Goal: Task Accomplishment & Management: Complete application form

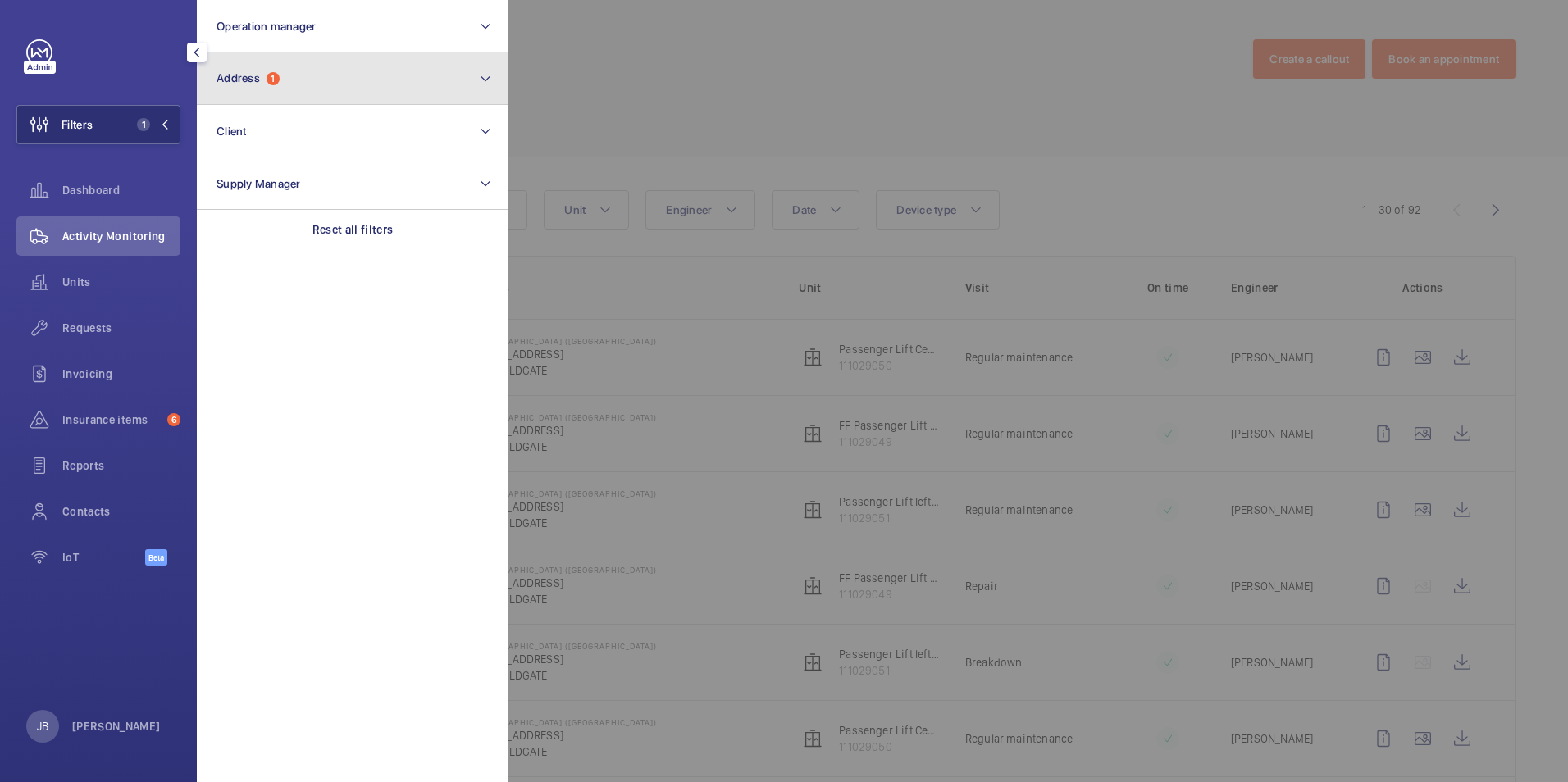
click at [323, 99] on button "Address 1" at bounding box center [353, 78] width 312 height 52
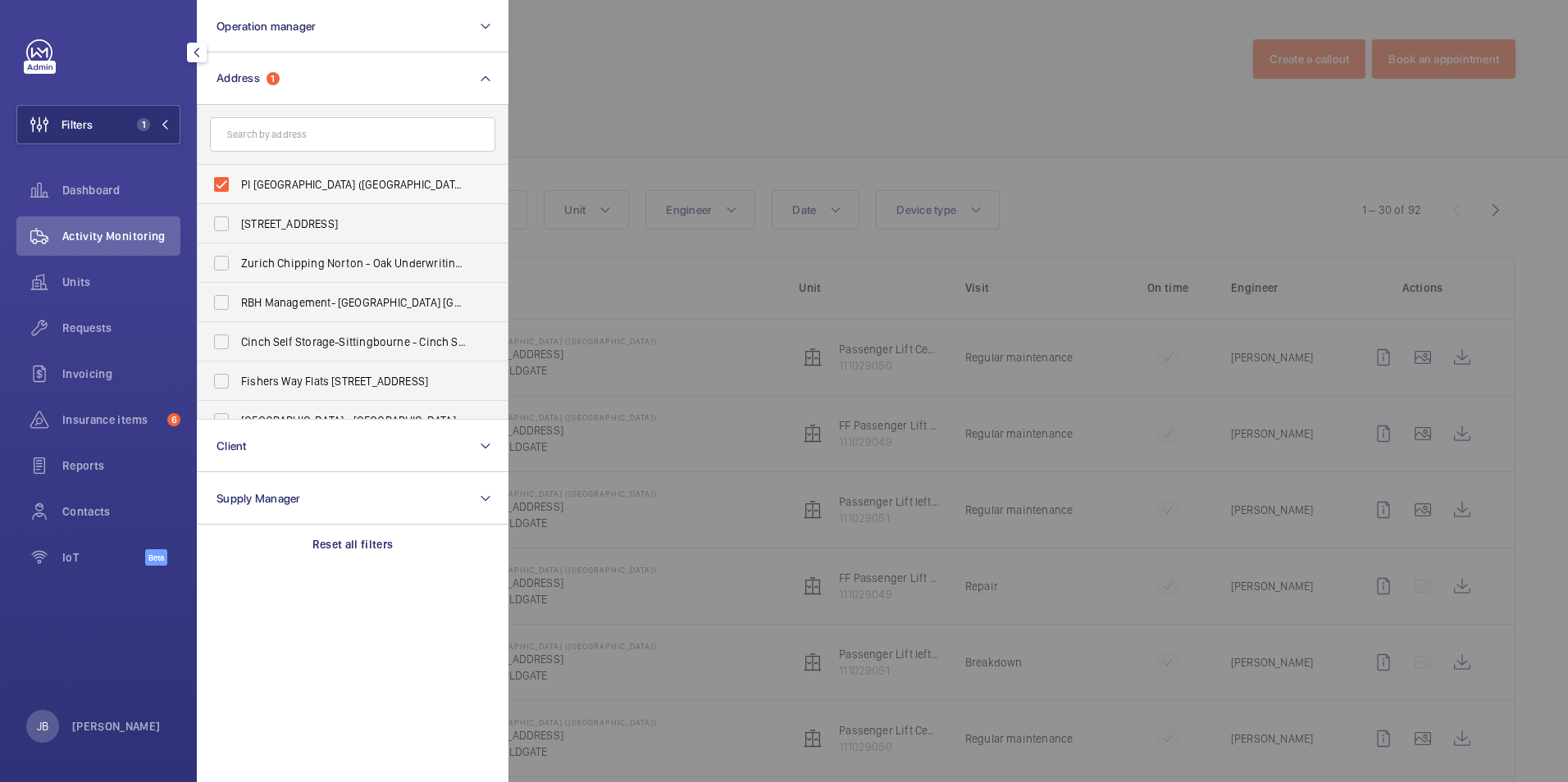
click at [213, 181] on label "PI London City (Aldgate) - 66 Alie Street, ALDGATE E1 8PX" at bounding box center [340, 184] width 286 height 39
click at [213, 181] on input "PI London City (Aldgate) - 66 Alie Street, ALDGATE E1 8PX" at bounding box center [221, 183] width 32 height 32
checkbox input "false"
paste input "Angel Southside"
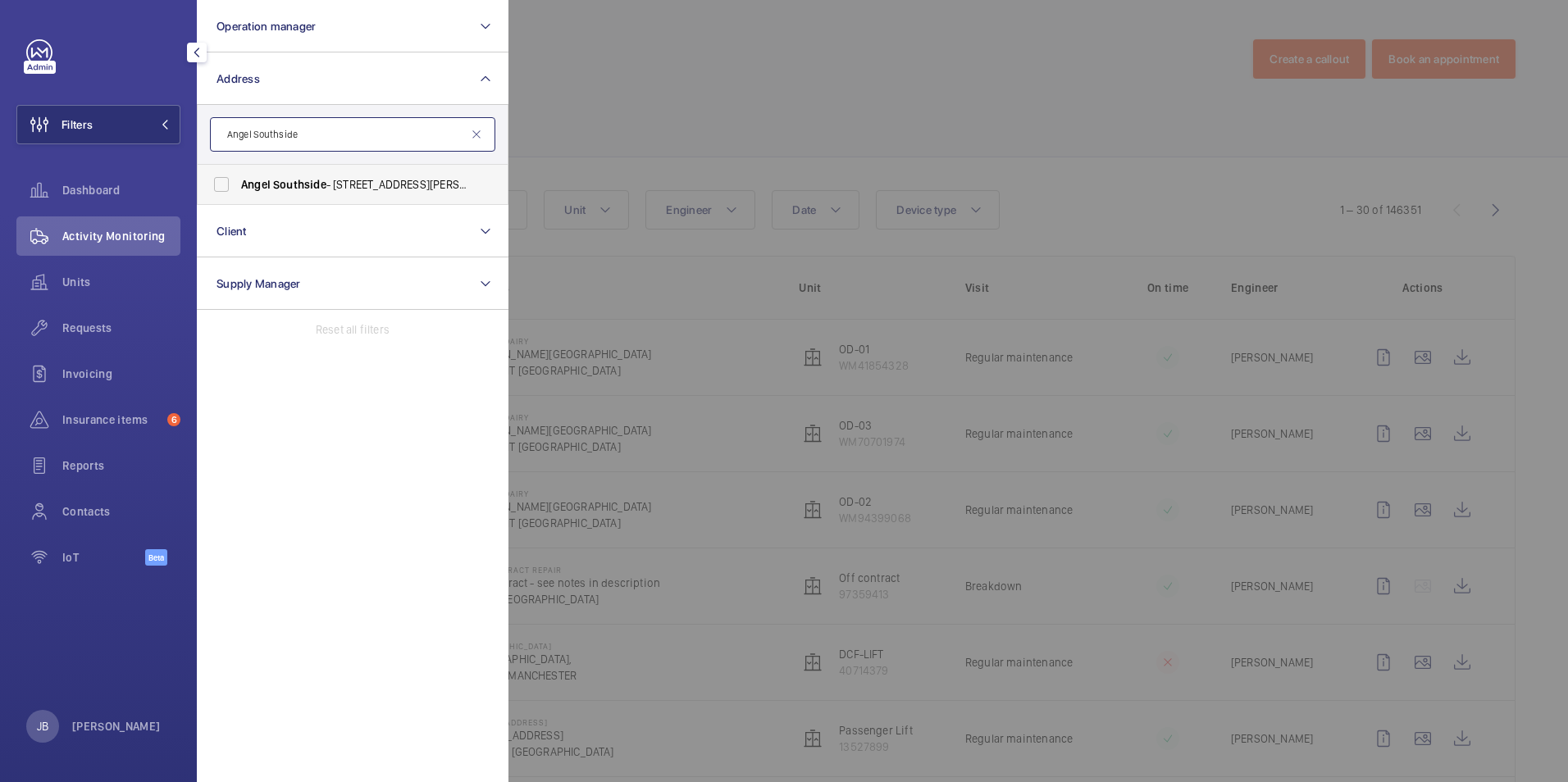
type input "Angel Southside"
click at [220, 188] on label "Angel Southside - 1 Owen St, LONDON EC1V 7JW" at bounding box center [340, 184] width 286 height 39
click at [220, 188] on input "Angel Southside - 1 Owen St, LONDON EC1V 7JW" at bounding box center [221, 183] width 32 height 32
checkbox input "true"
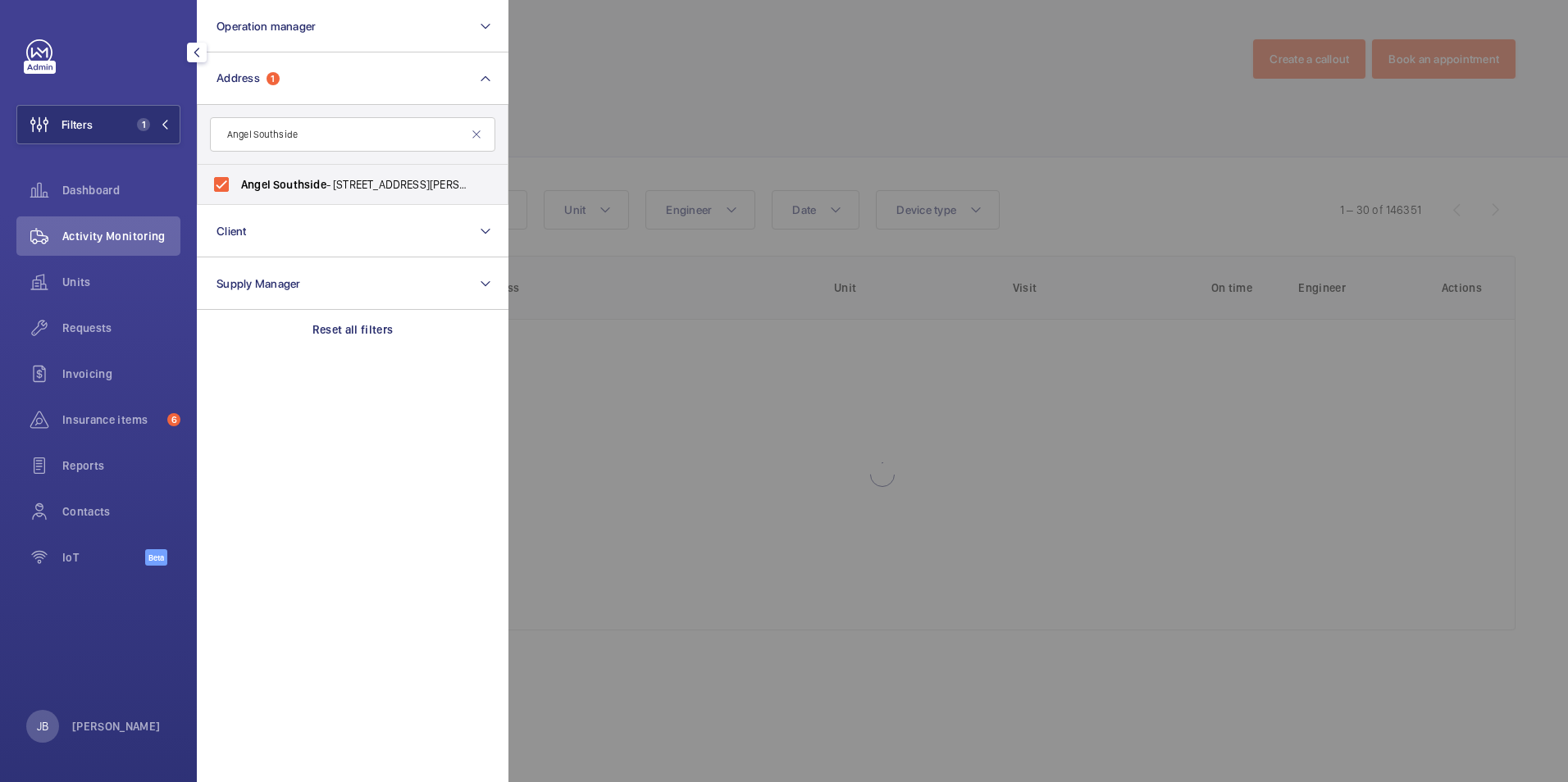
click at [637, 88] on div at bounding box center [1292, 391] width 1568 height 782
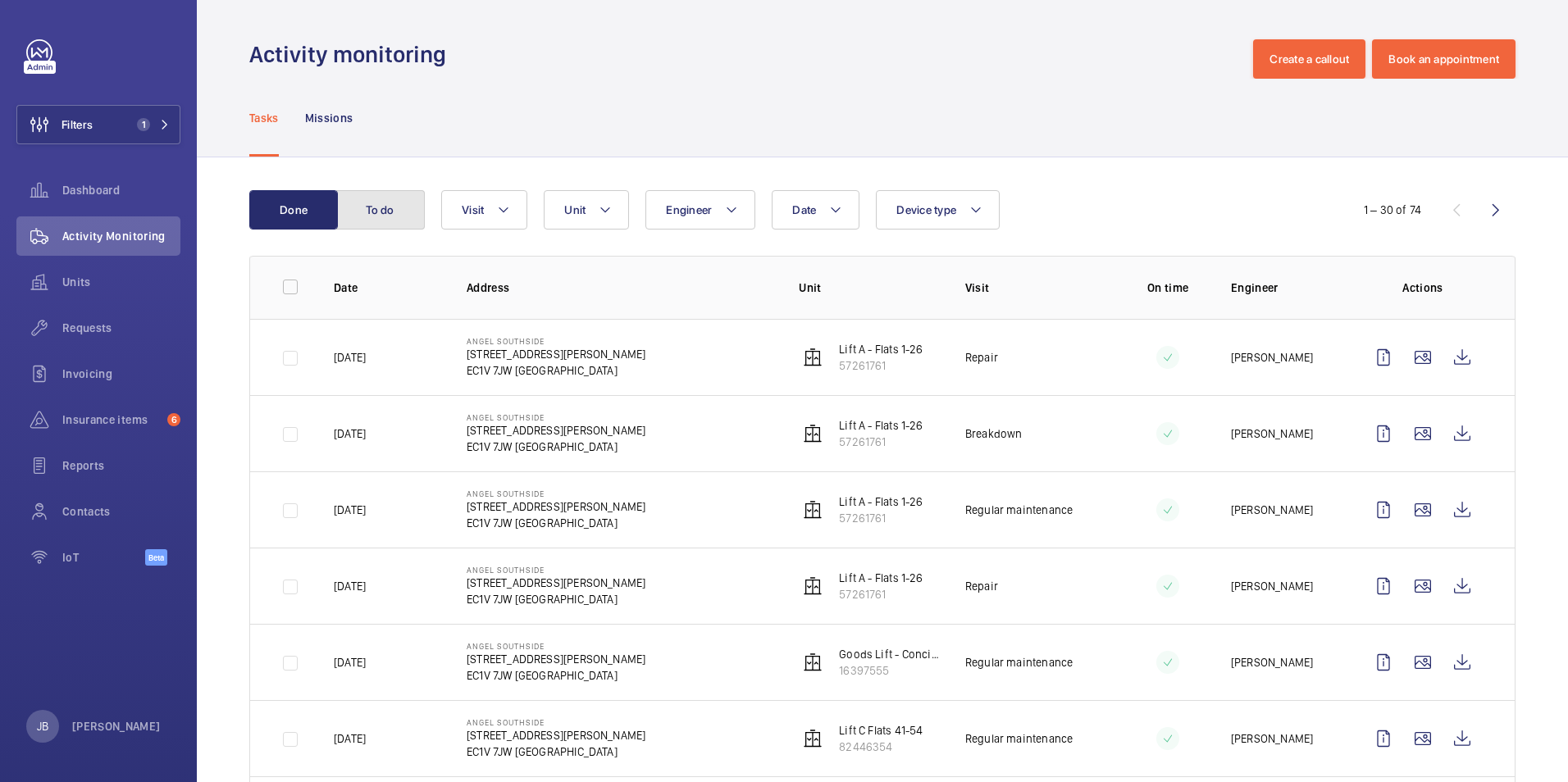
click at [380, 211] on button "To do" at bounding box center [381, 210] width 88 height 39
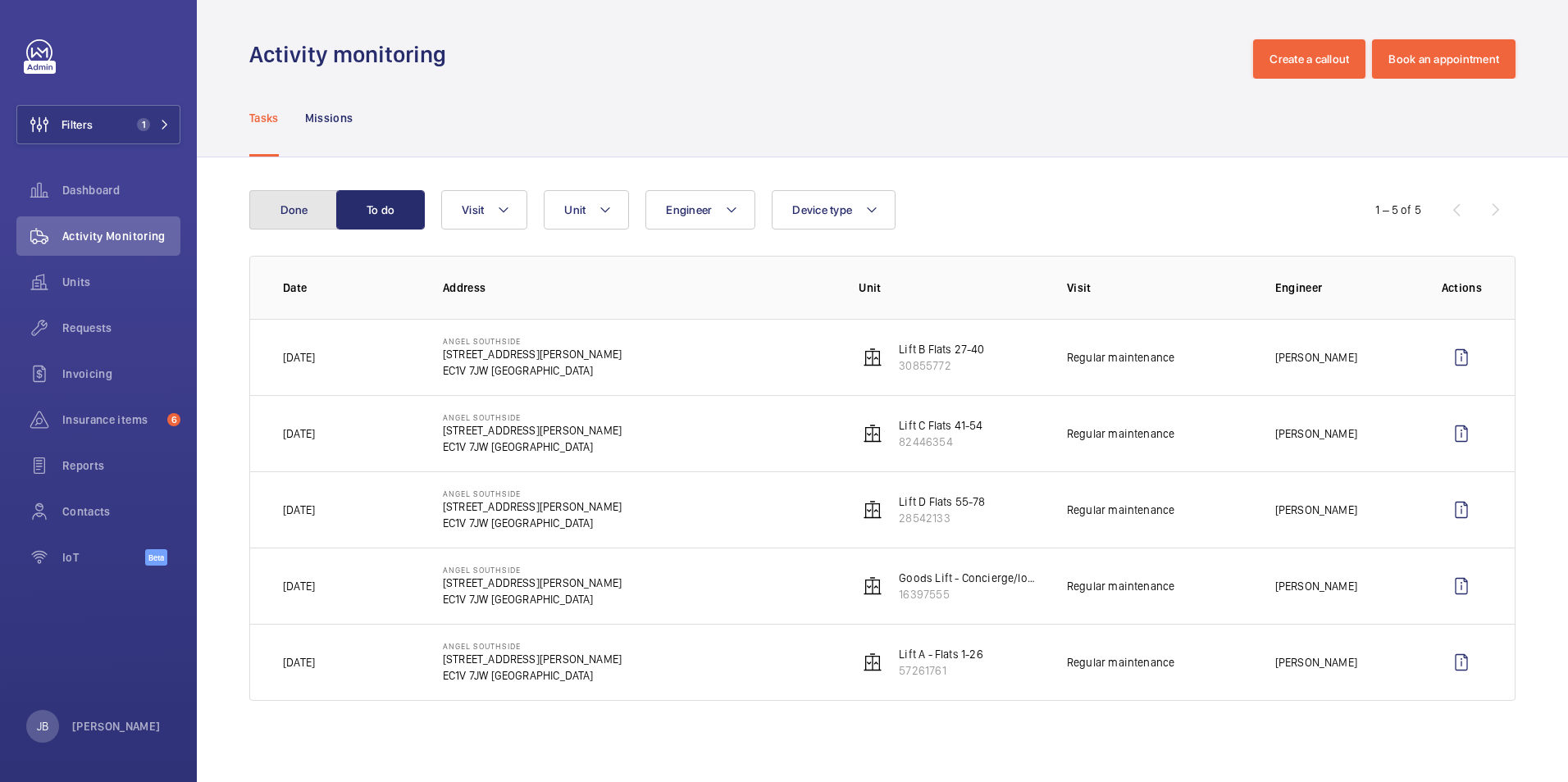
click at [300, 204] on button "Done" at bounding box center [293, 210] width 88 height 39
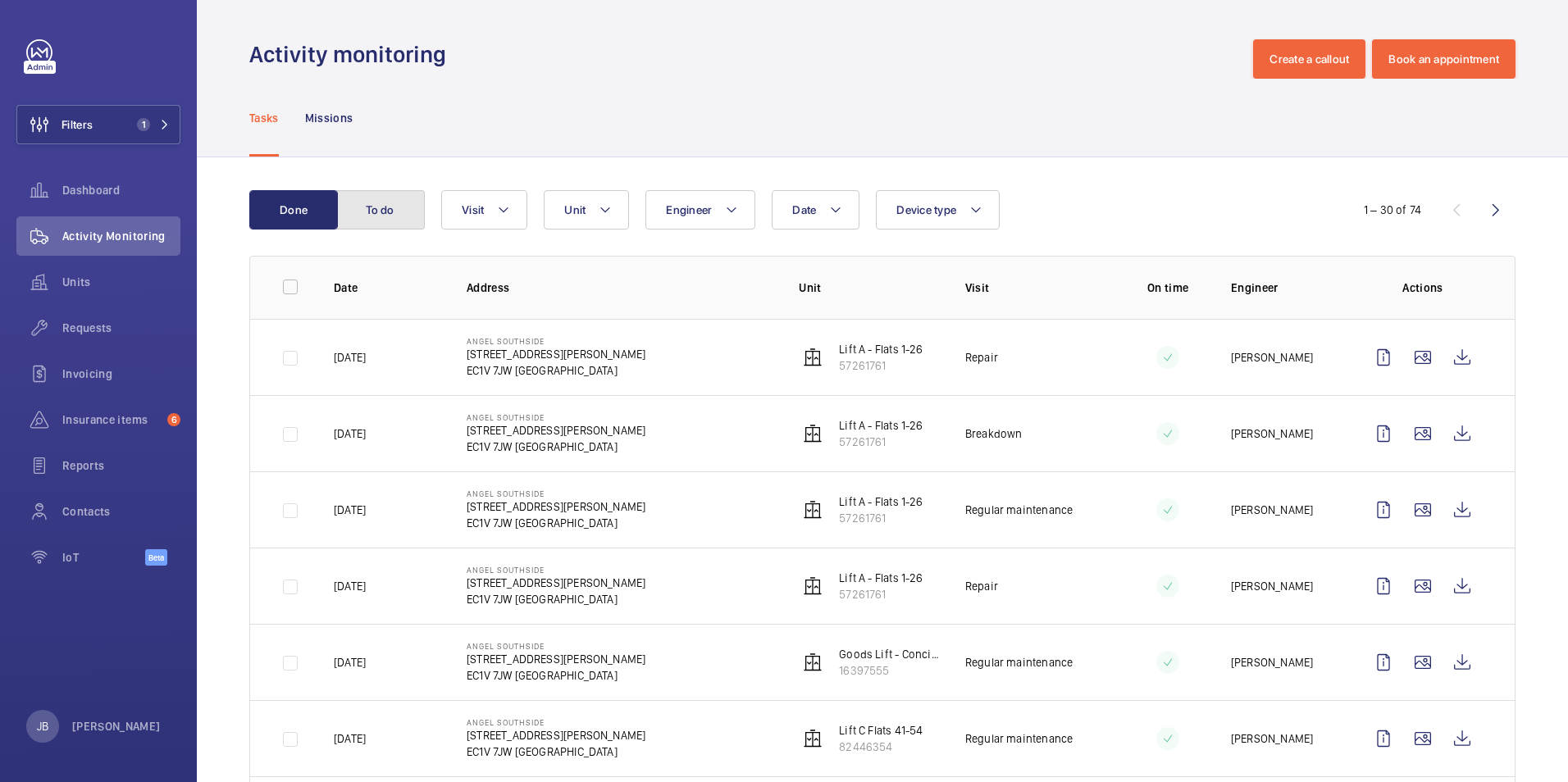
click at [410, 218] on button "To do" at bounding box center [381, 210] width 88 height 39
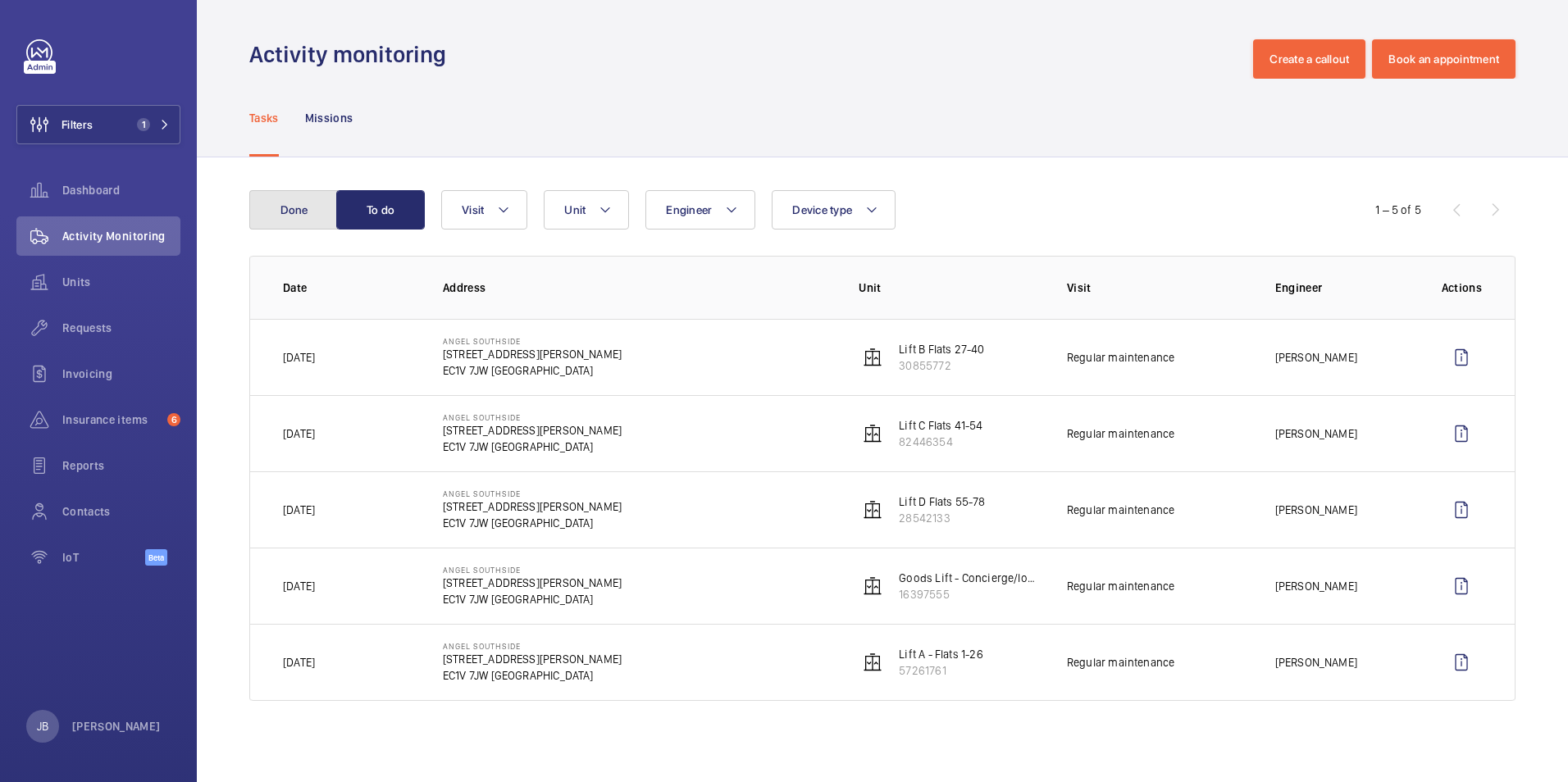
click at [317, 217] on button "Done" at bounding box center [293, 210] width 88 height 39
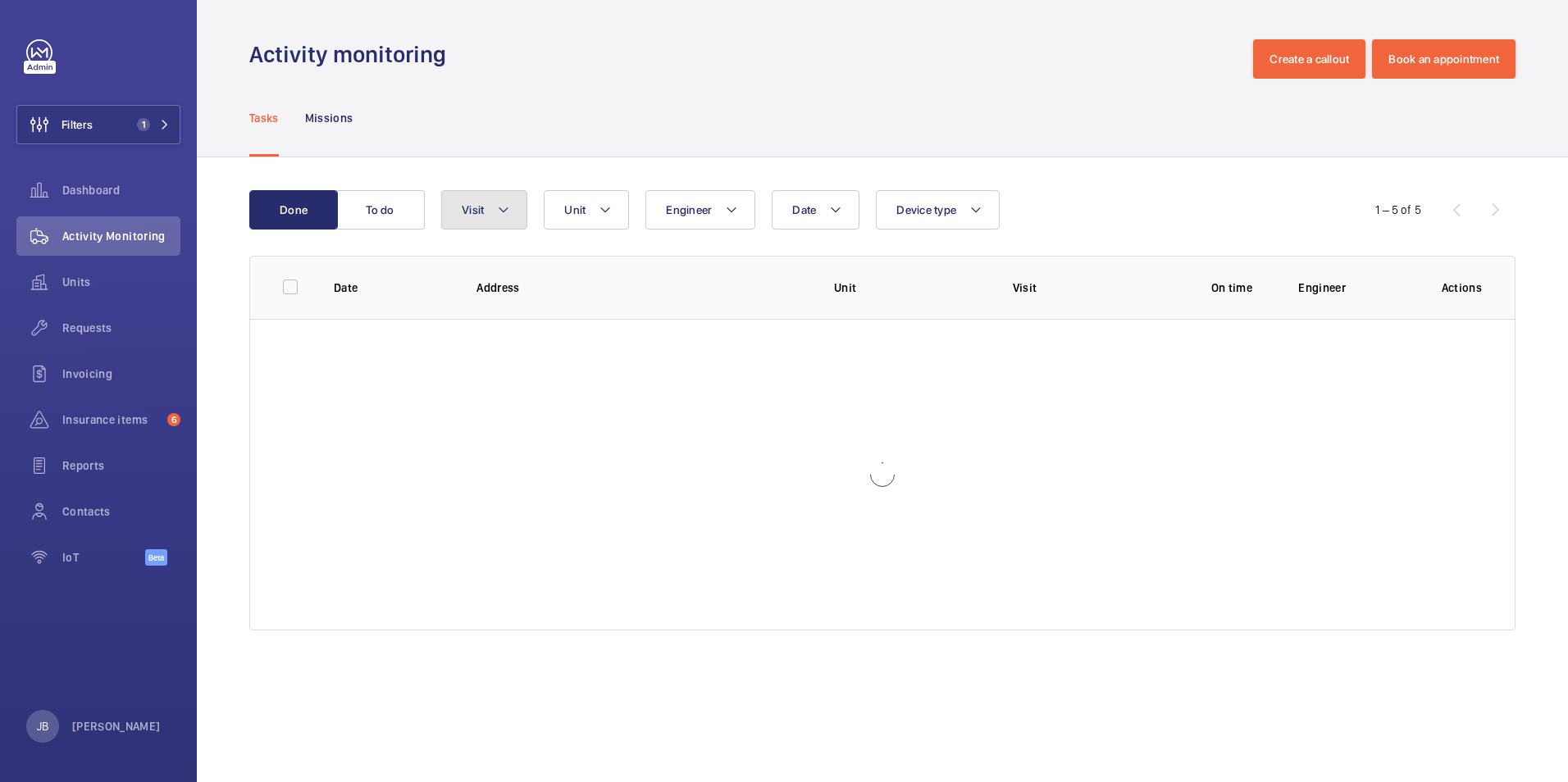
click at [507, 213] on mat-icon at bounding box center [503, 210] width 13 height 20
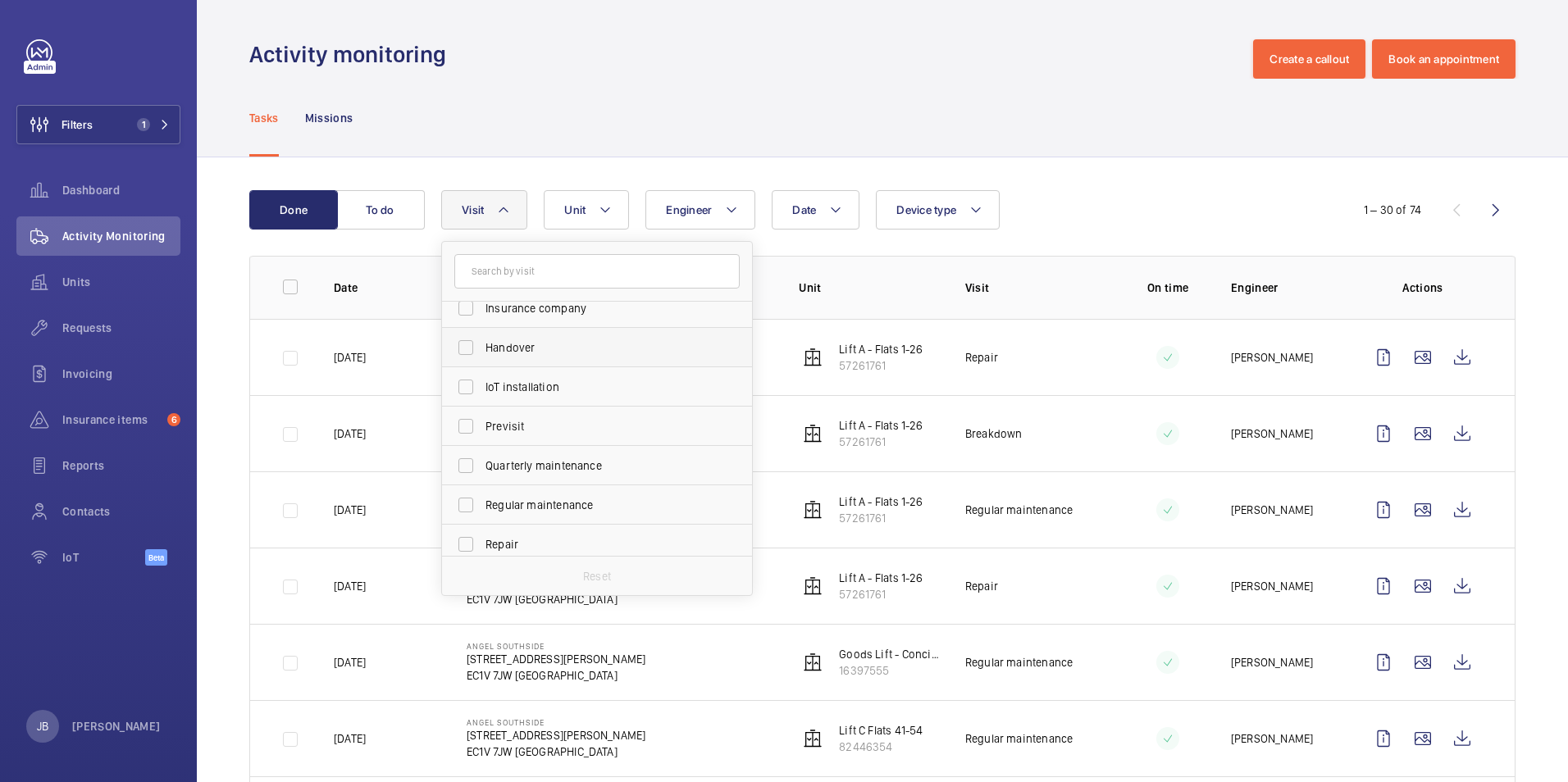
scroll to position [246, 0]
click at [475, 386] on label "Regular maintenance" at bounding box center [585, 391] width 286 height 39
click at [475, 386] on input "Regular maintenance" at bounding box center [465, 390] width 32 height 32
checkbox input "true"
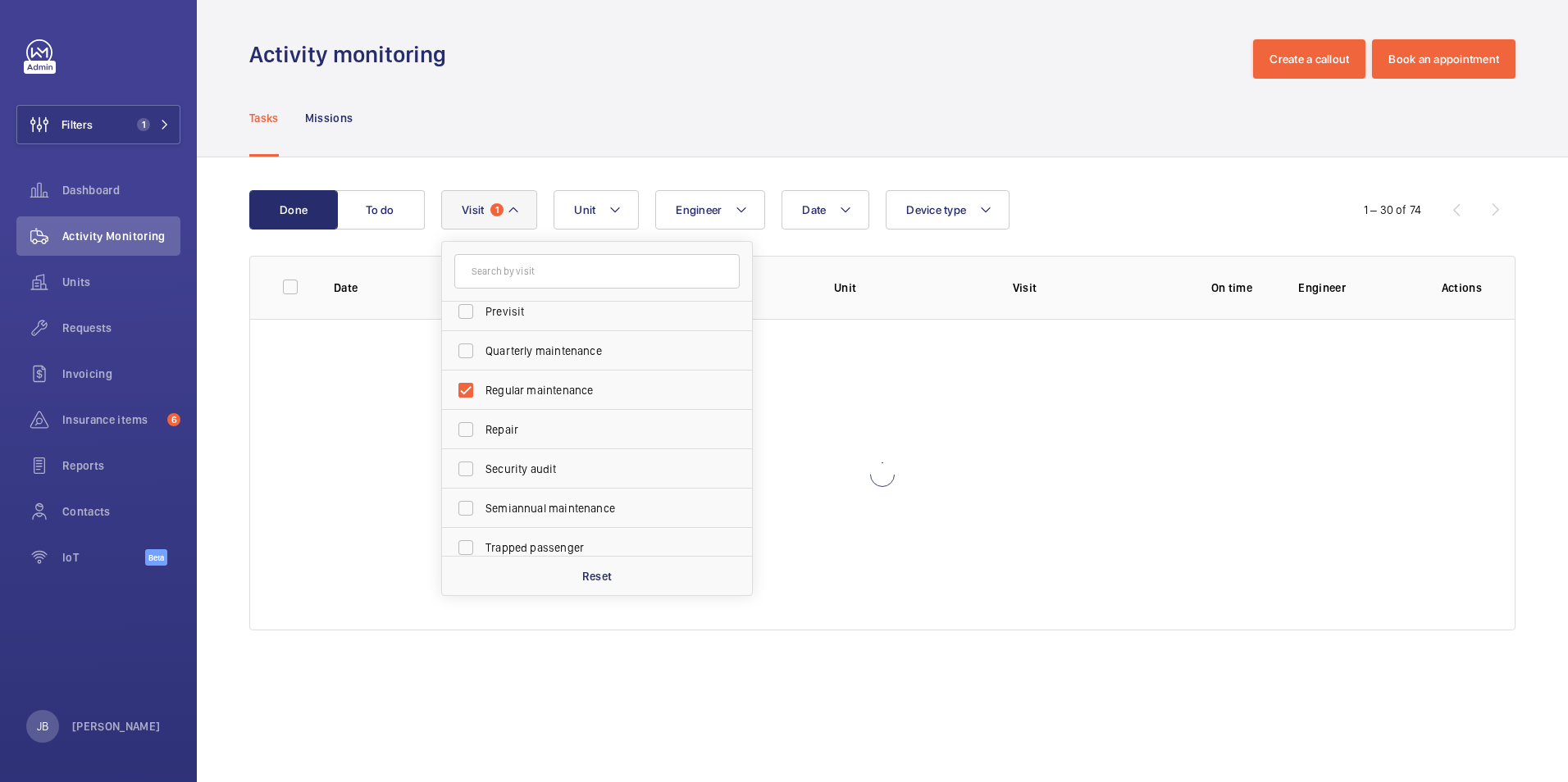
click at [675, 120] on div "Tasks Missions" at bounding box center [882, 117] width 1267 height 78
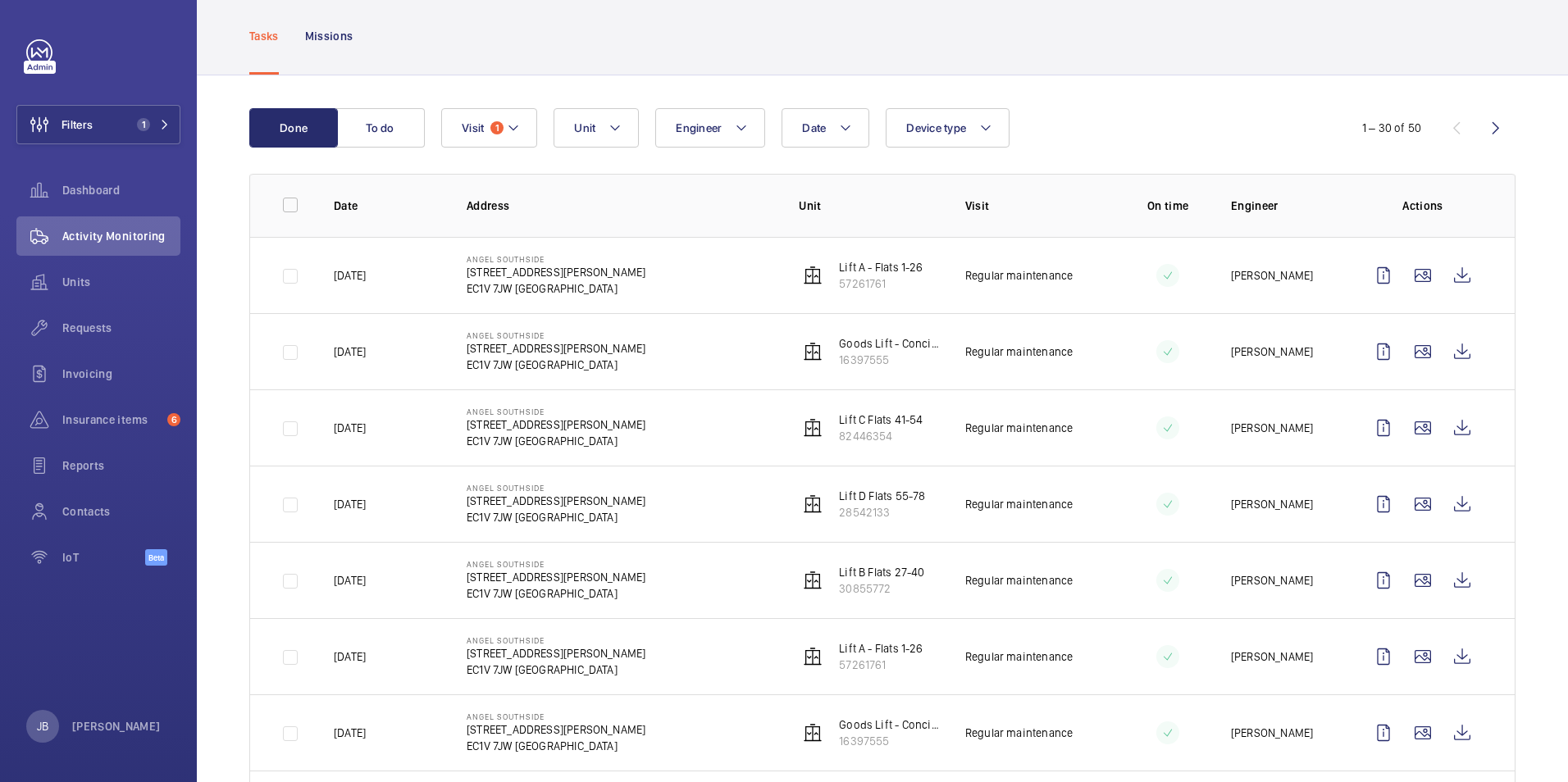
scroll to position [164, 0]
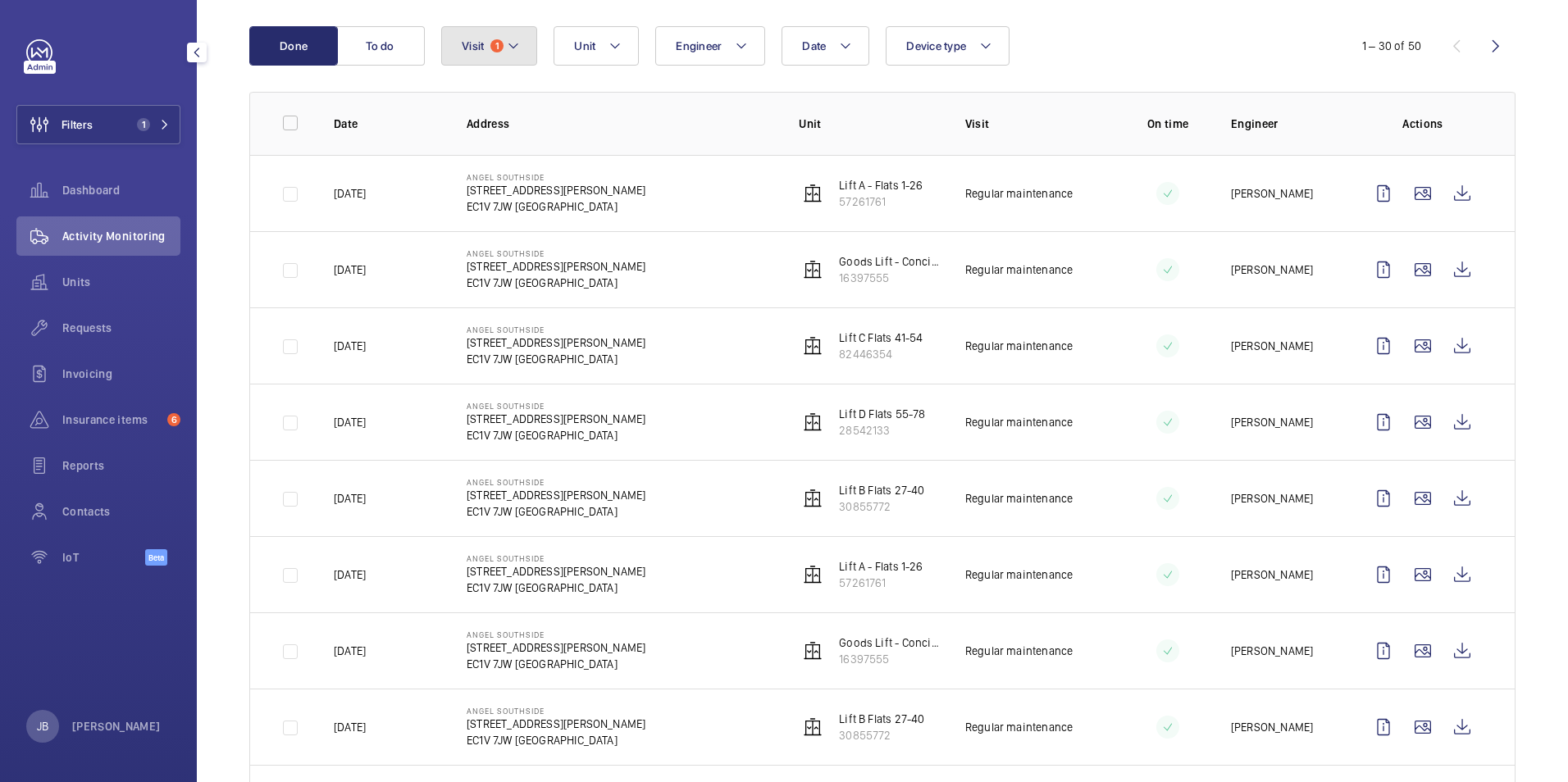
click at [477, 57] on button "Visit 1" at bounding box center [490, 46] width 96 height 39
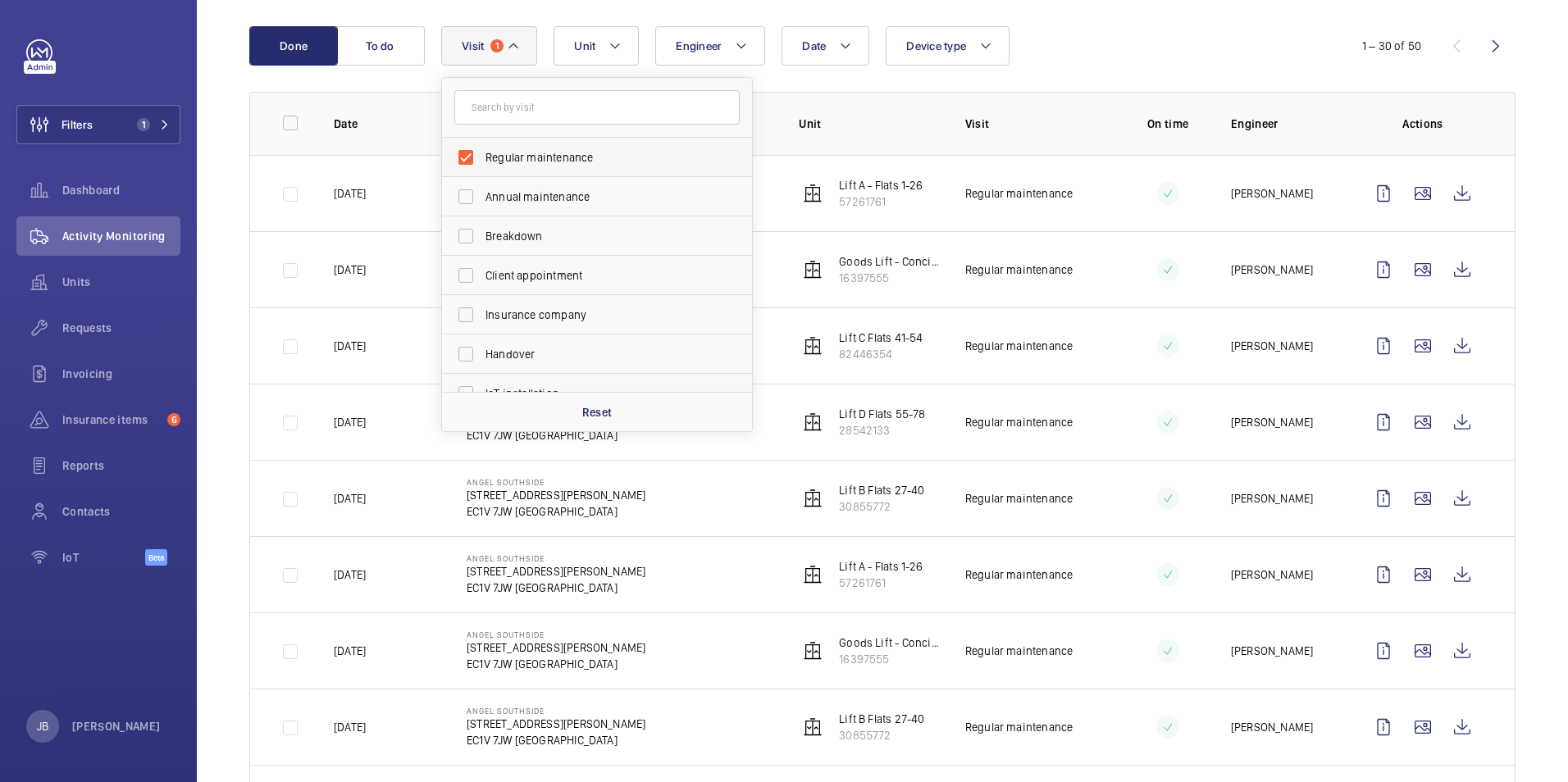
click at [461, 156] on label "Regular maintenance" at bounding box center [585, 157] width 286 height 39
click at [461, 156] on input "Regular maintenance" at bounding box center [465, 157] width 32 height 32
checkbox input "false"
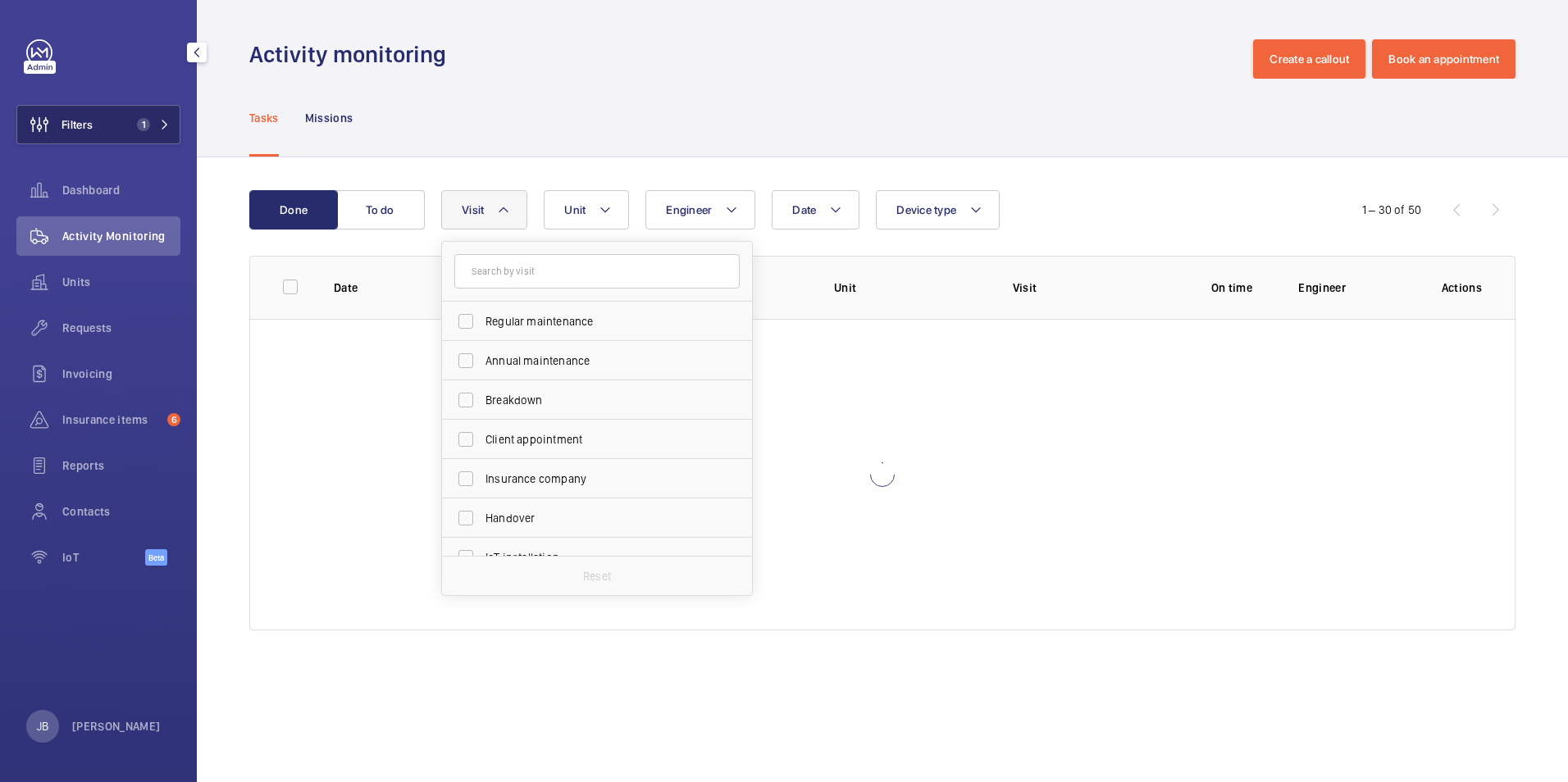
click at [106, 118] on button "Filters 1" at bounding box center [98, 125] width 164 height 39
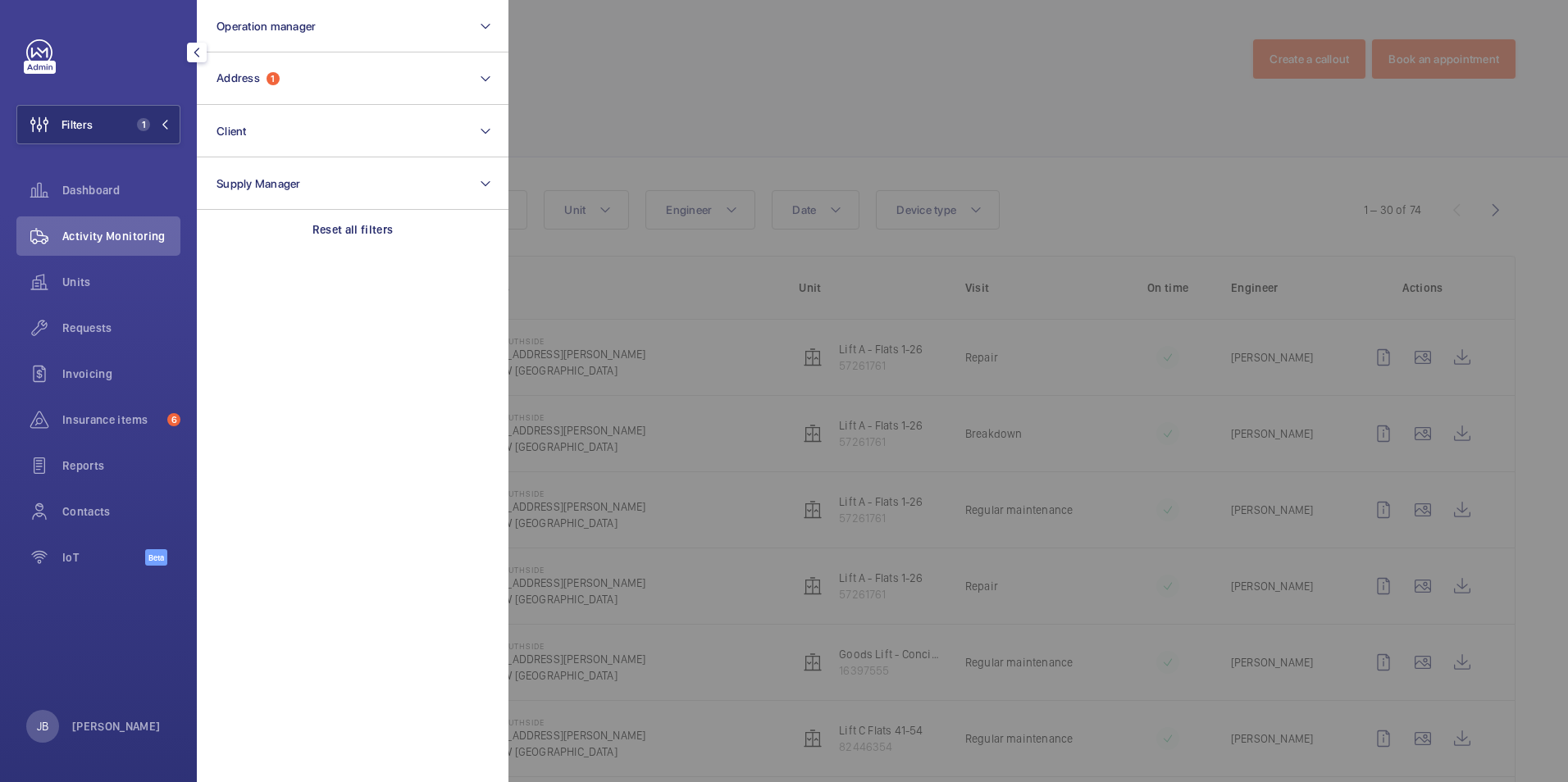
click at [599, 95] on div at bounding box center [1292, 391] width 1568 height 782
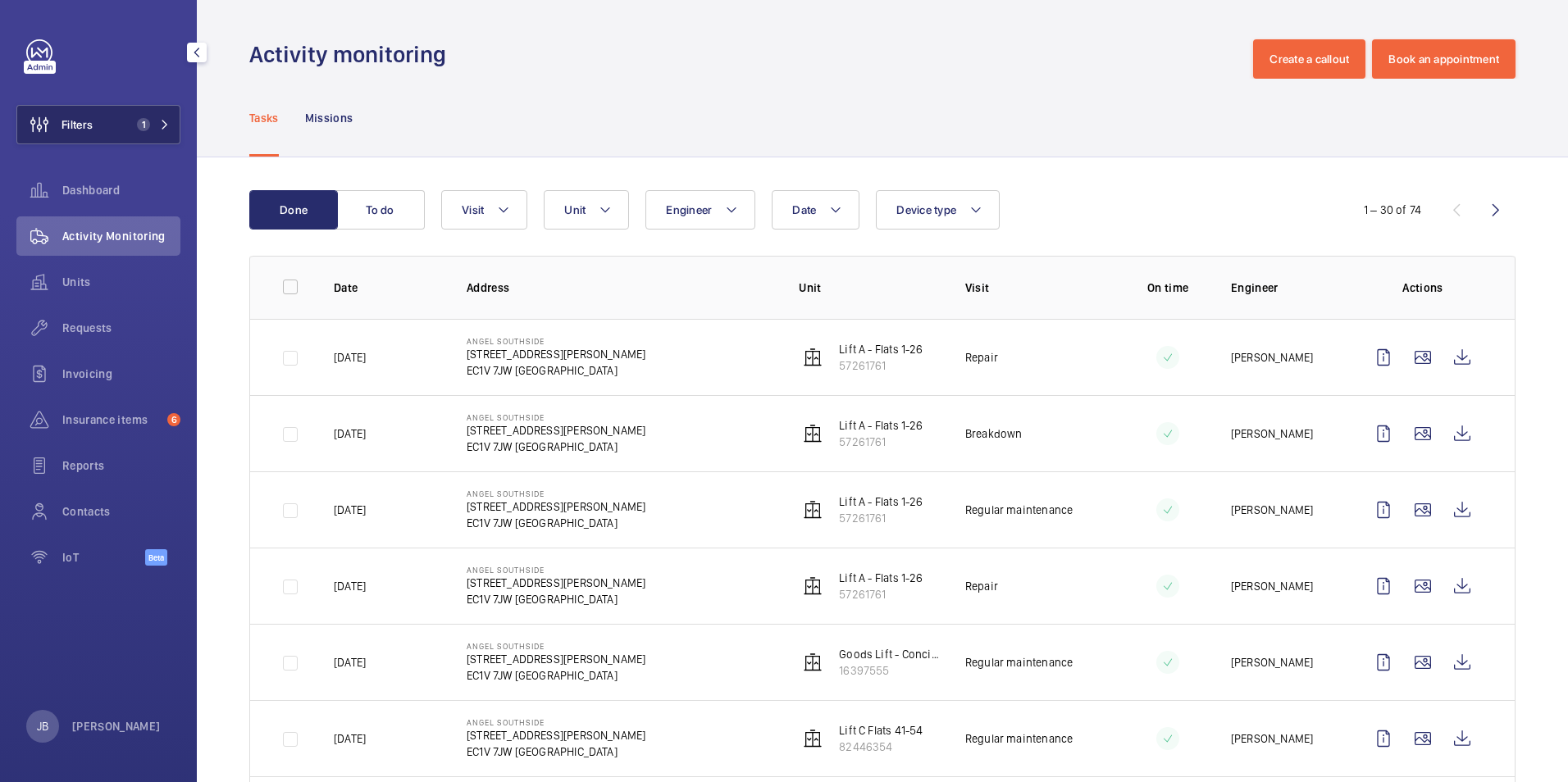
click at [147, 123] on span "1" at bounding box center [143, 124] width 13 height 13
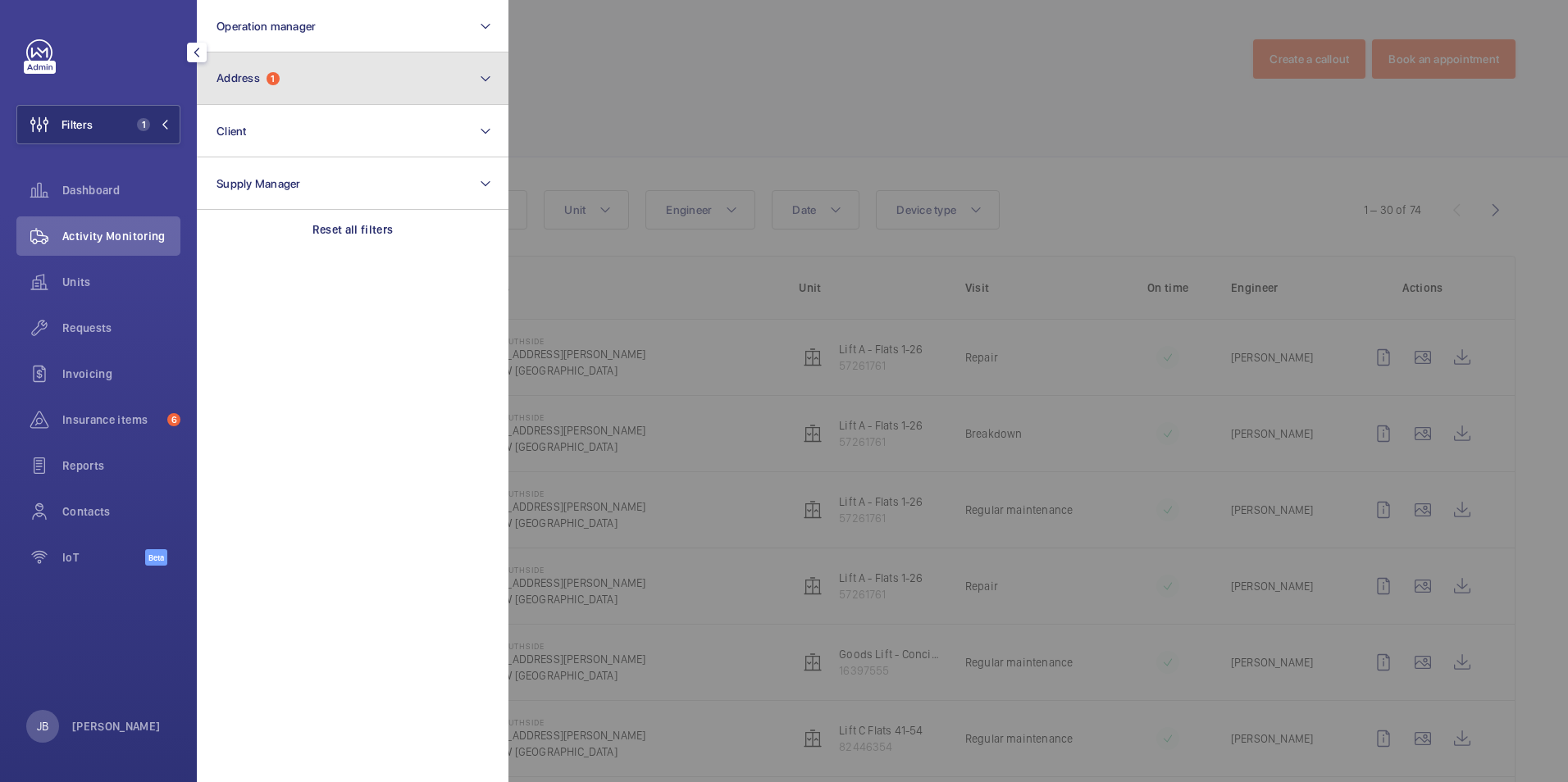
click at [311, 86] on button "Address 1" at bounding box center [353, 78] width 312 height 52
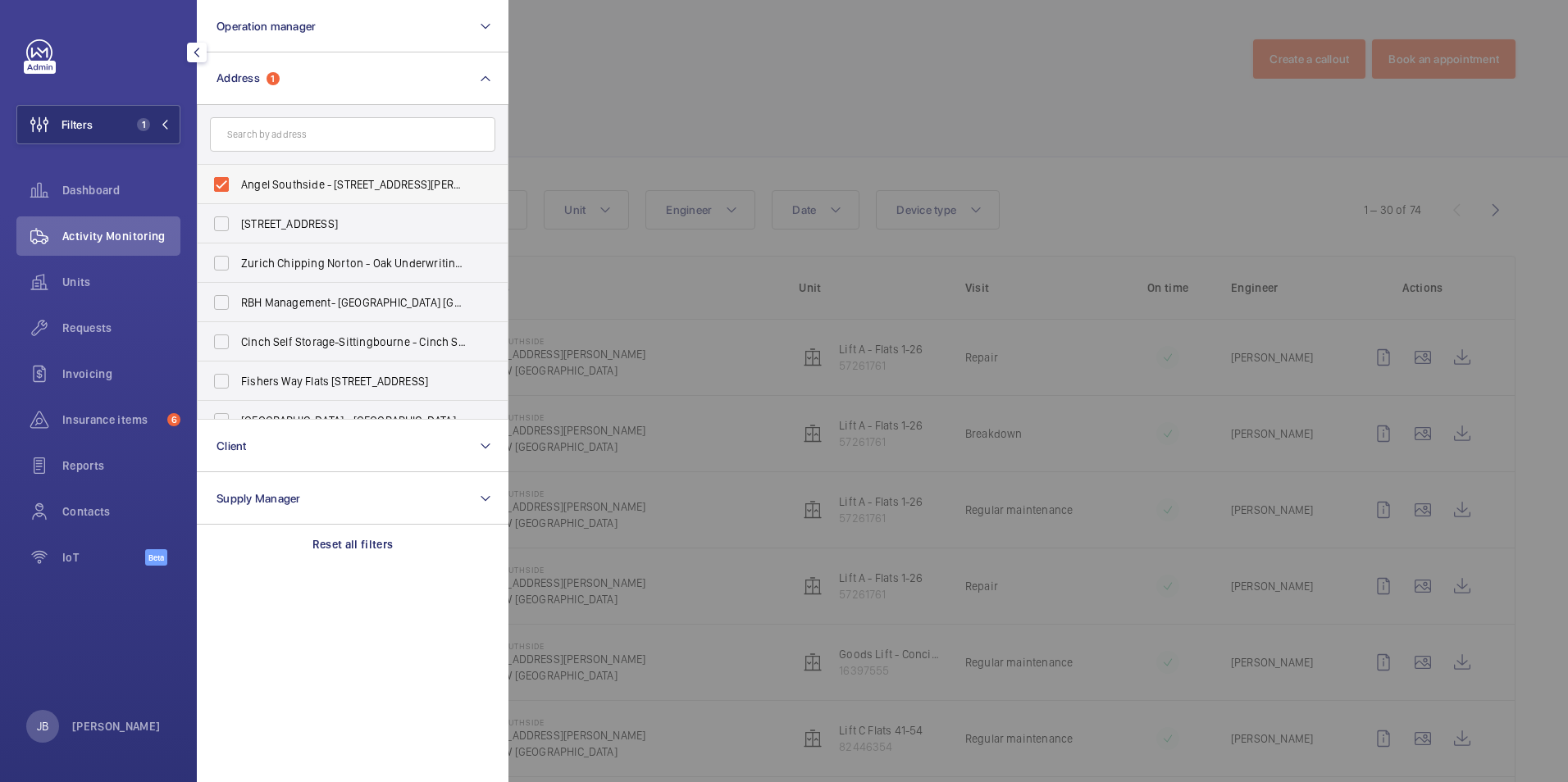
click at [220, 181] on label "Angel Southside - 1 Owen St, LONDON EC1V 7JW" at bounding box center [340, 184] width 286 height 39
click at [220, 181] on input "Angel Southside - 1 Owen St, LONDON EC1V 7JW" at bounding box center [221, 183] width 32 height 32
checkbox input "false"
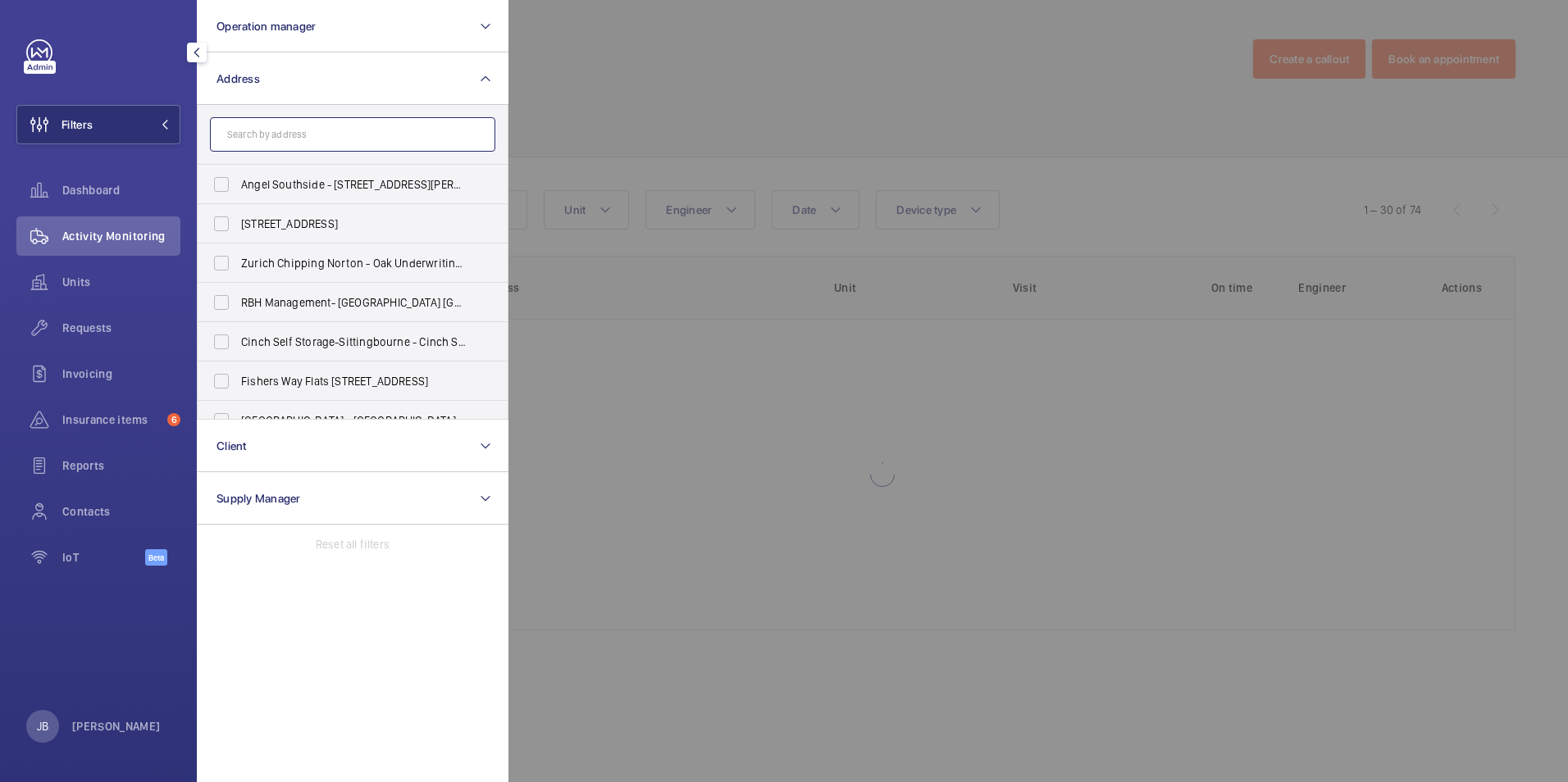
click at [242, 144] on input "text" at bounding box center [352, 134] width 286 height 34
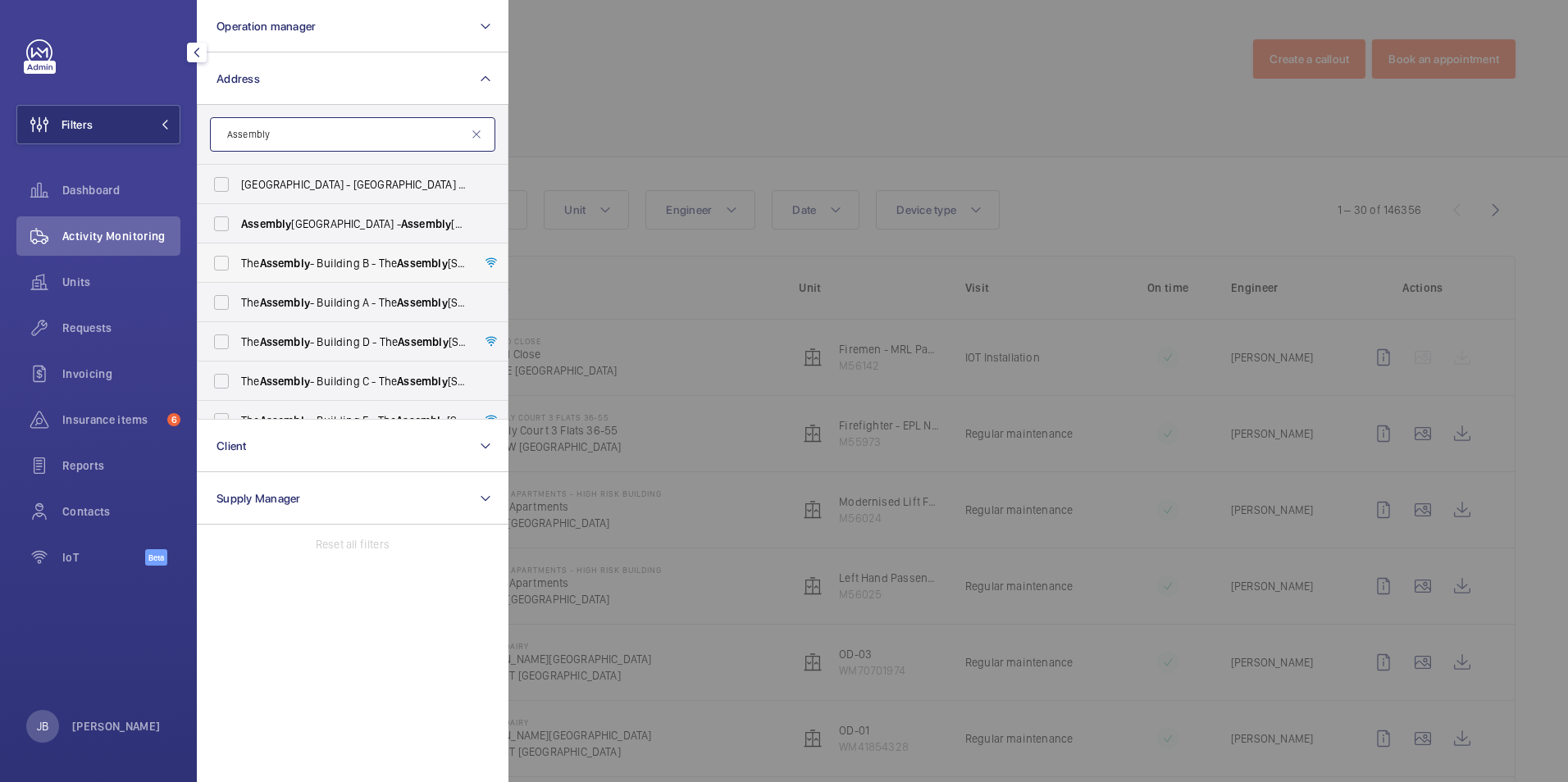
type input "Assembly"
click at [223, 262] on label "The Assembly - Building B - The Assembly - Building B, Montrose Crescent, WEMBL…" at bounding box center [340, 263] width 286 height 39
click at [223, 262] on input "The Assembly - Building B - The Assembly - Building B, Montrose Crescent, WEMBL…" at bounding box center [221, 263] width 32 height 32
checkbox input "true"
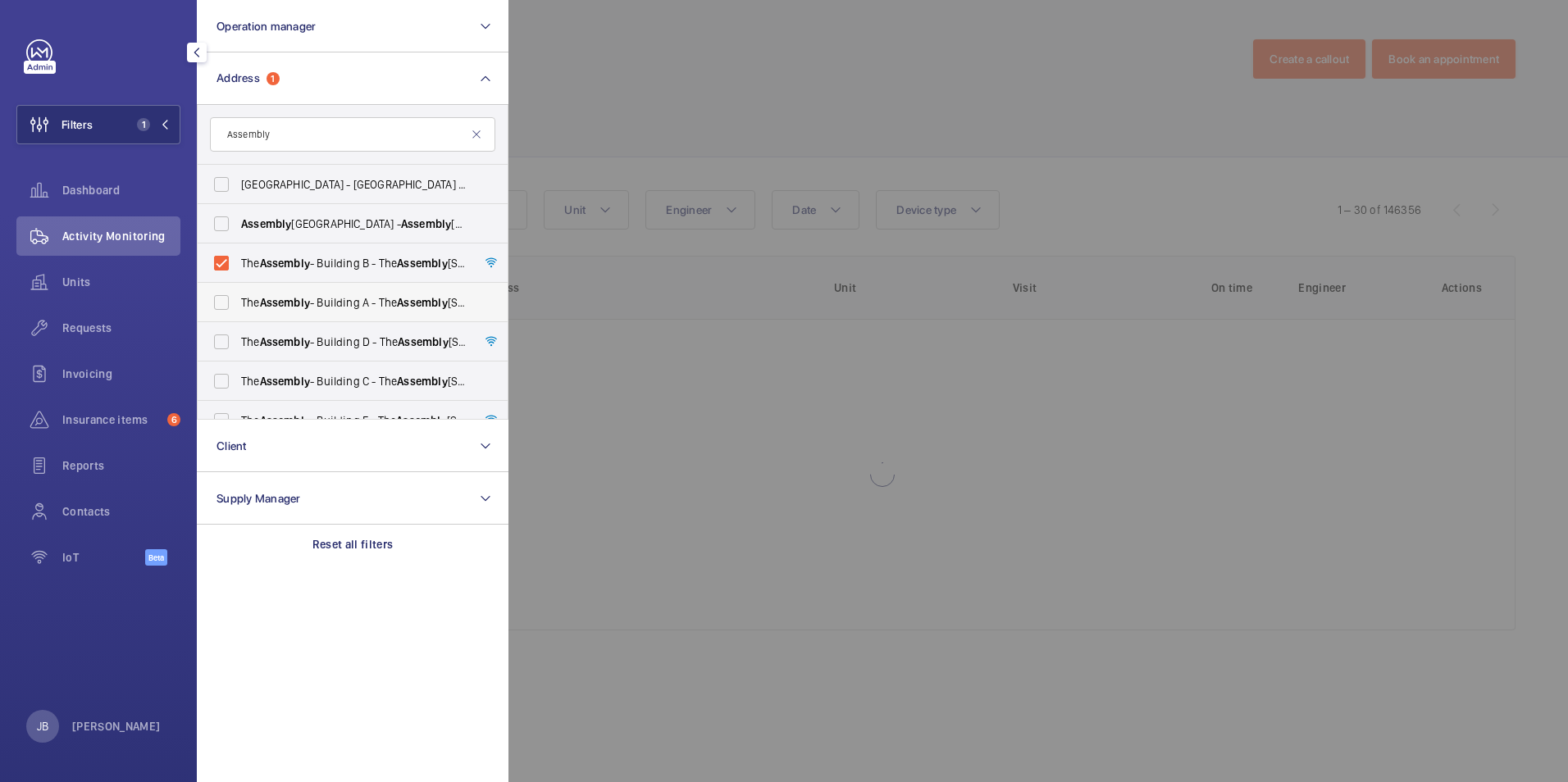
click at [221, 297] on label "The Assembly - Building A - The Assembly - Building A, Montrose Crescent, WEMBL…" at bounding box center [340, 302] width 286 height 39
click at [221, 297] on input "The Assembly - Building A - The Assembly - Building A, Montrose Crescent, WEMBL…" at bounding box center [221, 302] width 32 height 32
checkbox input "true"
click at [221, 329] on label "The Assembly - Building D - The Assembly - Building D, Montrose Crescent, WEMBL…" at bounding box center [340, 342] width 286 height 39
click at [221, 329] on input "The Assembly - Building D - The Assembly - Building D, Montrose Crescent, WEMBL…" at bounding box center [221, 341] width 32 height 32
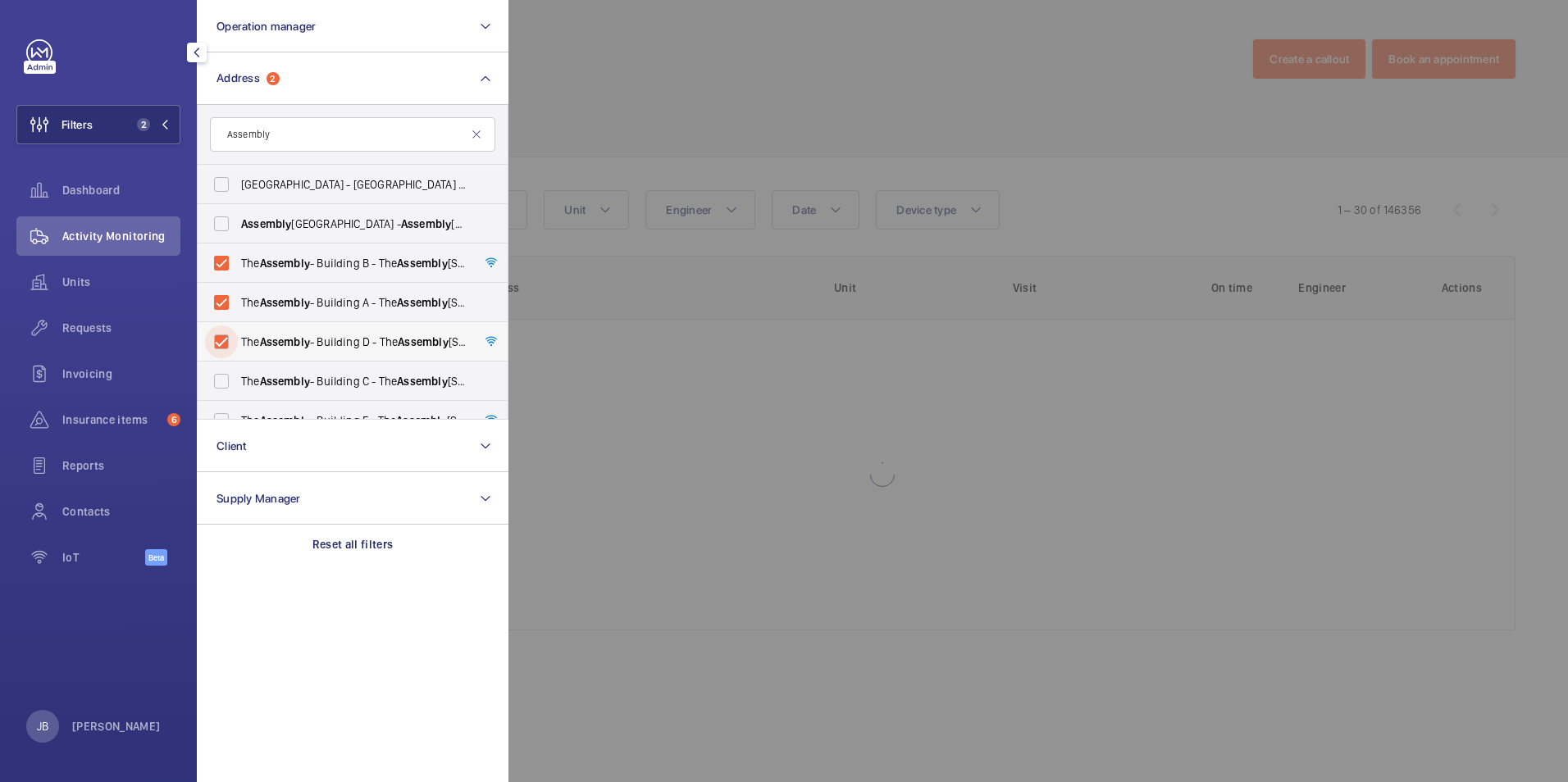
checkbox input "true"
click at [232, 378] on label "The Assembly - Building C - The Assembly - Building C, Montrose Crescent, WEMBL…" at bounding box center [340, 382] width 286 height 39
click at [232, 378] on input "The Assembly - Building C - The Assembly - Building C, Montrose Crescent, WEMBL…" at bounding box center [221, 381] width 32 height 32
checkbox input "true"
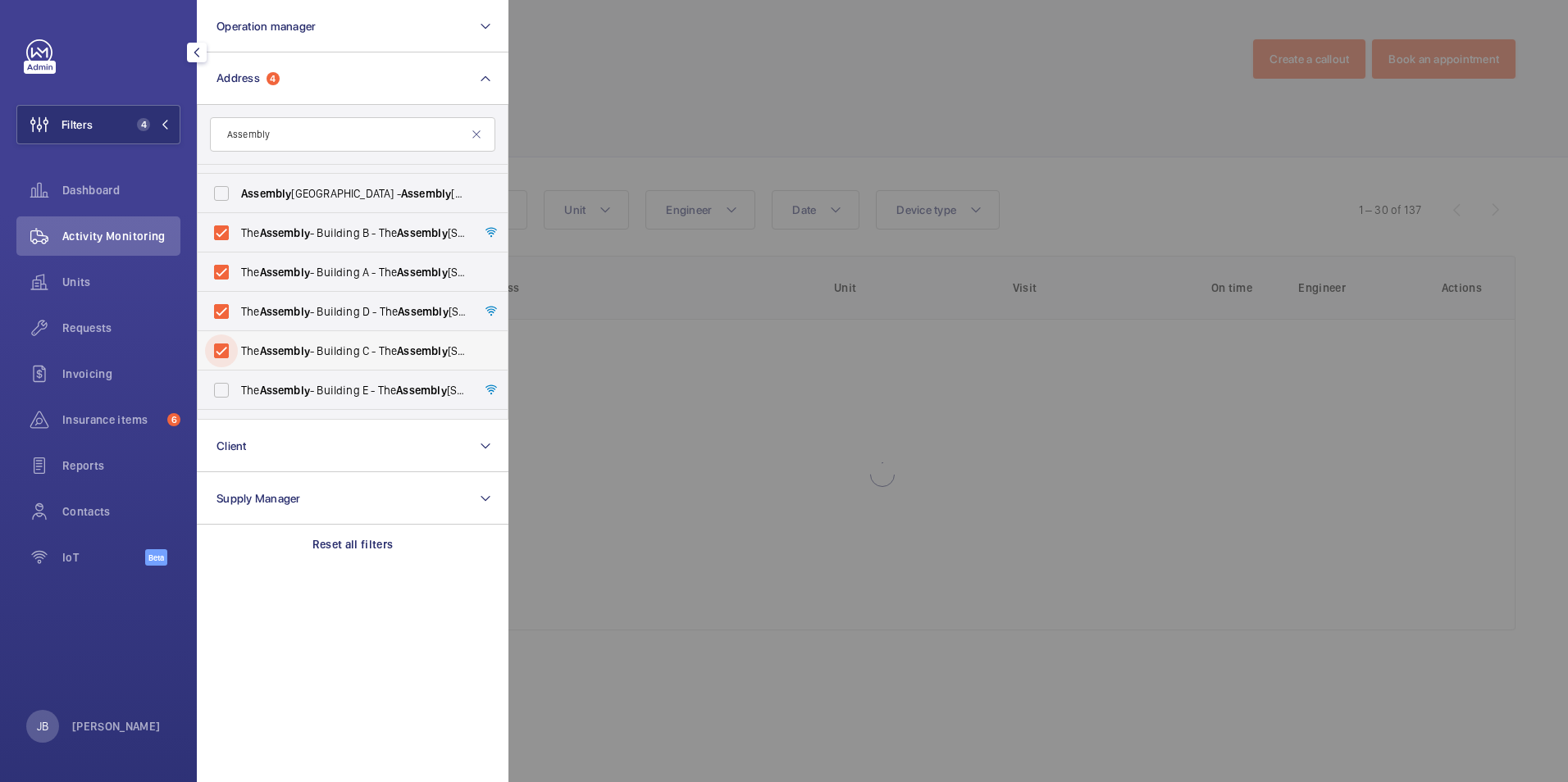
scroll to position [22, 0]
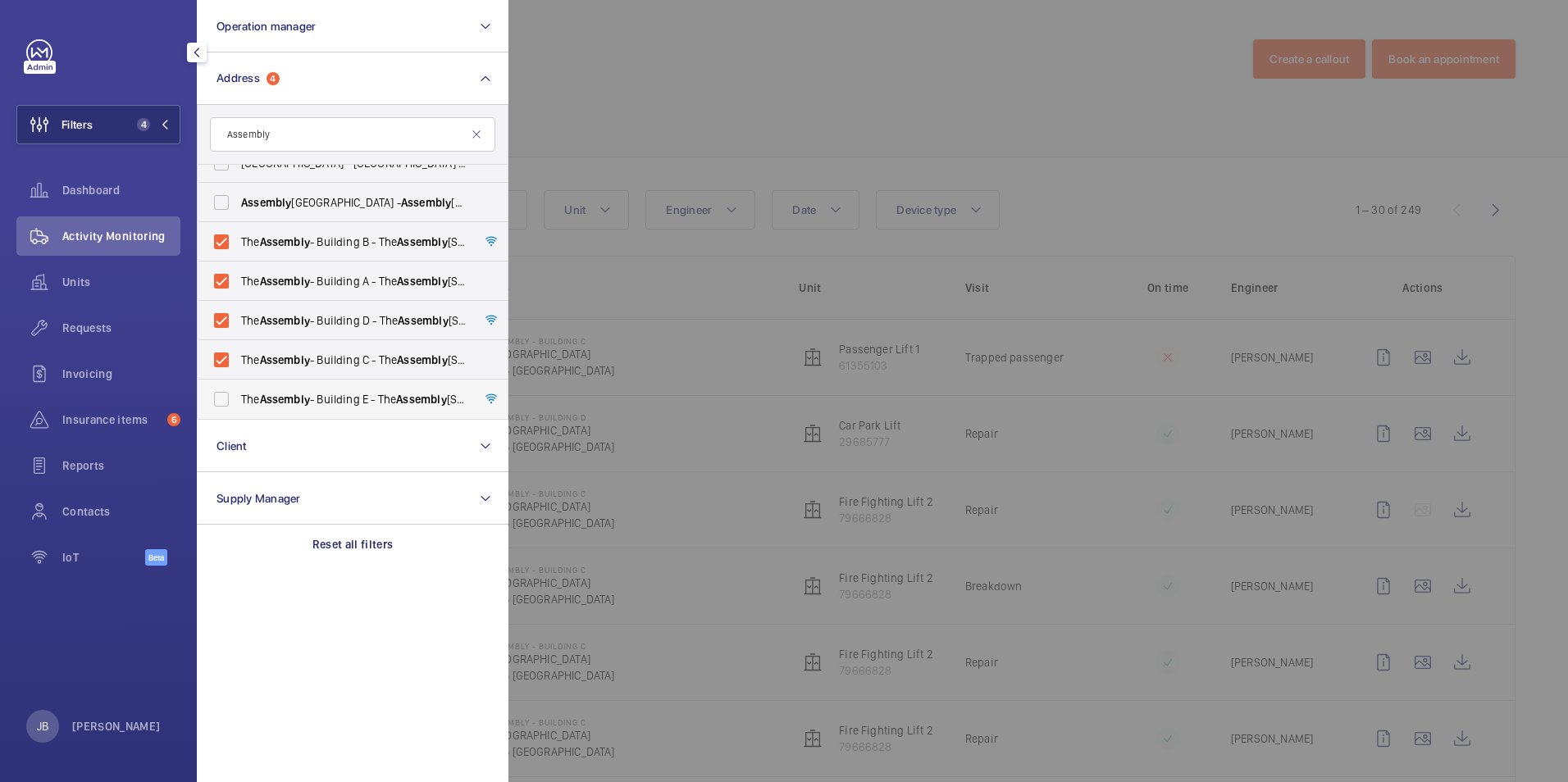
click at [214, 398] on label "The Assembly - Building E - The Assembly - Building E, Montrose Crescent, WEMBL…" at bounding box center [340, 399] width 286 height 39
click at [214, 398] on input "The Assembly - Building E - The Assembly - Building E, Montrose Crescent, WEMBL…" at bounding box center [221, 398] width 32 height 32
checkbox input "true"
click at [604, 102] on div at bounding box center [1292, 391] width 1568 height 782
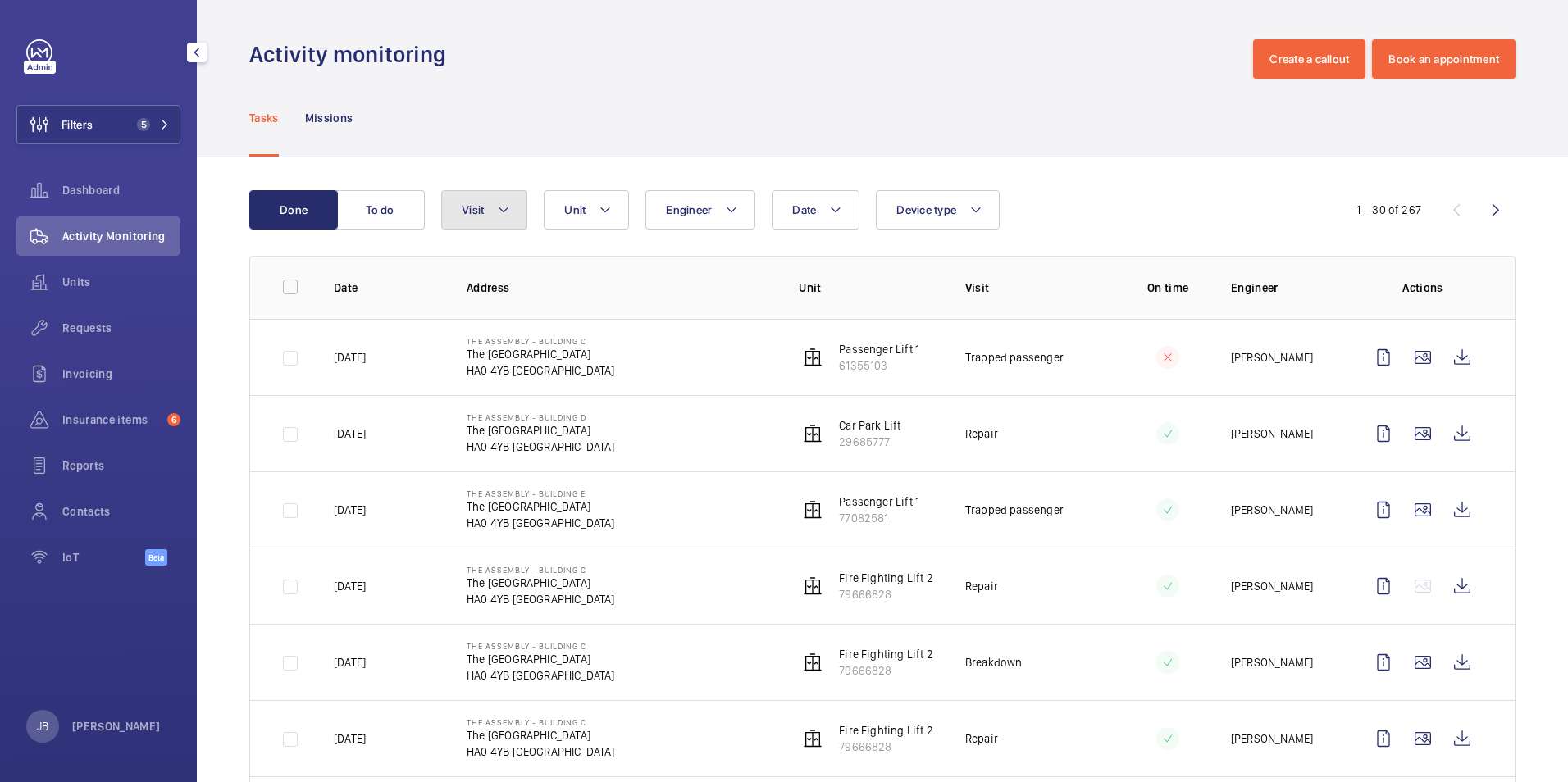
click at [489, 214] on button "Visit" at bounding box center [485, 210] width 86 height 39
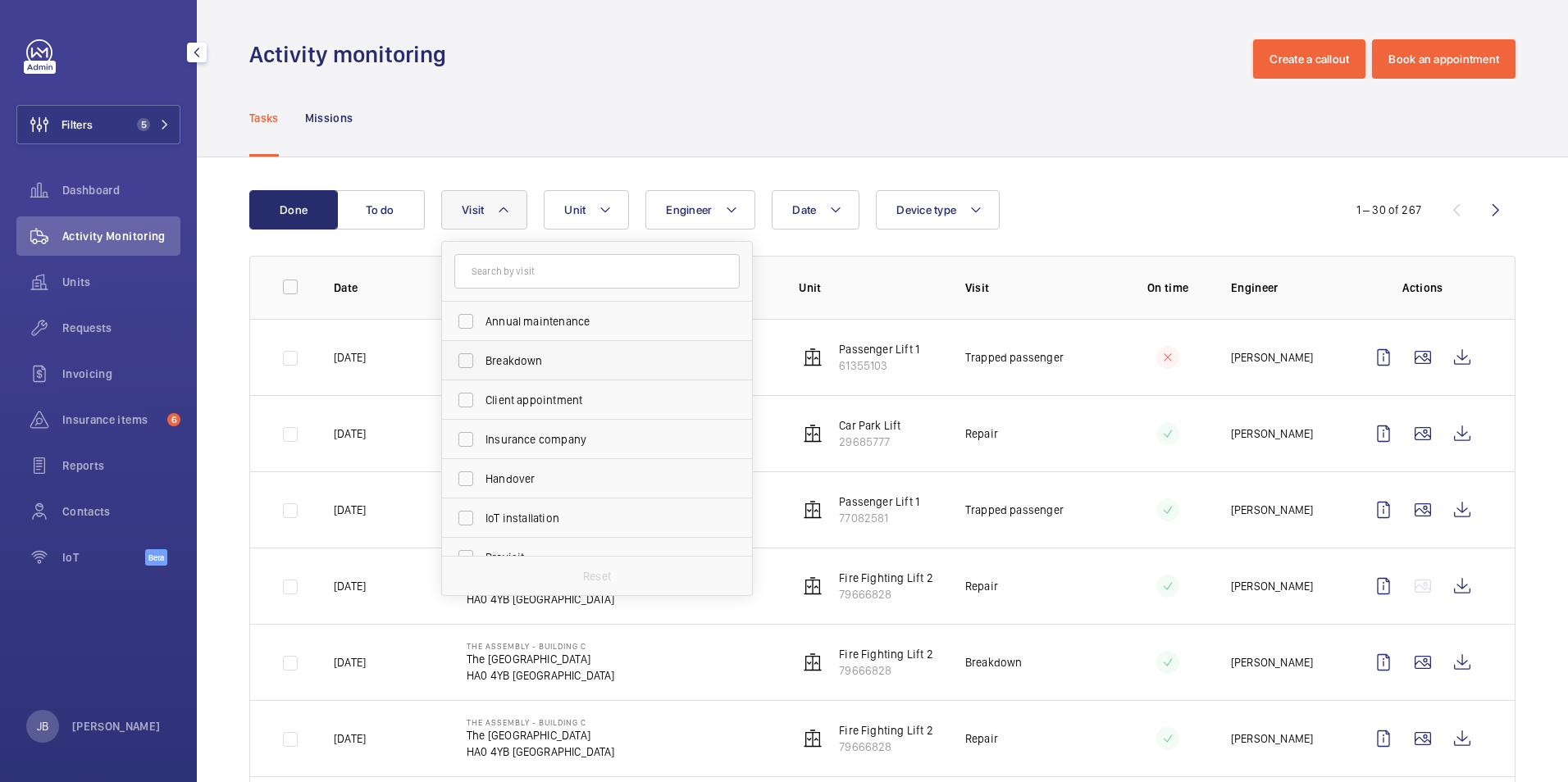
click at [468, 364] on label "Breakdown" at bounding box center [585, 361] width 286 height 39
click at [468, 364] on input "Breakdown" at bounding box center [465, 360] width 32 height 32
checkbox input "true"
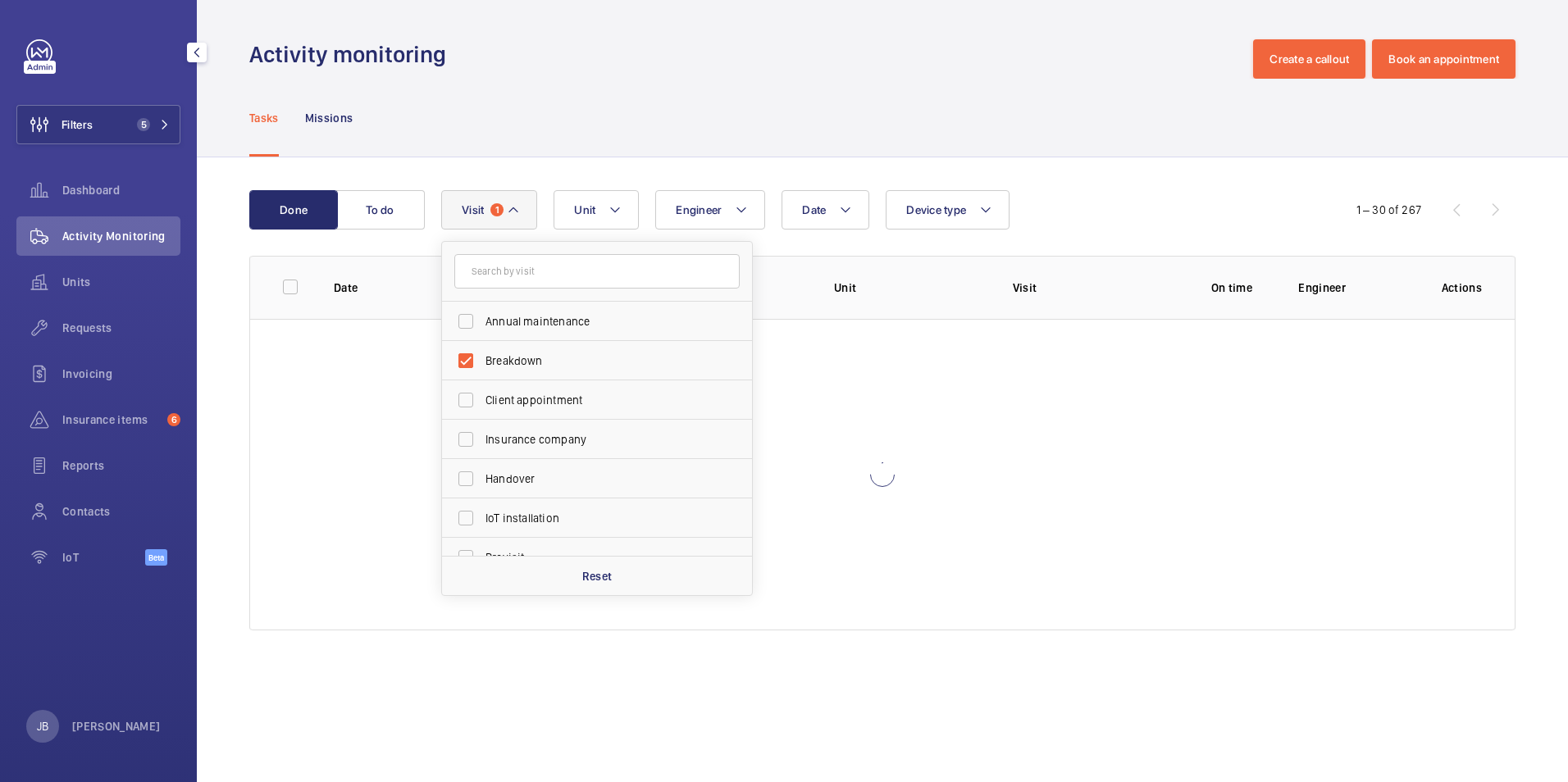
click at [665, 102] on div "Tasks Missions" at bounding box center [882, 117] width 1267 height 78
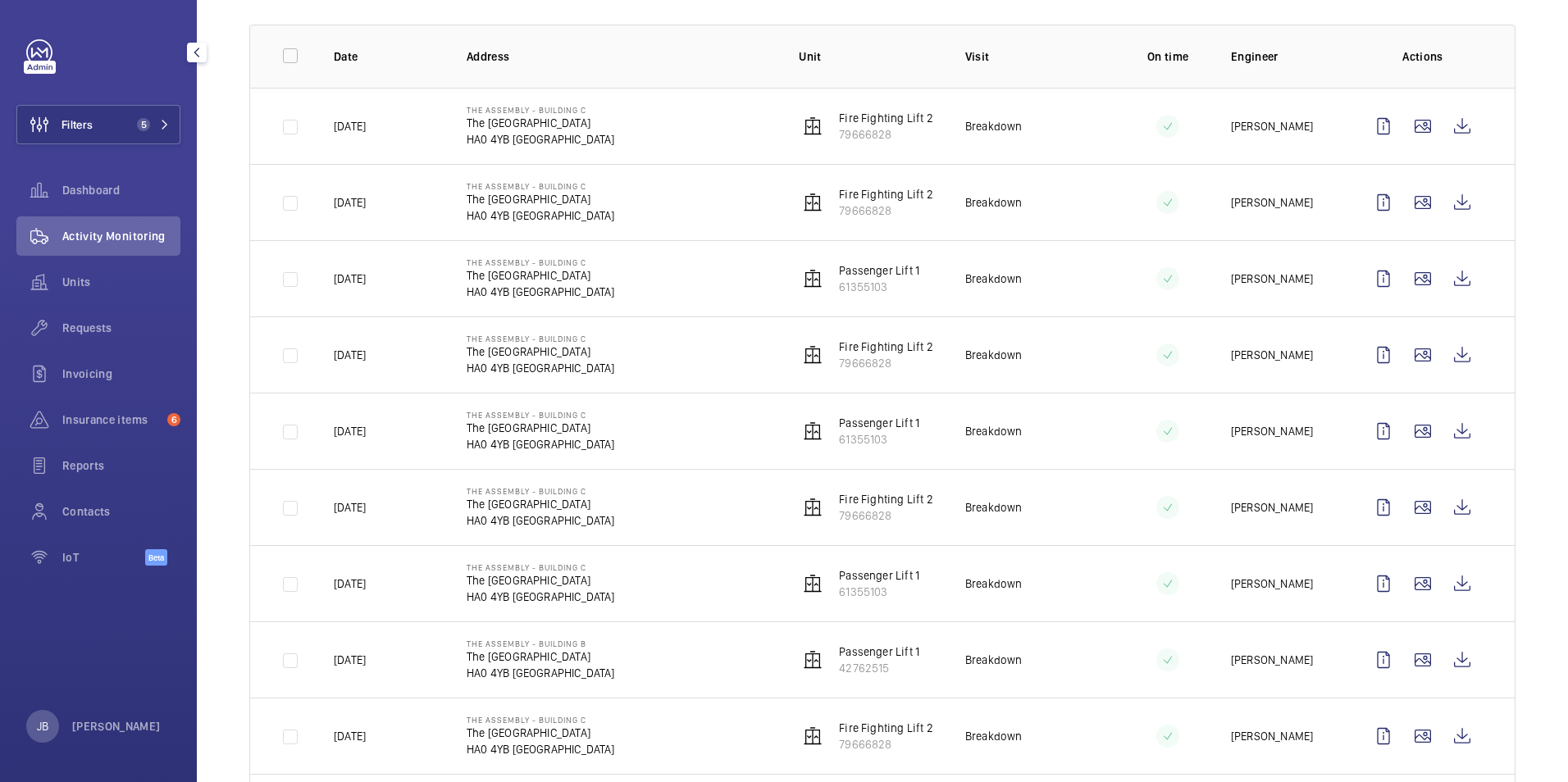
scroll to position [246, 0]
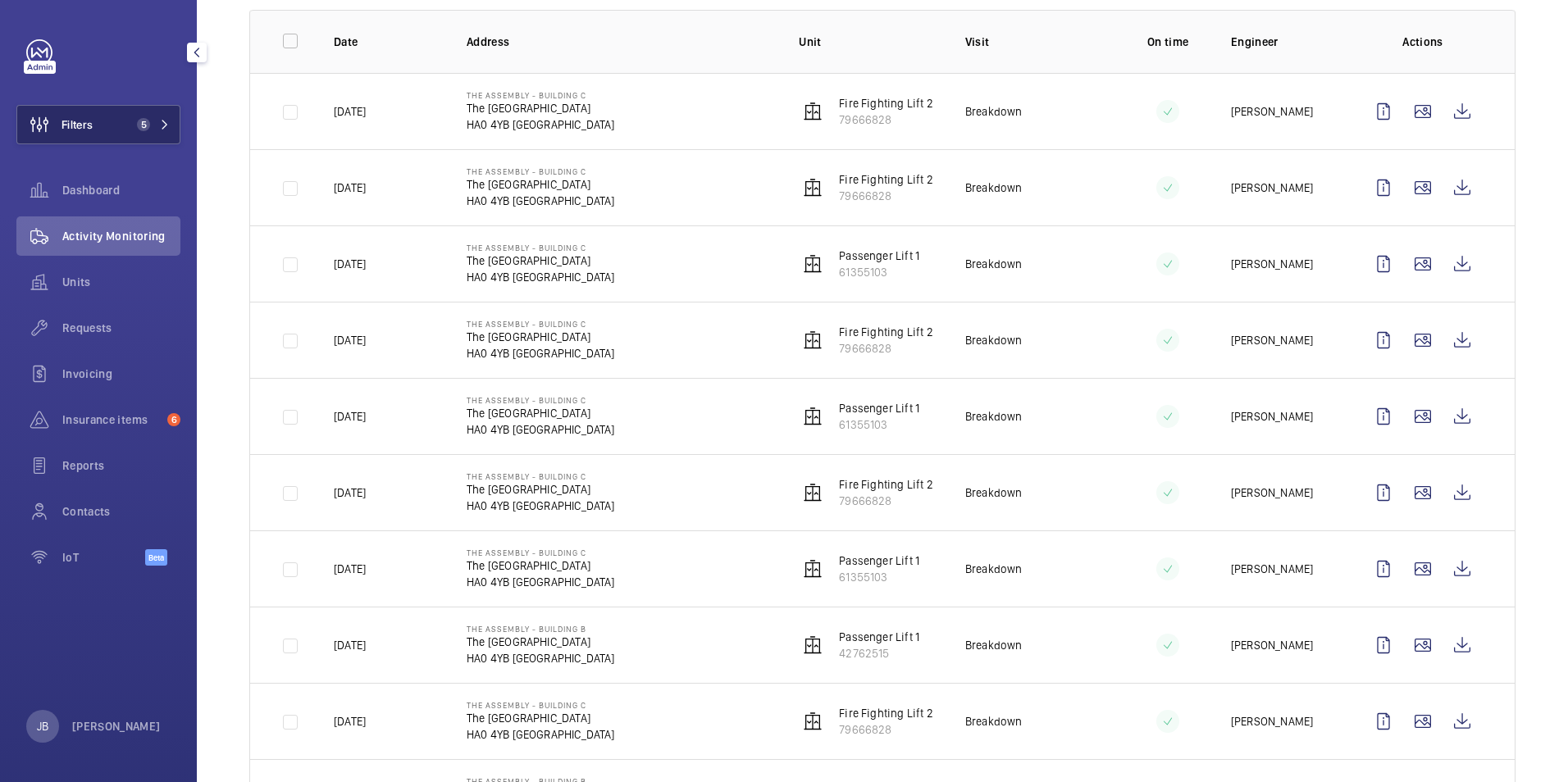
click at [129, 113] on button "Filters 5" at bounding box center [98, 125] width 164 height 39
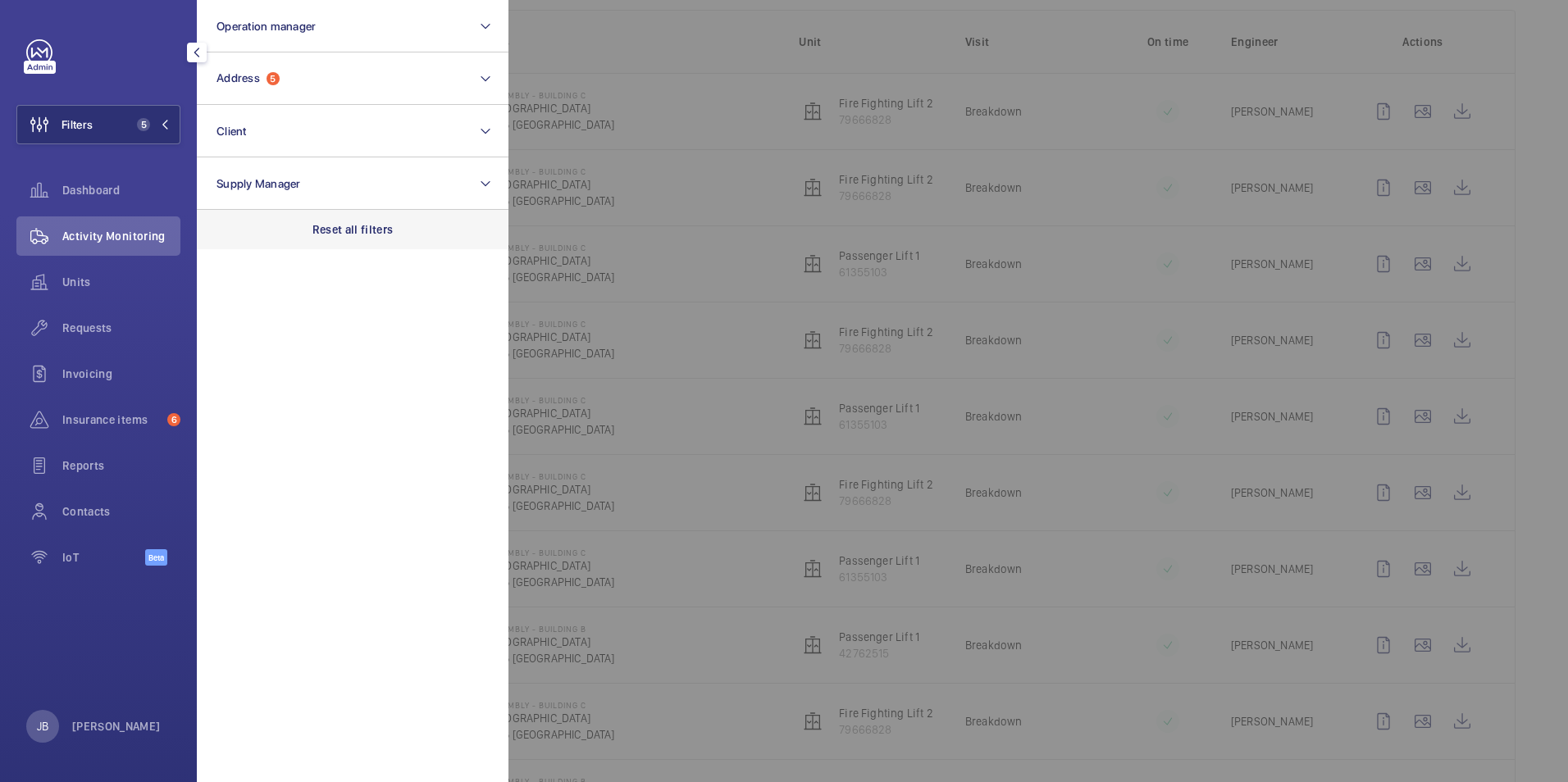
click at [325, 222] on div "Reset all filters" at bounding box center [353, 230] width 312 height 39
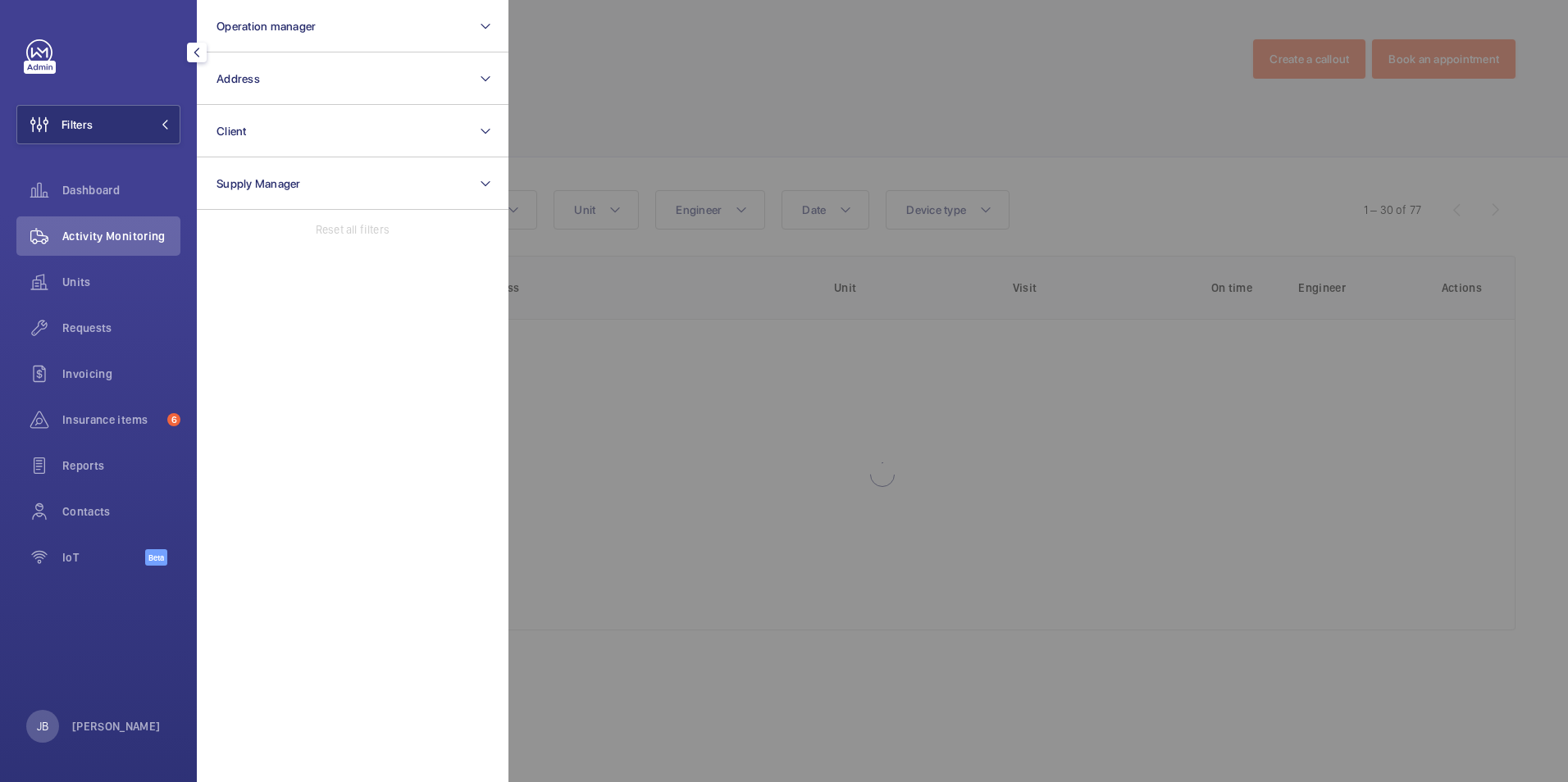
click at [573, 87] on div at bounding box center [1292, 391] width 1568 height 782
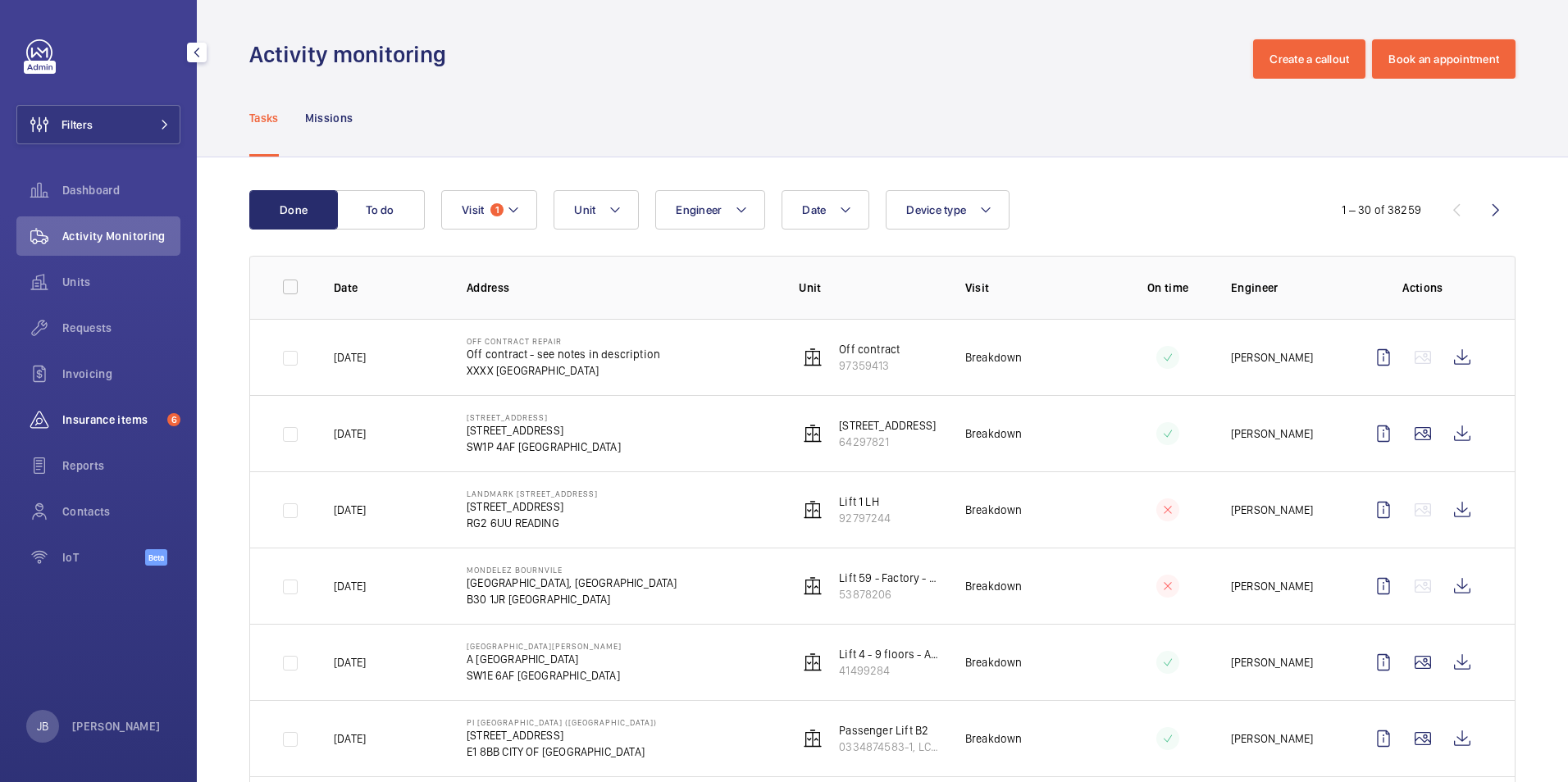
click at [96, 417] on span "Insurance items" at bounding box center [112, 420] width 98 height 17
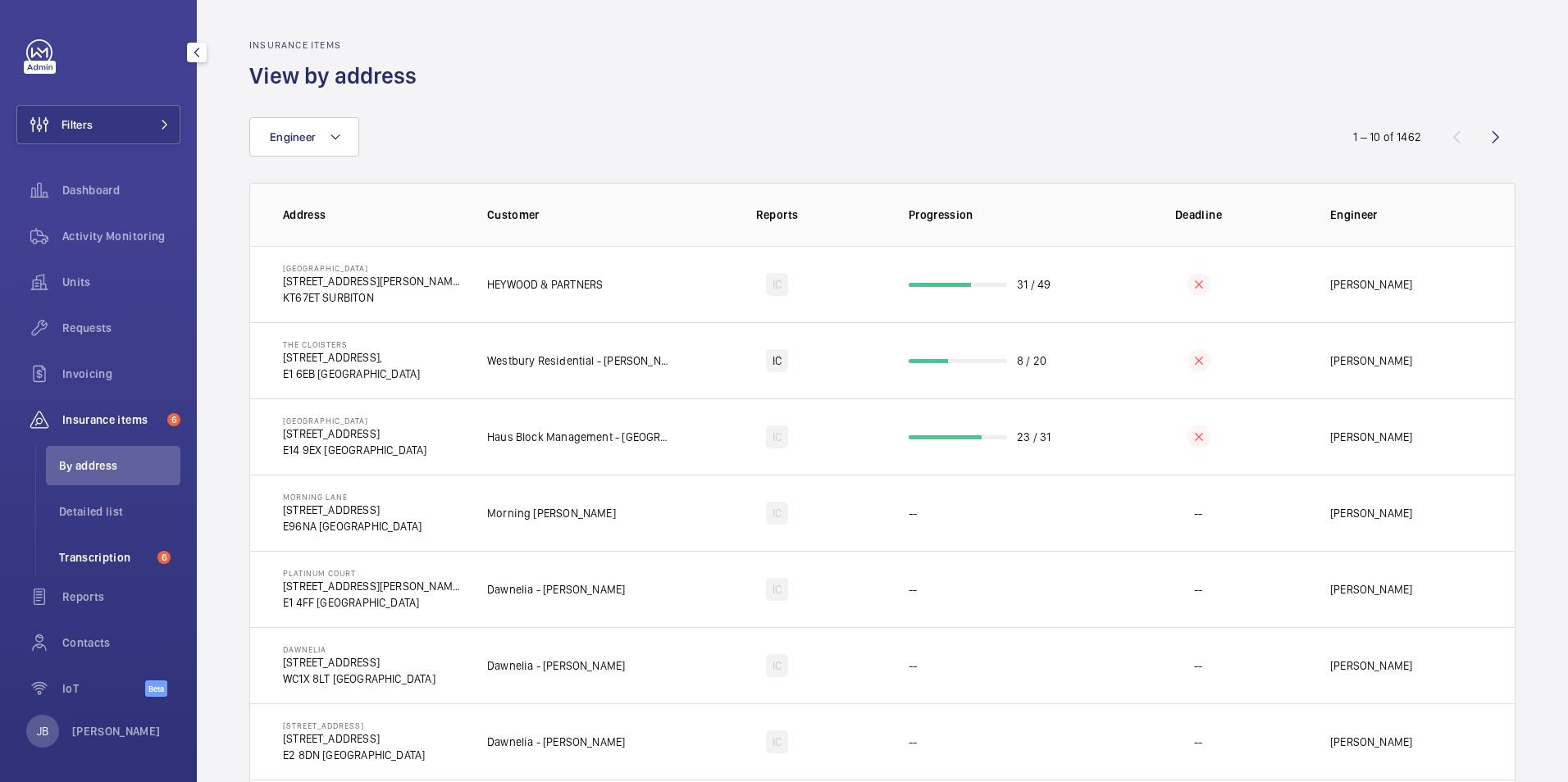
click at [83, 546] on li "Transcription 6" at bounding box center [113, 557] width 134 height 39
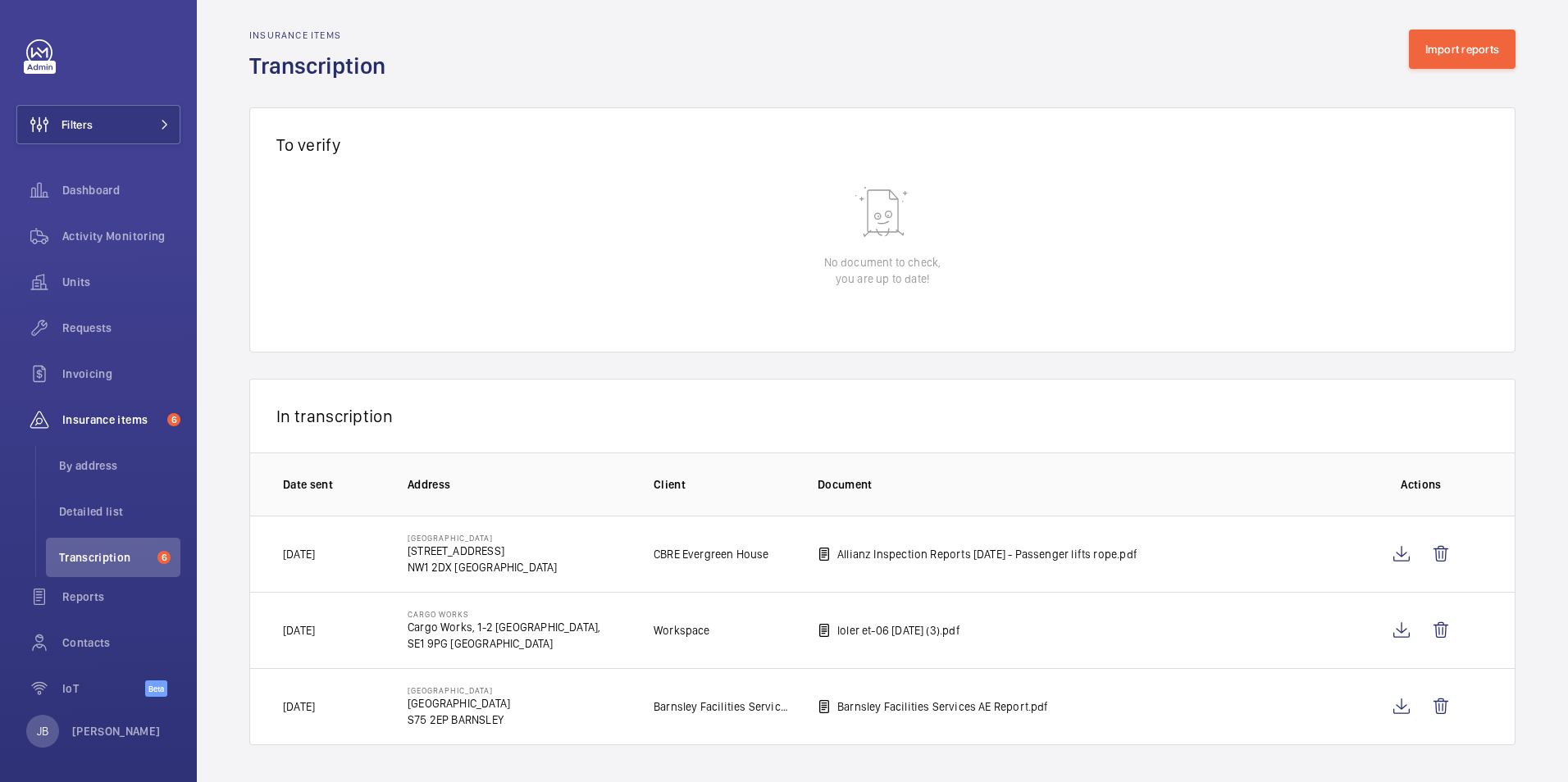
scroll to position [13, 0]
click at [103, 132] on button "Filters" at bounding box center [98, 125] width 164 height 39
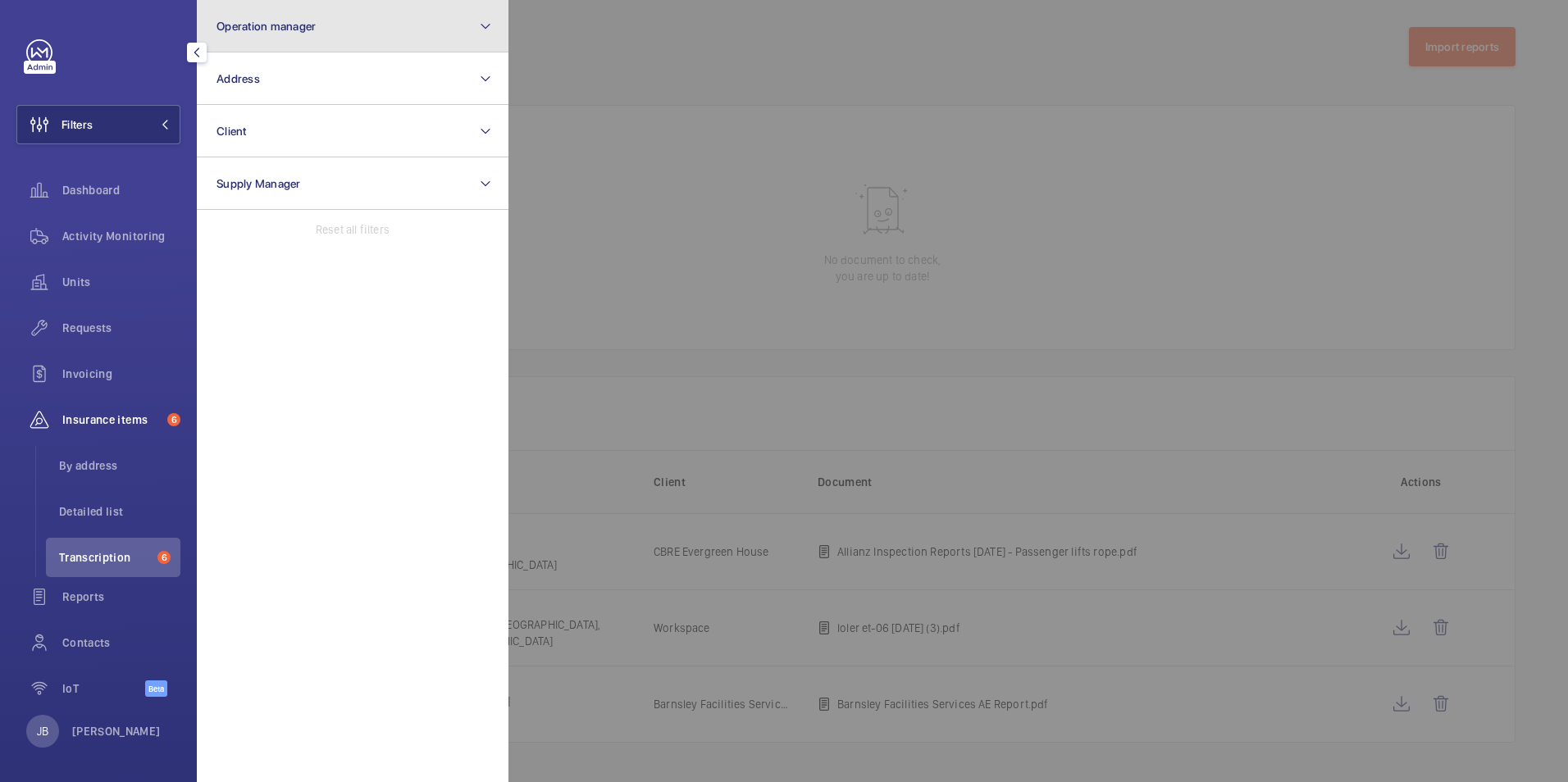
click at [313, 32] on span "Operation manager" at bounding box center [266, 26] width 99 height 13
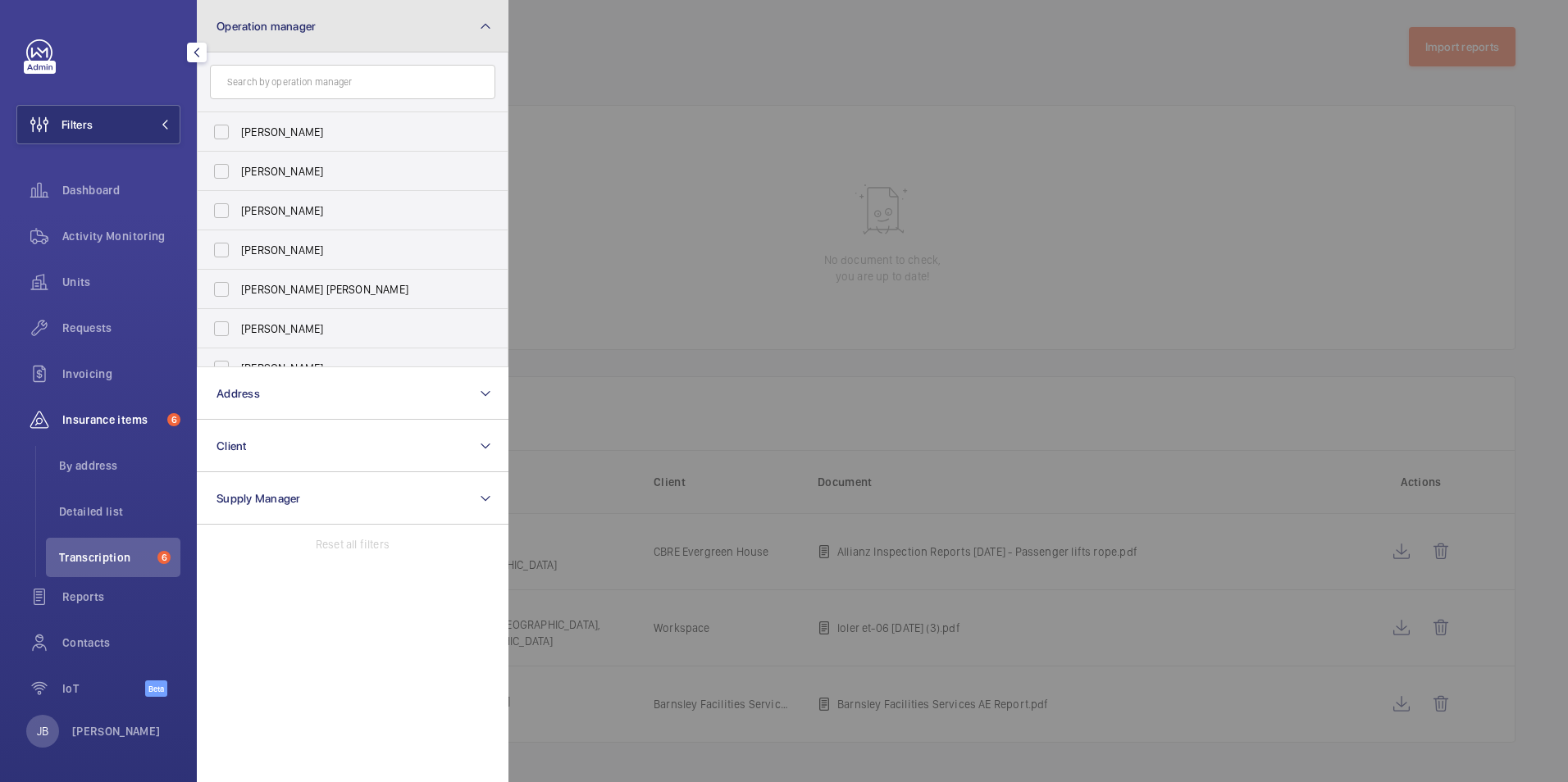
click at [298, 30] on span "Operation manager" at bounding box center [266, 26] width 99 height 13
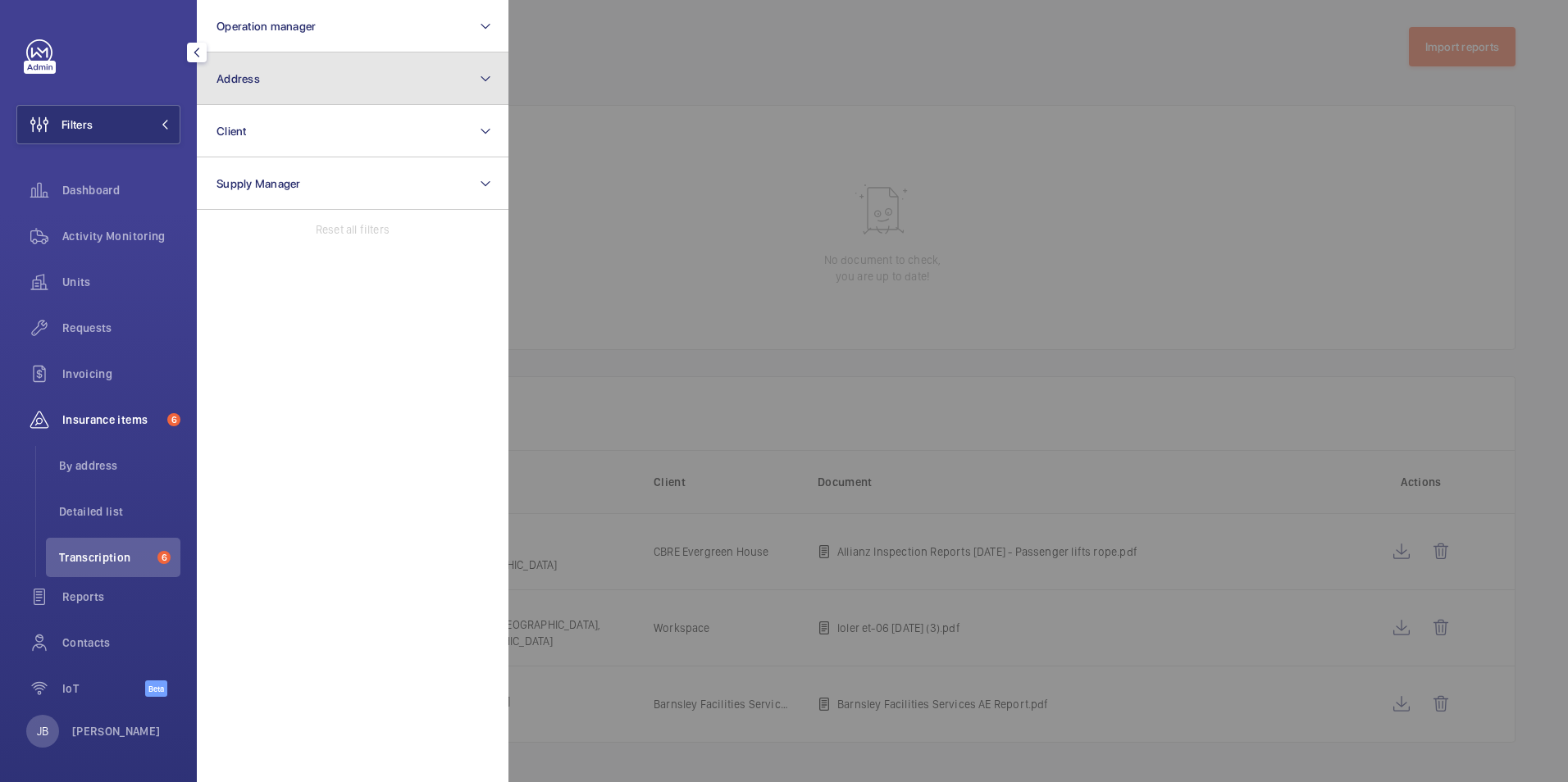
click at [288, 67] on button "Address" at bounding box center [353, 78] width 312 height 52
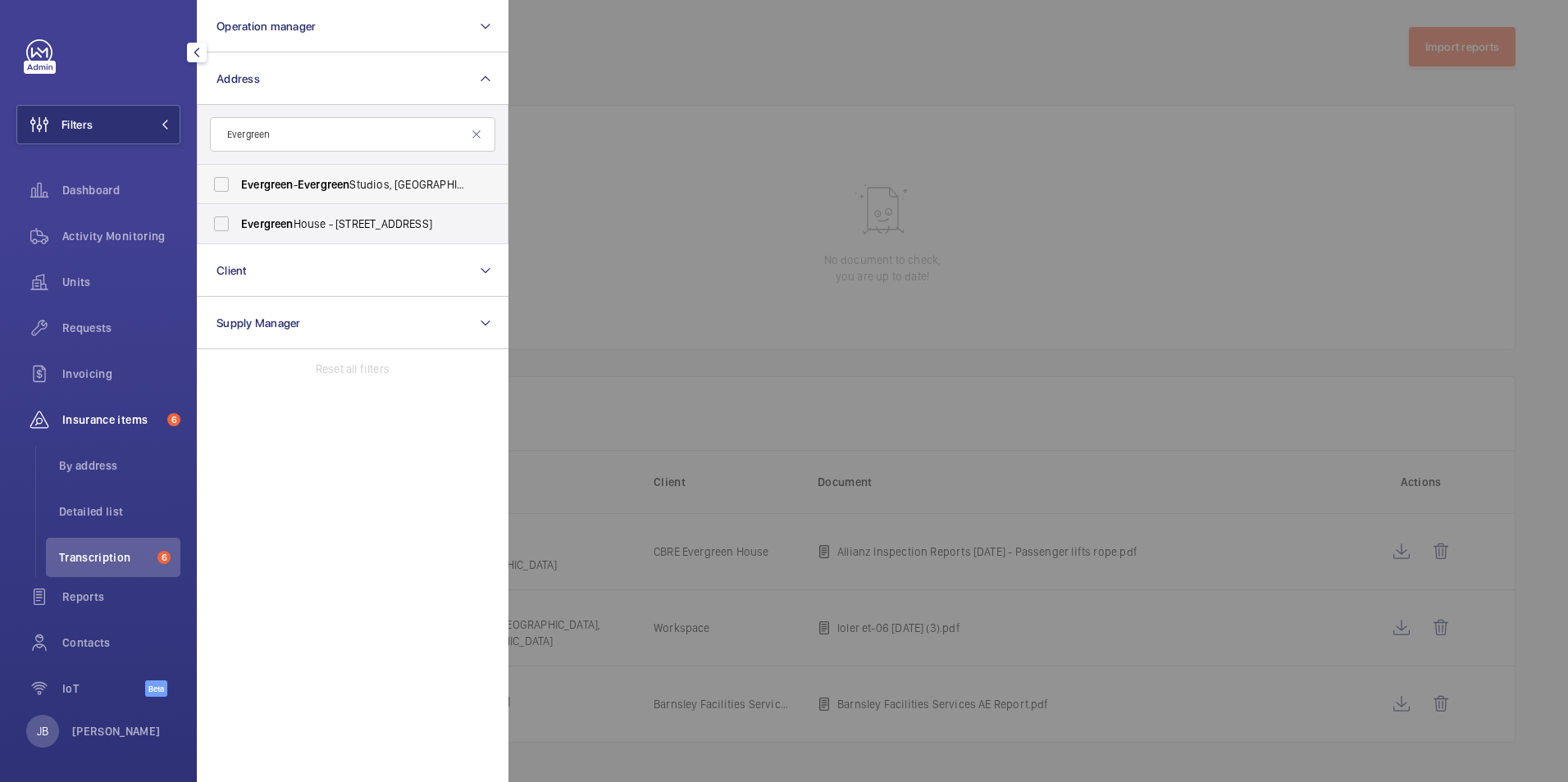
type input "Evergreen"
click at [233, 186] on label "Evergreen - Evergreen Studios, RICHMOND TW9 1QH" at bounding box center [340, 184] width 286 height 39
click at [233, 186] on input "Evergreen - Evergreen Studios, RICHMOND TW9 1QH" at bounding box center [221, 183] width 32 height 32
checkbox input "true"
click at [690, 103] on div at bounding box center [1292, 391] width 1568 height 782
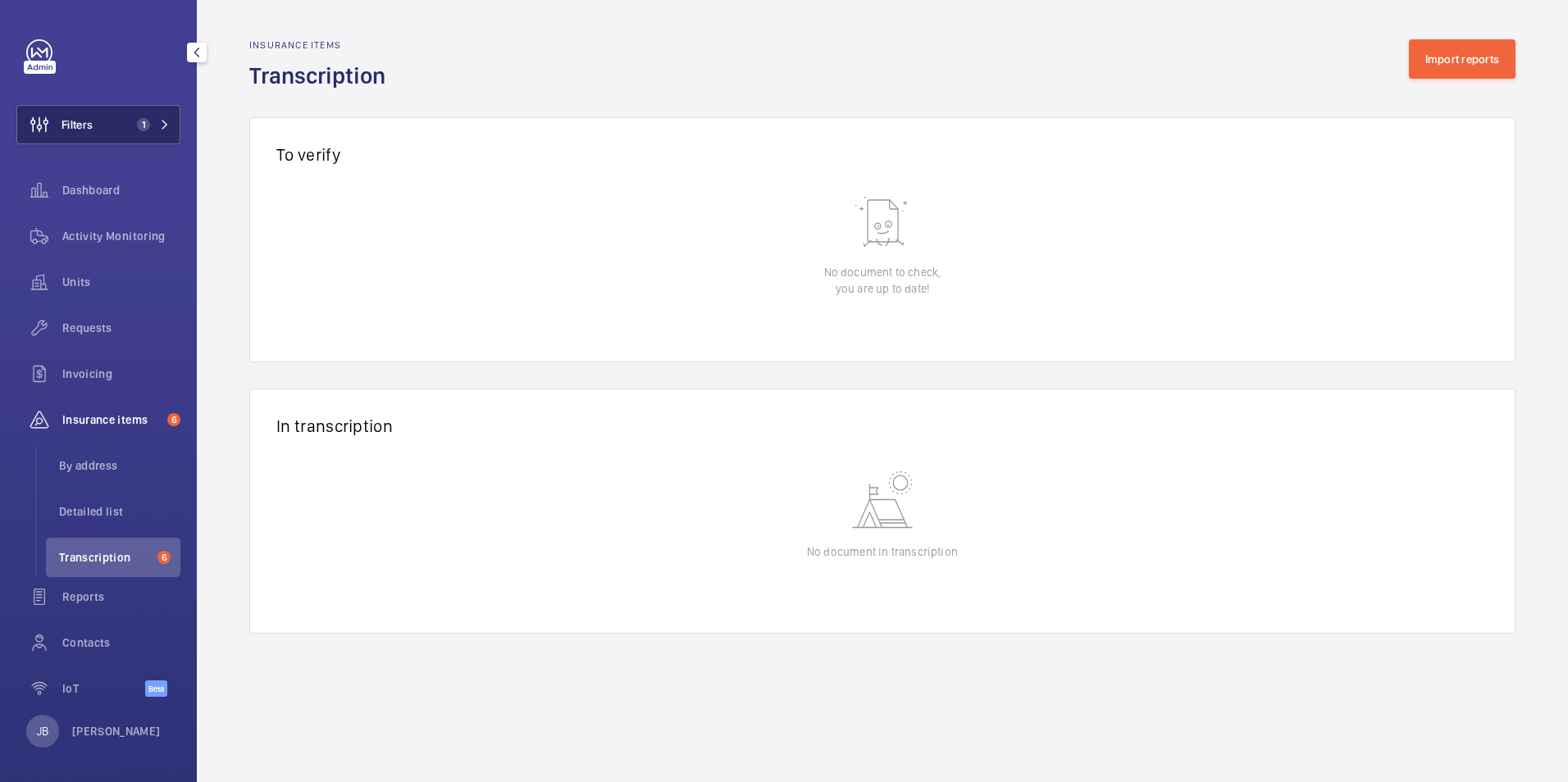
click at [81, 113] on span "Filters" at bounding box center [55, 125] width 76 height 39
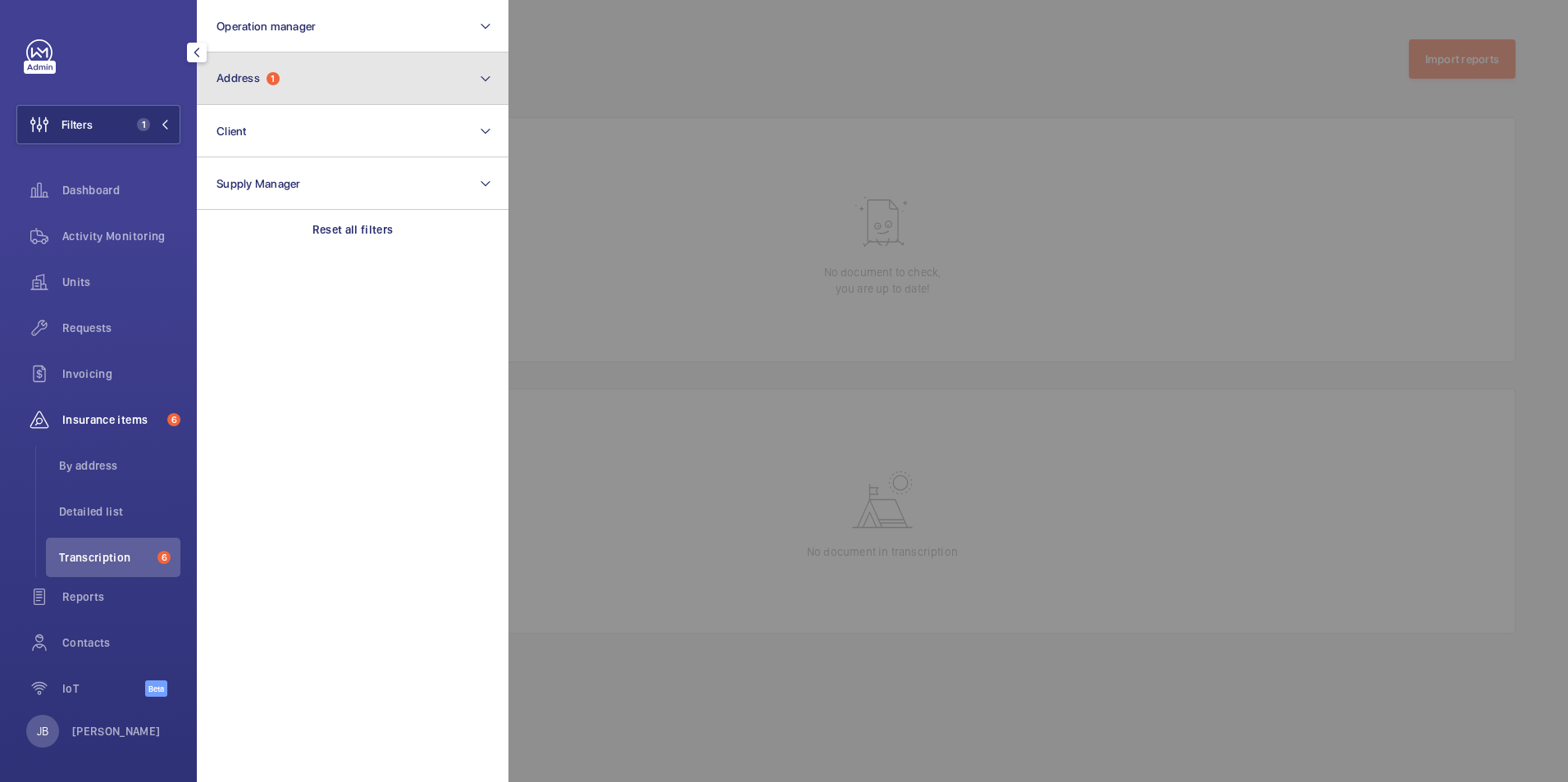
click at [302, 91] on button "Address 1" at bounding box center [353, 78] width 312 height 52
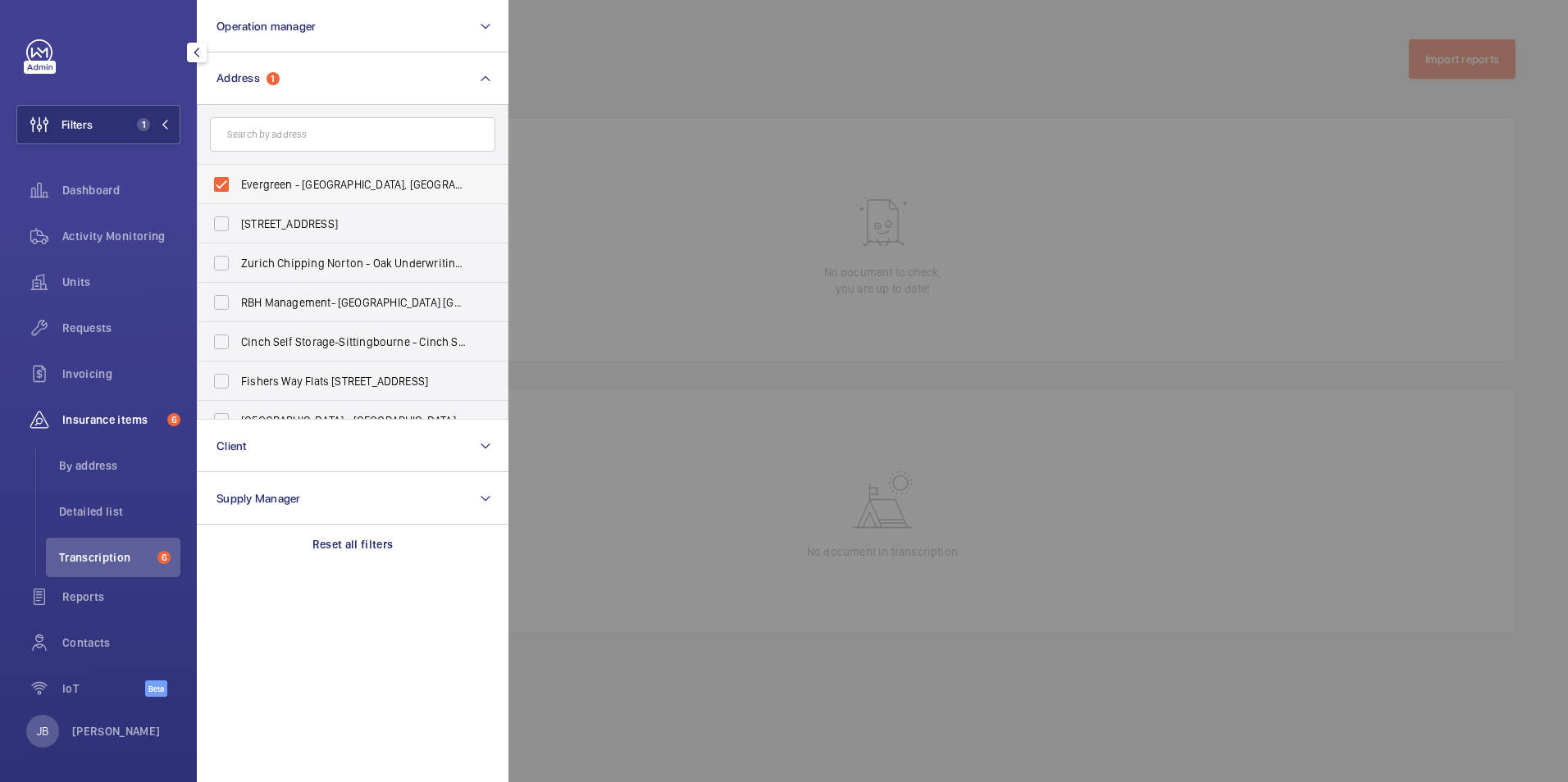
click at [218, 182] on label "Evergreen - Evergreen Studios, RICHMOND TW9 1QH" at bounding box center [340, 184] width 286 height 39
click at [218, 182] on input "Evergreen - Evergreen Studios, RICHMOND TW9 1QH" at bounding box center [221, 183] width 32 height 32
checkbox input "false"
click at [694, 65] on div at bounding box center [1292, 391] width 1568 height 782
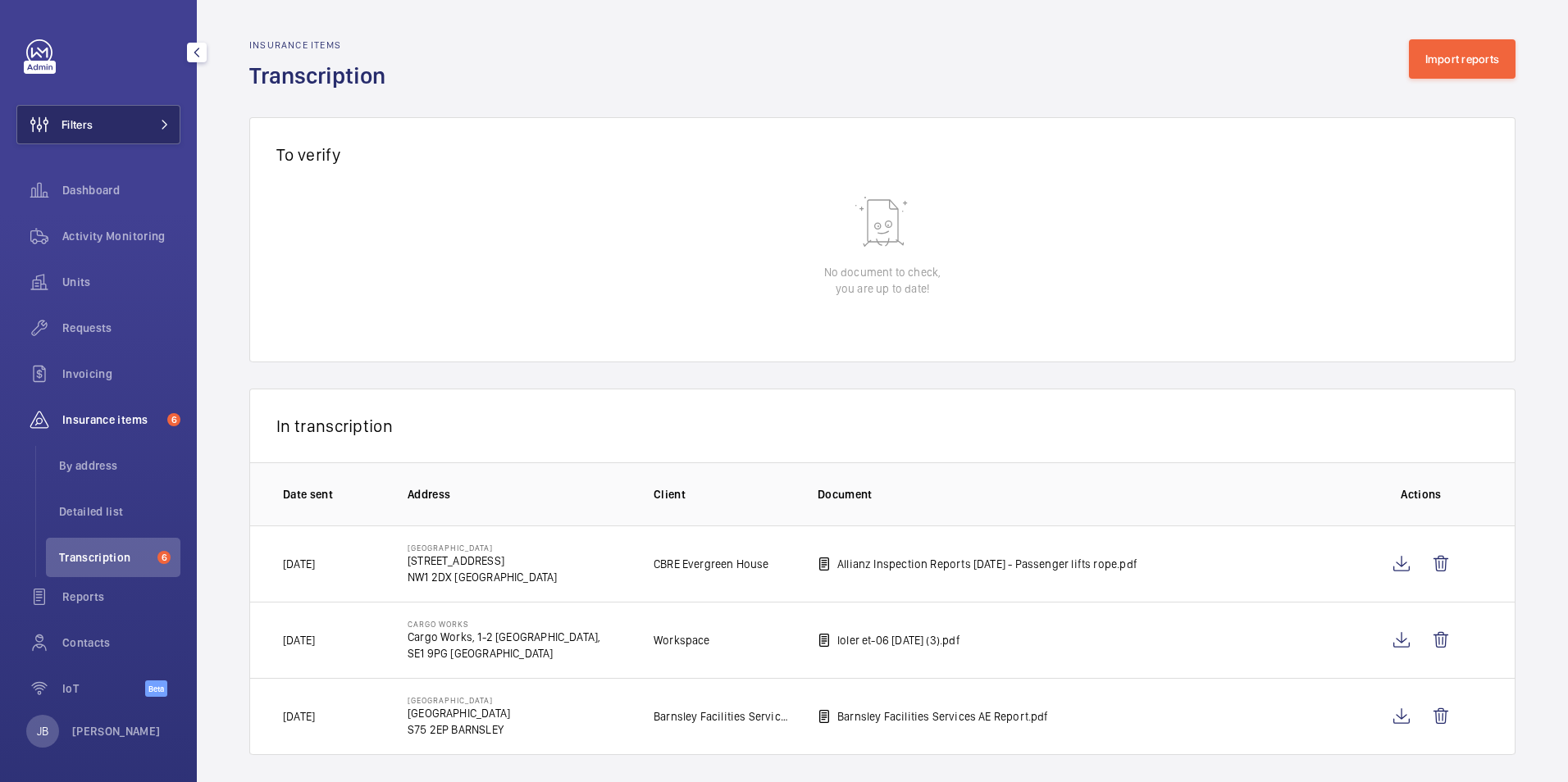
click at [103, 130] on button "Filters" at bounding box center [98, 125] width 164 height 39
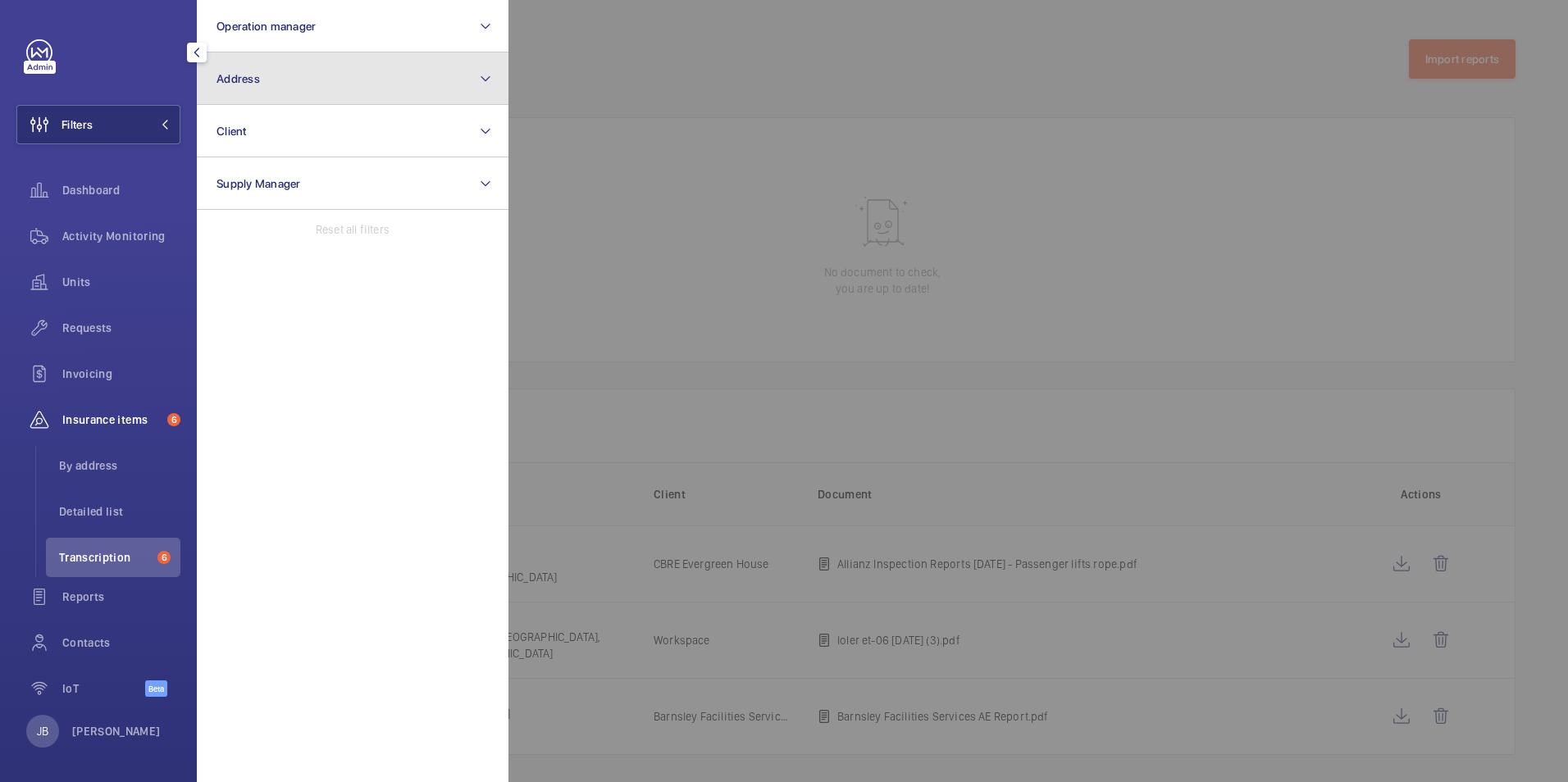
click at [334, 87] on button "Address" at bounding box center [353, 78] width 312 height 52
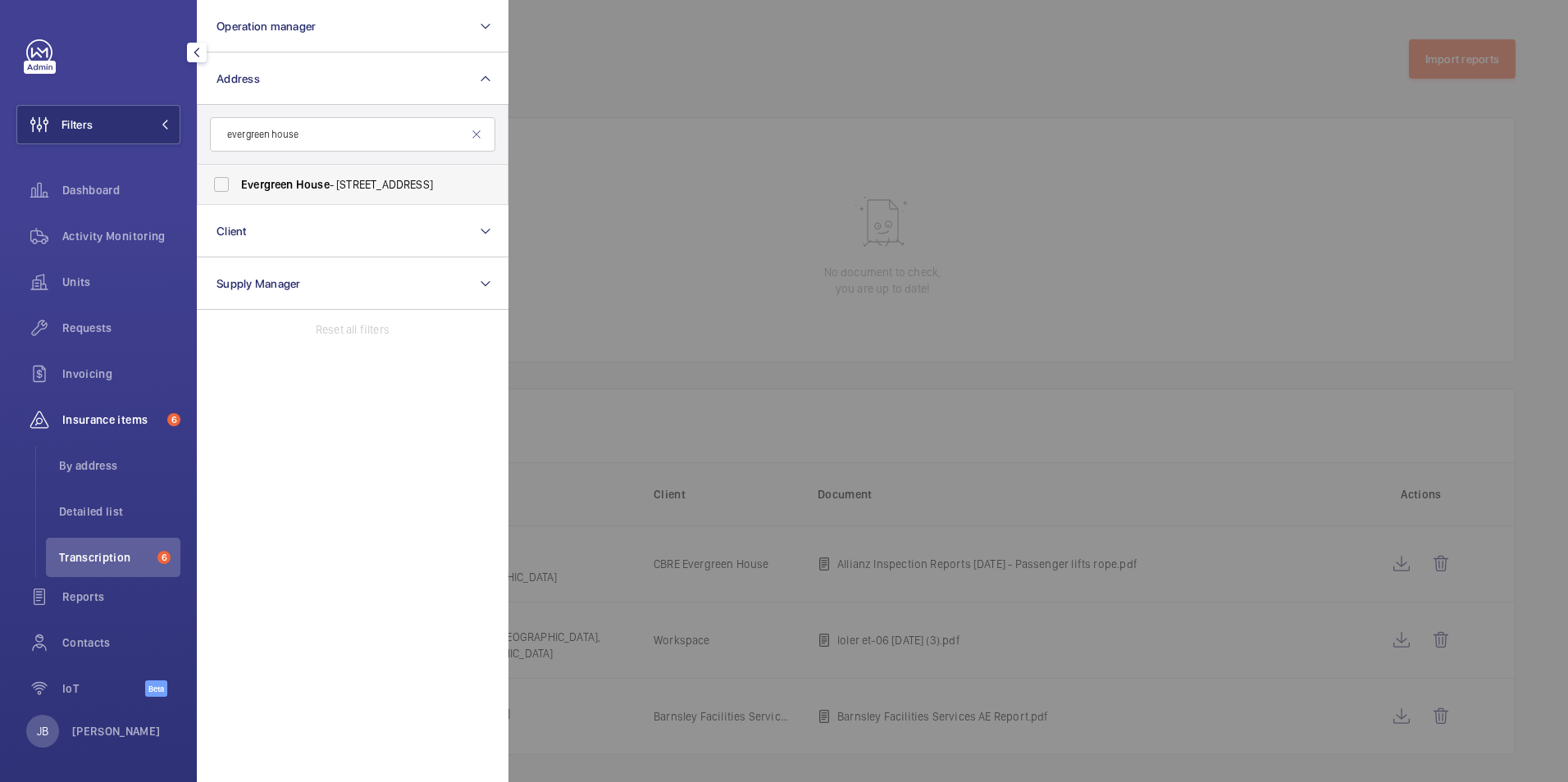
type input "evergreen house"
click at [225, 189] on label "Evergreen House - 160 Euston Rd, LONDON NW1 2DX" at bounding box center [340, 184] width 286 height 39
click at [225, 189] on input "Evergreen House - 160 Euston Rd, LONDON NW1 2DX" at bounding box center [221, 183] width 32 height 32
checkbox input "true"
click at [598, 111] on div at bounding box center [1292, 391] width 1568 height 782
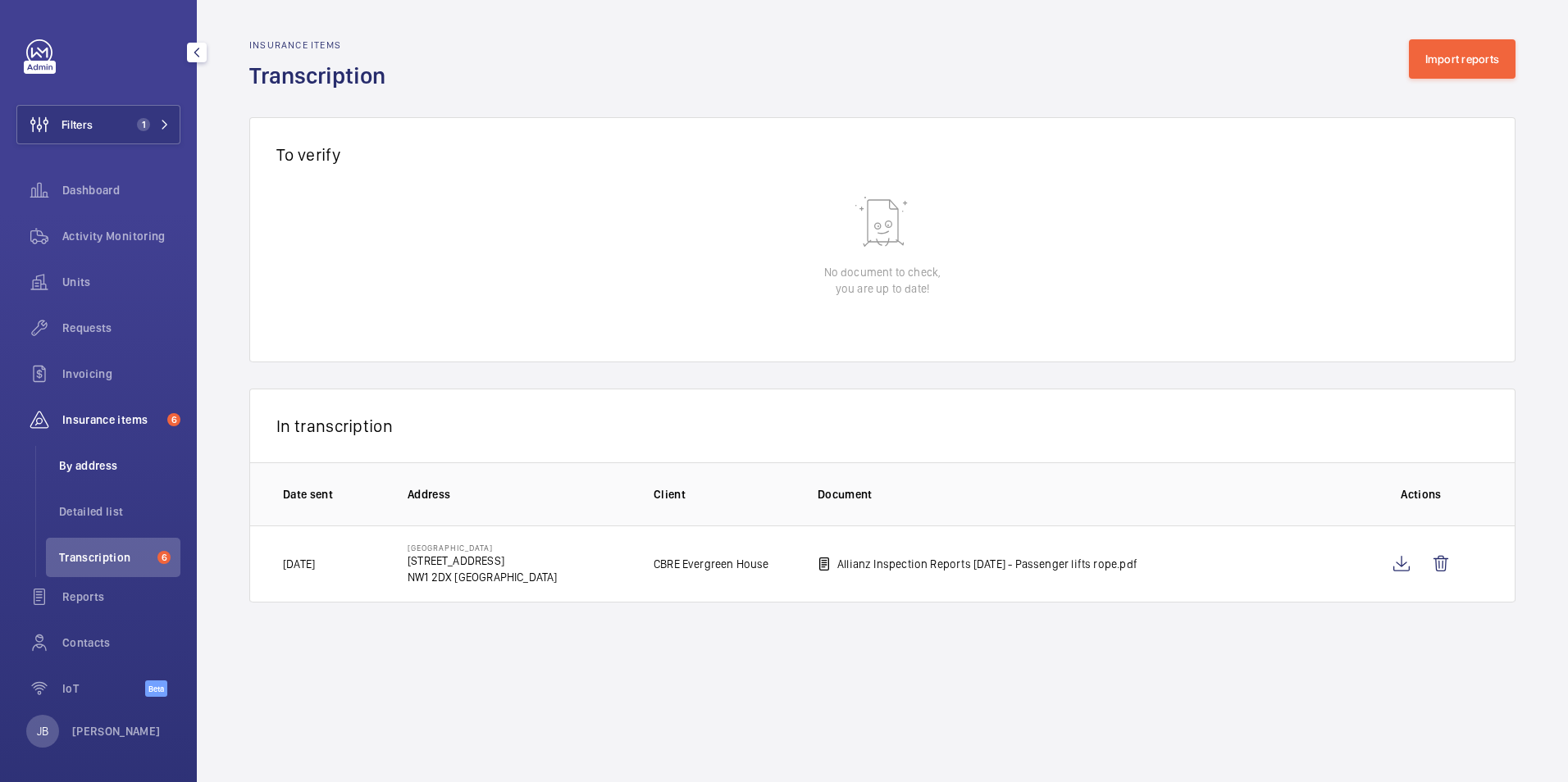
click at [59, 462] on span "By address" at bounding box center [120, 465] width 122 height 17
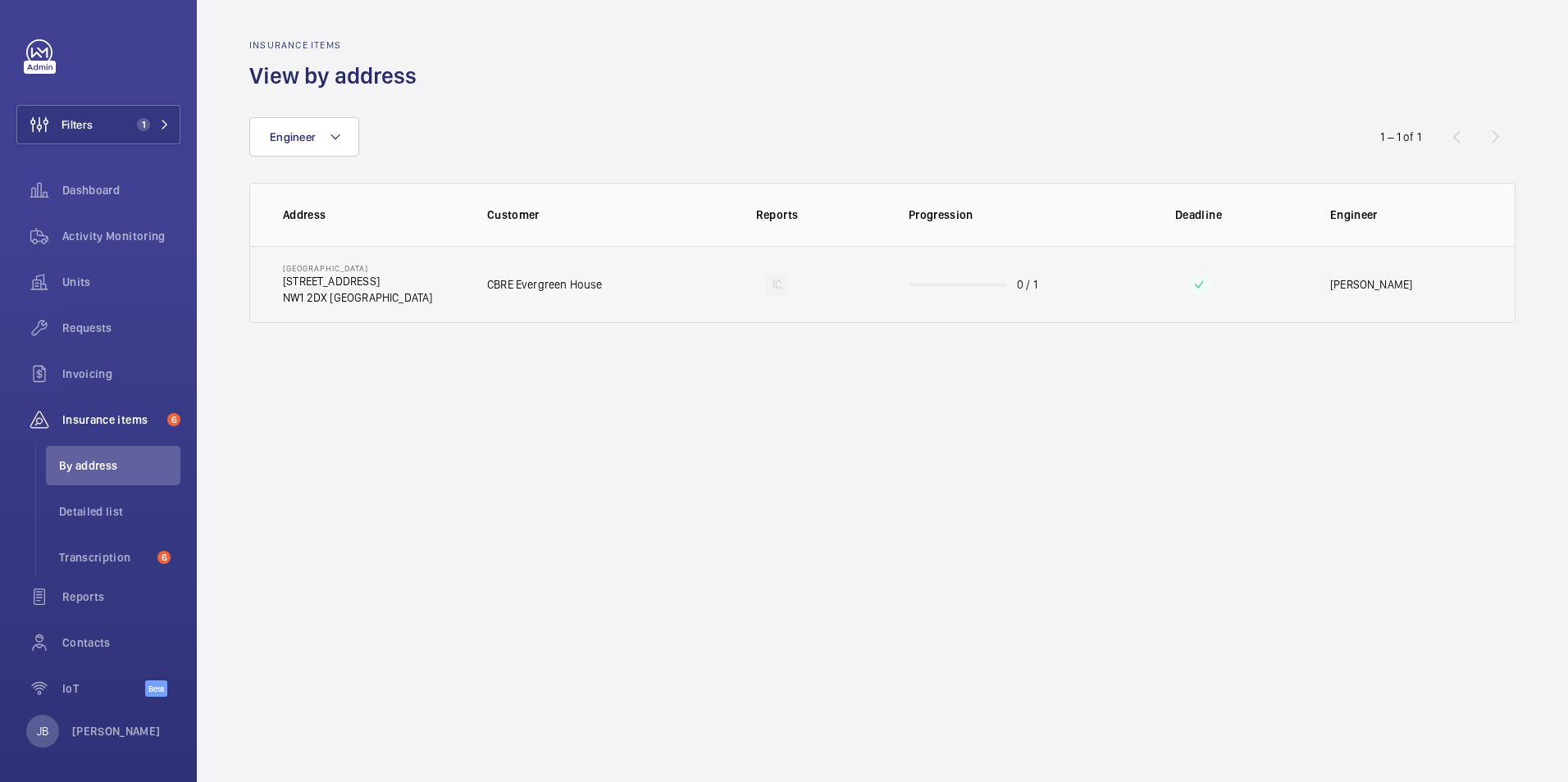
click at [767, 311] on td "IC" at bounding box center [777, 285] width 211 height 78
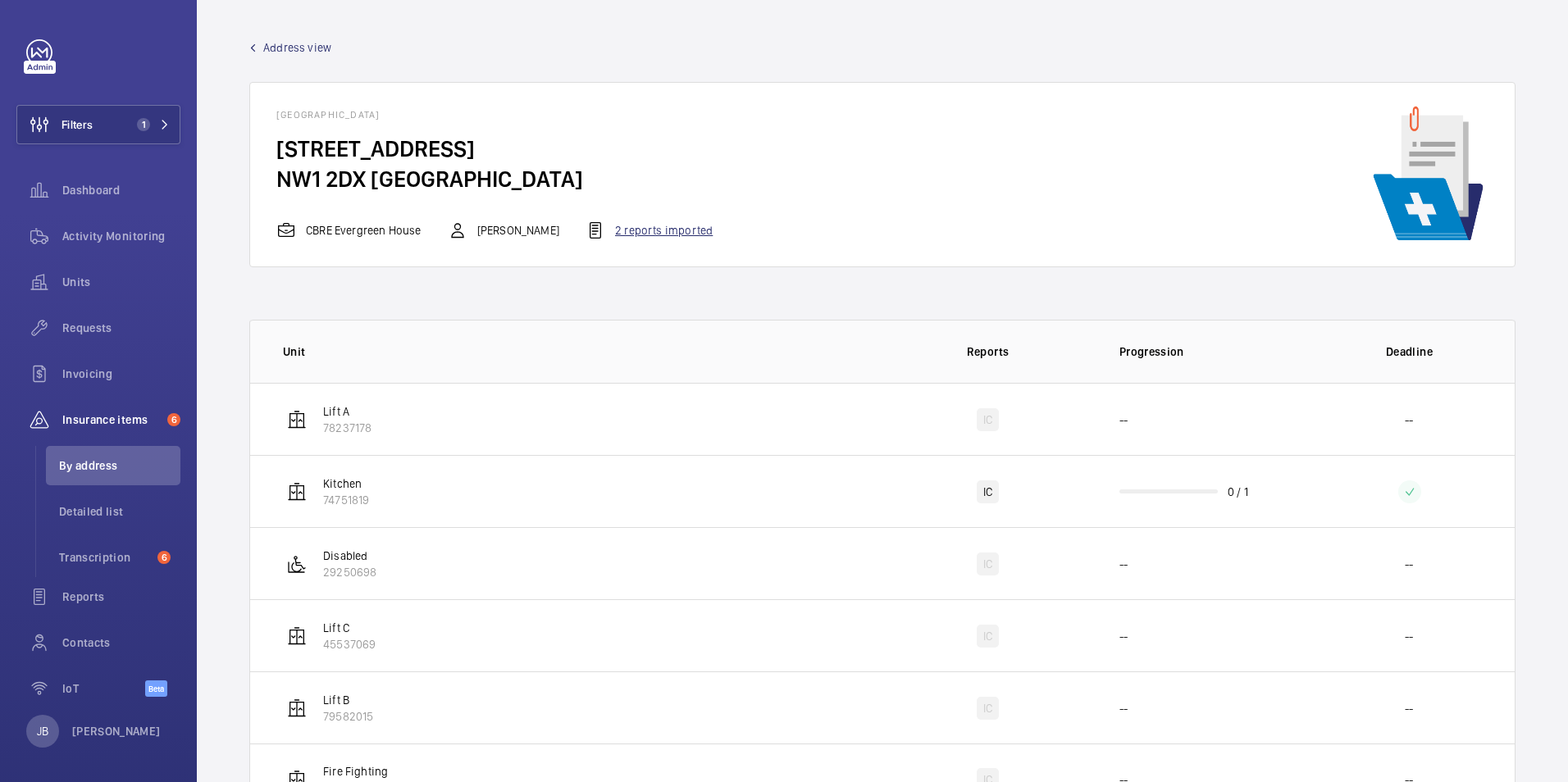
click at [674, 231] on div "2 reports imported" at bounding box center [650, 231] width 128 height 20
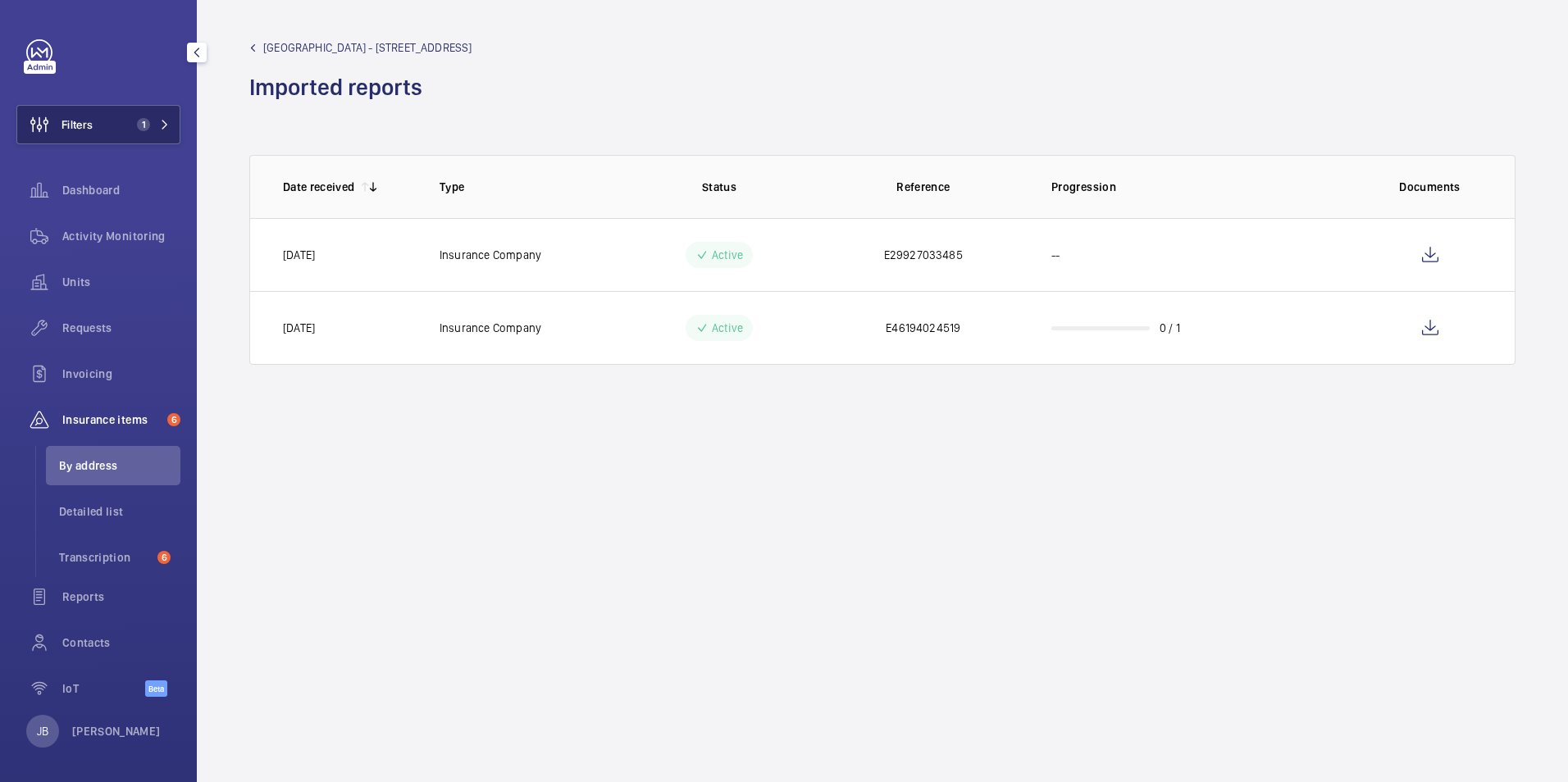
click at [105, 114] on button "Filters 1" at bounding box center [98, 125] width 164 height 39
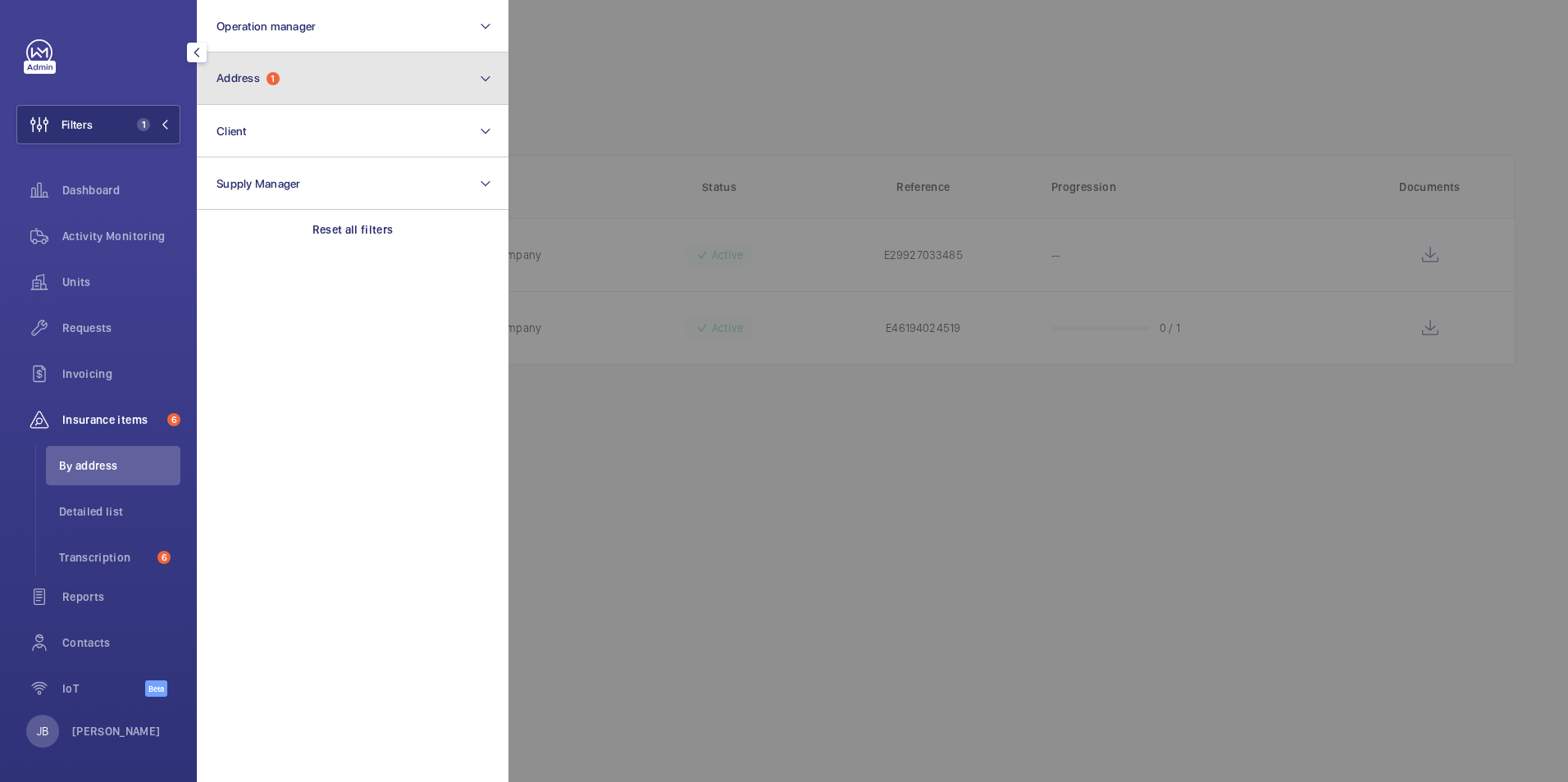
click at [310, 98] on button "Address 1" at bounding box center [353, 78] width 312 height 52
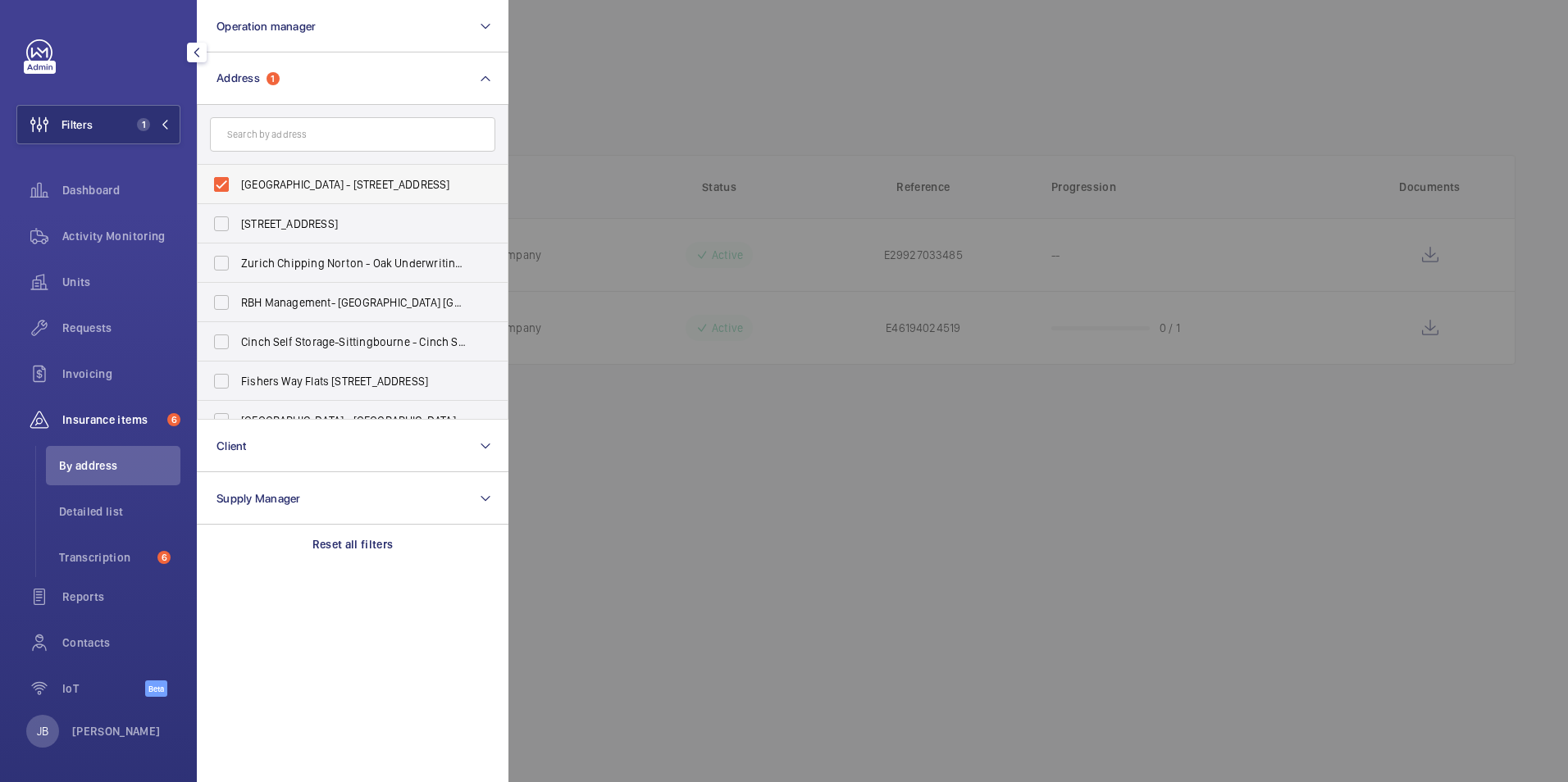
click at [223, 173] on label "Evergreen House - 160 Euston Rd, LONDON NW1 2DX" at bounding box center [340, 184] width 286 height 39
click at [223, 173] on input "Evergreen House - 160 Euston Rd, LONDON NW1 2DX" at bounding box center [221, 183] width 32 height 32
checkbox input "false"
click at [267, 136] on input "text" at bounding box center [352, 134] width 286 height 34
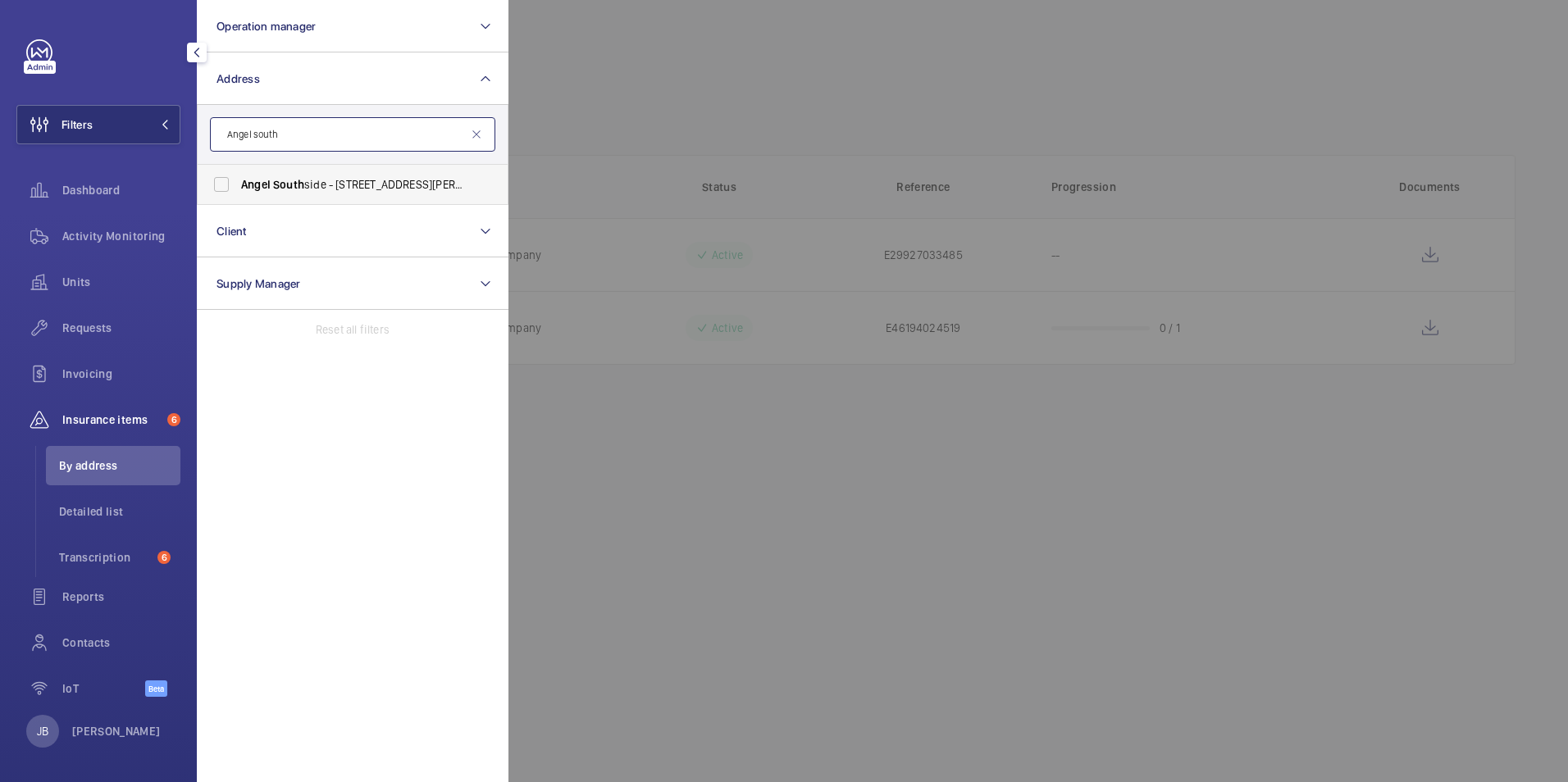
type input "Angel south"
click at [235, 192] on label "Angel South side - 1 Owen St, LONDON EC1V 7JW" at bounding box center [340, 184] width 286 height 39
click at [235, 192] on input "Angel South side - 1 Owen St, LONDON EC1V 7JW" at bounding box center [221, 183] width 32 height 32
checkbox input "true"
click at [749, 128] on div at bounding box center [1292, 391] width 1568 height 782
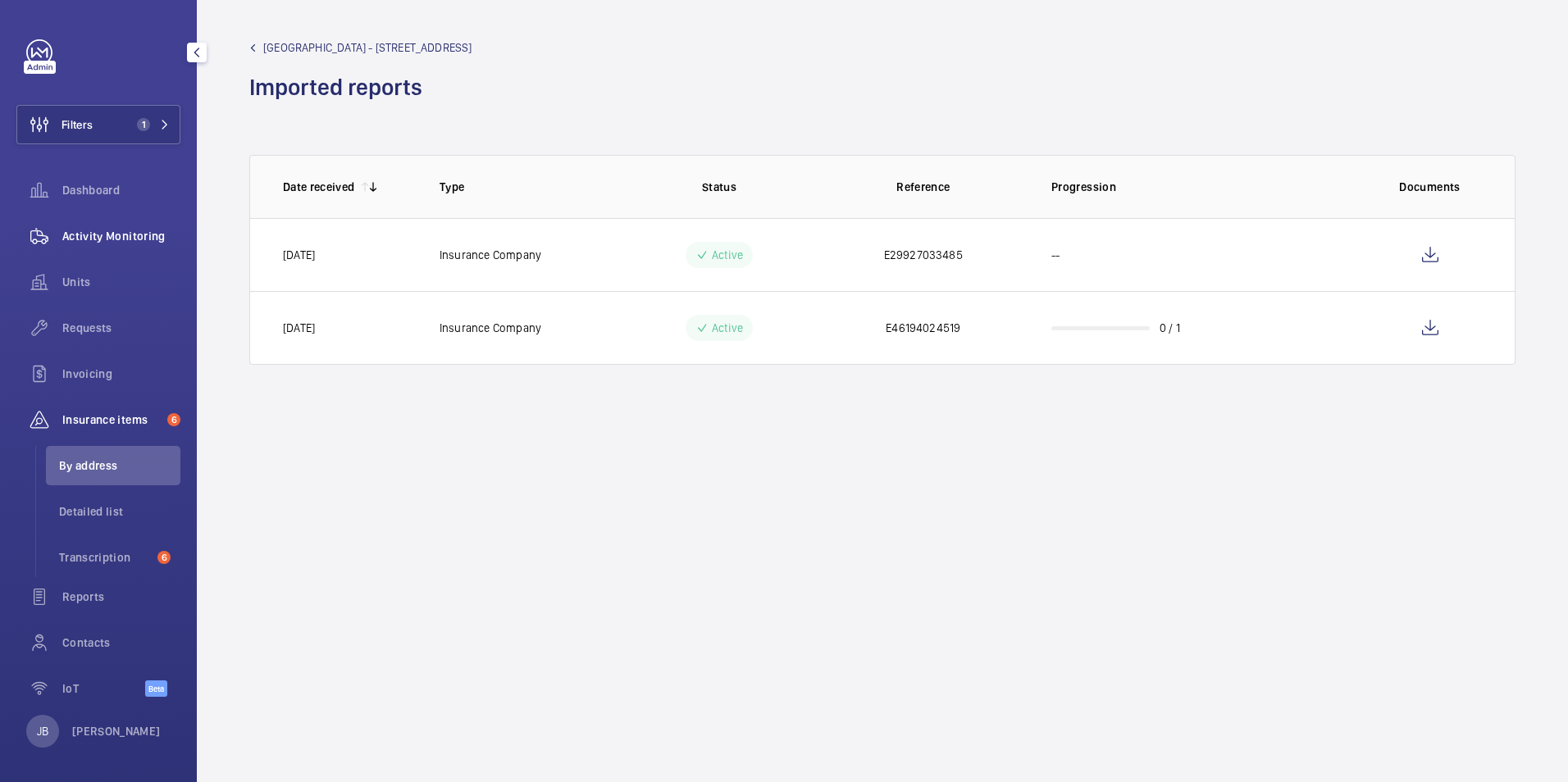
click at [105, 244] on div "Activity Monitoring" at bounding box center [98, 236] width 164 height 39
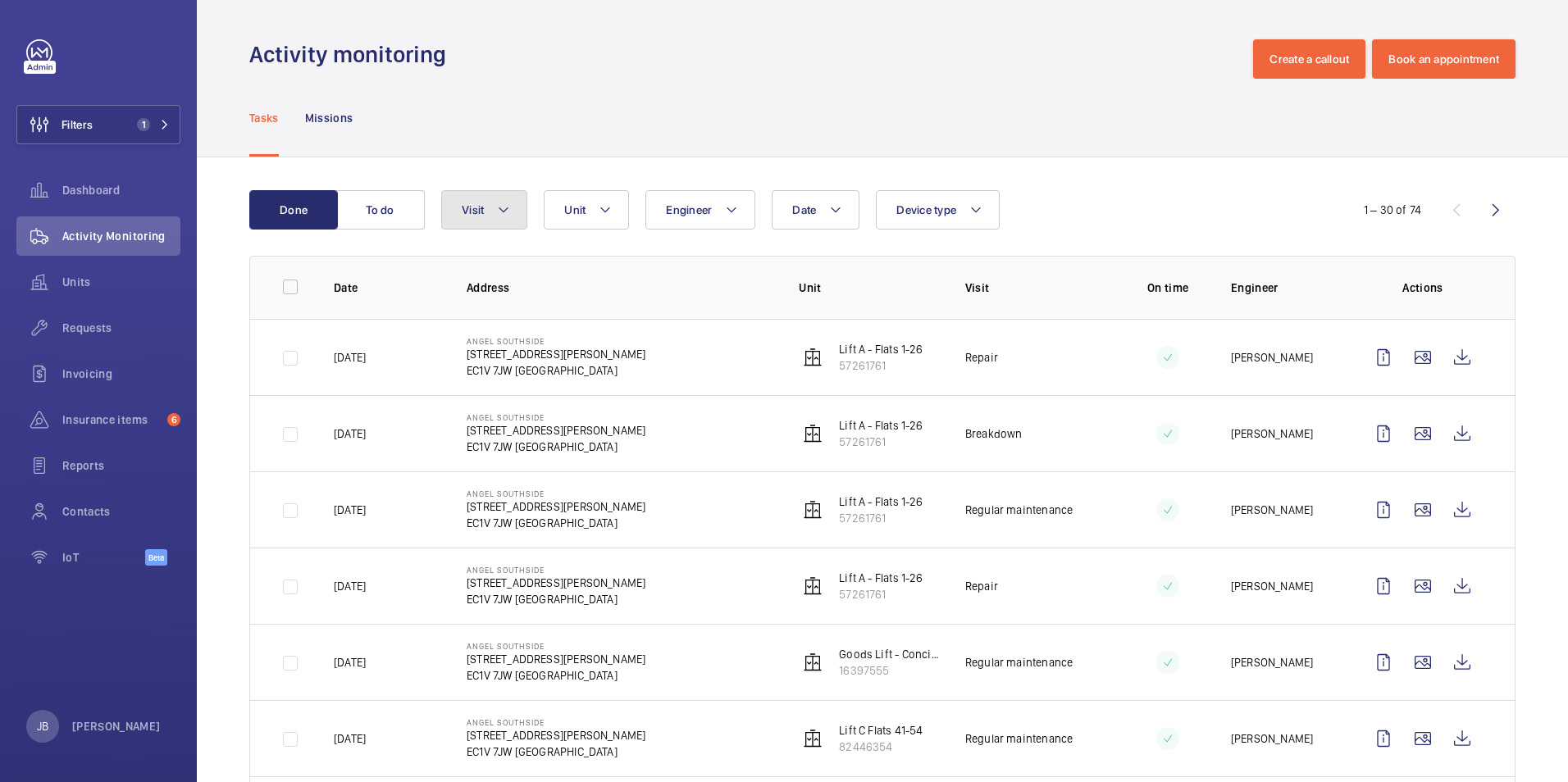
click at [493, 207] on button "Visit" at bounding box center [485, 210] width 86 height 39
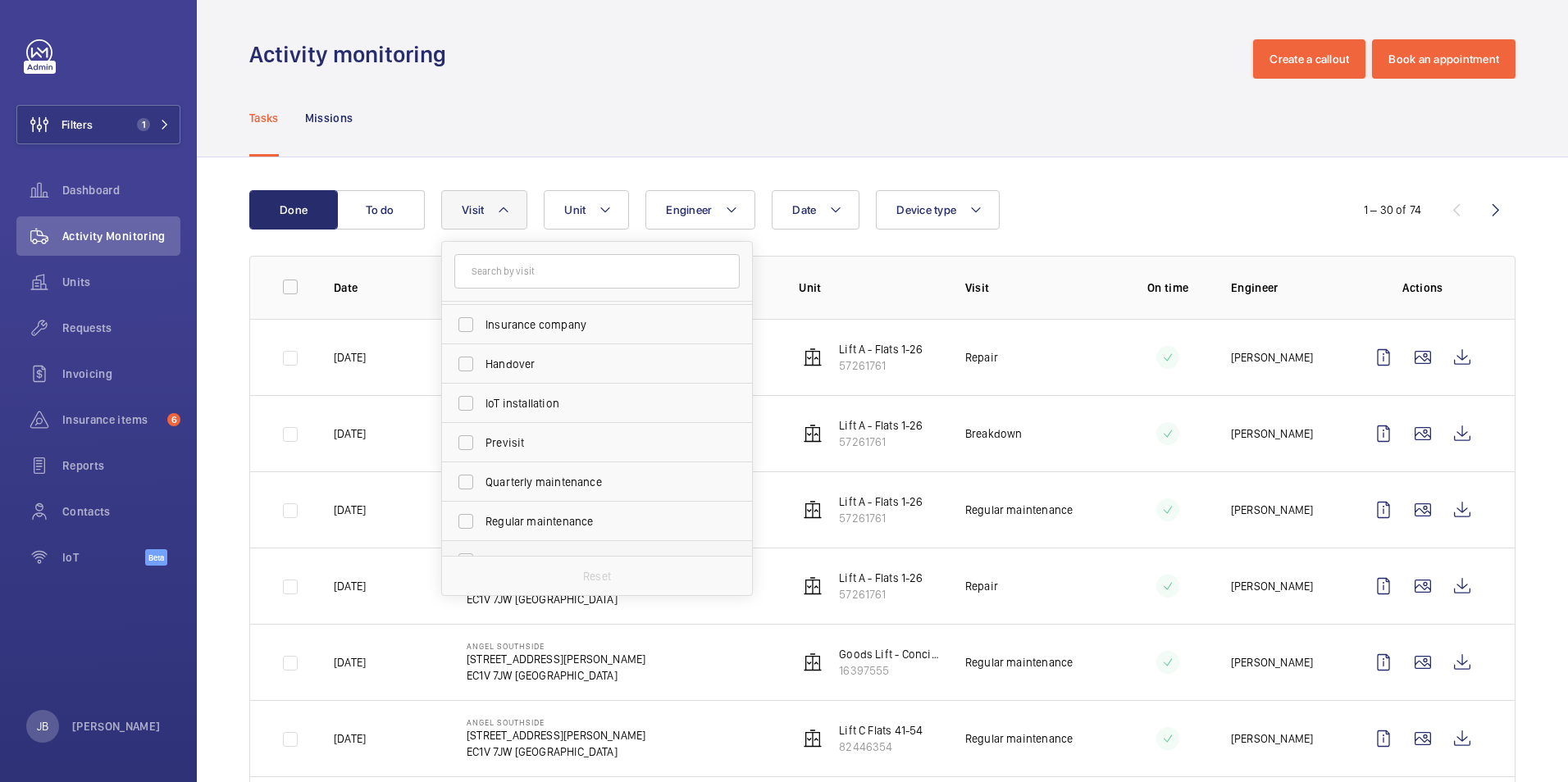
scroll to position [246, 0]
click at [466, 392] on label "Regular maintenance" at bounding box center [585, 391] width 286 height 39
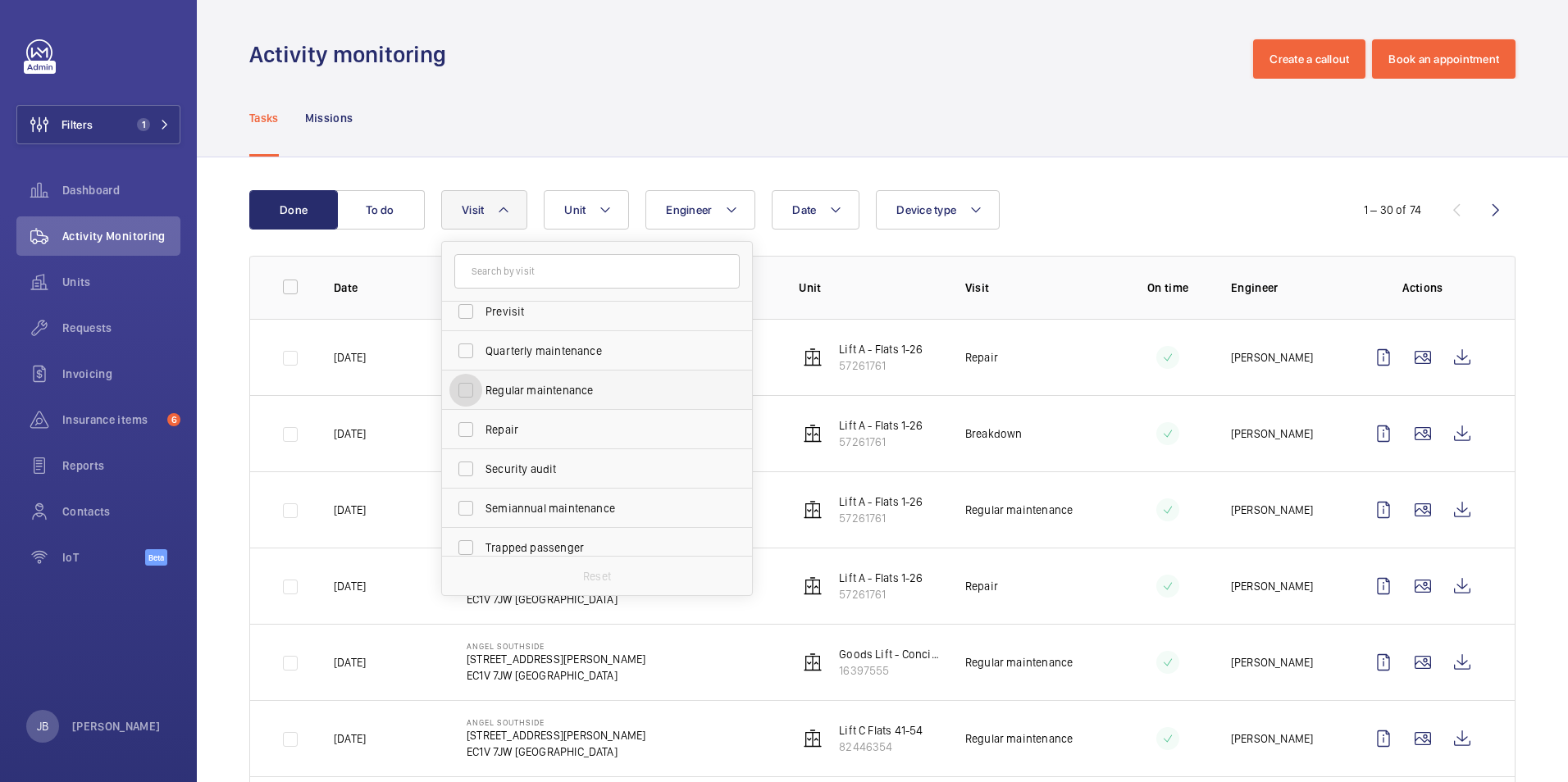
click at [466, 392] on input "Regular maintenance" at bounding box center [465, 390] width 32 height 32
checkbox input "true"
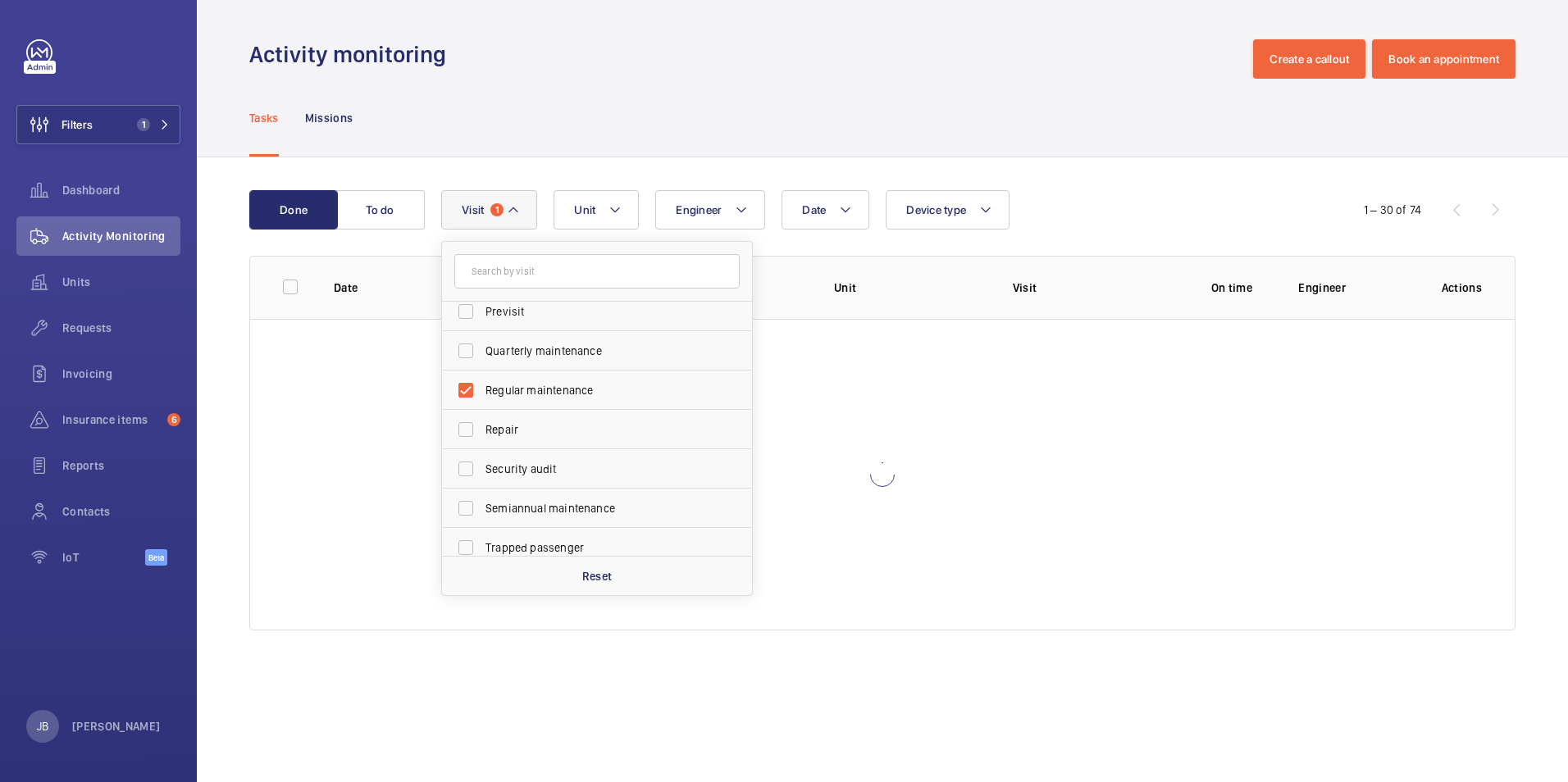
click at [700, 88] on div "Tasks Missions" at bounding box center [882, 117] width 1267 height 78
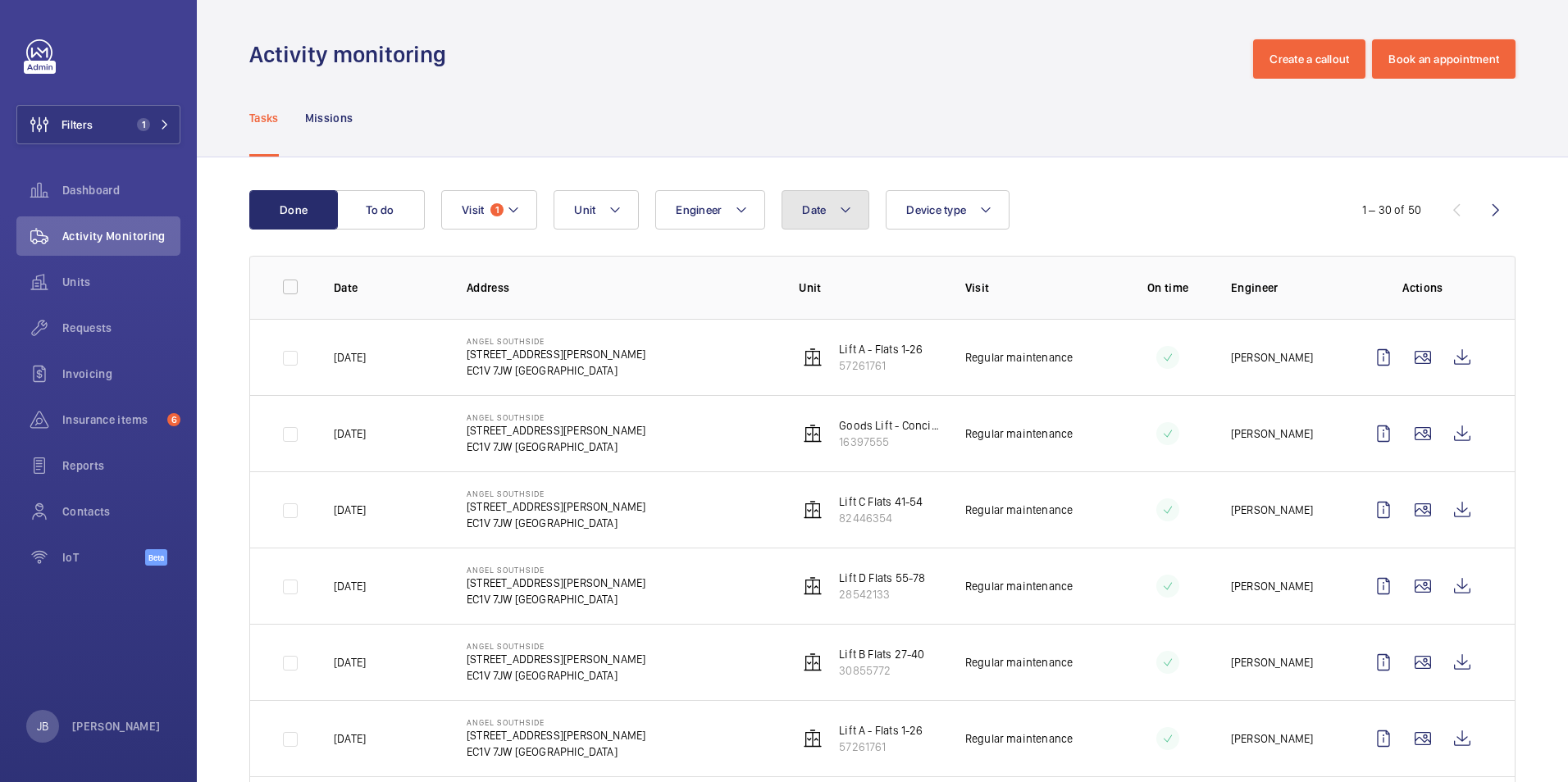
click at [820, 202] on button "Date" at bounding box center [825, 210] width 87 height 39
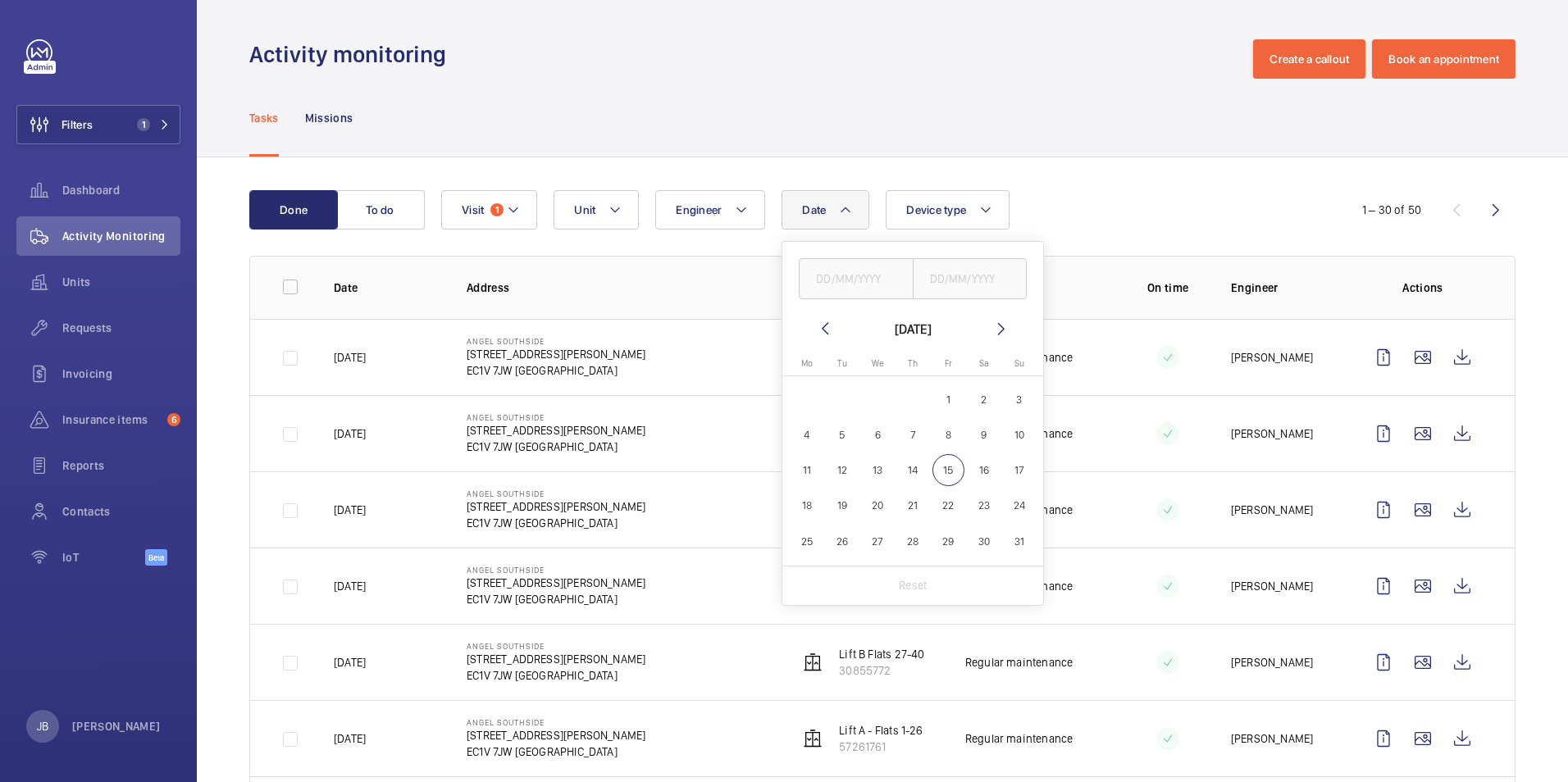
click at [817, 337] on mat-icon at bounding box center [825, 329] width 20 height 20
click at [851, 393] on span "1" at bounding box center [843, 399] width 32 height 32
type input "01/07/2025"
click at [911, 539] on span "31" at bounding box center [913, 542] width 32 height 32
type input "31/07/2025"
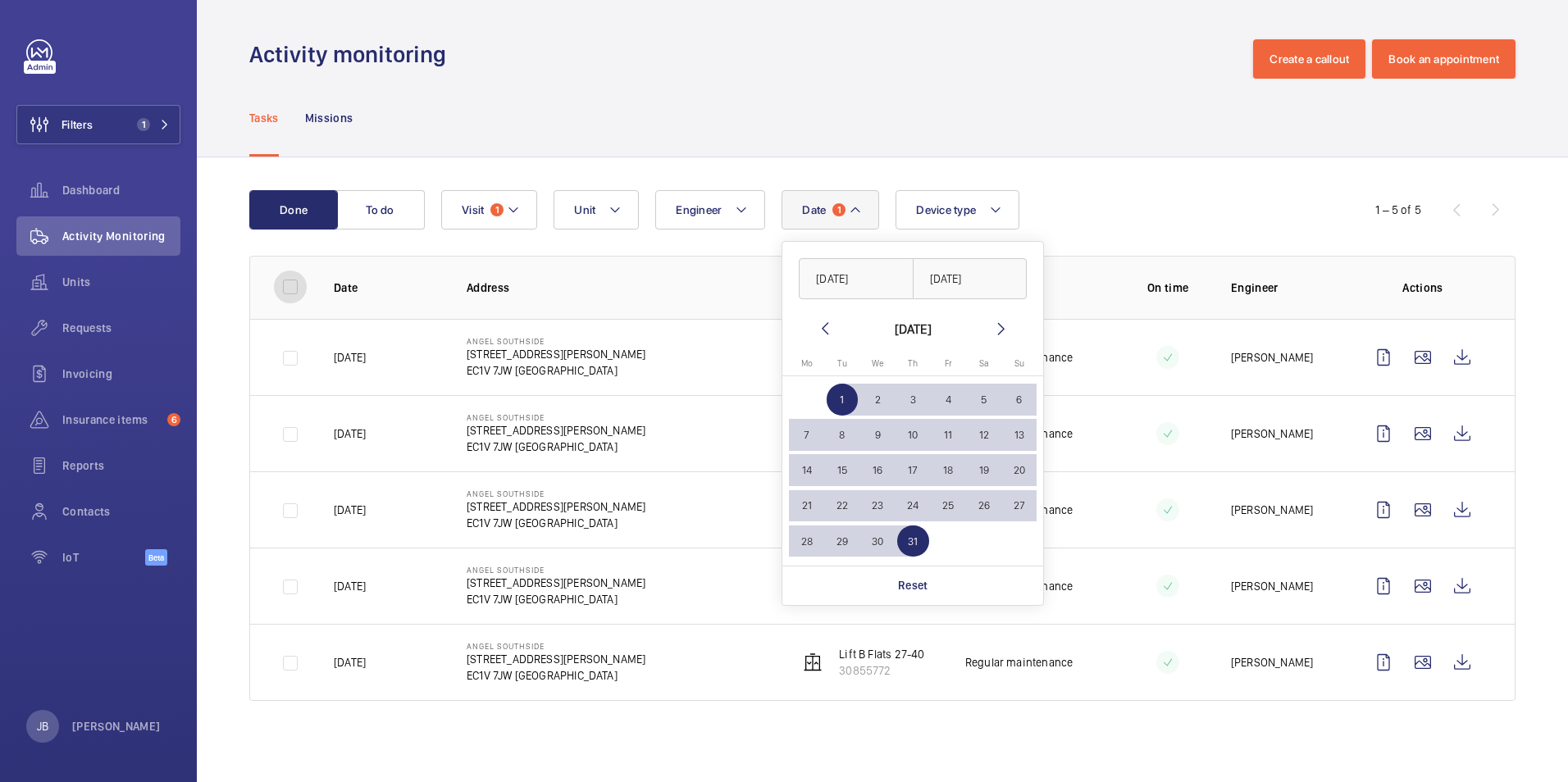
click at [303, 292] on input "checkbox" at bounding box center [289, 287] width 32 height 32
checkbox input "true"
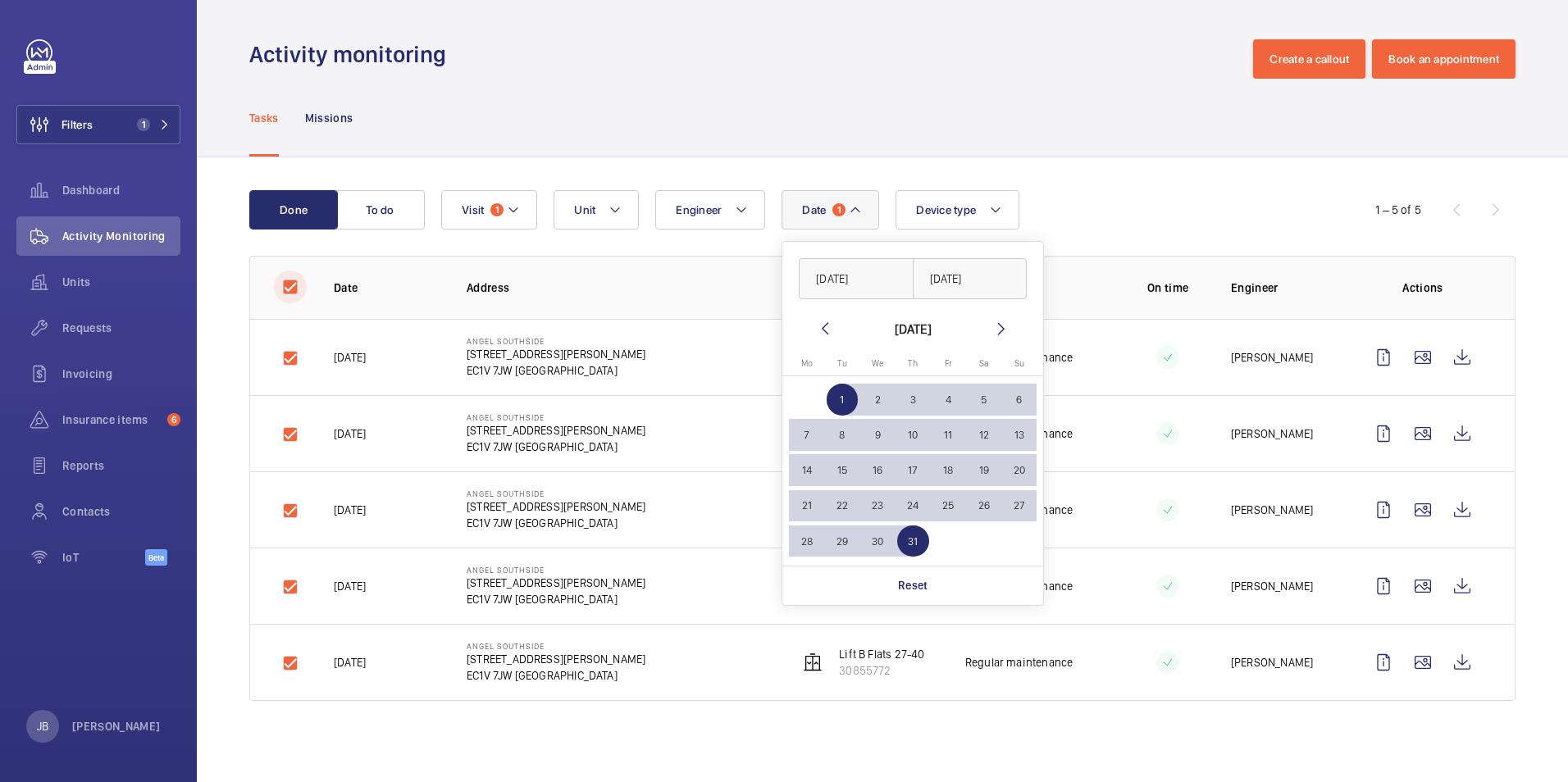
checkbox input "true"
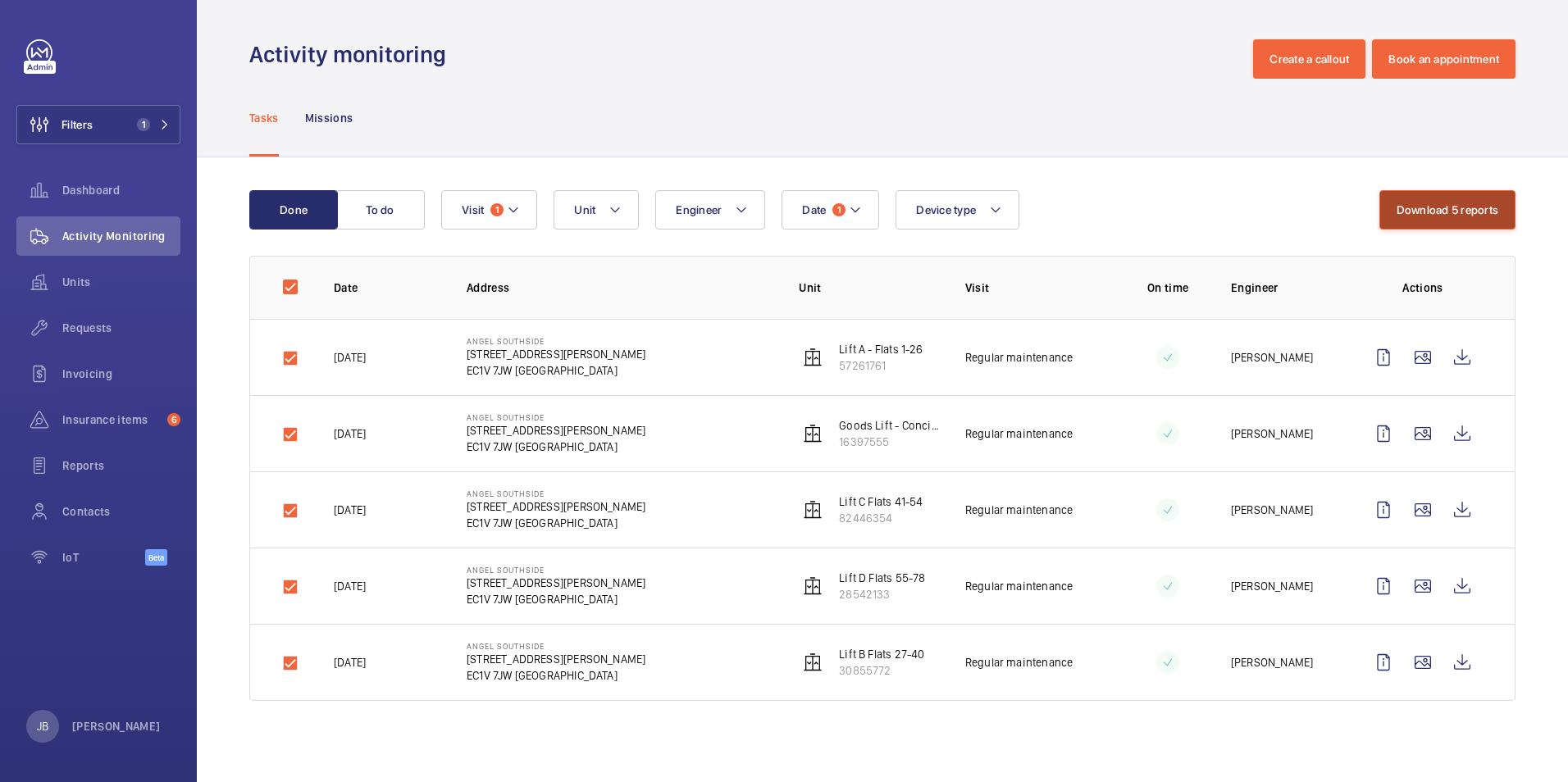
click at [1482, 212] on button "Download 5 reports" at bounding box center [1448, 210] width 137 height 39
click at [1143, 92] on div "Tasks Missions" at bounding box center [882, 117] width 1267 height 78
click at [494, 207] on span "1" at bounding box center [497, 209] width 13 height 13
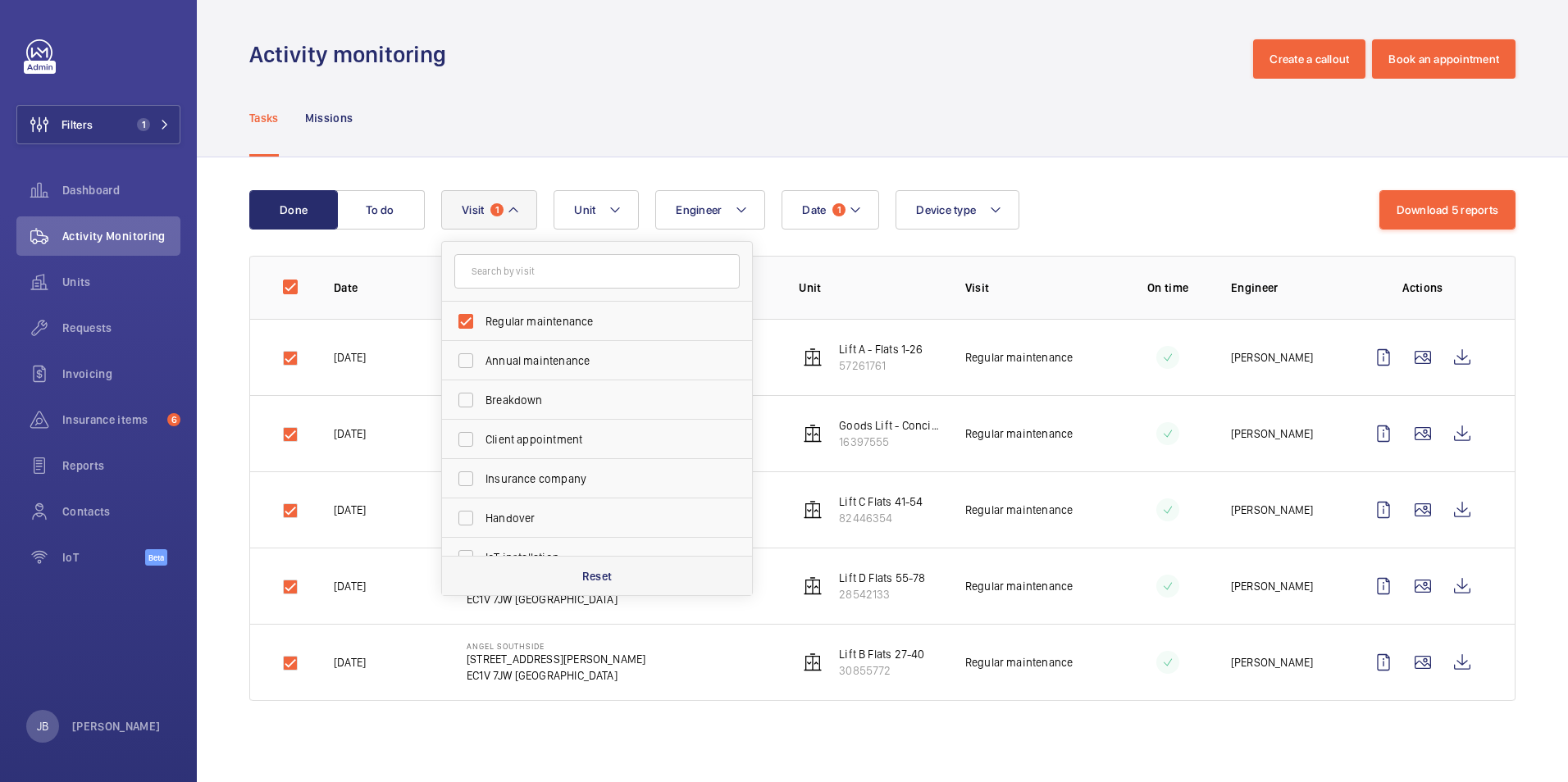
click at [601, 578] on p "Reset" at bounding box center [597, 576] width 30 height 17
checkbox input "false"
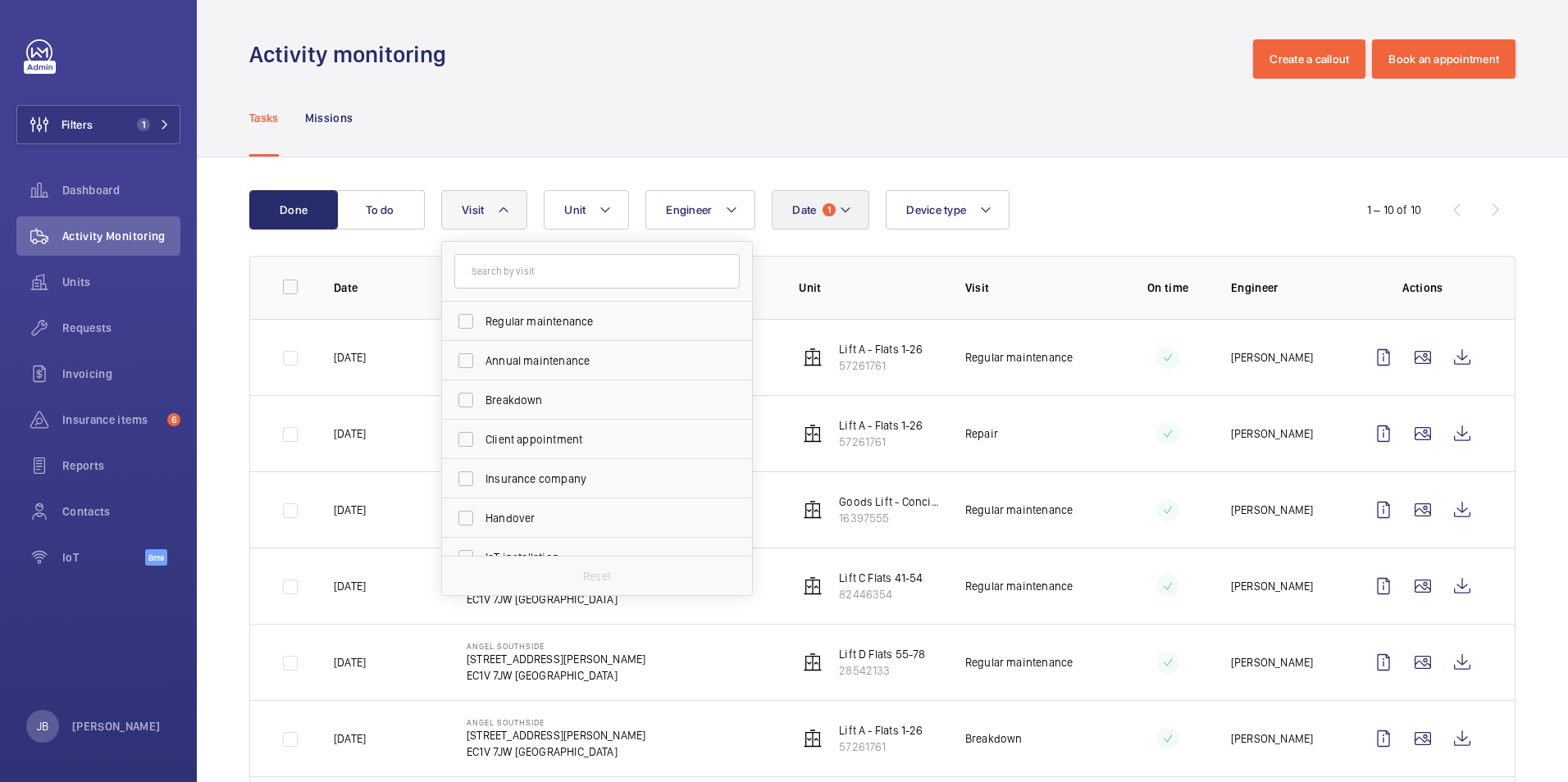
drag, startPoint x: 849, startPoint y: 233, endPoint x: 857, endPoint y: 216, distance: 18.8
click at [851, 230] on wm-front-table "Done To do Date 1 Engineer Unit Device type Visit Regular maintenance Annual ma…" at bounding box center [882, 636] width 1267 height 892
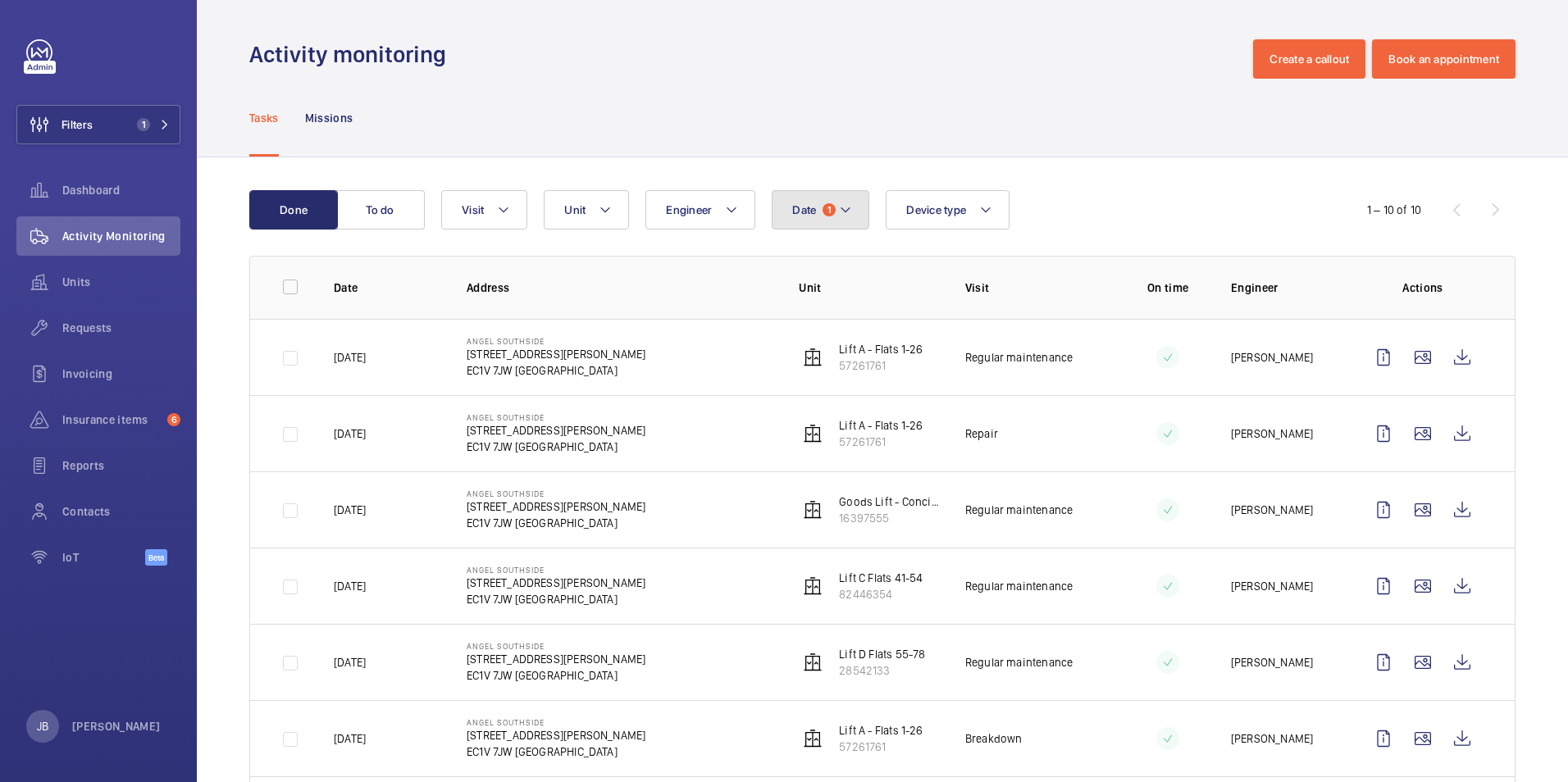
click at [857, 216] on button "Date 1" at bounding box center [820, 210] width 97 height 39
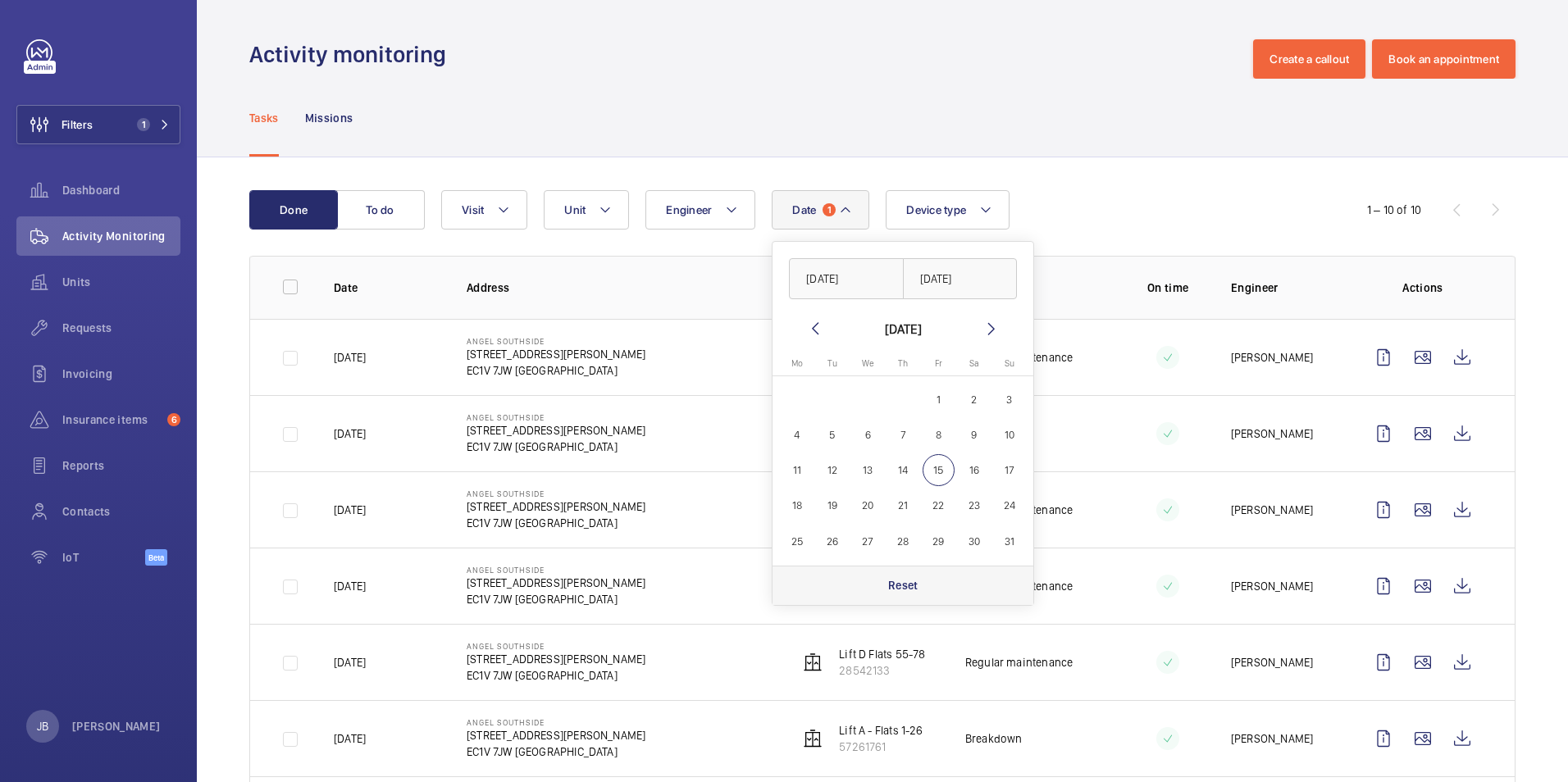
click at [897, 592] on p "Reset" at bounding box center [903, 585] width 30 height 17
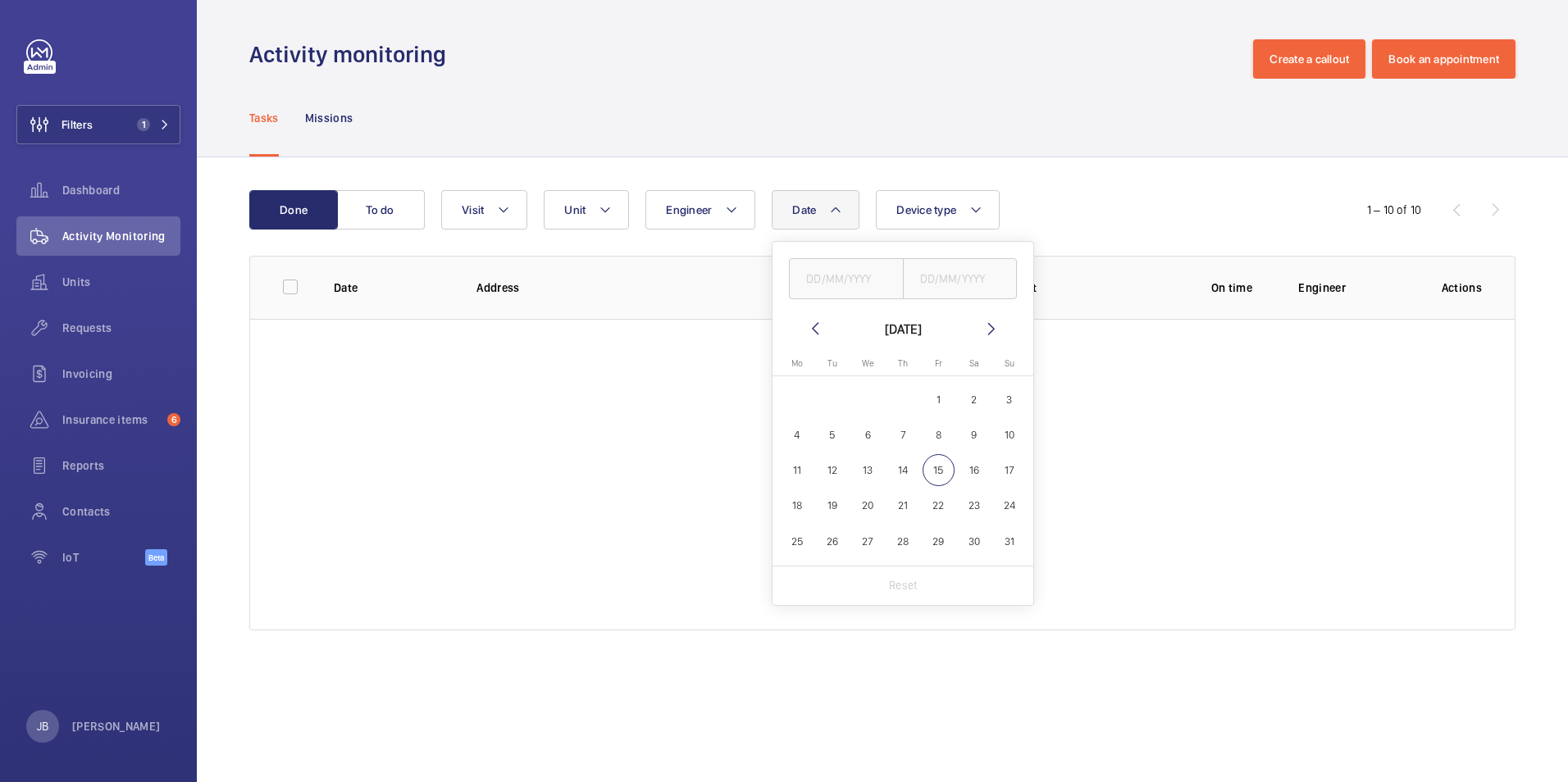
click at [644, 68] on div "Activity monitoring Create a callout Book an appointment" at bounding box center [882, 59] width 1267 height 39
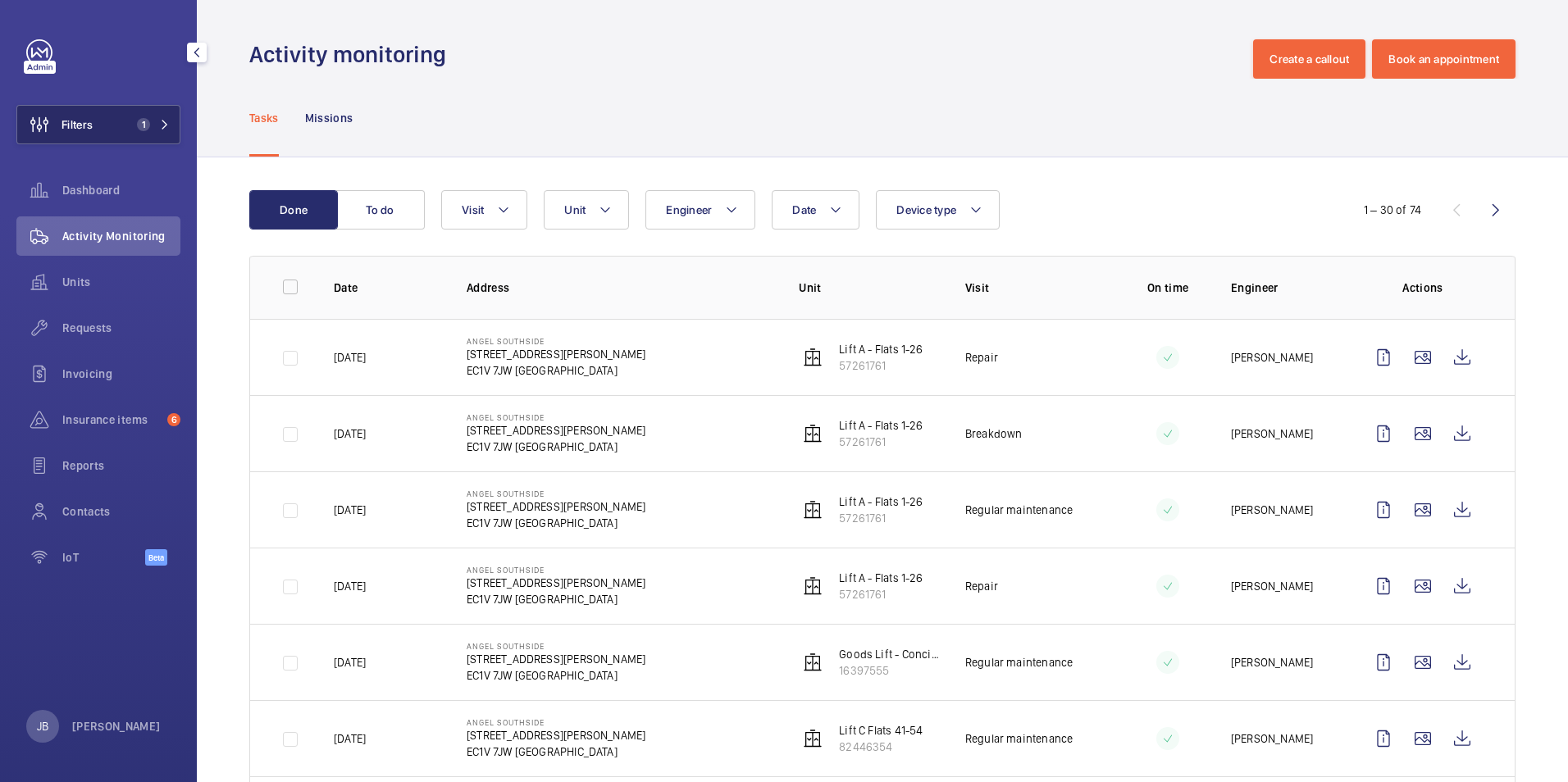
click at [71, 113] on span "Filters" at bounding box center [55, 125] width 76 height 39
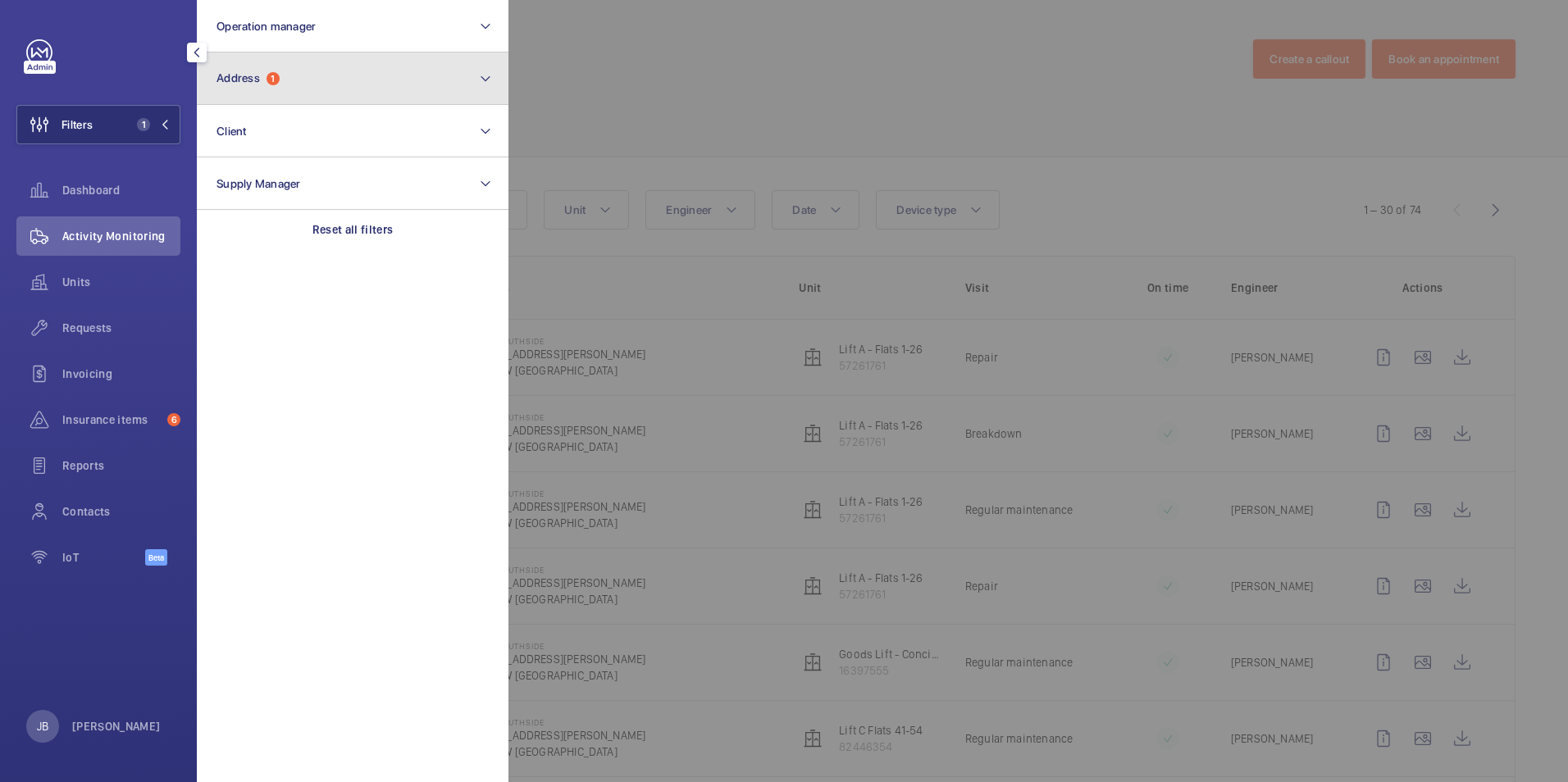
click at [367, 81] on button "Address 1" at bounding box center [353, 78] width 312 height 52
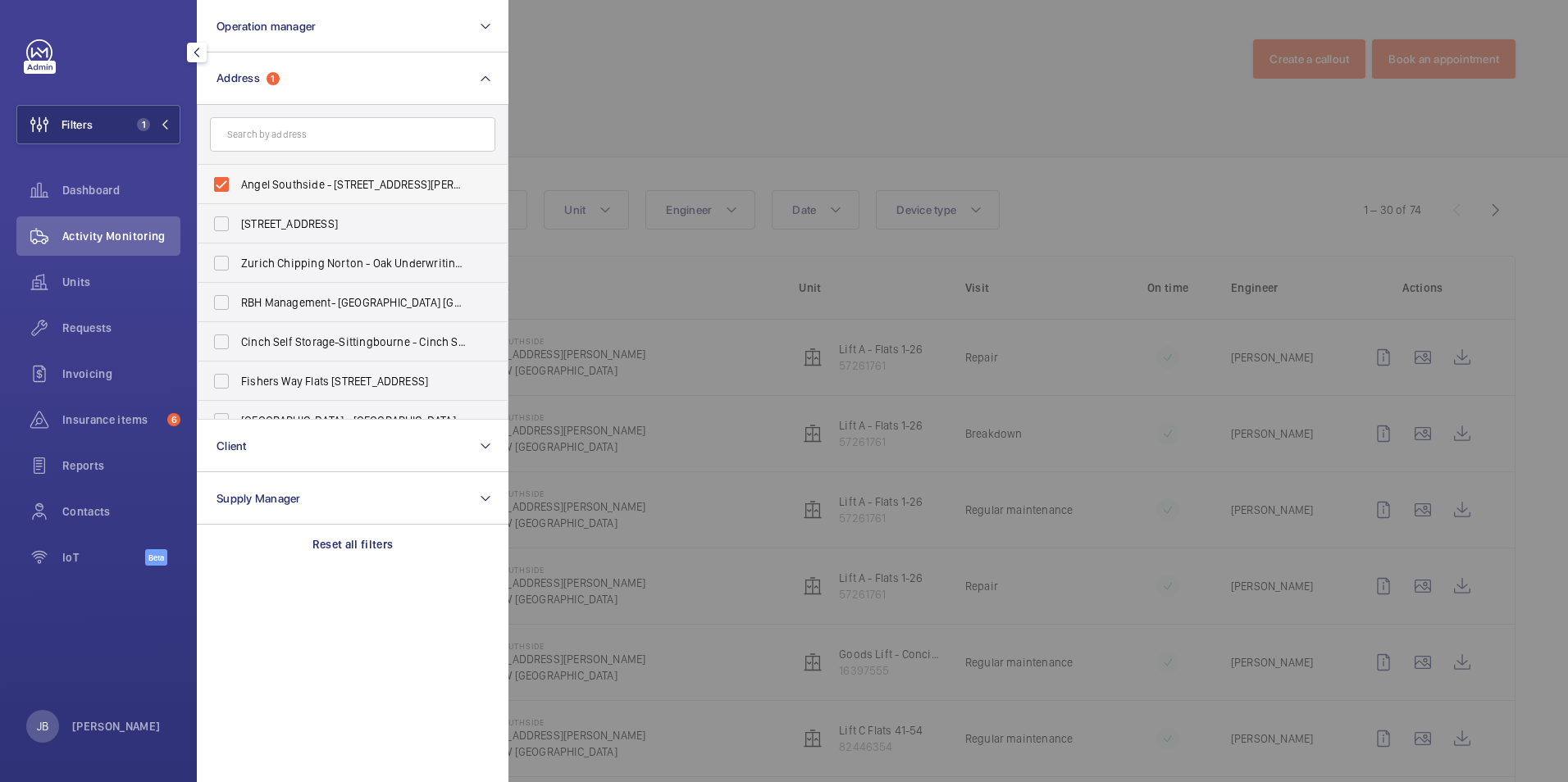
click at [228, 192] on label "Angel Southside - 1 Owen St, LONDON EC1V 7JW" at bounding box center [340, 184] width 286 height 39
click at [228, 192] on input "Angel Southside - 1 Owen St, LONDON EC1V 7JW" at bounding box center [221, 183] width 32 height 32
checkbox input "false"
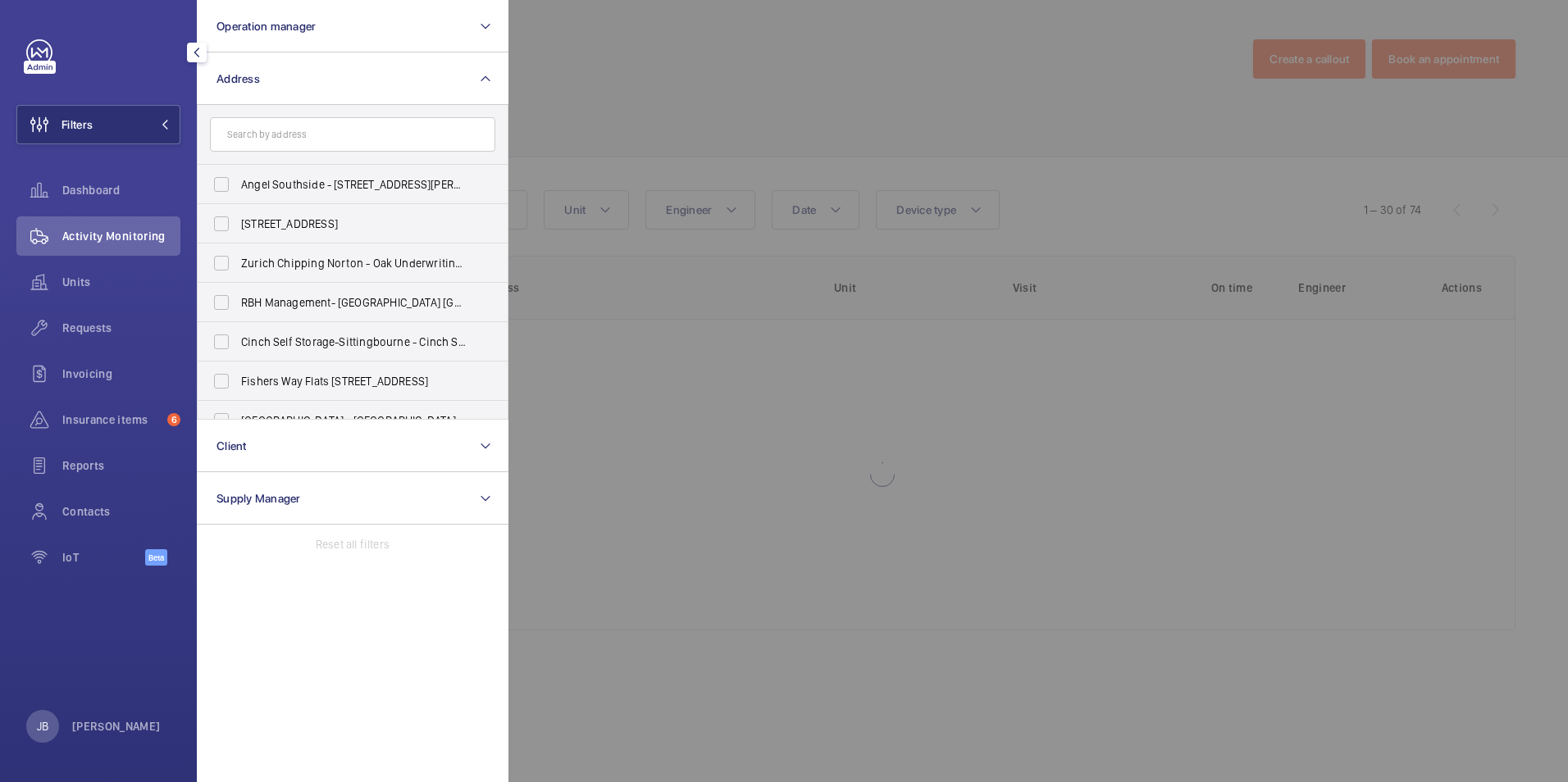
click at [598, 97] on div at bounding box center [1292, 391] width 1568 height 782
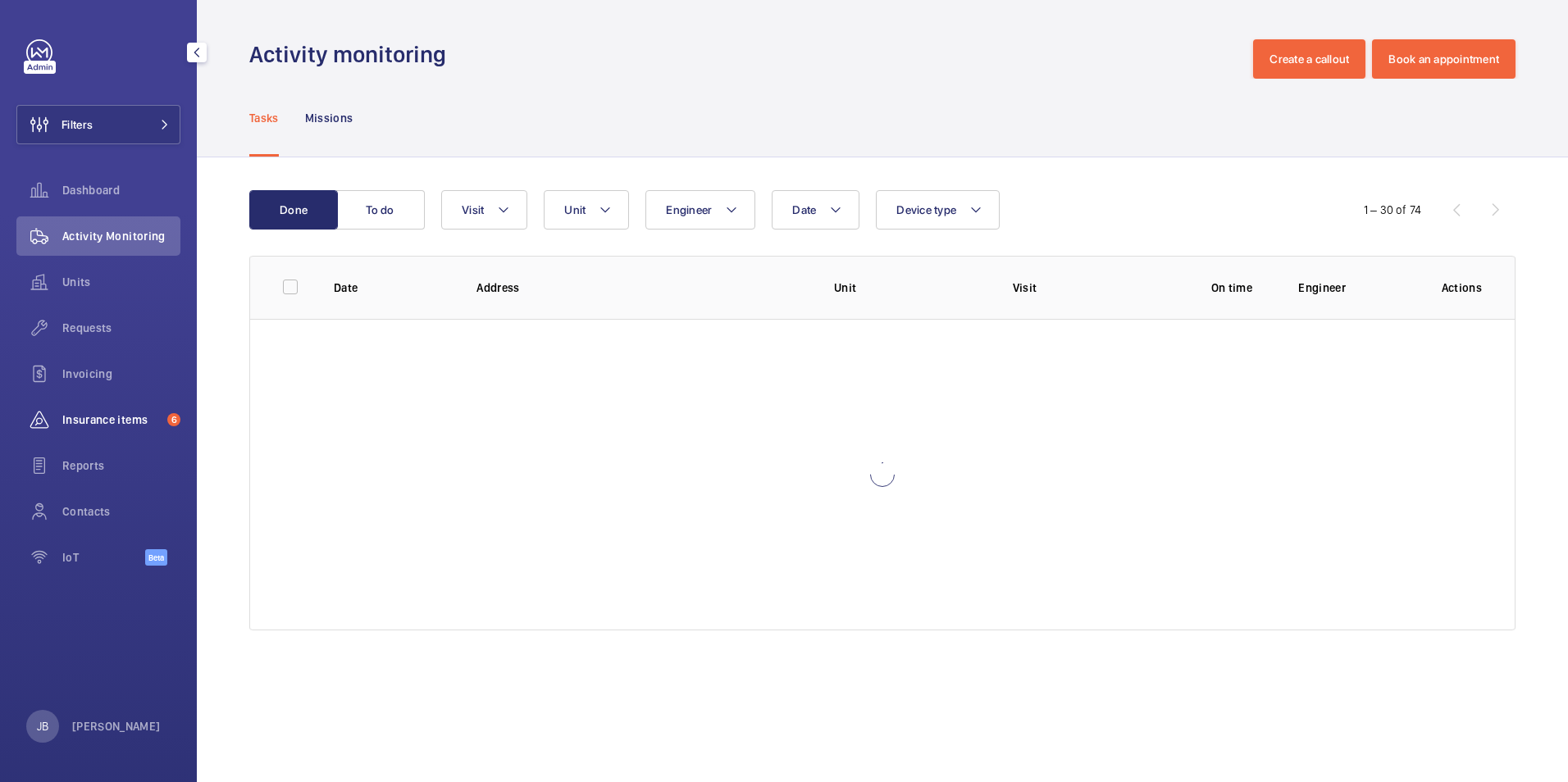
click at [104, 413] on span "Insurance items" at bounding box center [112, 420] width 98 height 17
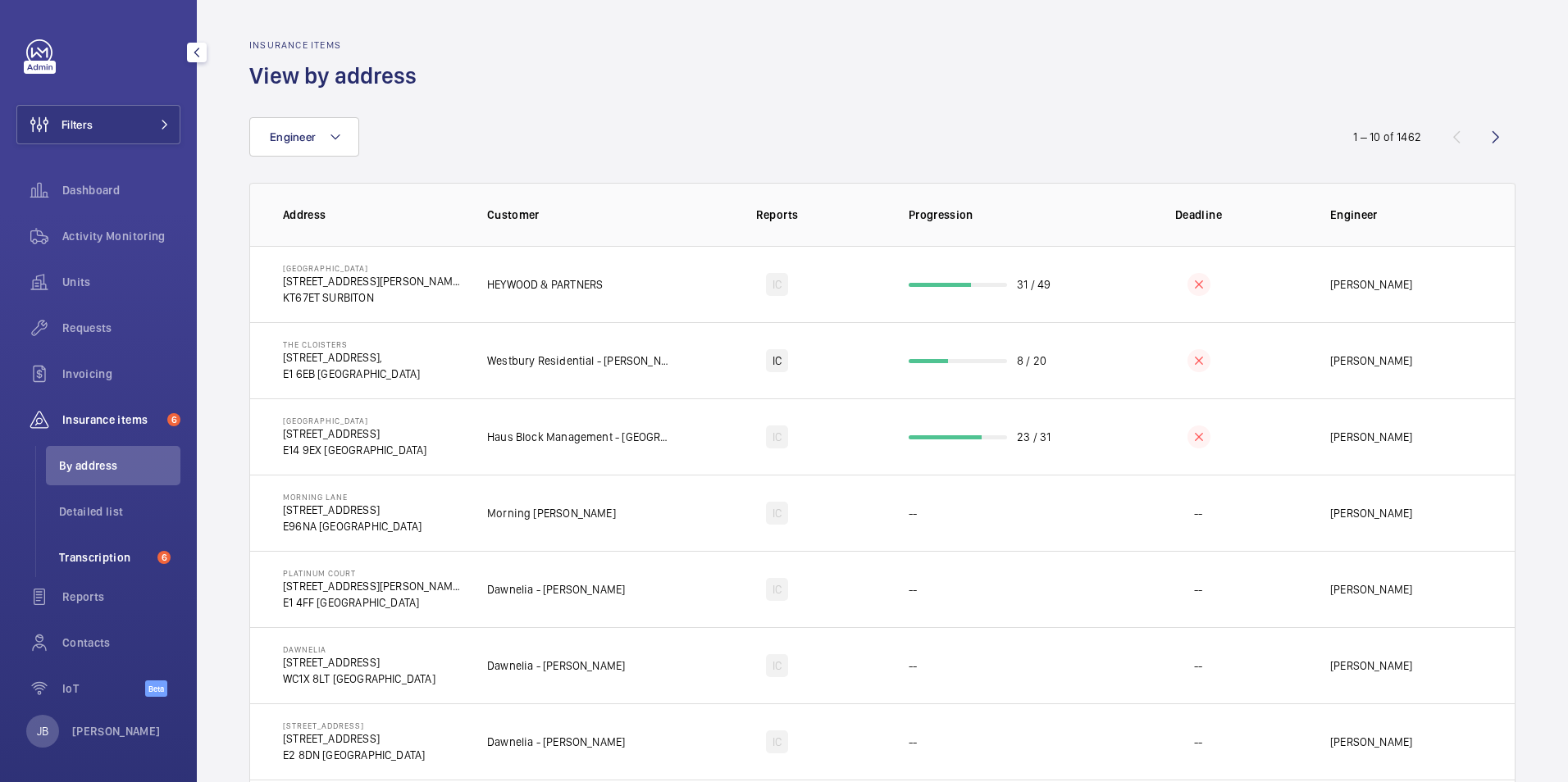
click at [112, 562] on span "Transcription" at bounding box center [105, 557] width 92 height 17
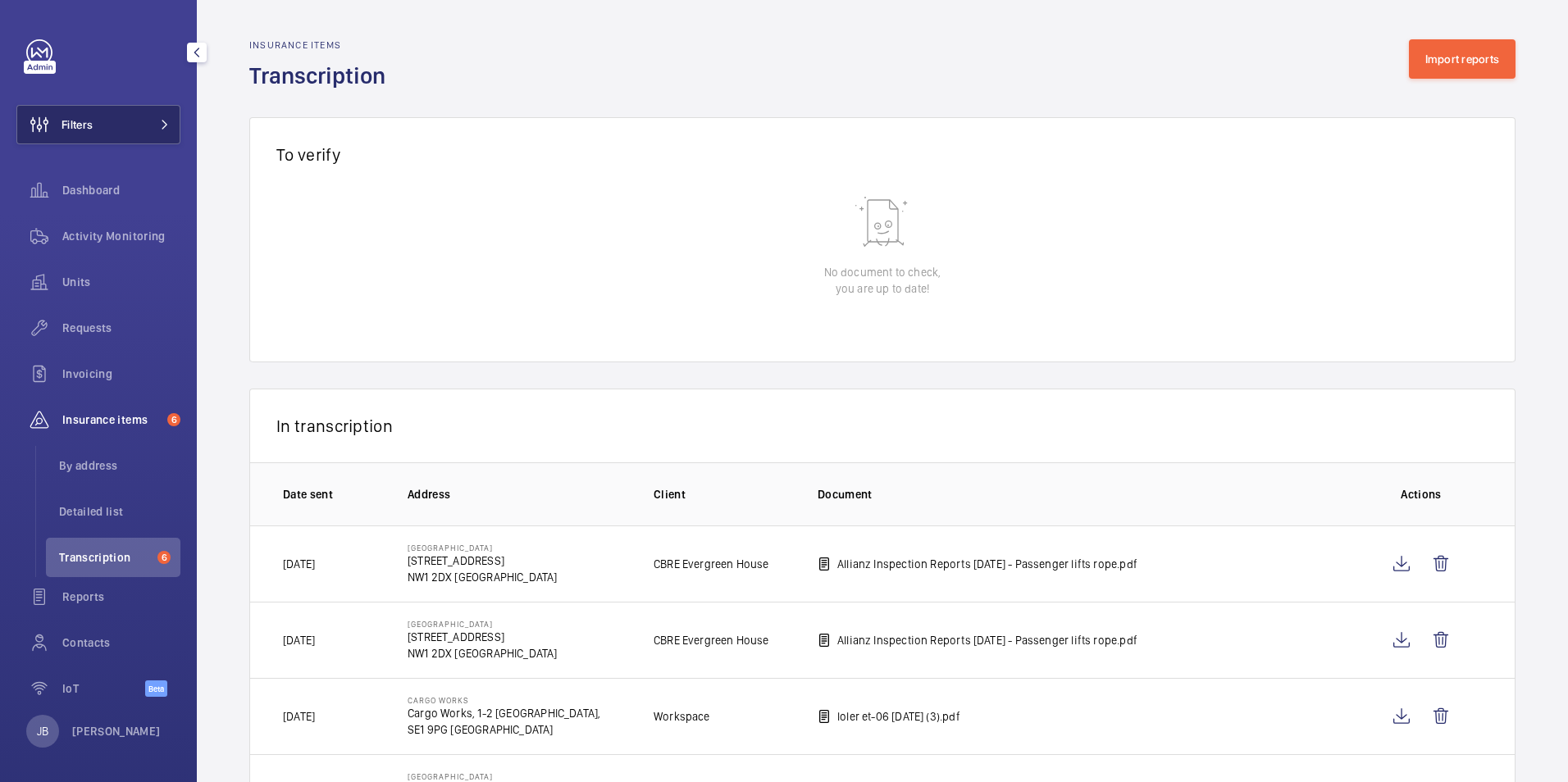
click at [104, 128] on button "Filters" at bounding box center [98, 125] width 164 height 39
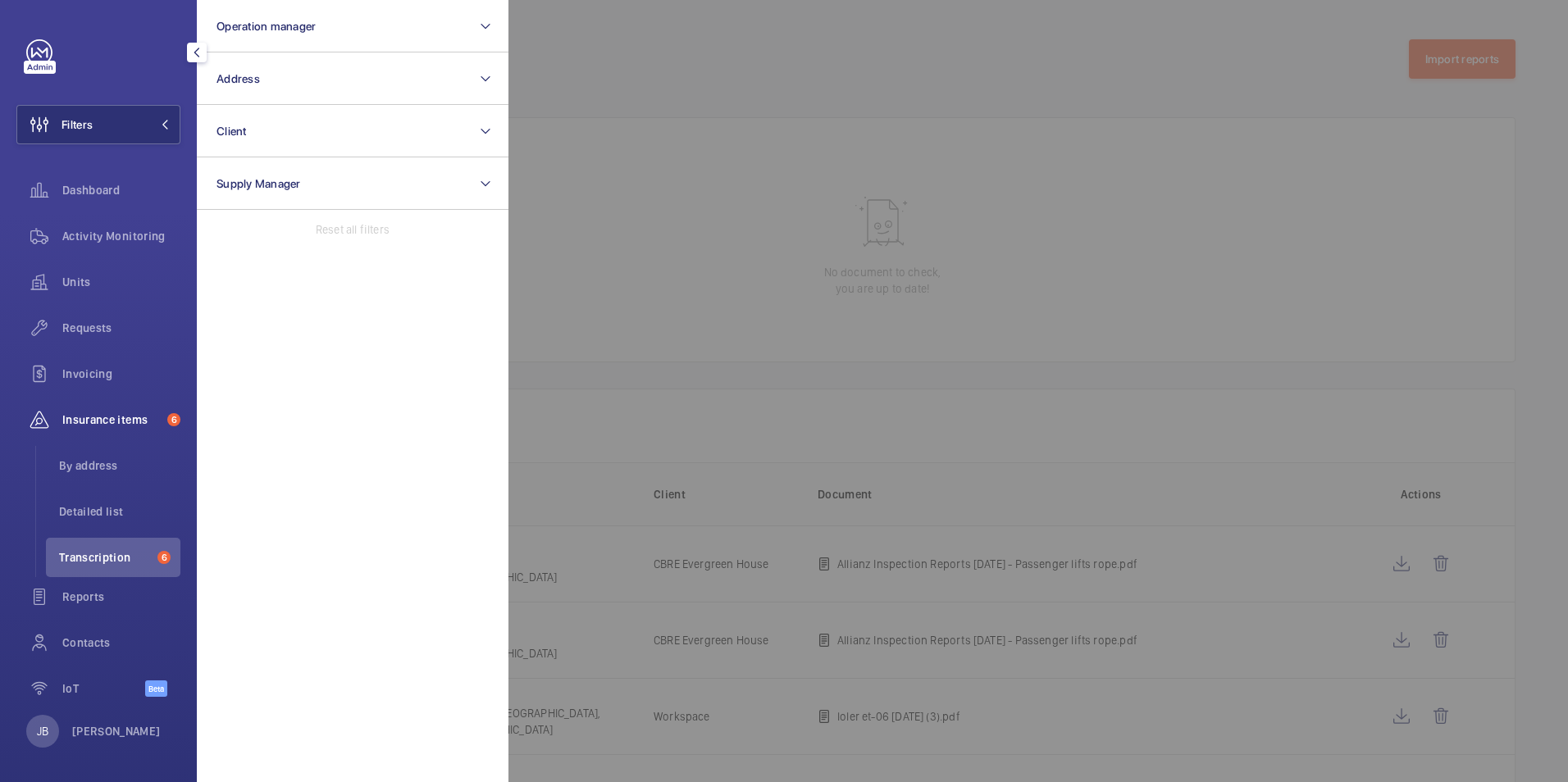
click at [727, 92] on div at bounding box center [1292, 391] width 1568 height 782
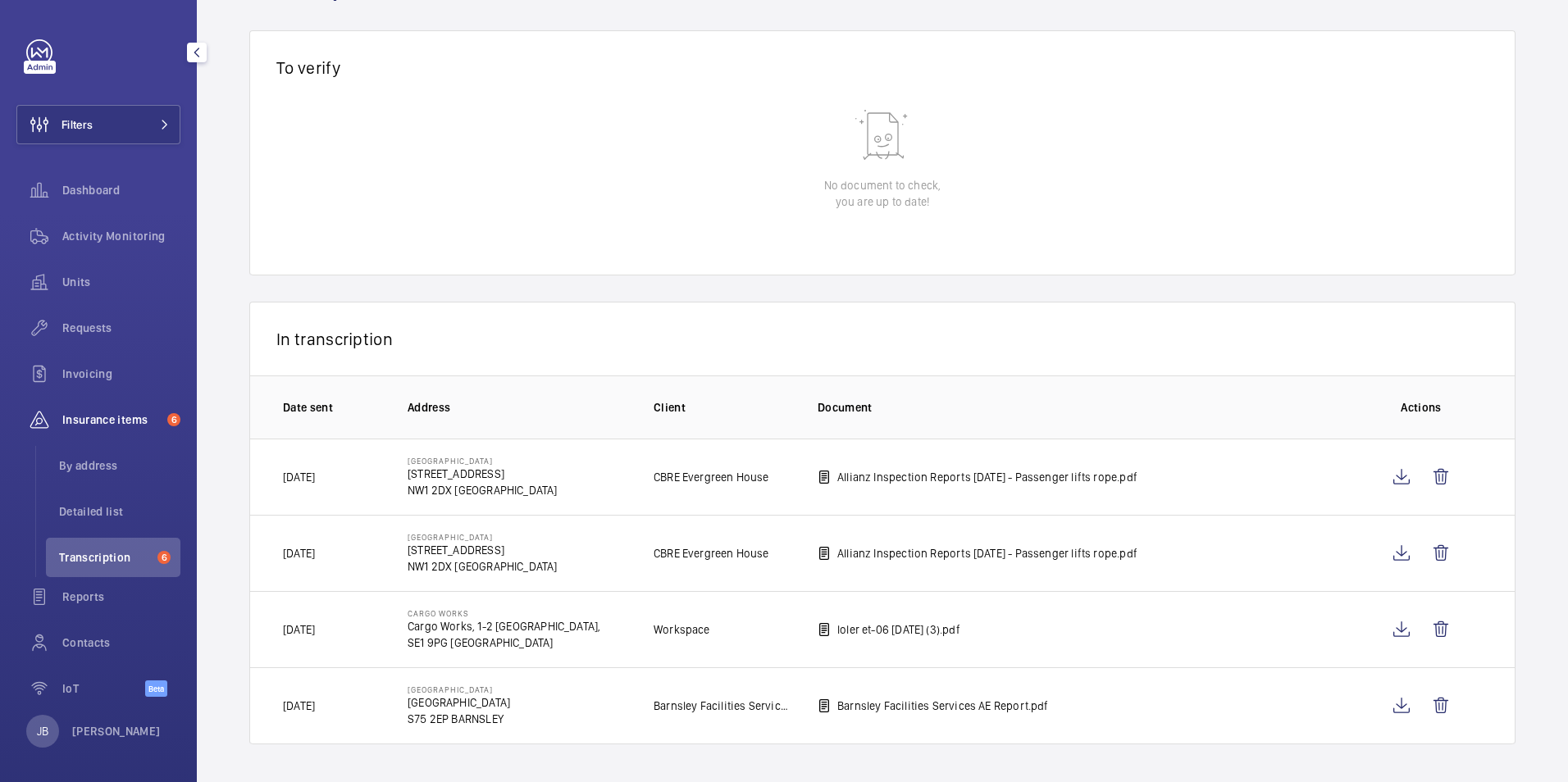
scroll to position [88, 0]
click at [119, 128] on button "Filters" at bounding box center [98, 125] width 164 height 39
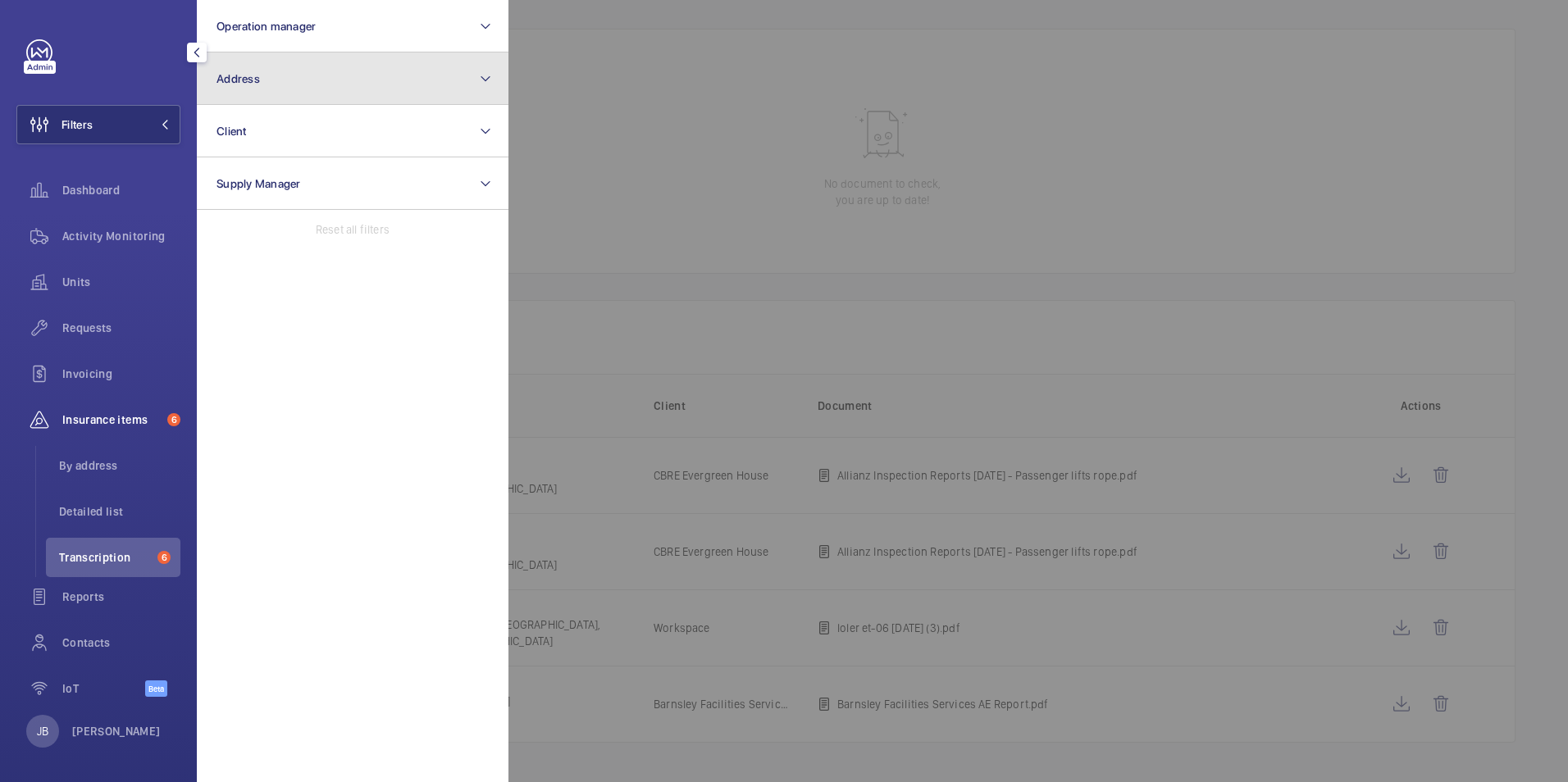
click at [322, 88] on button "Address" at bounding box center [353, 78] width 312 height 52
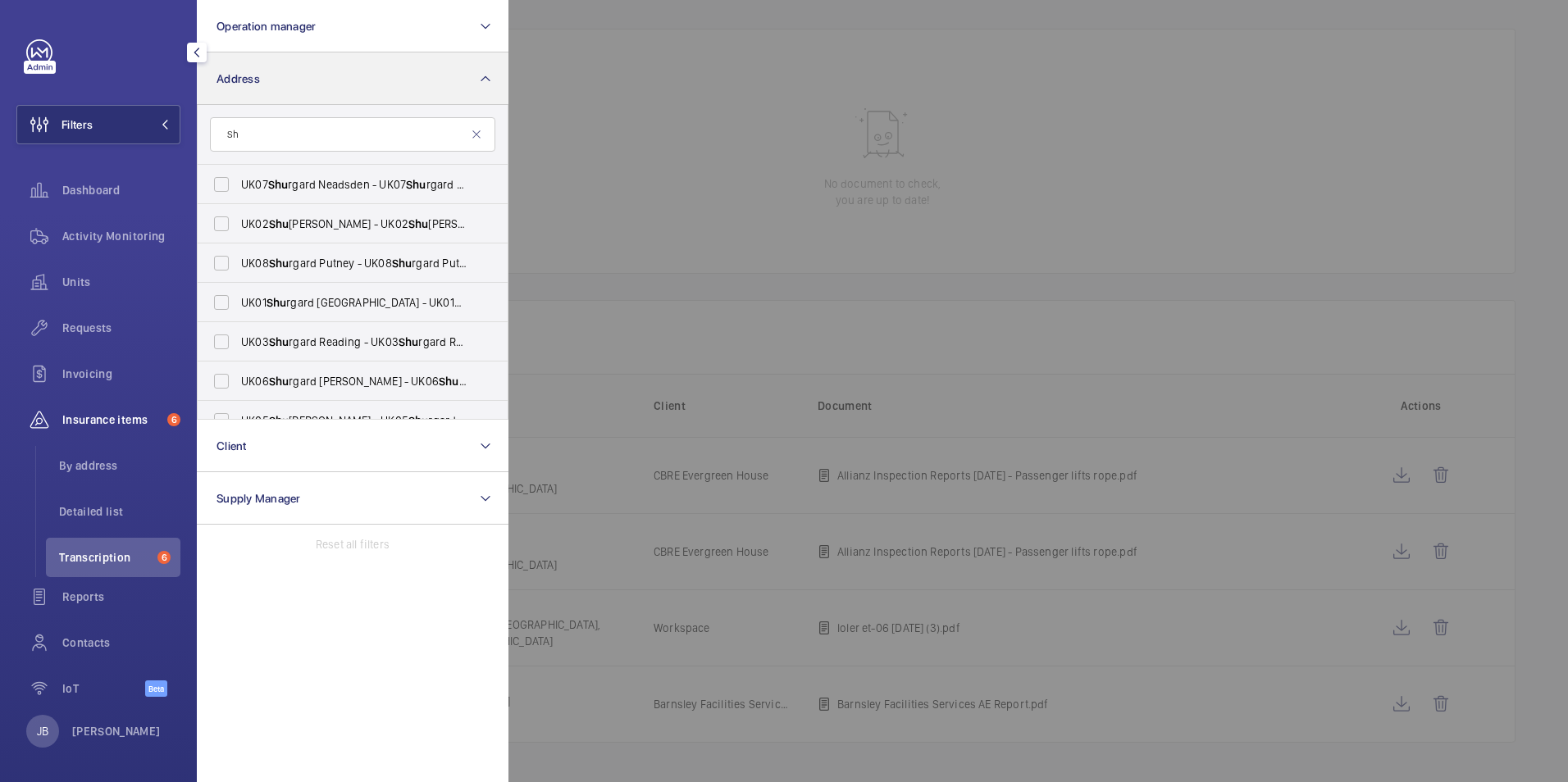
type input "S"
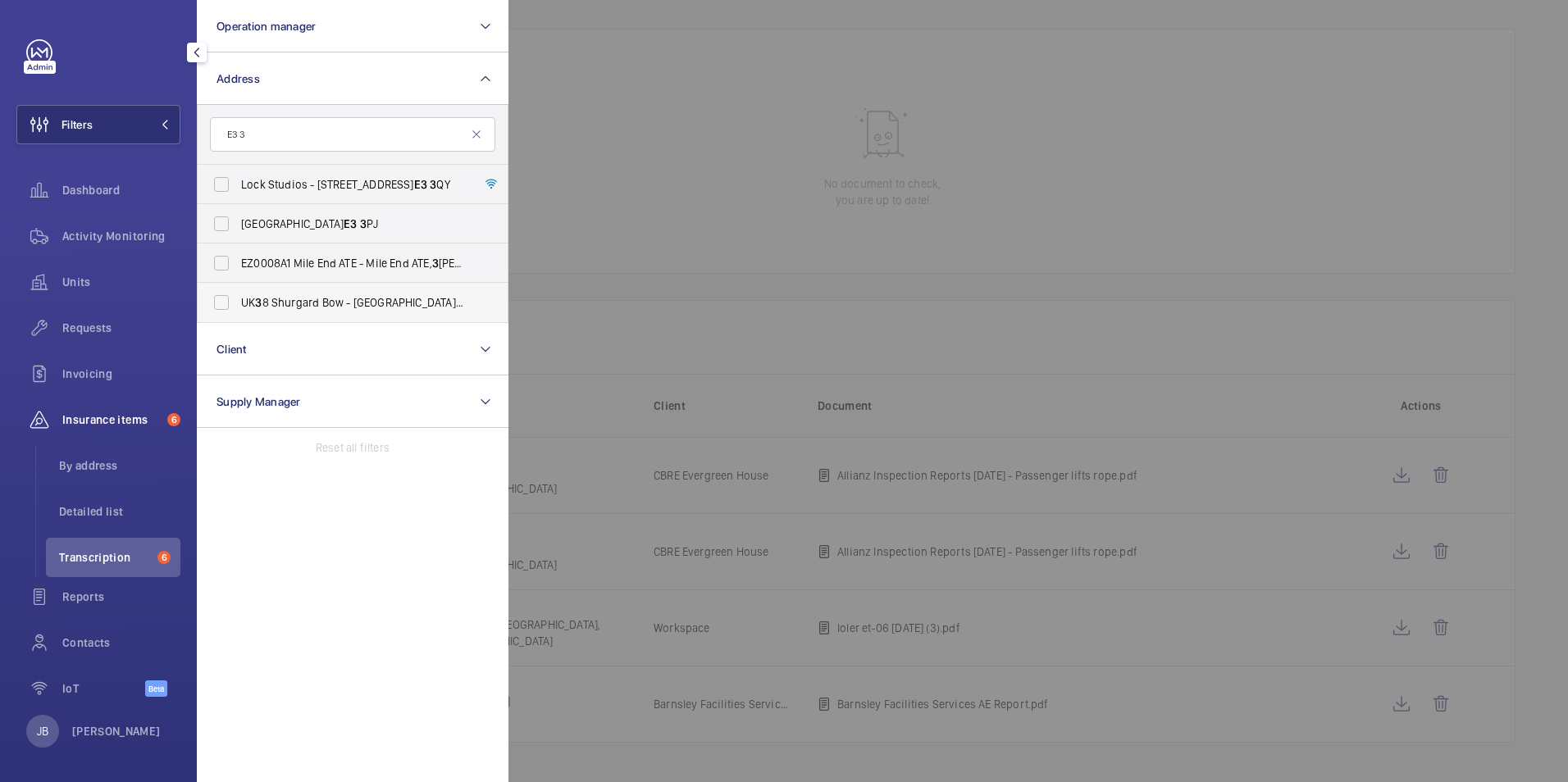
type input "E3 3"
click at [266, 303] on span "UK 3 8 Shurgard Bow - UK 3 8 Shurgard Bow - 6 St Andrews Way, LONDON E3 3 PA" at bounding box center [354, 302] width 226 height 17
click at [237, 303] on input "UK 3 8 Shurgard Bow - UK 3 8 Shurgard Bow - 6 St Andrews Way, LONDON E3 3 PA" at bounding box center [221, 302] width 32 height 32
checkbox input "true"
click at [637, 82] on div at bounding box center [1292, 391] width 1568 height 782
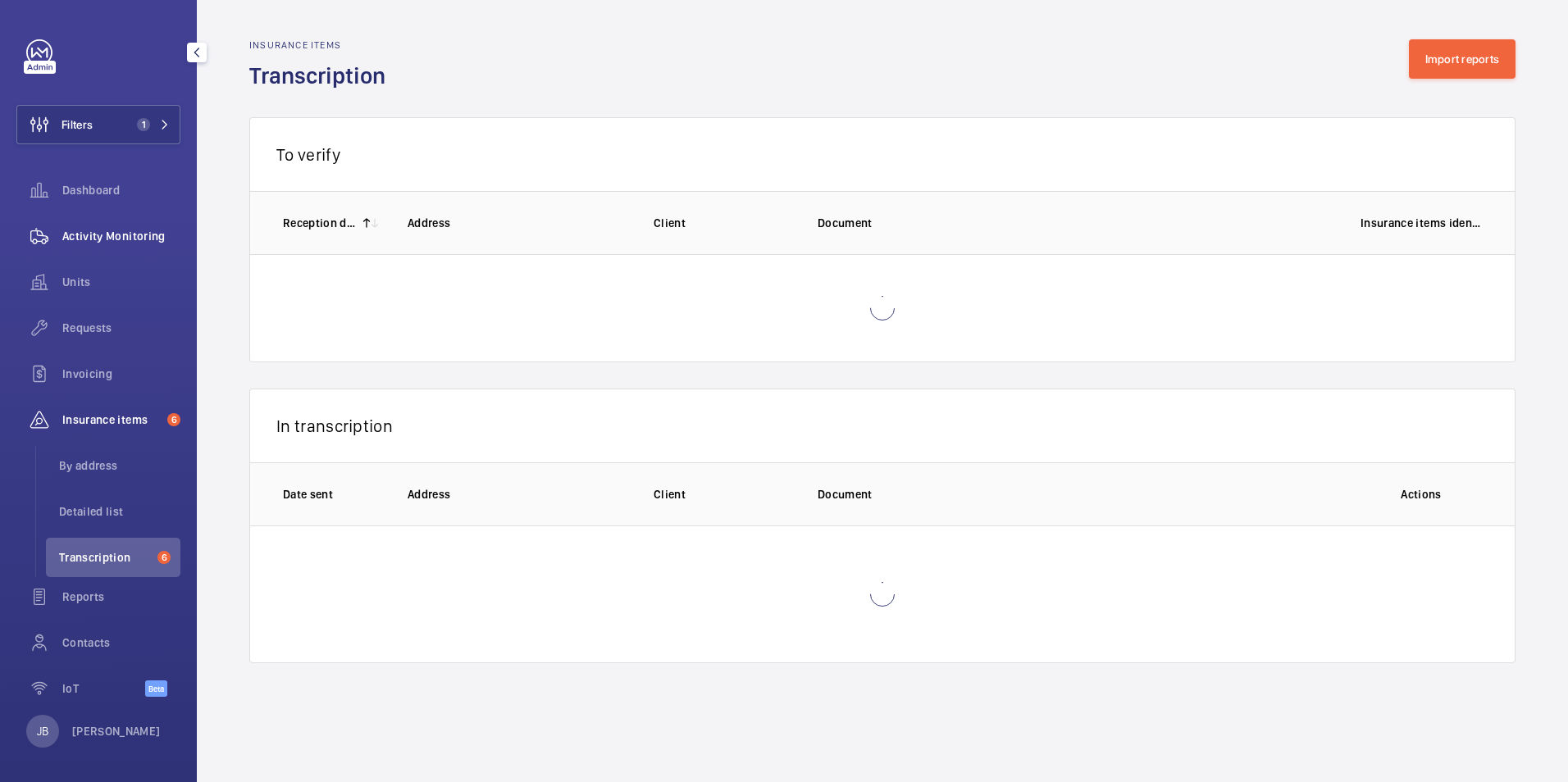
click at [106, 238] on span "Activity Monitoring" at bounding box center [122, 235] width 118 height 17
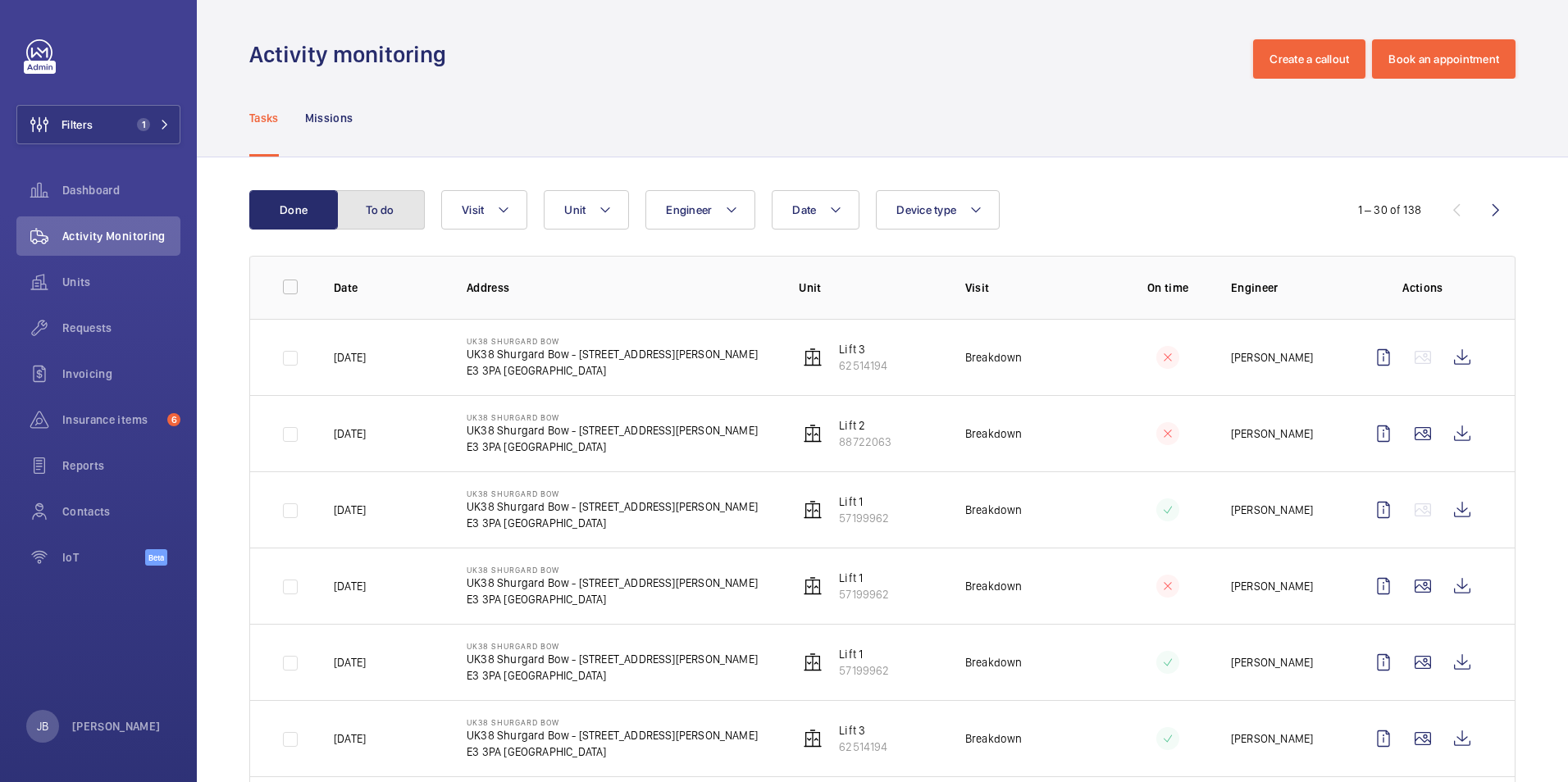
drag, startPoint x: 410, startPoint y: 202, endPoint x: 400, endPoint y: 207, distance: 11.2
click at [408, 203] on button "To do" at bounding box center [381, 210] width 88 height 39
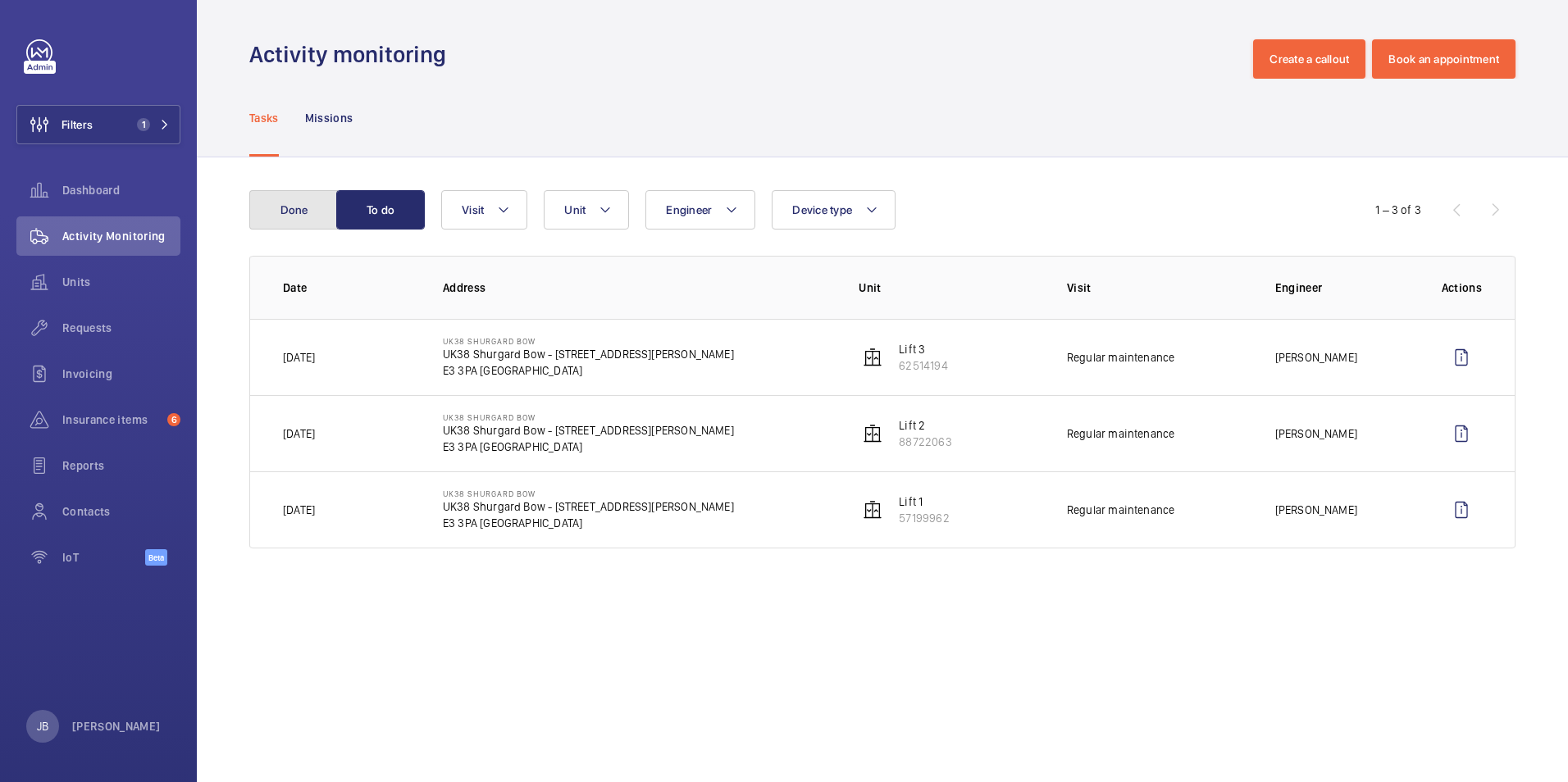
click at [291, 222] on button "Done" at bounding box center [293, 210] width 88 height 39
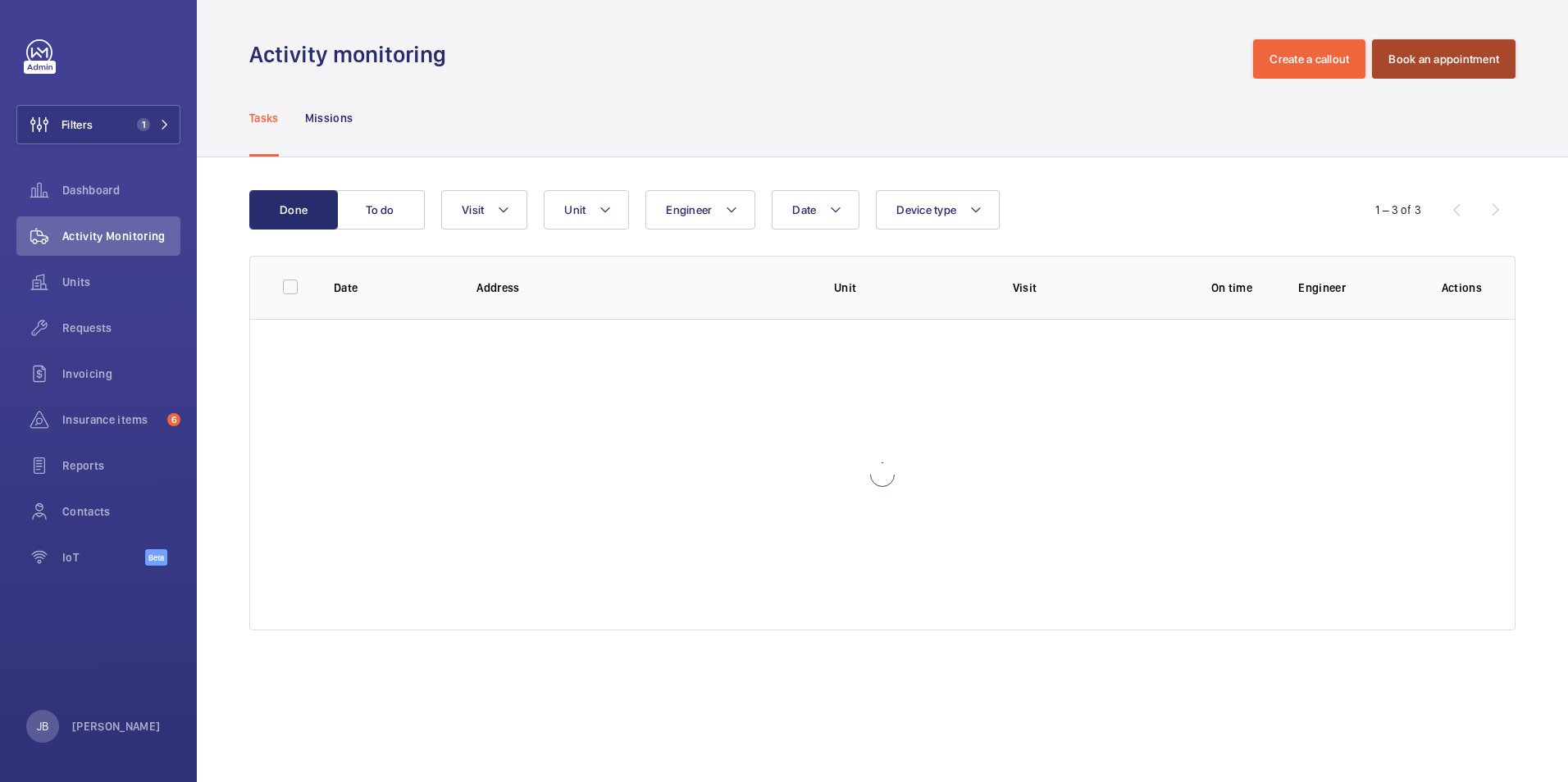
click at [1442, 67] on button "Book an appointment" at bounding box center [1443, 59] width 143 height 39
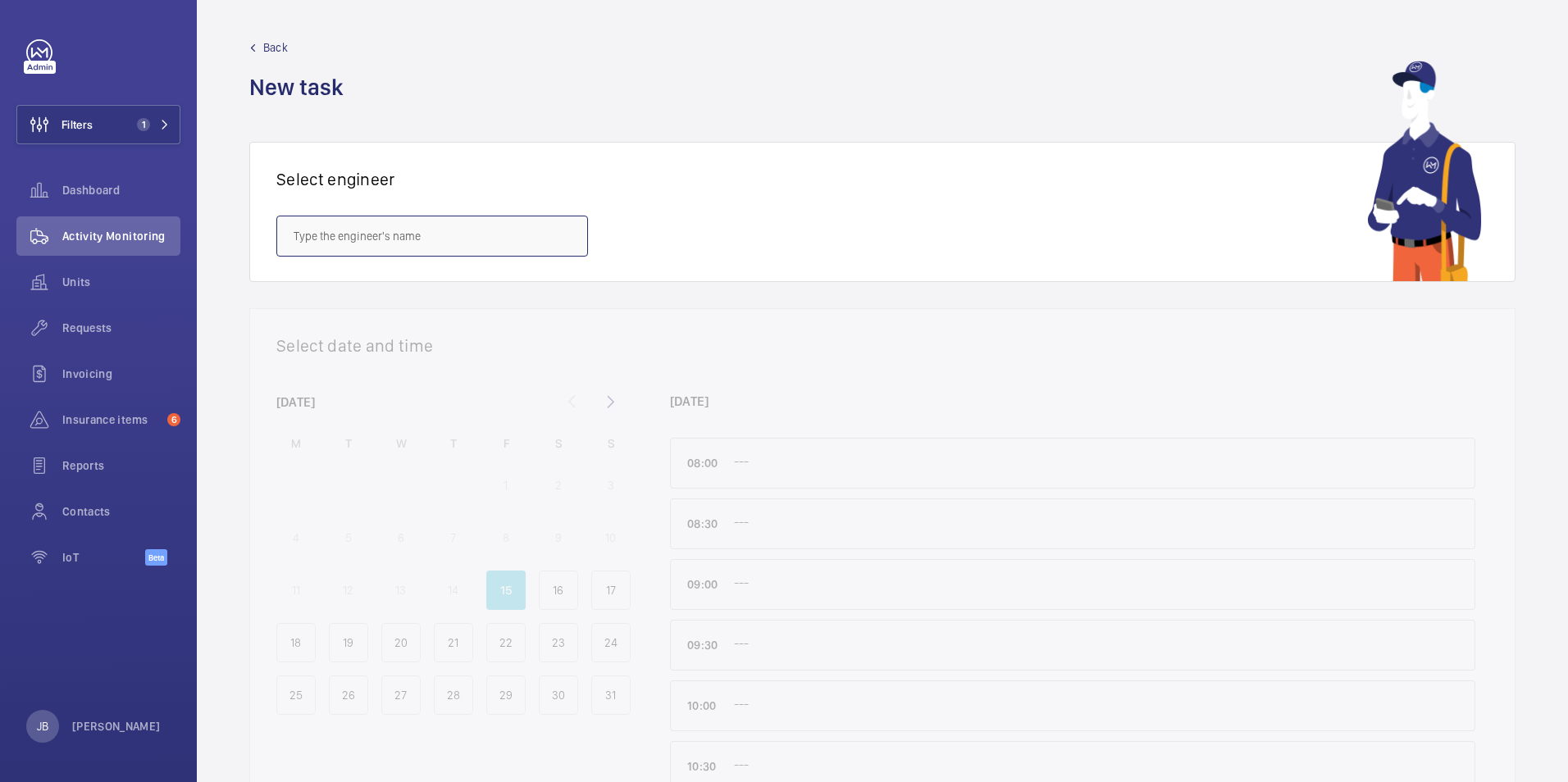
click at [410, 228] on input "text" at bounding box center [433, 236] width 312 height 41
click at [376, 371] on span "[PERSON_NAME]" at bounding box center [335, 365] width 82 height 17
type input "[PERSON_NAME]"
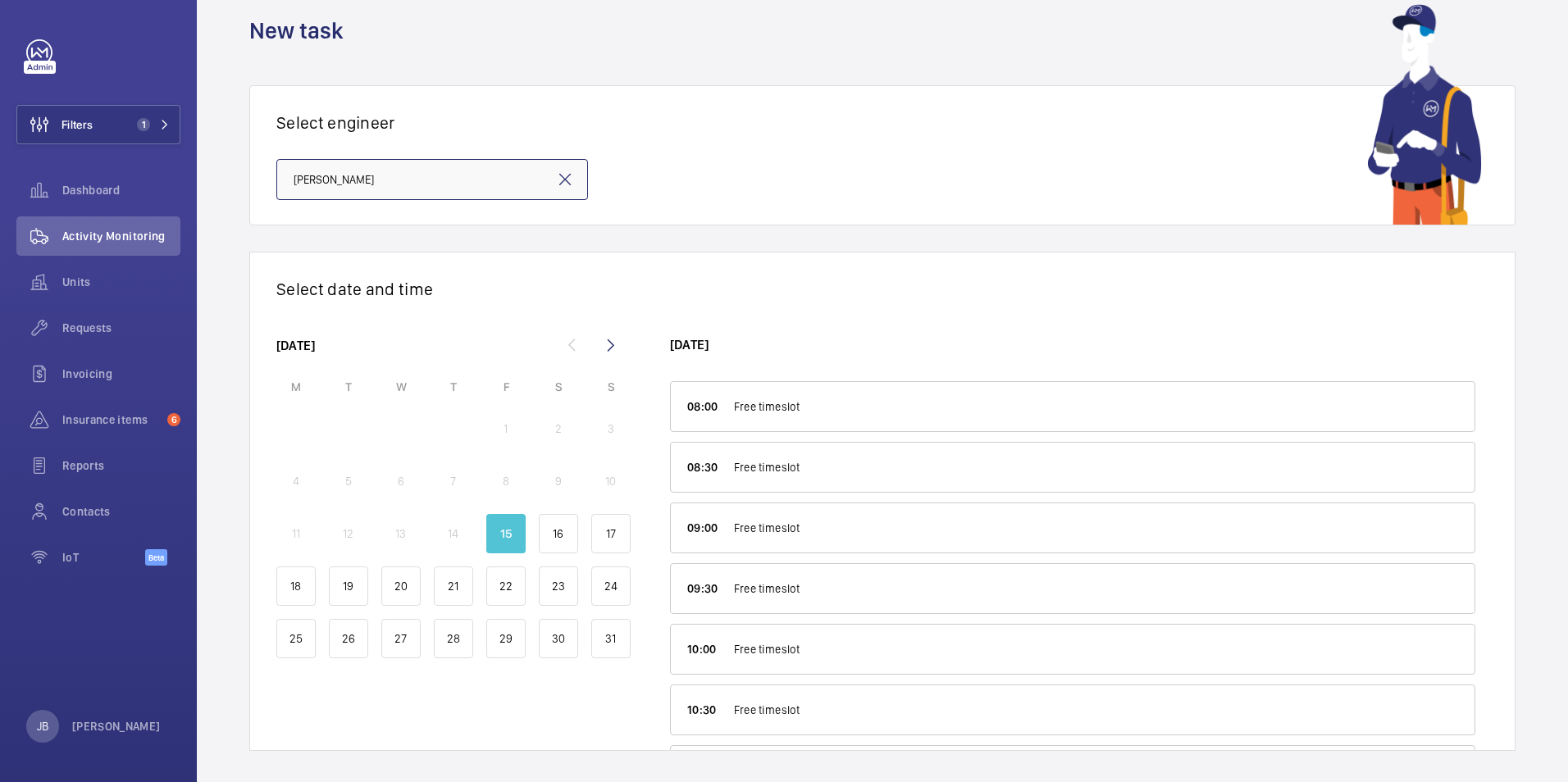
scroll to position [65, 0]
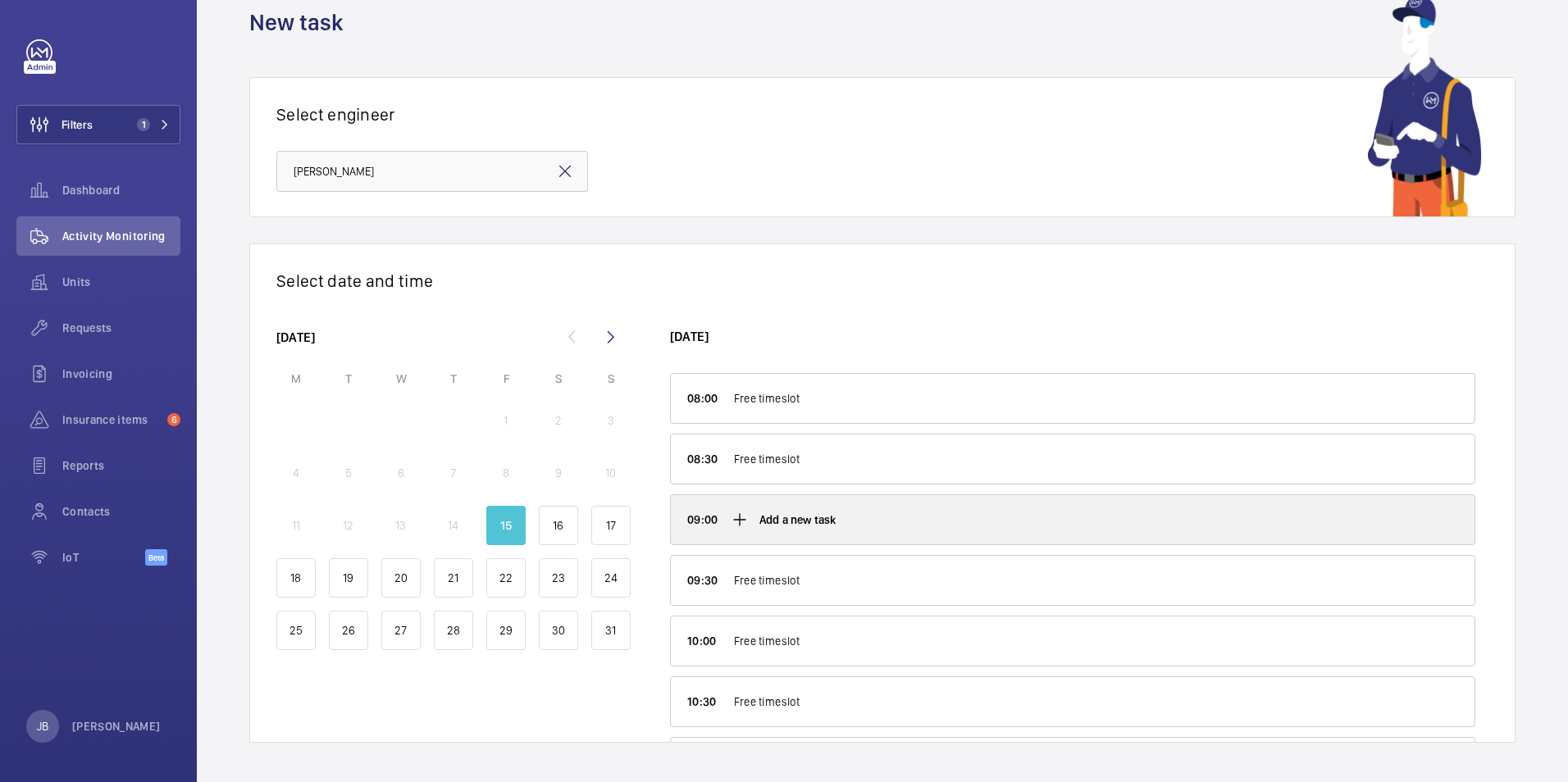
click at [957, 520] on div "Add a new task" at bounding box center [1072, 520] width 804 height 49
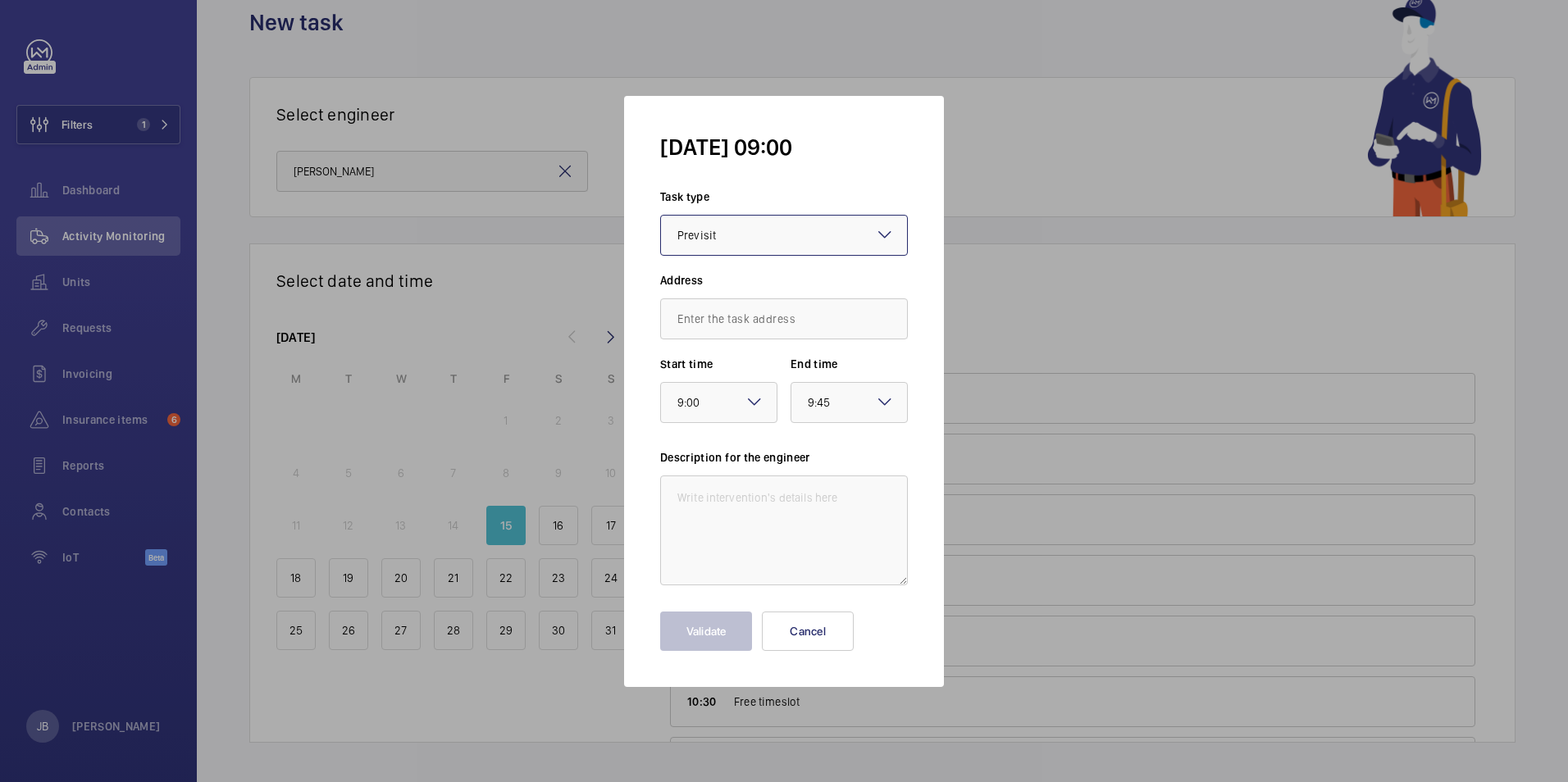
click at [886, 239] on mat-icon at bounding box center [885, 235] width 20 height 20
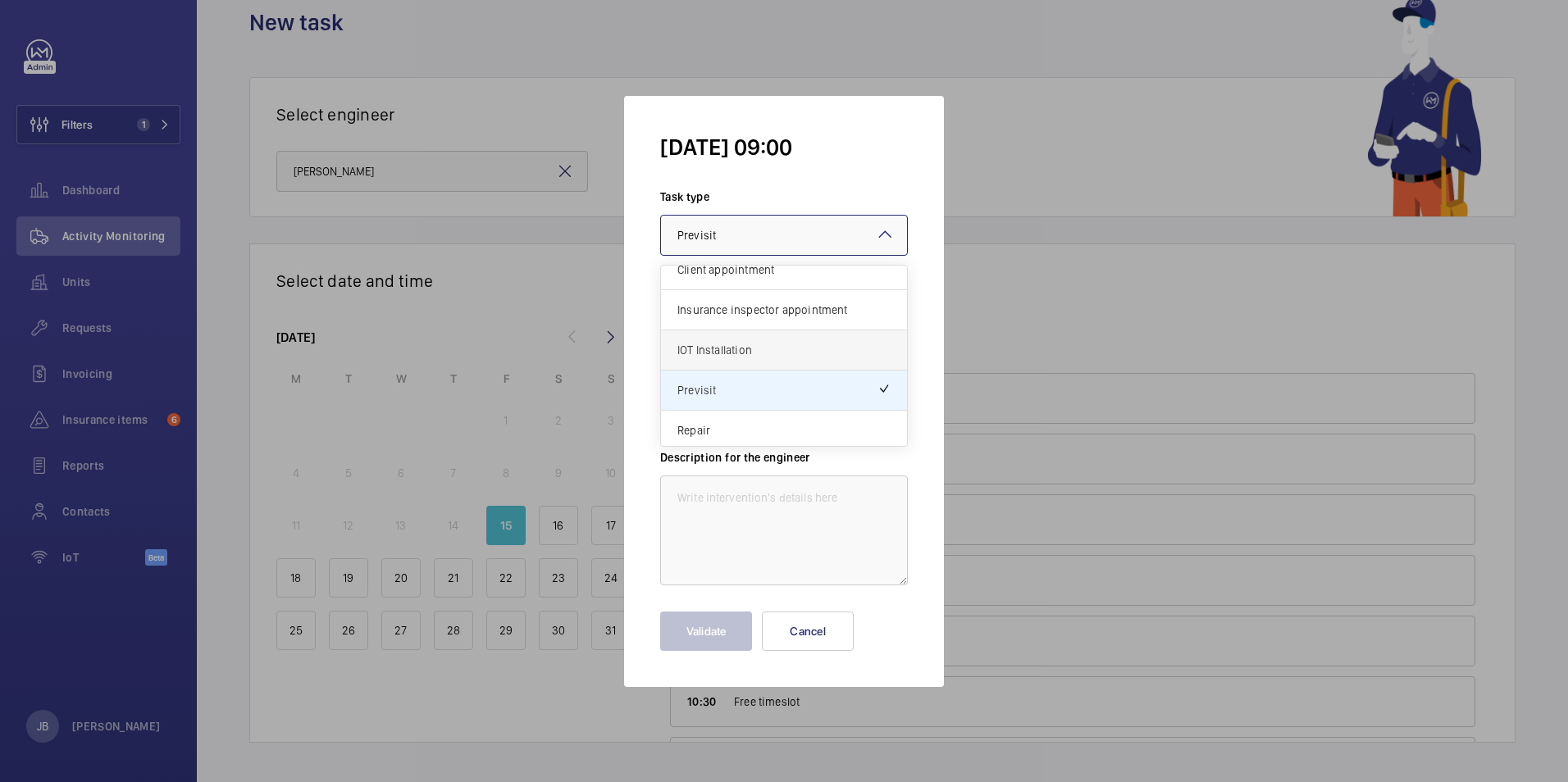
scroll to position [20, 0]
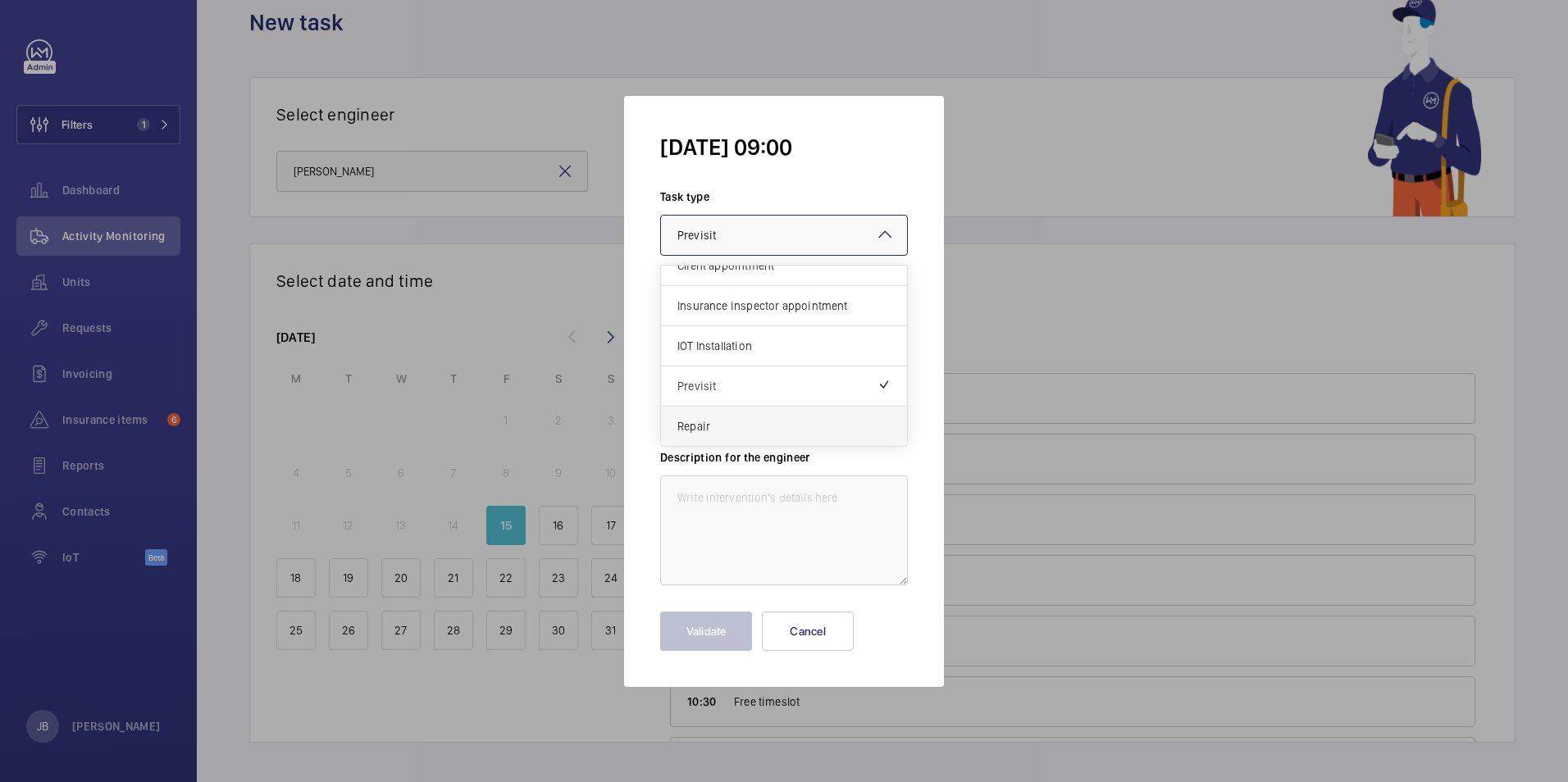
click at [708, 426] on span "Repair" at bounding box center [783, 426] width 213 height 17
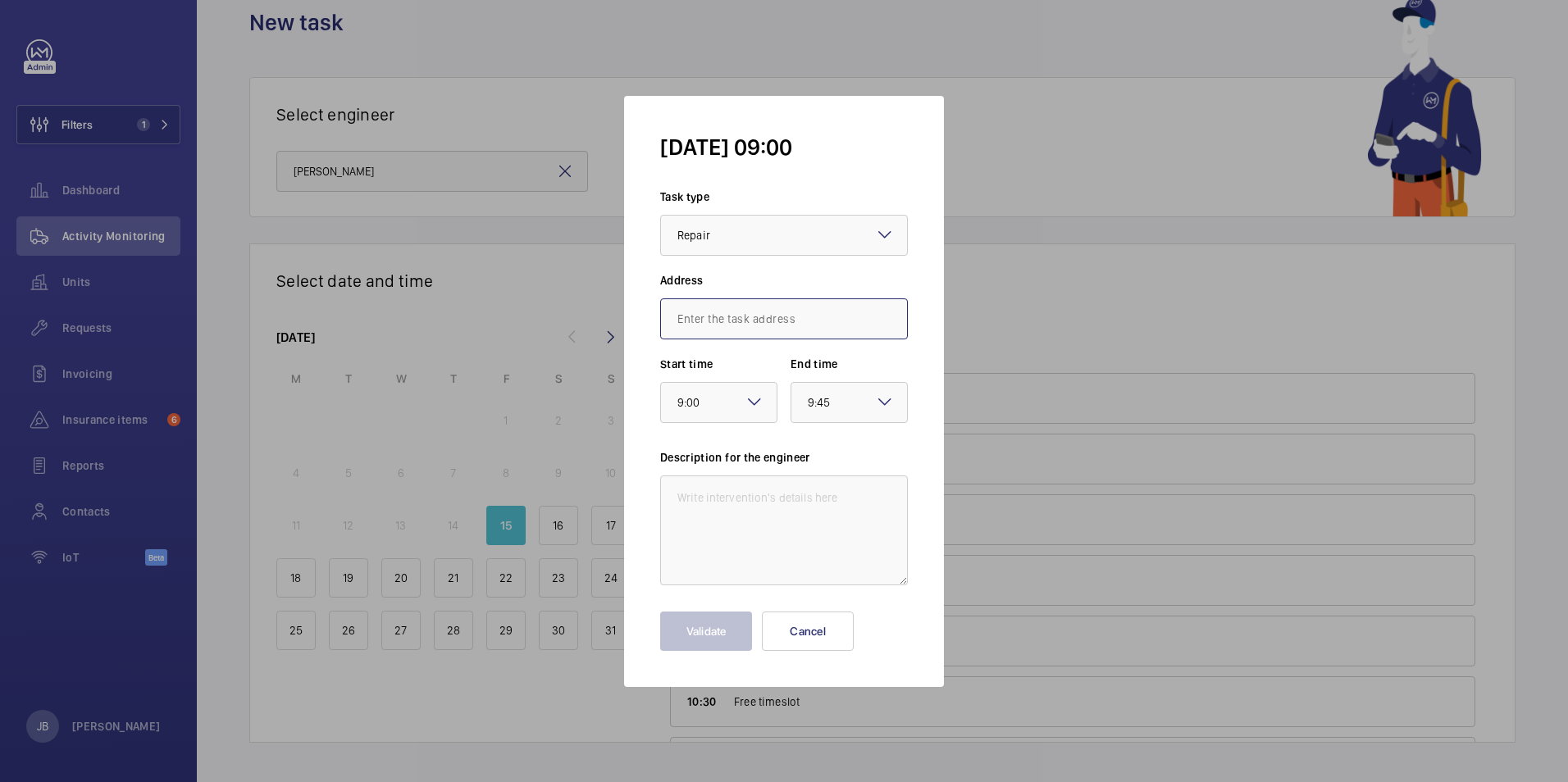
click at [735, 308] on input "text" at bounding box center [784, 319] width 247 height 41
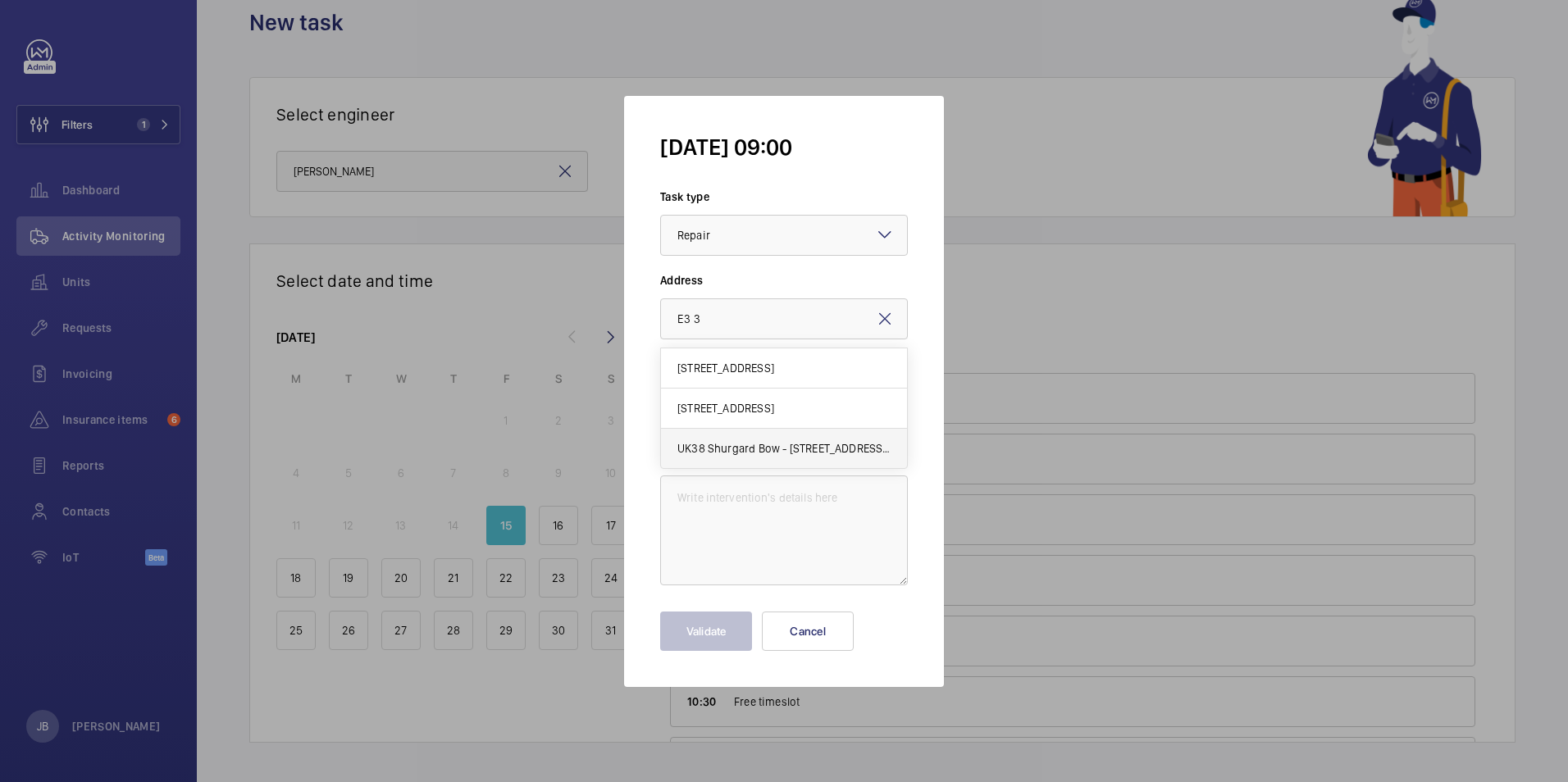
click at [737, 443] on span "UK38 Shurgard Bow - 6 St Andrews Way, E3 3PA LONDON" at bounding box center [783, 448] width 213 height 17
type input "UK38 Shurgard Bow - 6 St Andrews Way, E3 3PA LONDON"
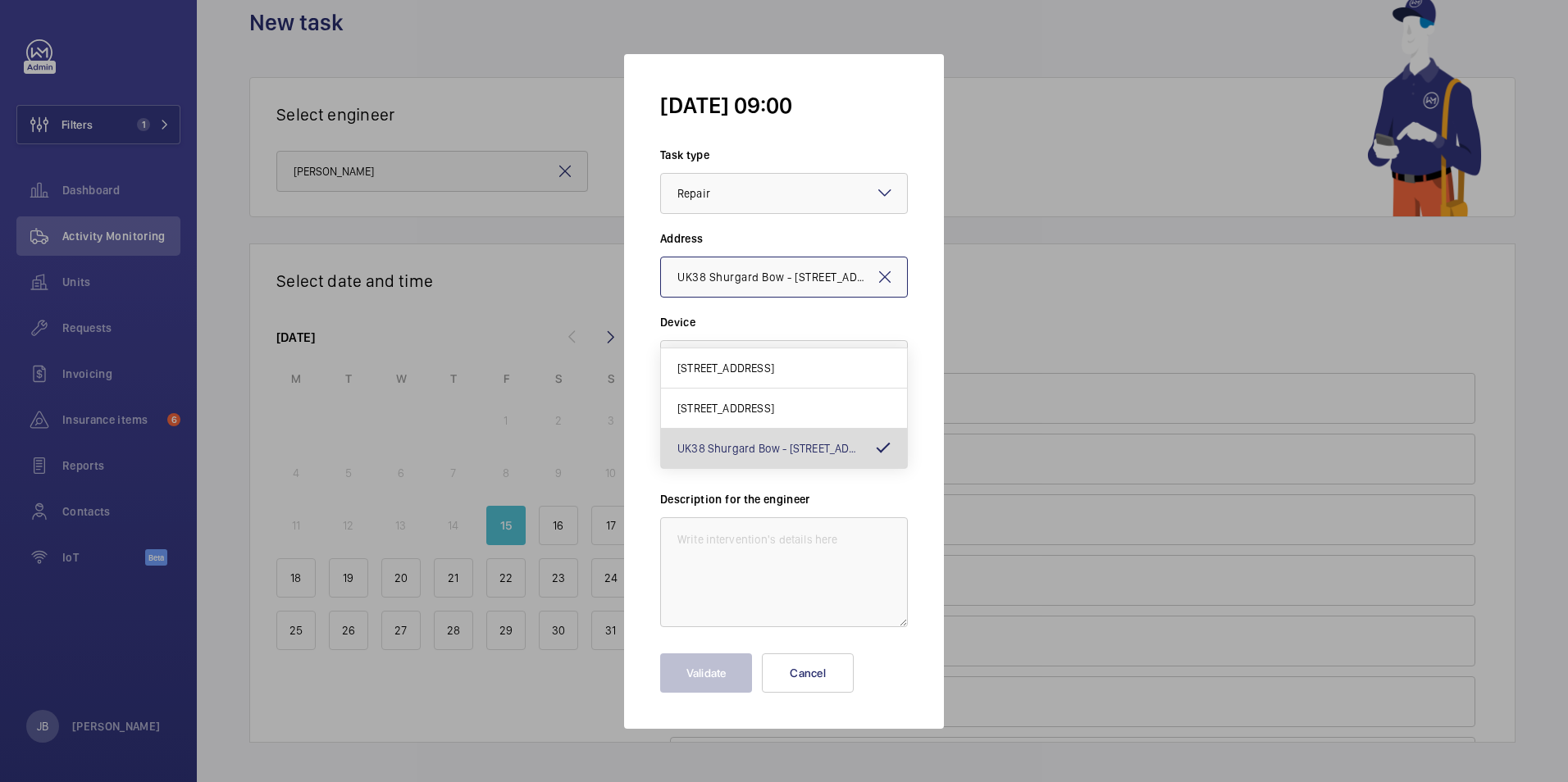
scroll to position [0, 103]
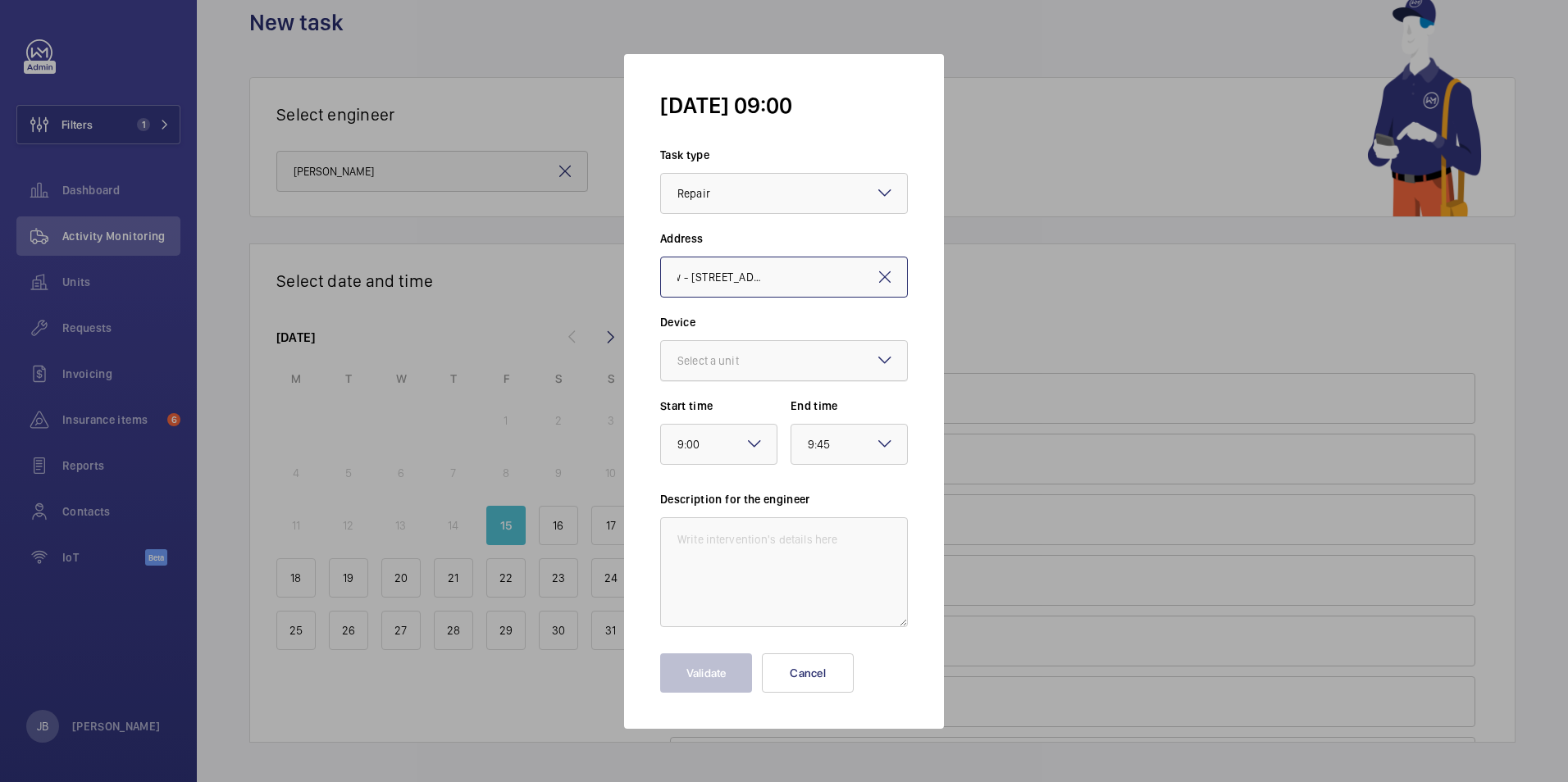
click at [785, 372] on div at bounding box center [784, 361] width 246 height 39
click at [762, 417] on span "57199962 - Lift 1" at bounding box center [783, 410] width 213 height 17
click at [751, 555] on textarea at bounding box center [784, 572] width 247 height 110
click at [850, 536] on textarea "Immediate defect -" at bounding box center [784, 572] width 247 height 110
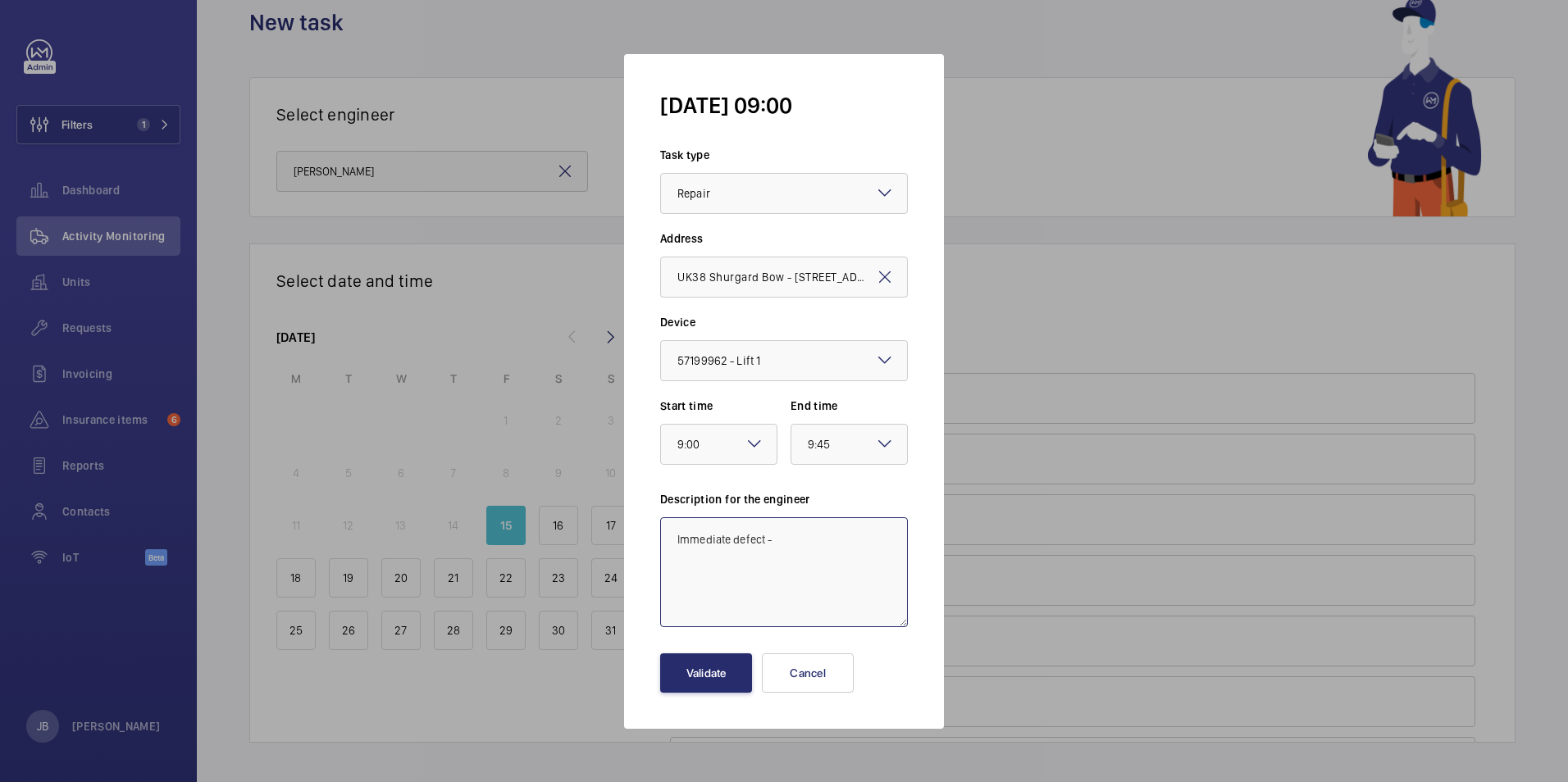
paste textarea "The counterweight will contact its buffer before the car operates the top final…"
type textarea "Immediate defect - The counterweight will contact its buffer before the car ope…"
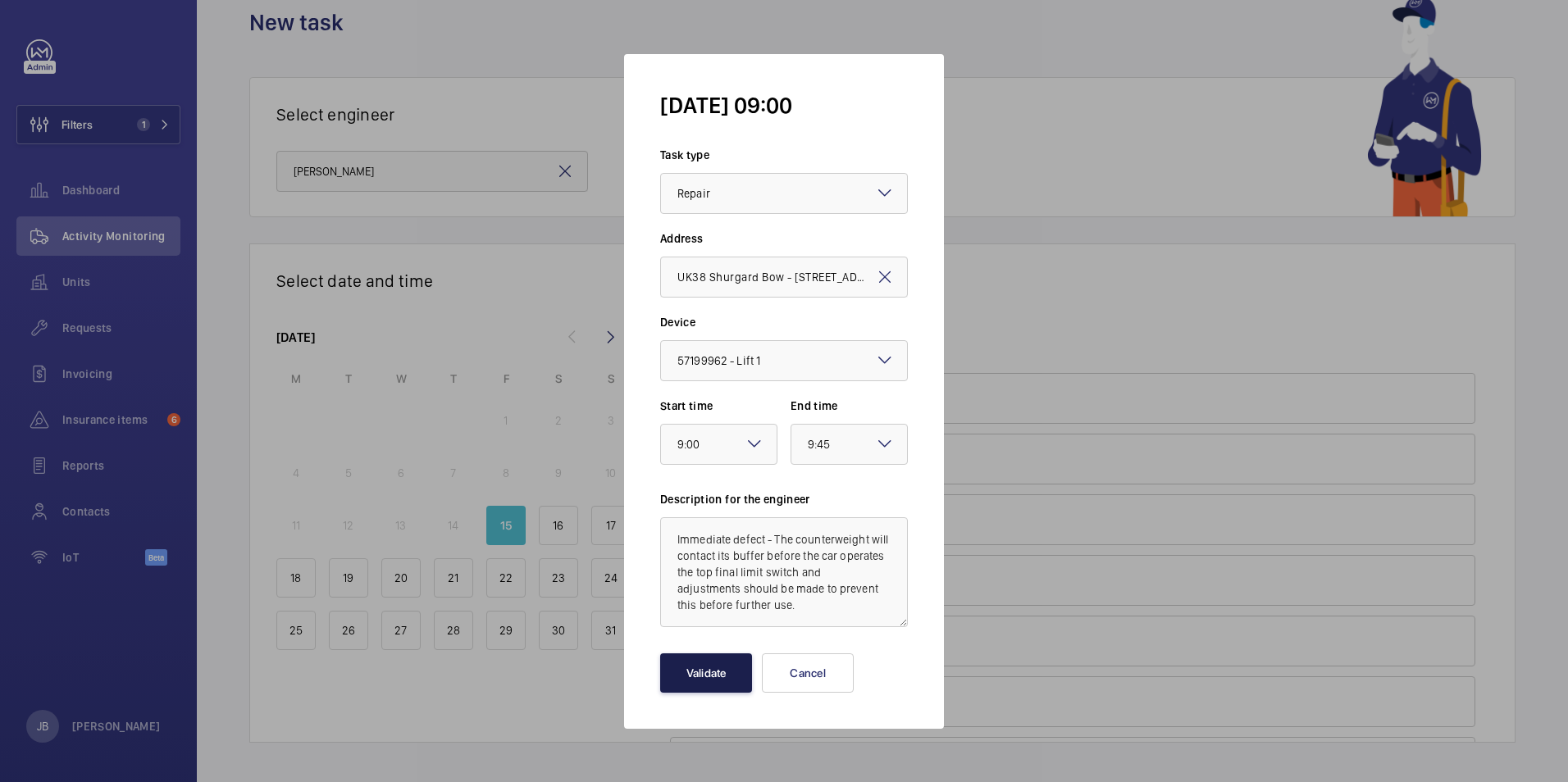
click at [722, 678] on button "Validate" at bounding box center [706, 673] width 92 height 39
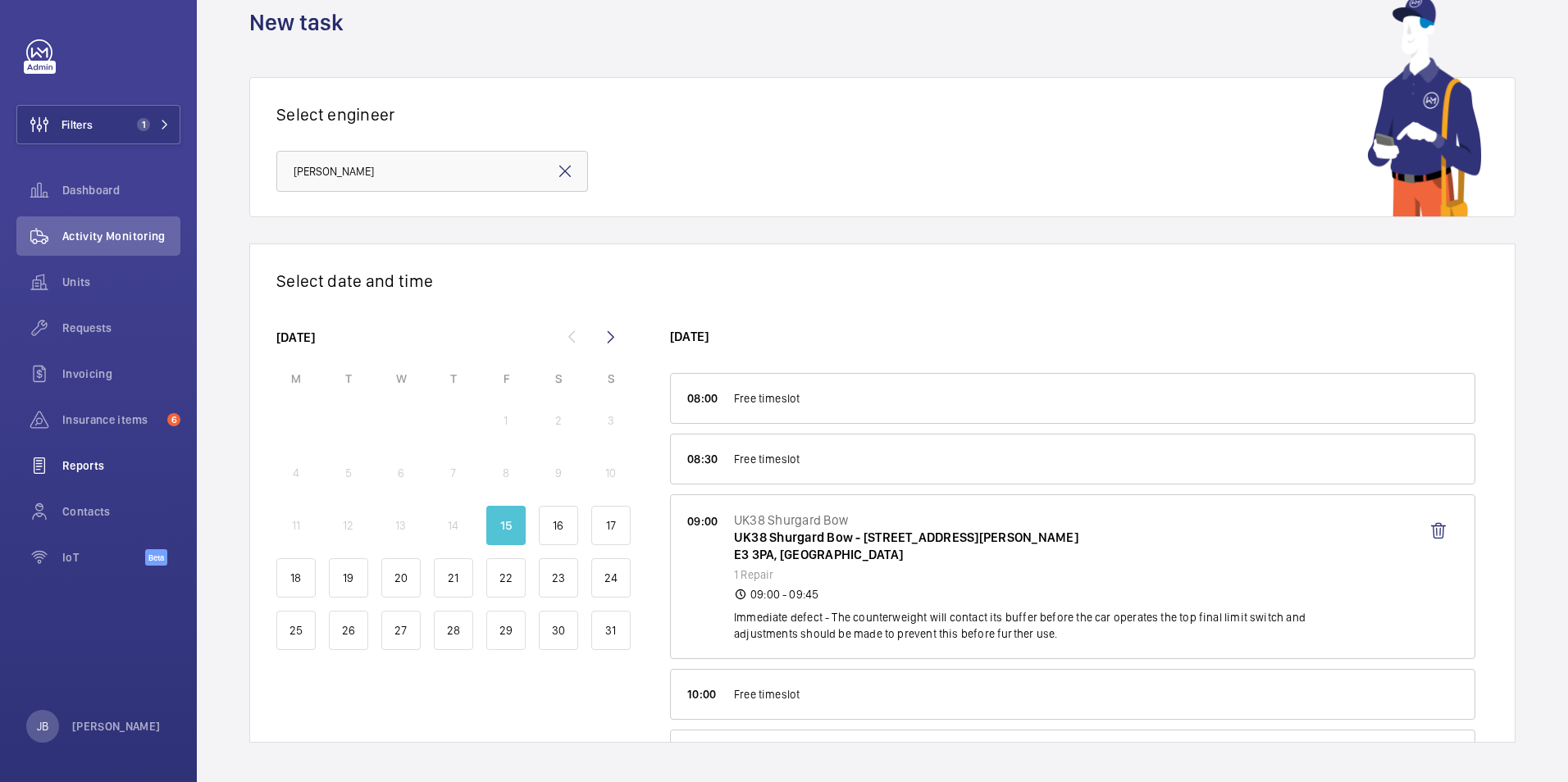
click at [85, 502] on div "Contacts" at bounding box center [98, 512] width 164 height 39
click at [78, 464] on span "Reports" at bounding box center [122, 465] width 118 height 17
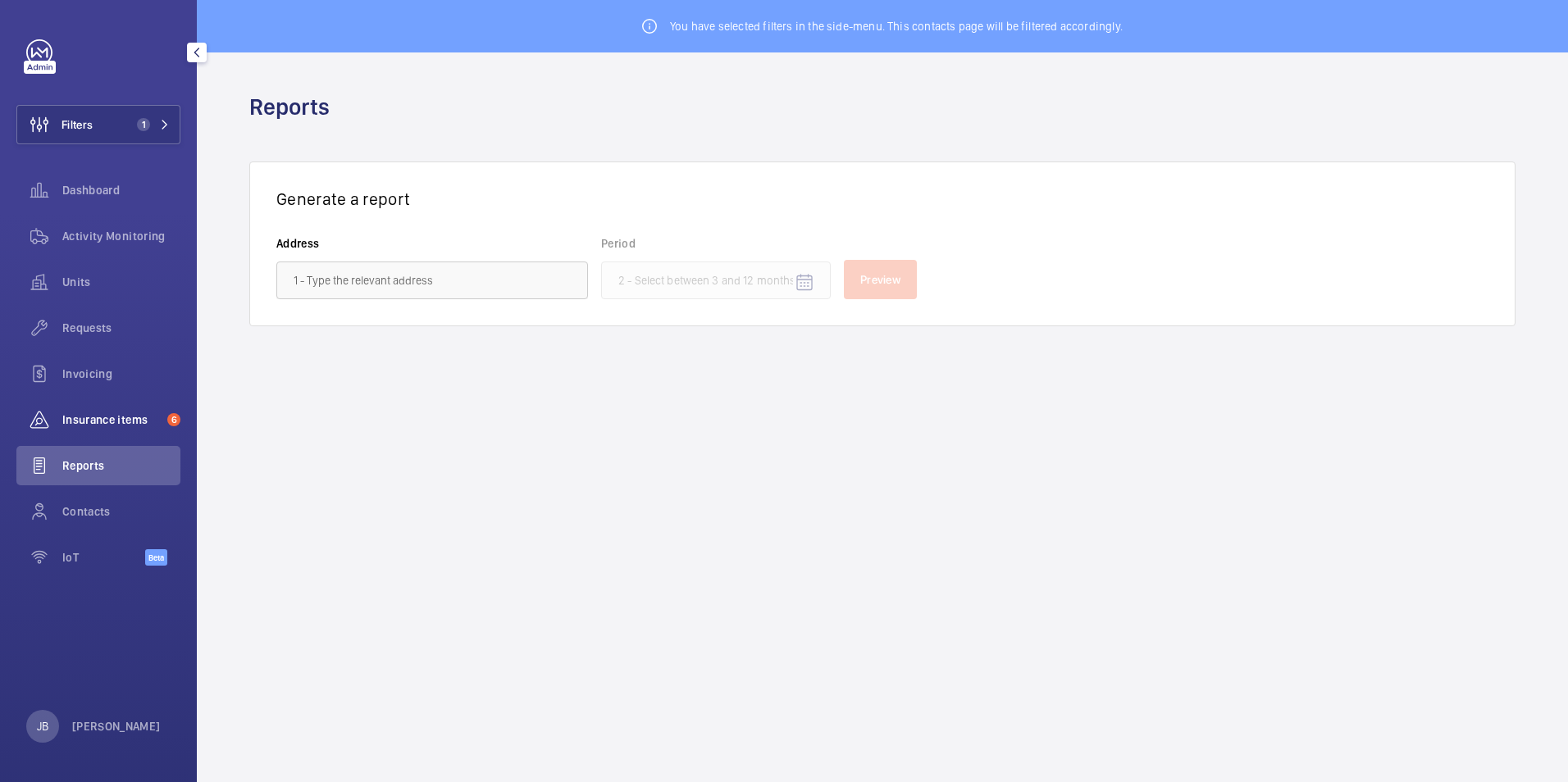
click at [90, 428] on div "Insurance items 6" at bounding box center [98, 420] width 164 height 39
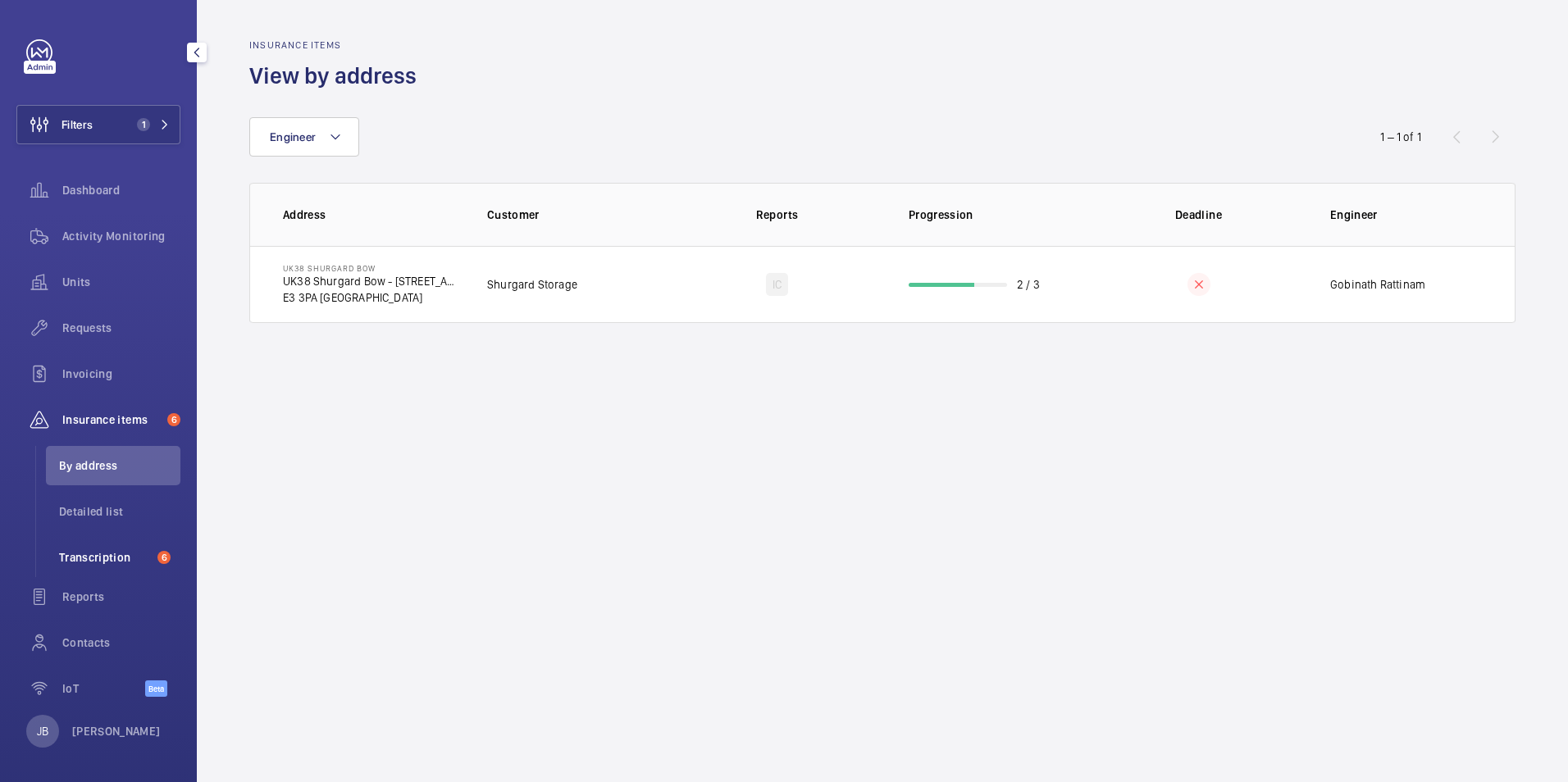
click at [100, 552] on span "Transcription" at bounding box center [105, 557] width 92 height 17
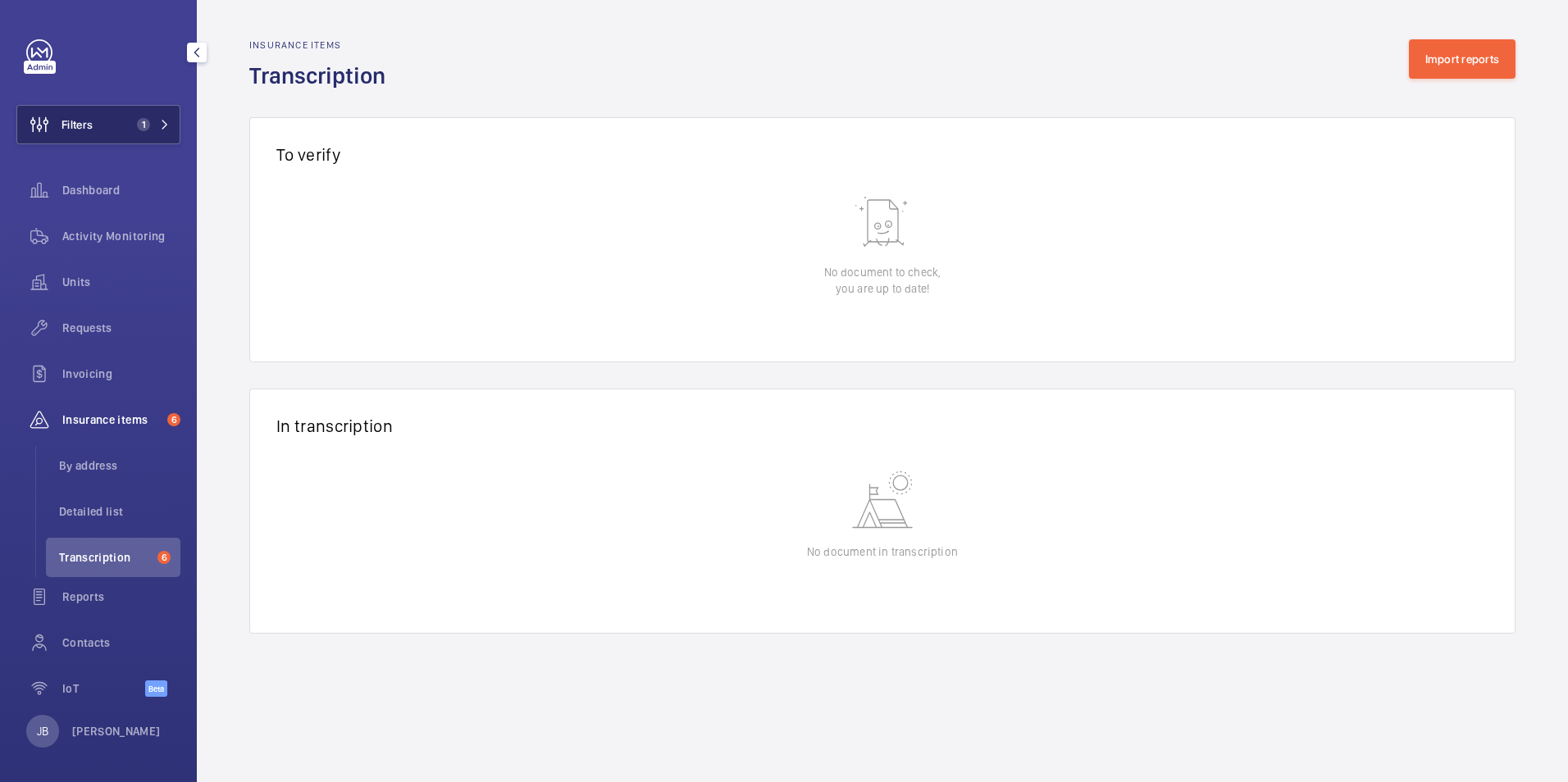
click at [112, 108] on button "Filters 1" at bounding box center [98, 125] width 164 height 39
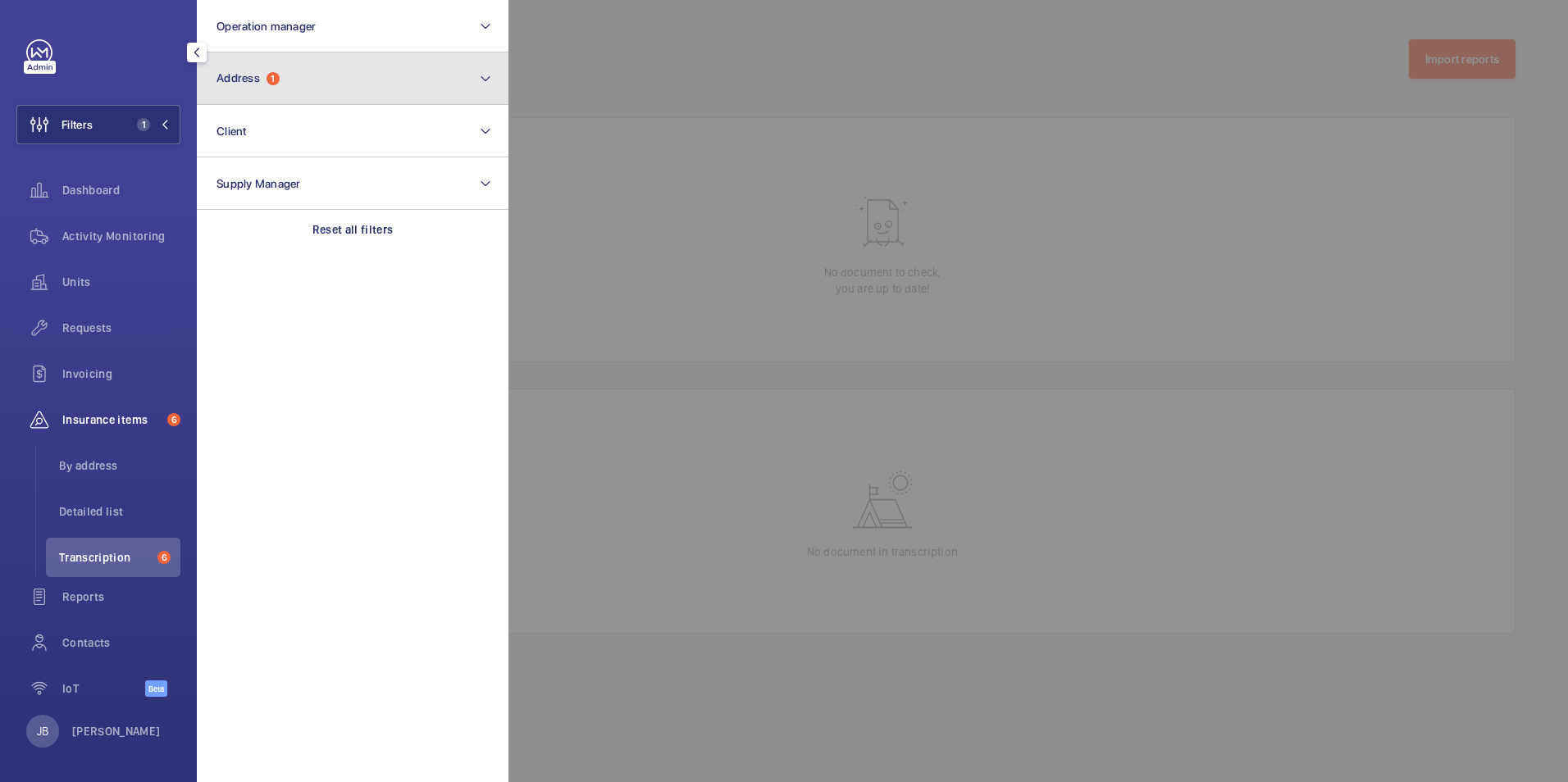
click at [305, 79] on button "Address 1" at bounding box center [353, 78] width 312 height 52
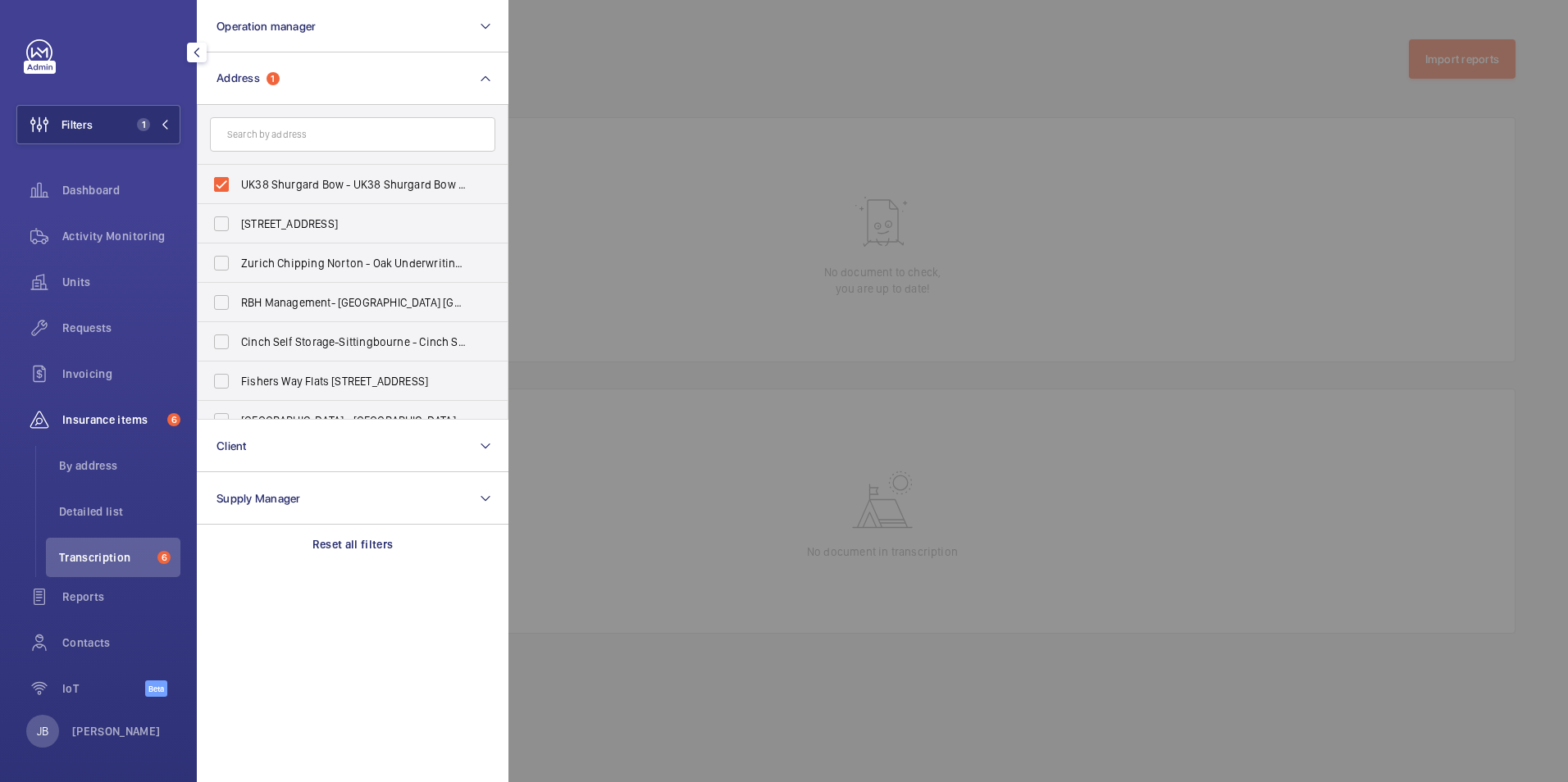
click at [608, 78] on div at bounding box center [1292, 391] width 1568 height 782
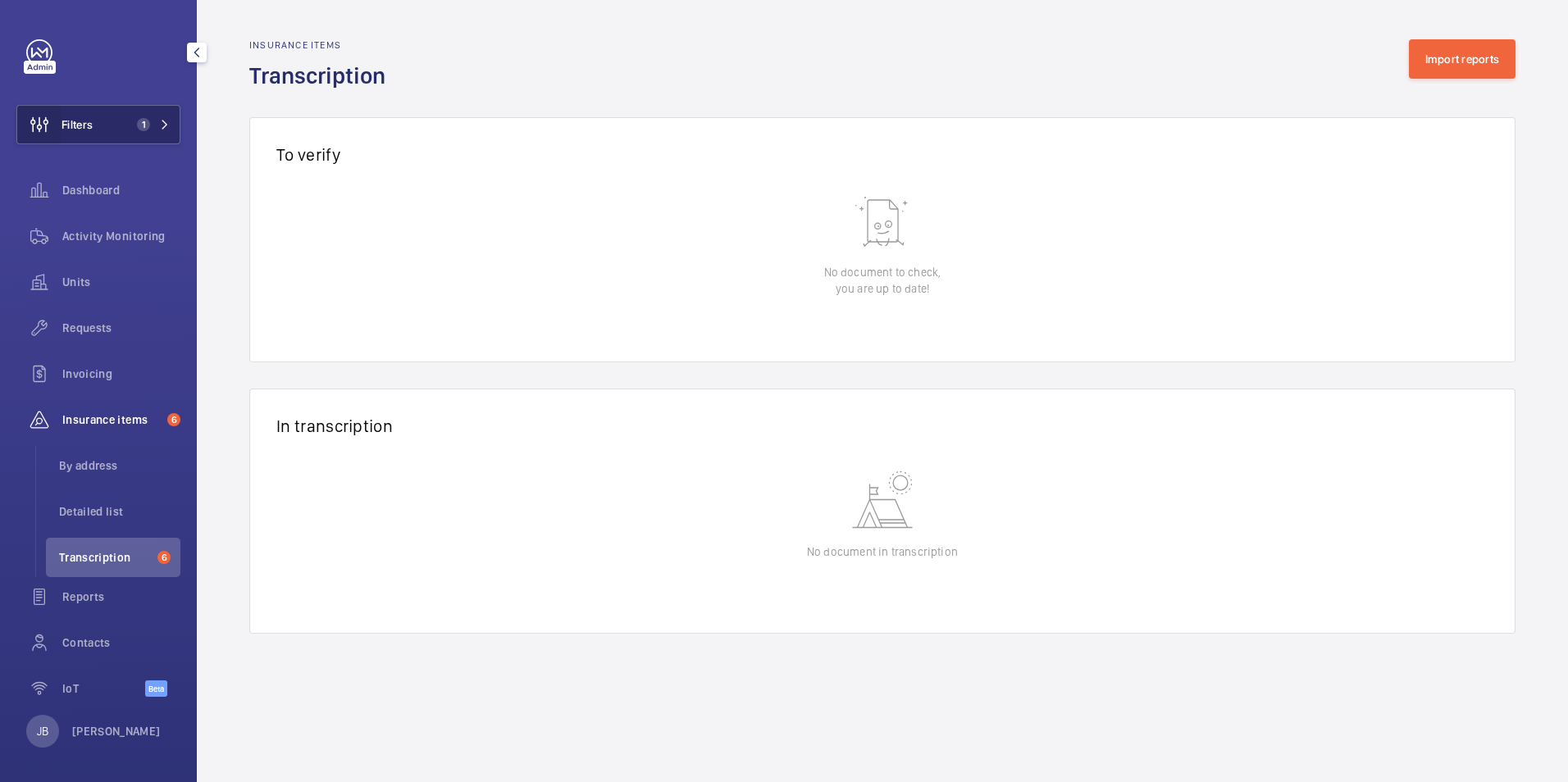
click at [53, 124] on wm-front-icon-button at bounding box center [39, 125] width 44 height 39
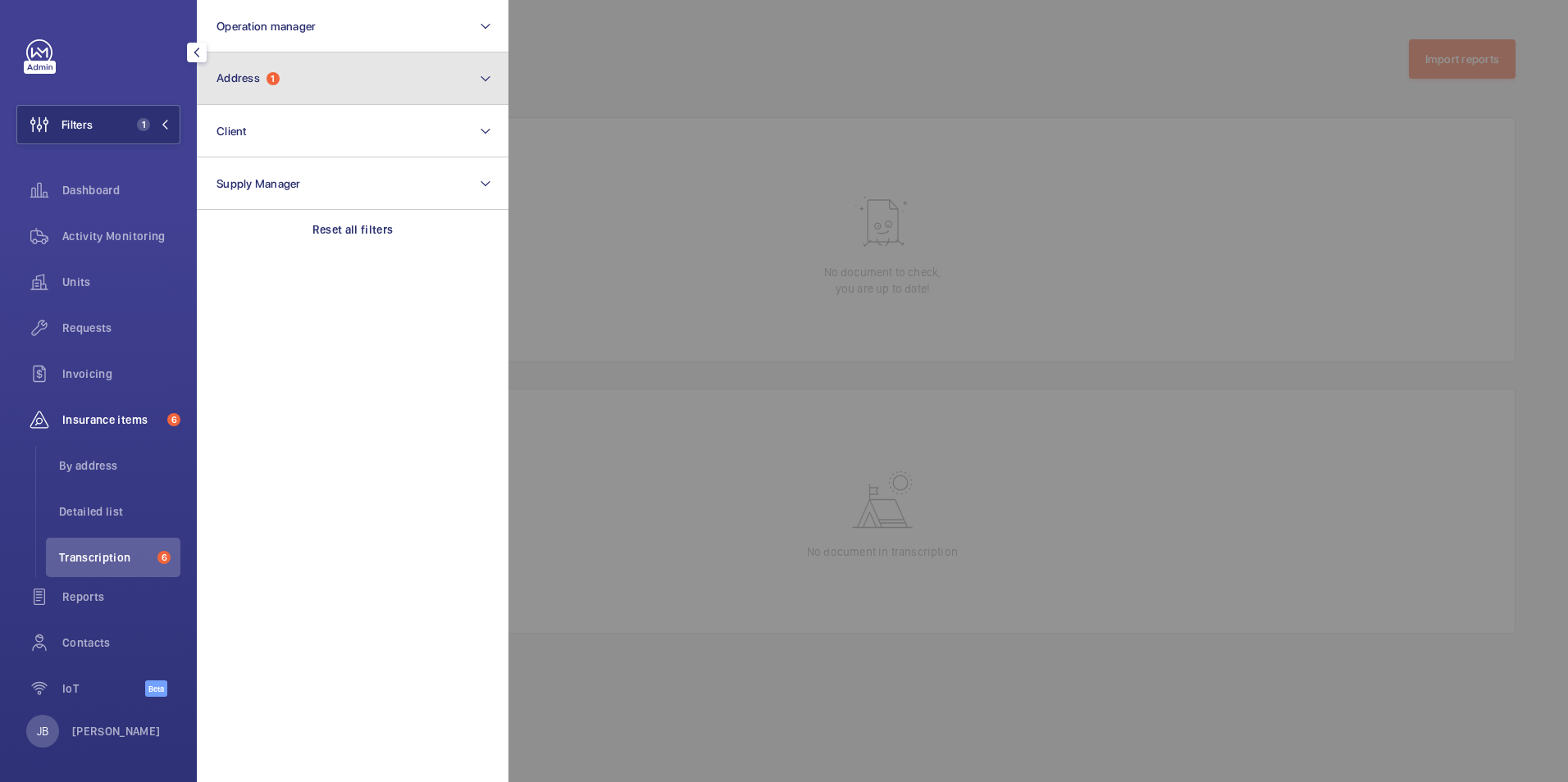
click at [317, 97] on button "Address 1" at bounding box center [353, 78] width 312 height 52
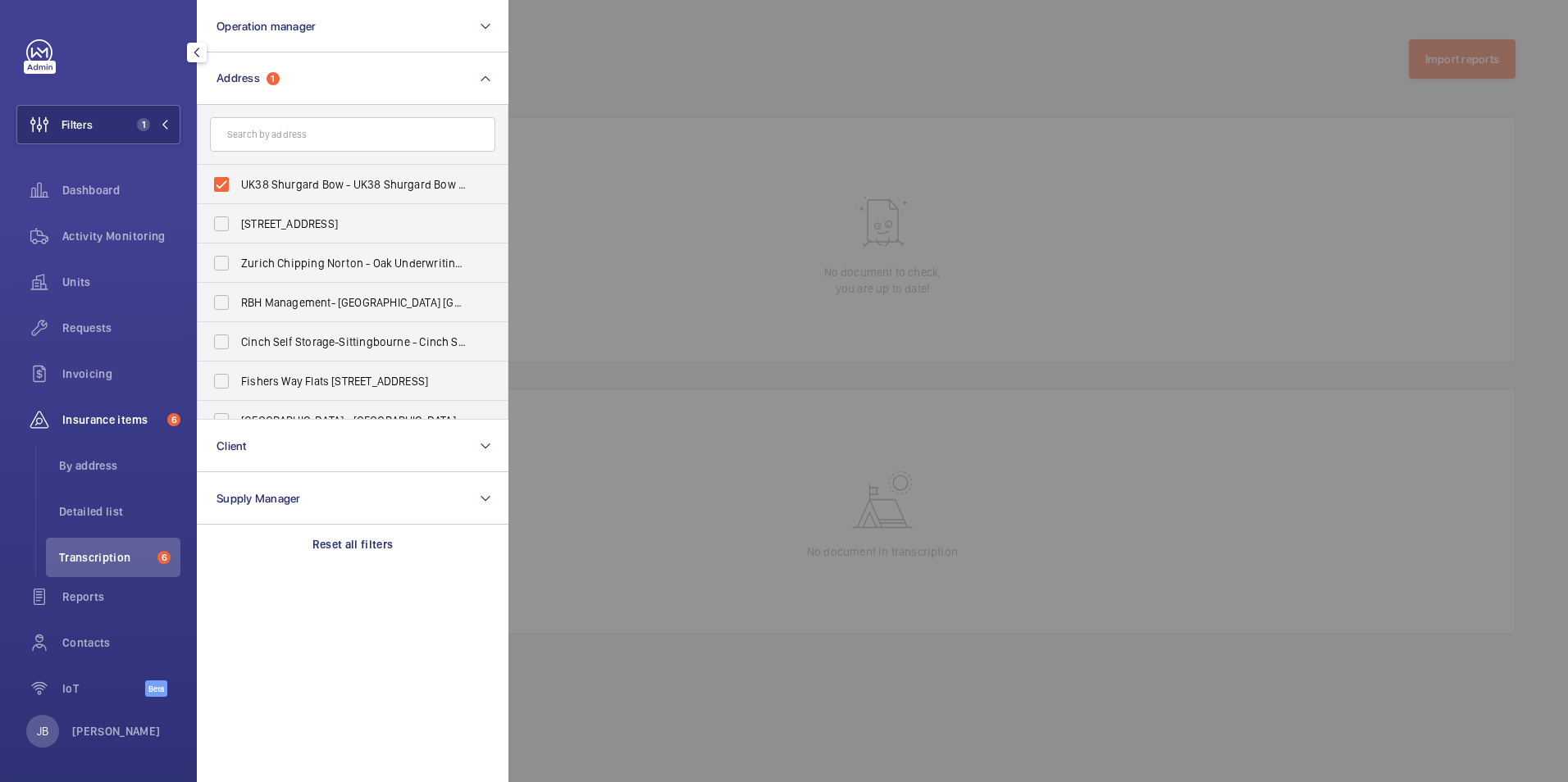
click at [668, 106] on div at bounding box center [1292, 391] width 1568 height 782
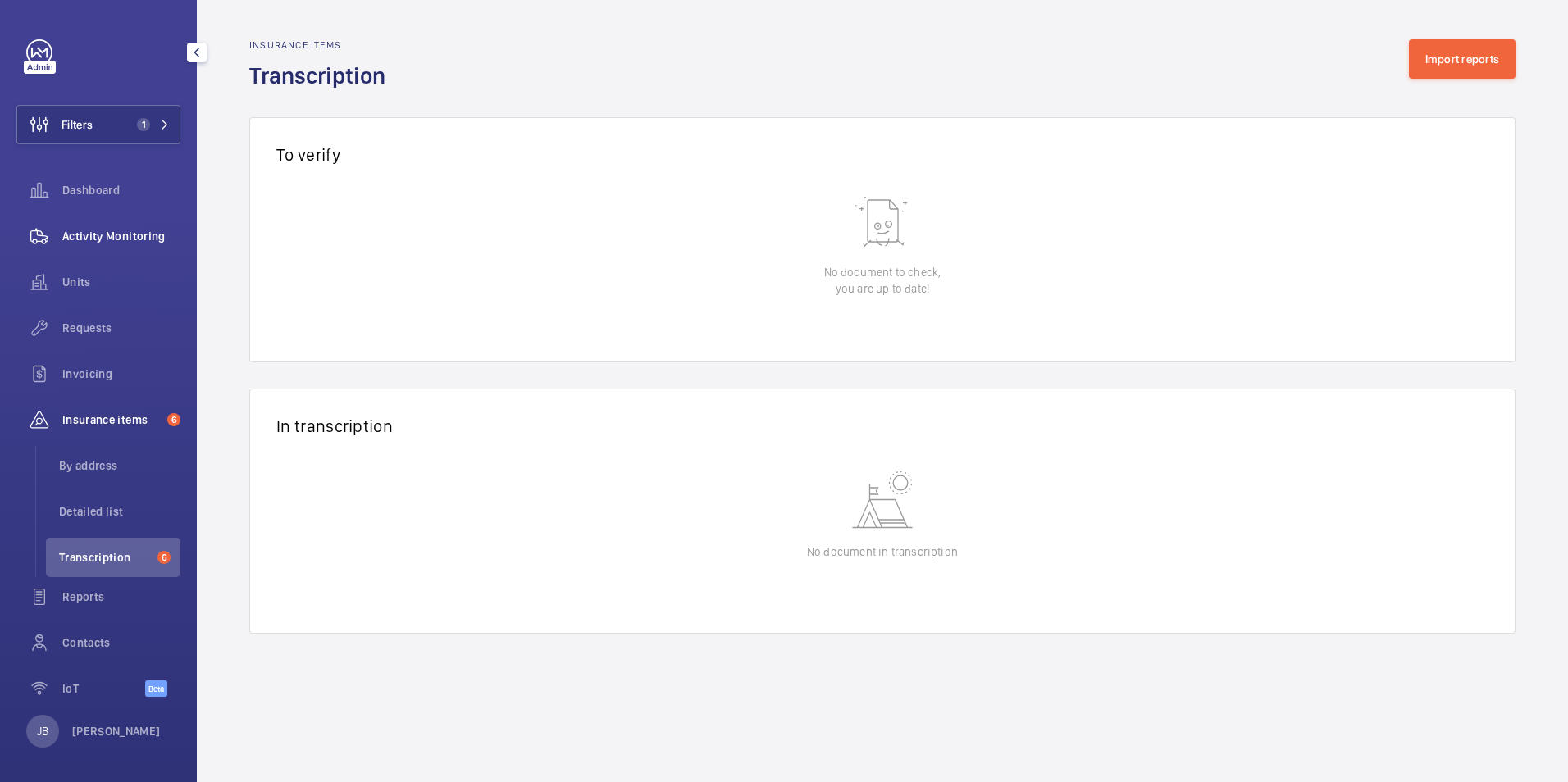
click at [137, 232] on span "Activity Monitoring" at bounding box center [122, 235] width 118 height 17
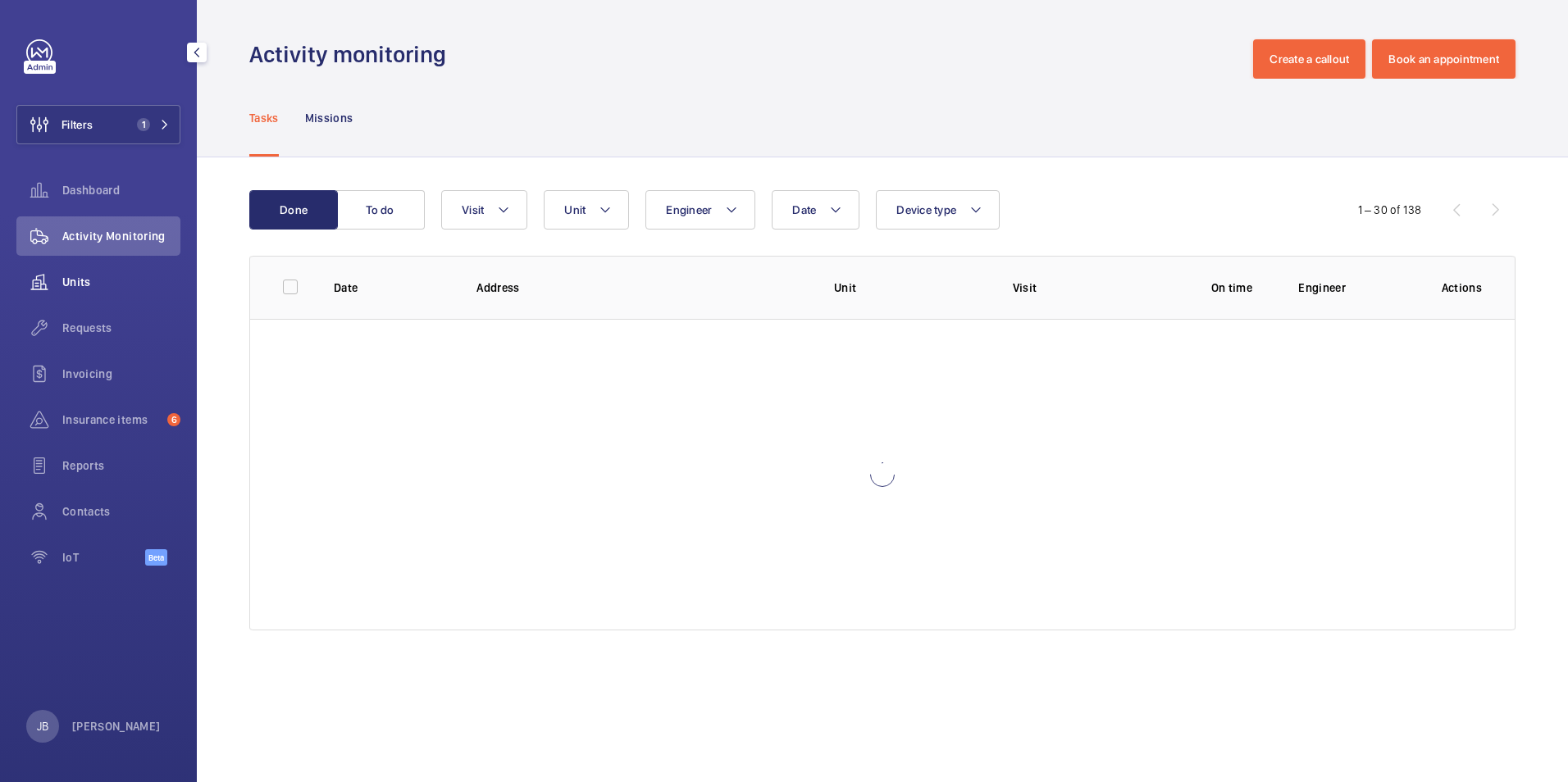
click at [92, 280] on span "Units" at bounding box center [122, 282] width 118 height 17
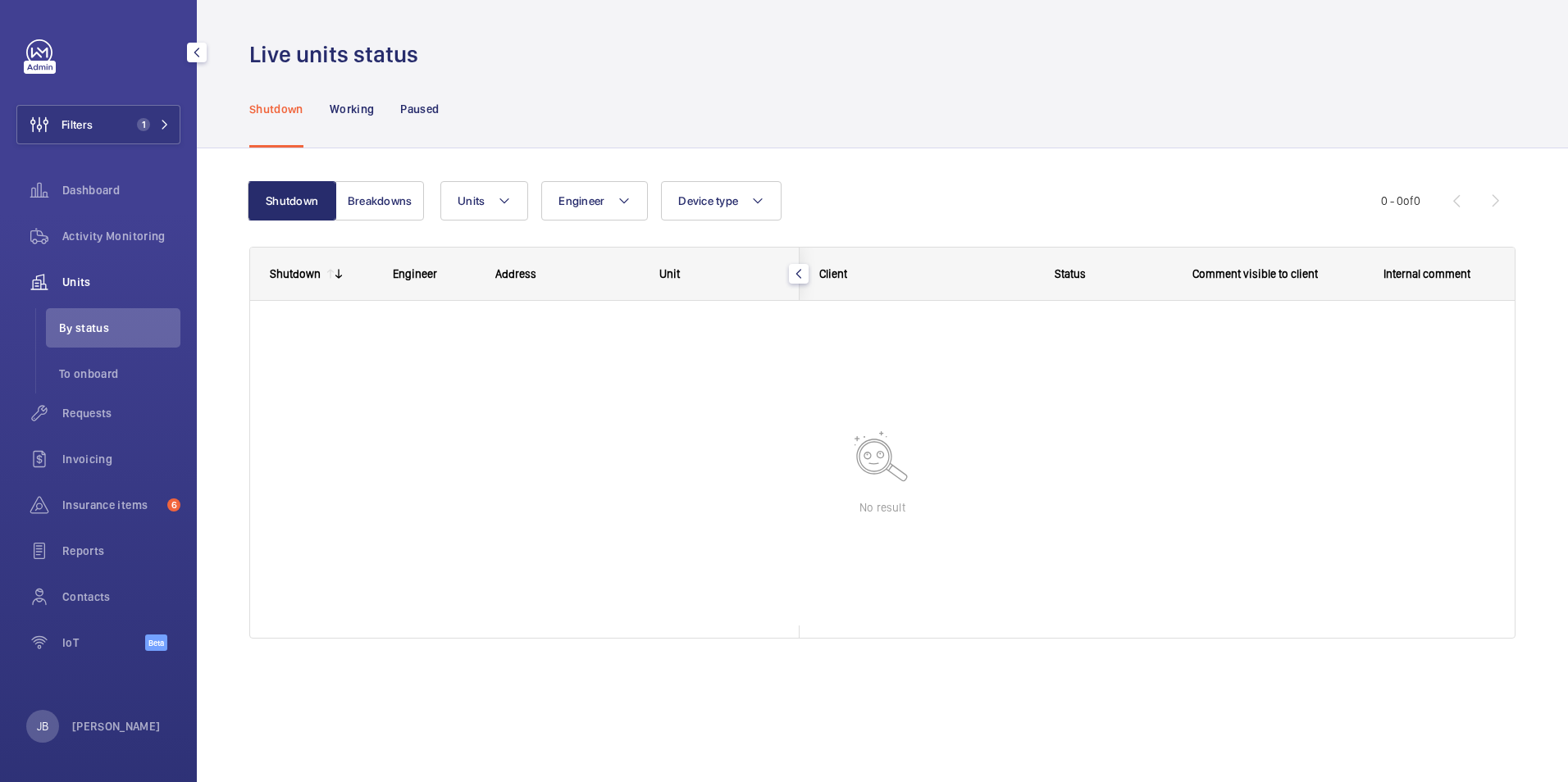
click at [104, 273] on div "Units" at bounding box center [98, 282] width 164 height 39
click at [119, 229] on span "Activity Monitoring" at bounding box center [122, 235] width 118 height 17
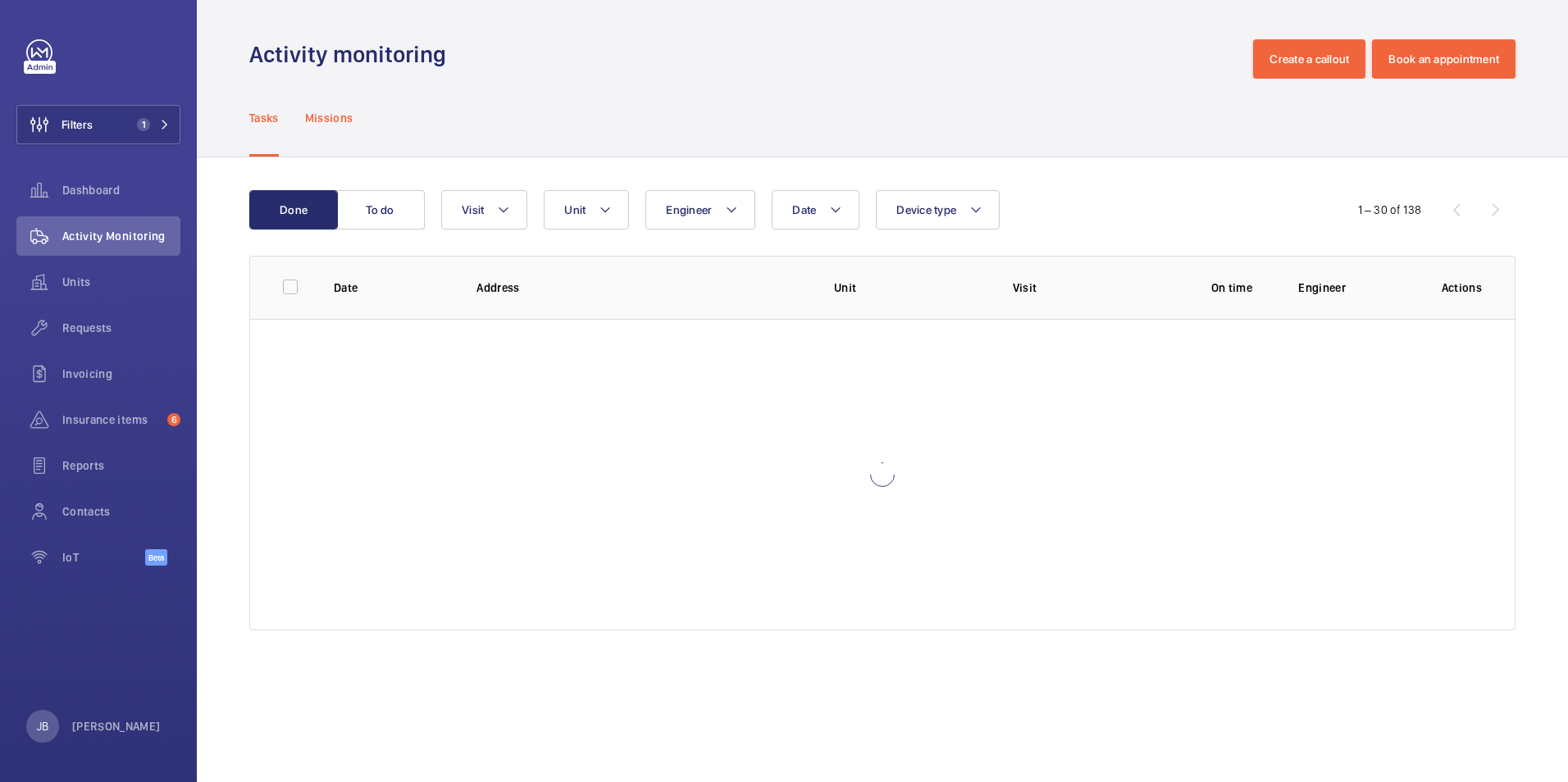
click at [342, 120] on p "Missions" at bounding box center [329, 118] width 48 height 17
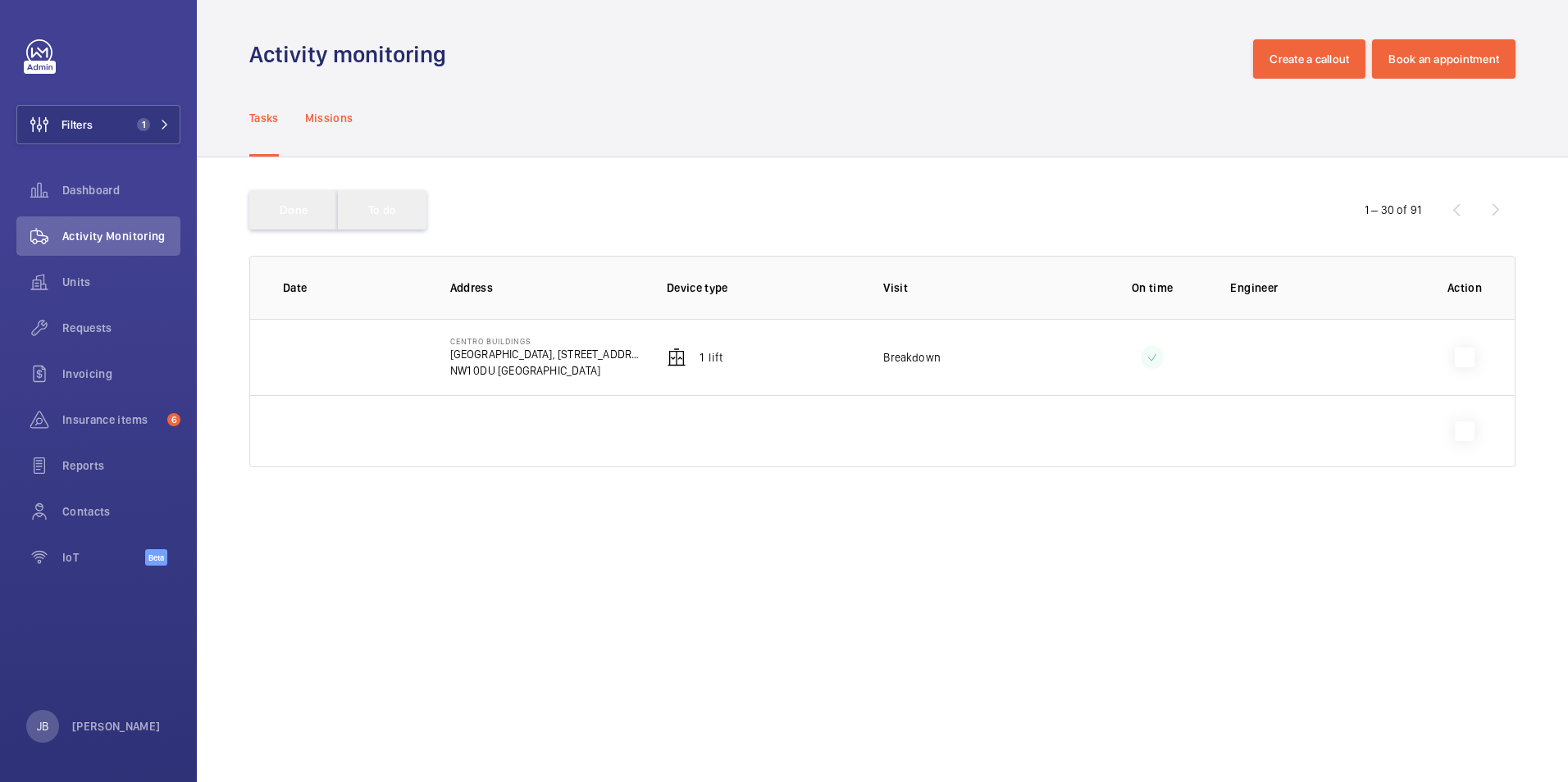
click at [340, 113] on p "Missions" at bounding box center [329, 118] width 48 height 17
click at [340, 122] on p "Missions" at bounding box center [329, 118] width 48 height 17
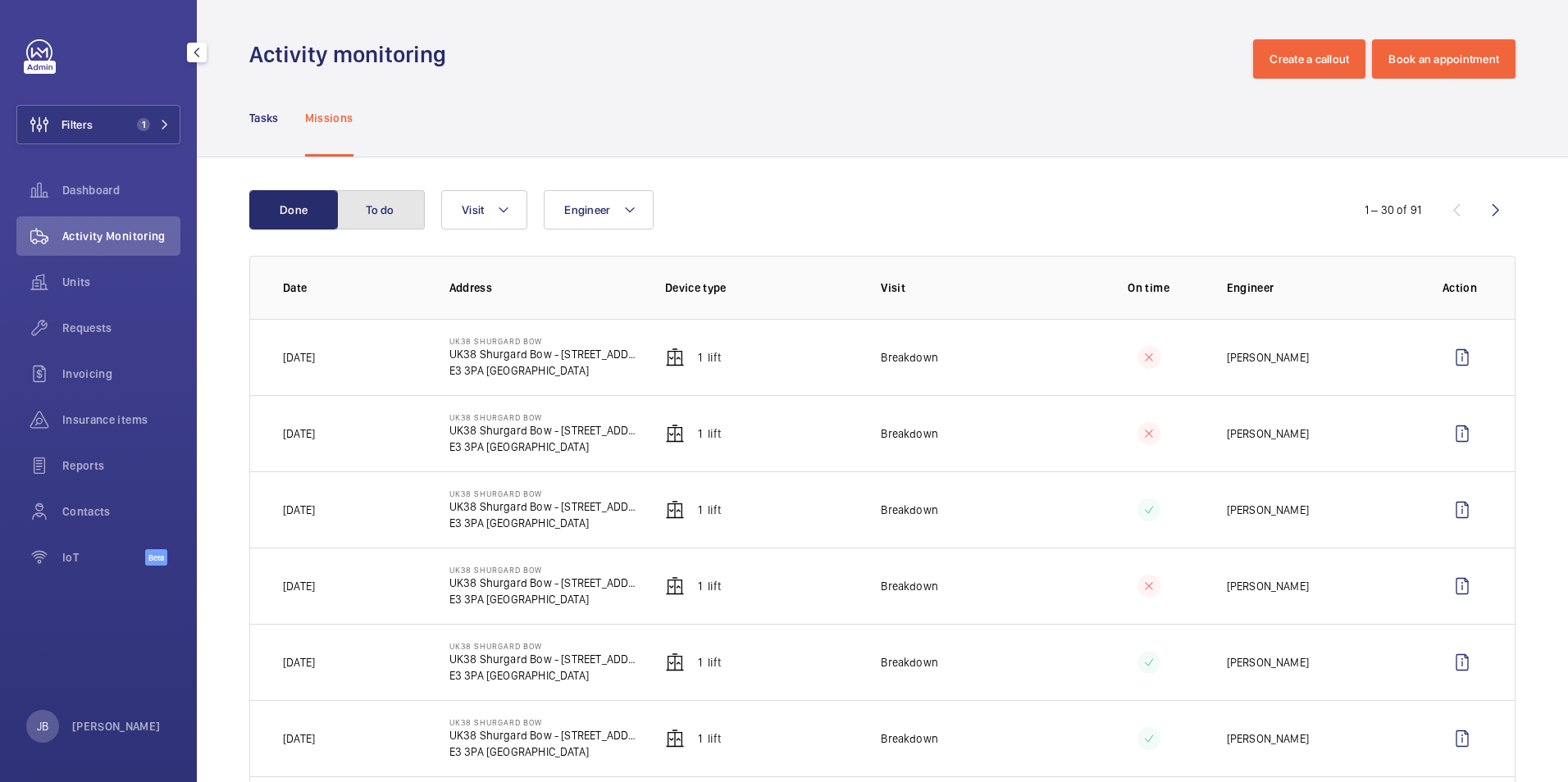
click at [383, 213] on button "To do" at bounding box center [381, 210] width 88 height 39
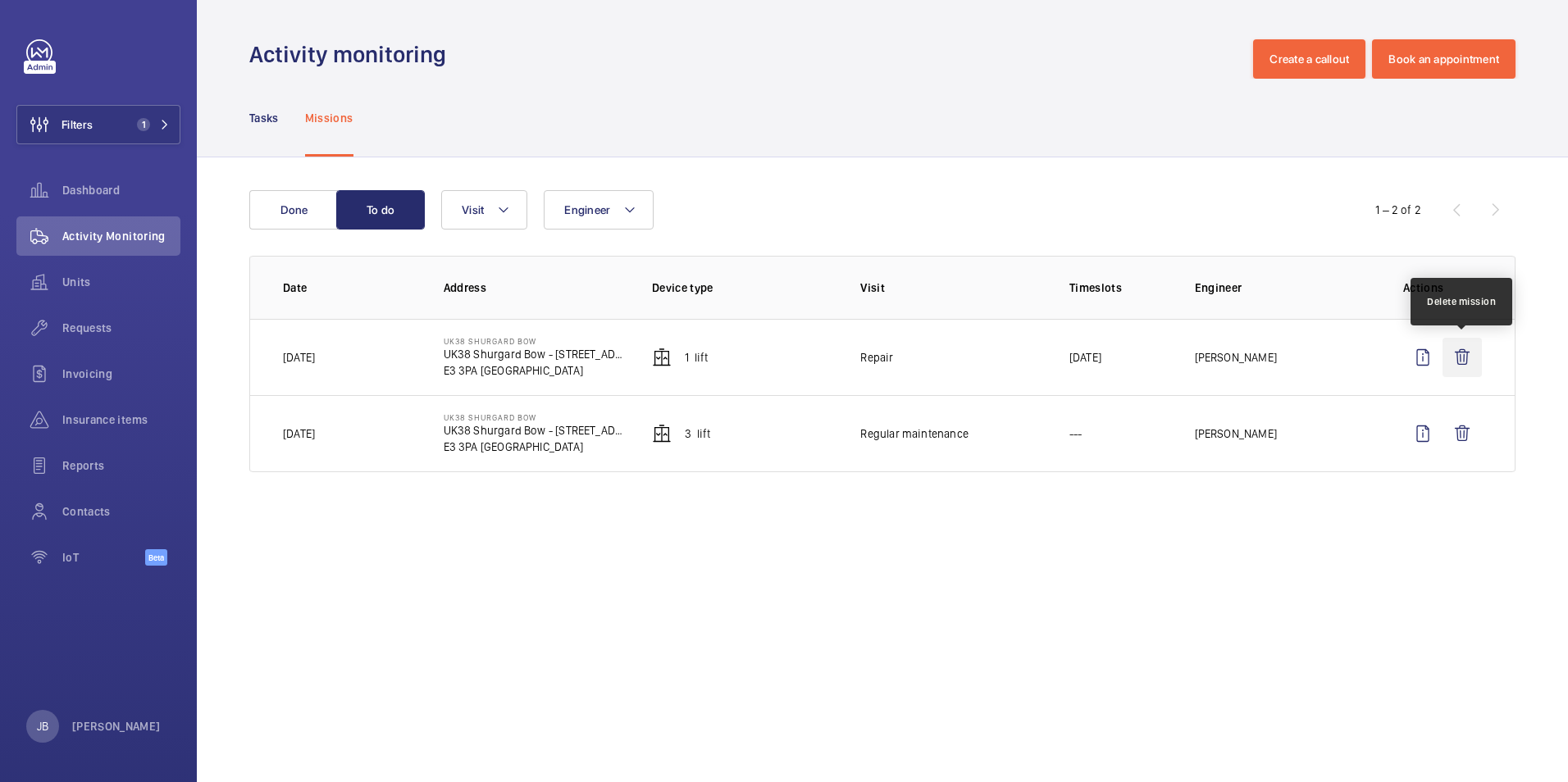
click at [1467, 352] on wm-front-icon-button at bounding box center [1462, 357] width 39 height 39
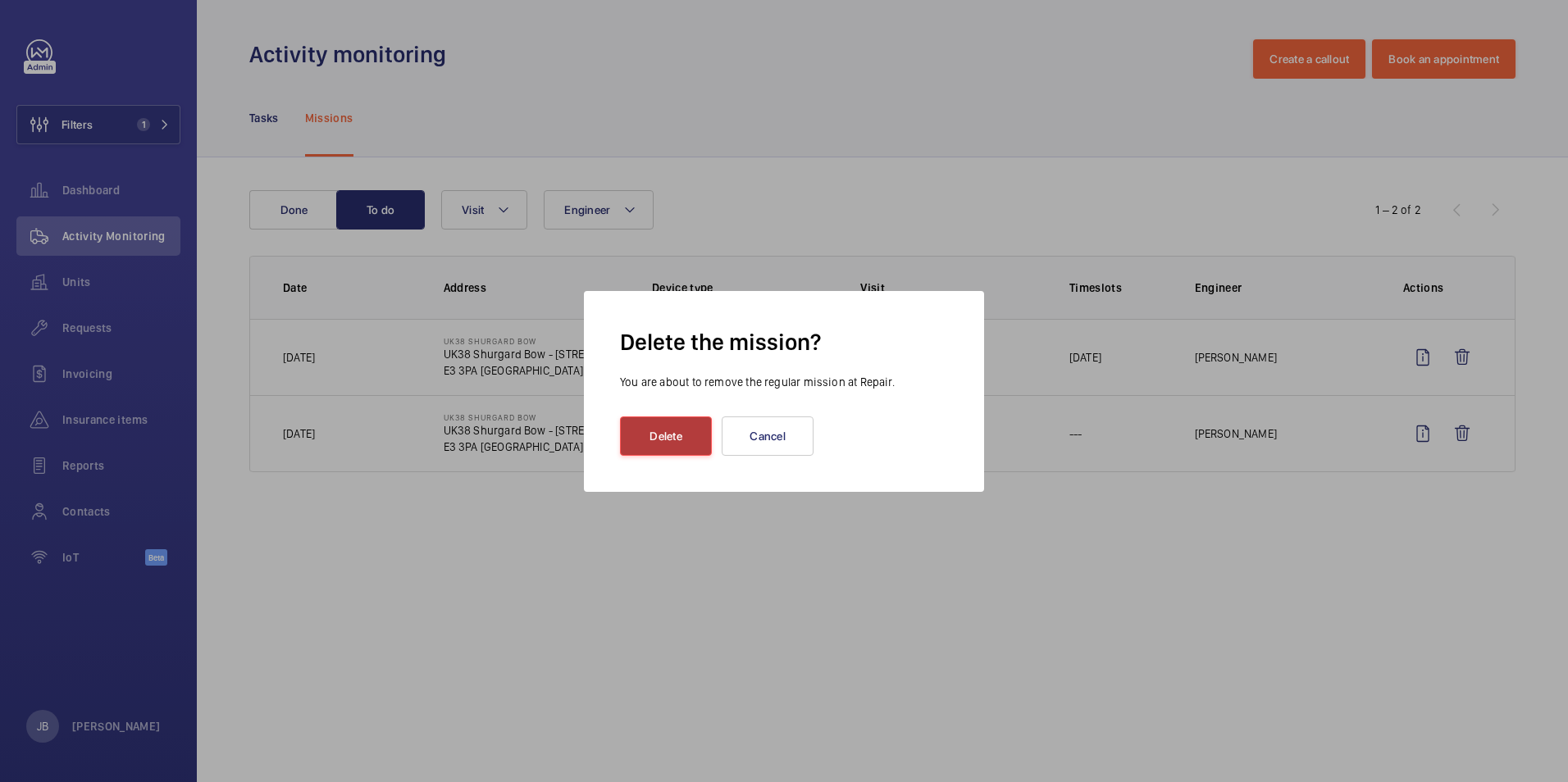
click at [657, 441] on button "Delete" at bounding box center [666, 437] width 92 height 39
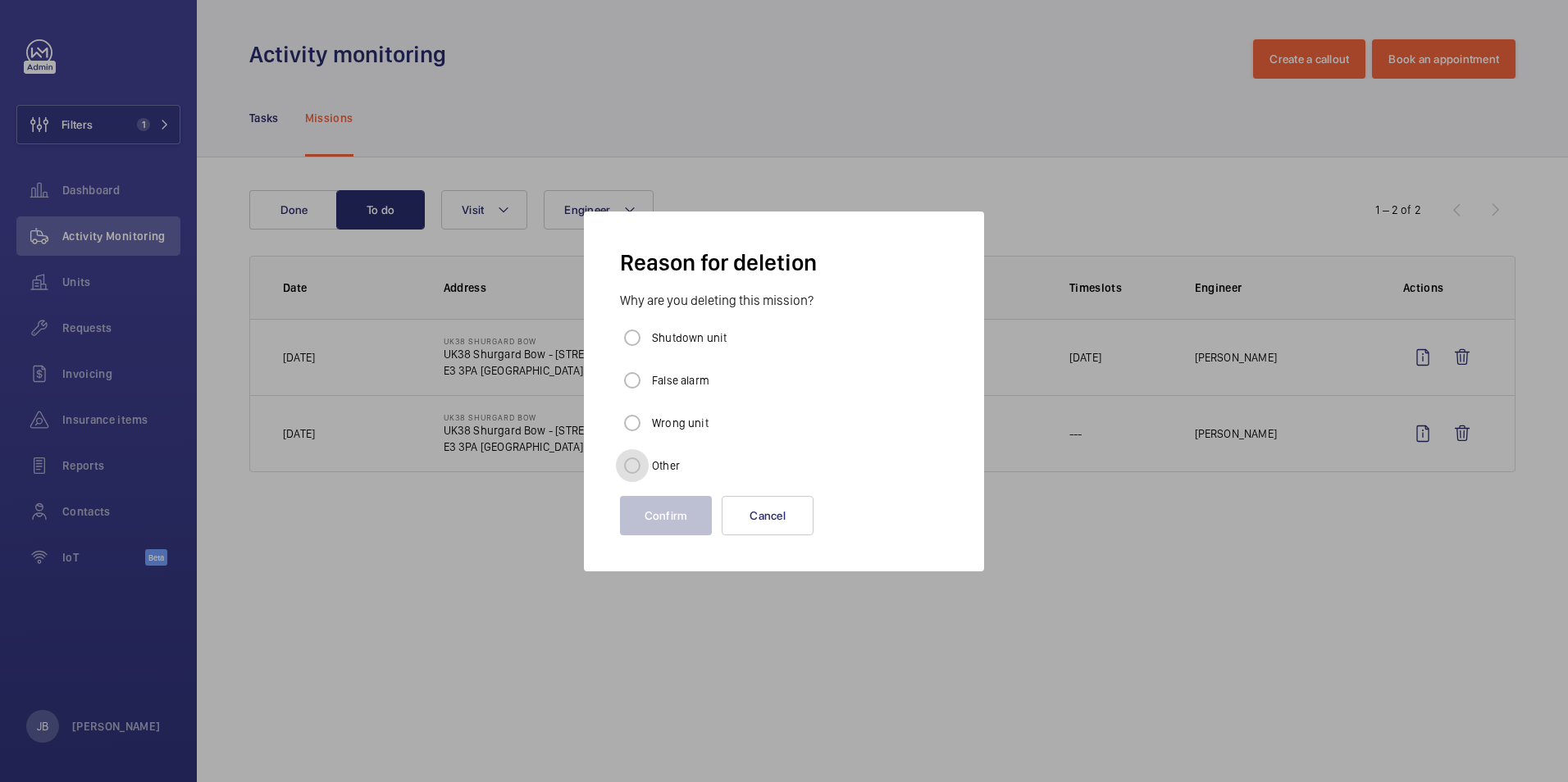
click at [628, 464] on input "Other" at bounding box center [632, 465] width 32 height 32
radio input "true"
click at [649, 516] on button "Confirm" at bounding box center [666, 516] width 92 height 39
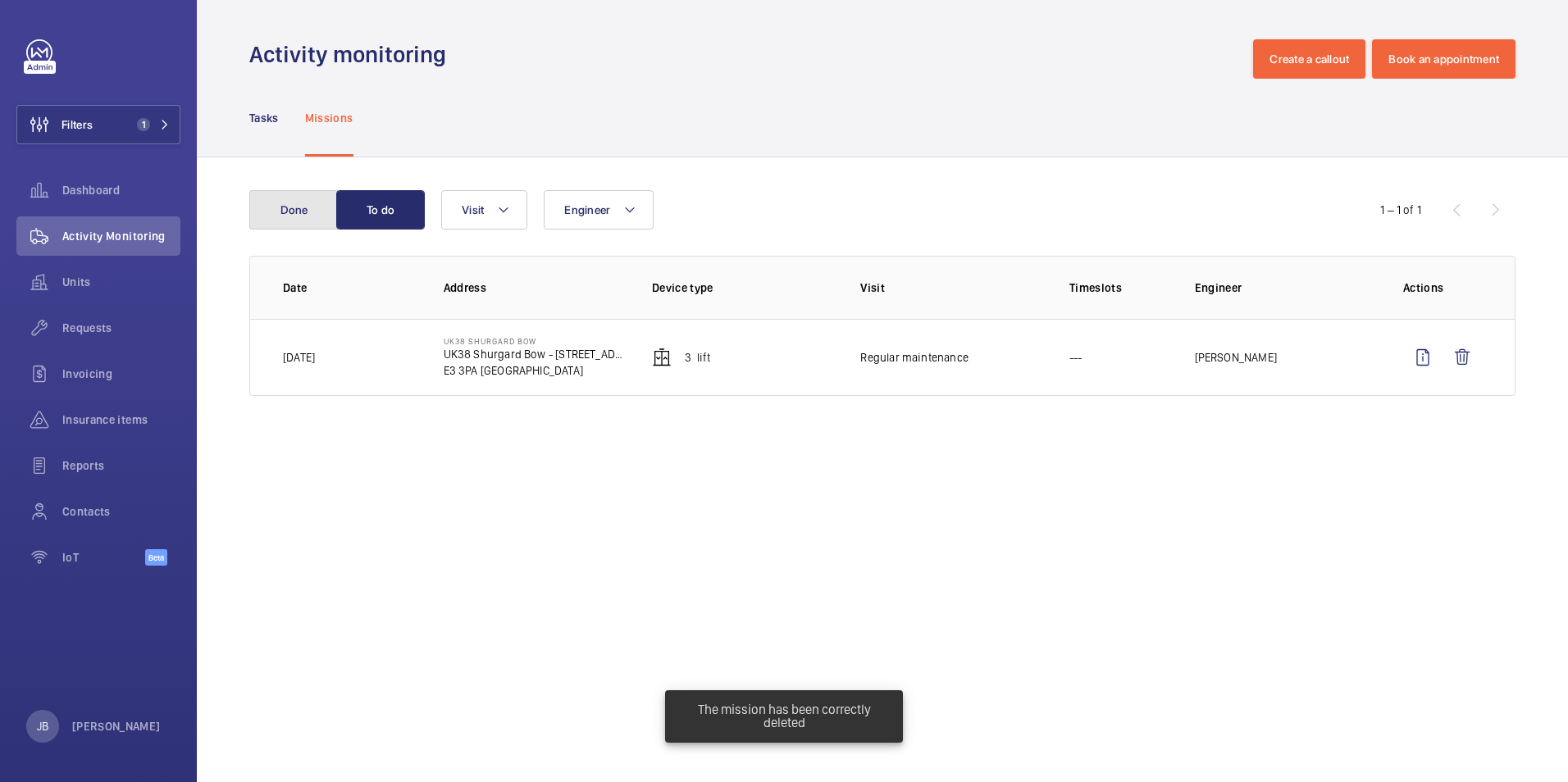
click at [276, 225] on button "Done" at bounding box center [293, 210] width 88 height 39
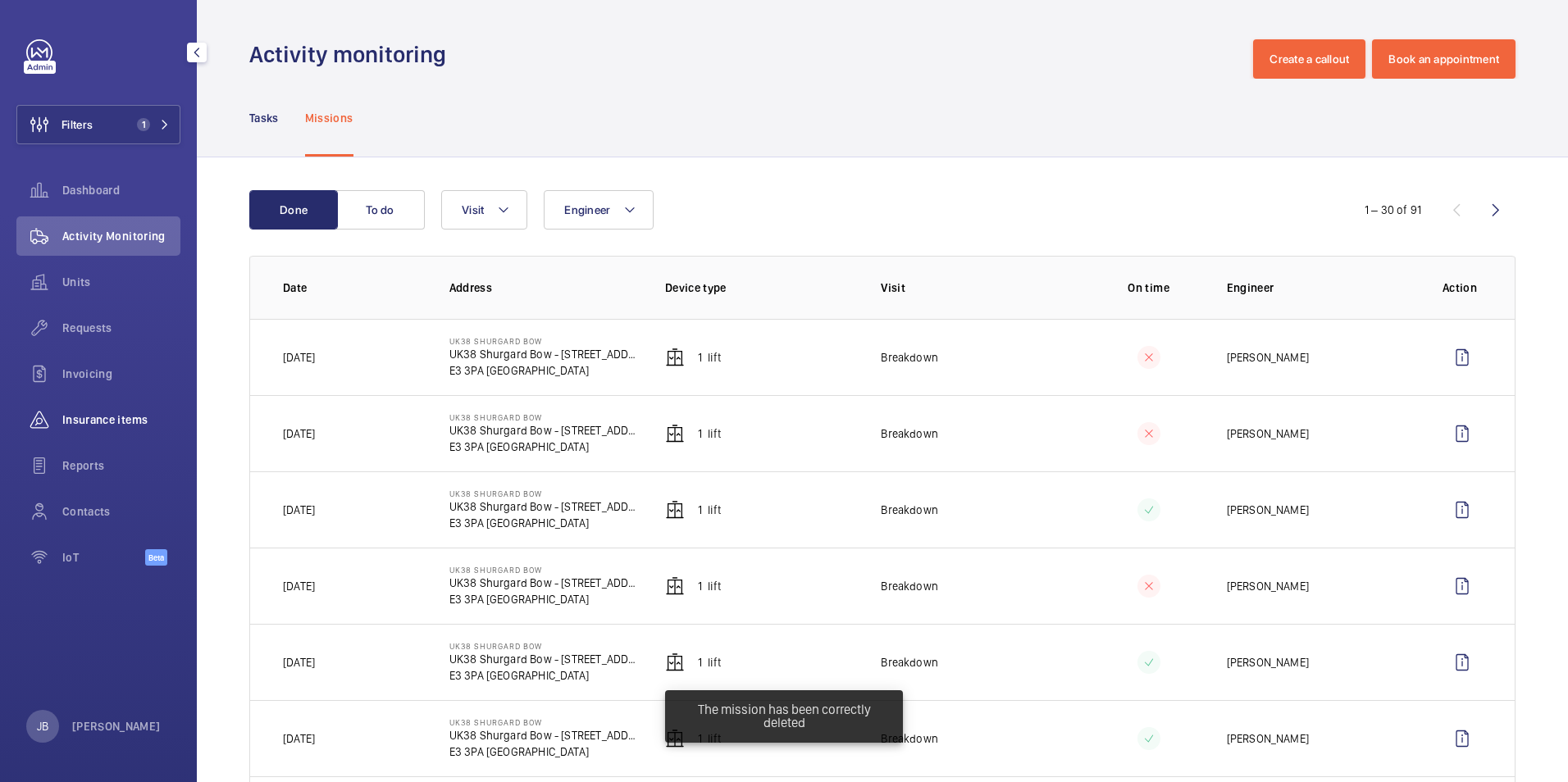
click at [138, 413] on span "Insurance items" at bounding box center [122, 420] width 118 height 17
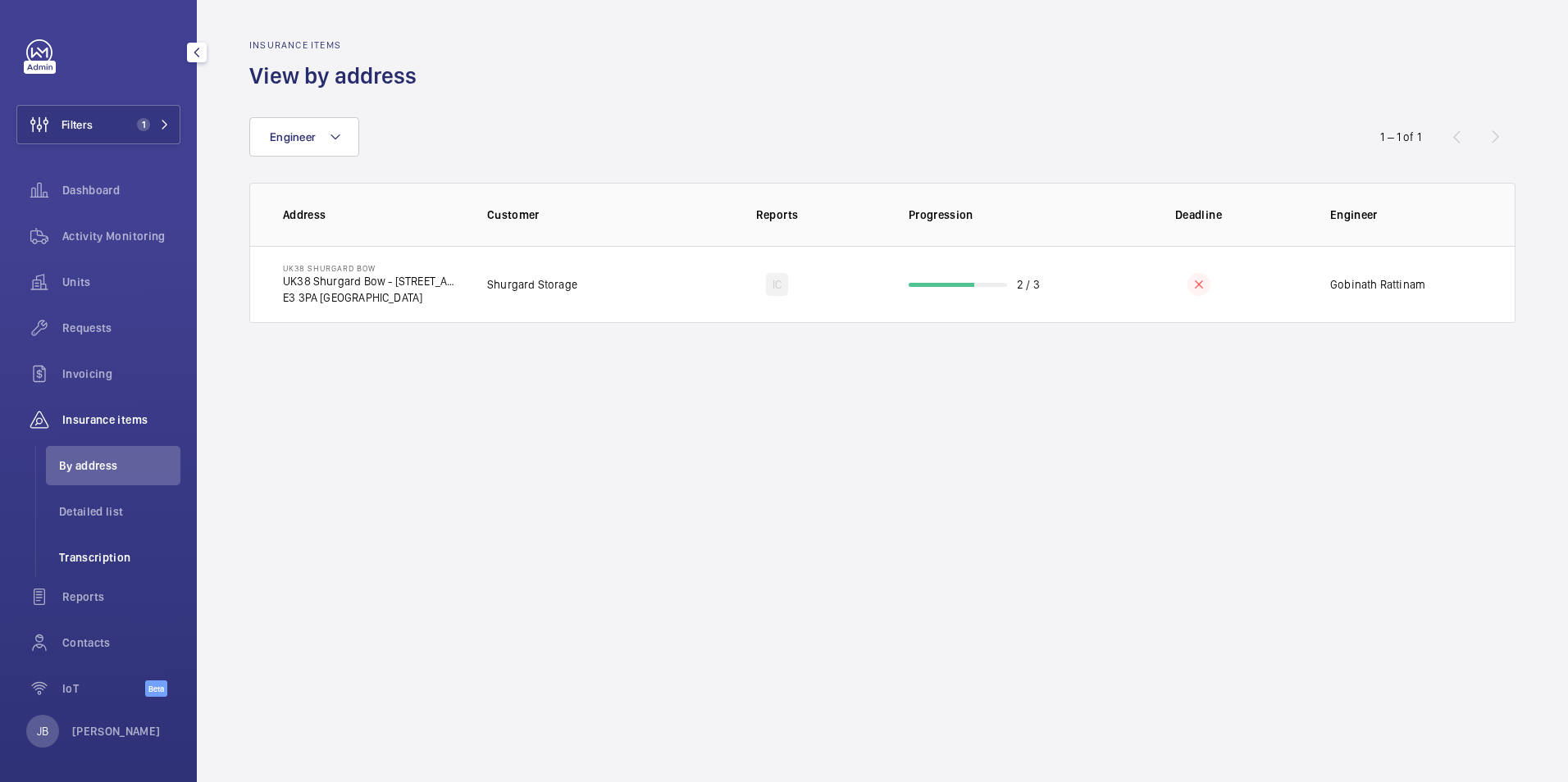
click at [89, 557] on span "Transcription" at bounding box center [120, 557] width 122 height 17
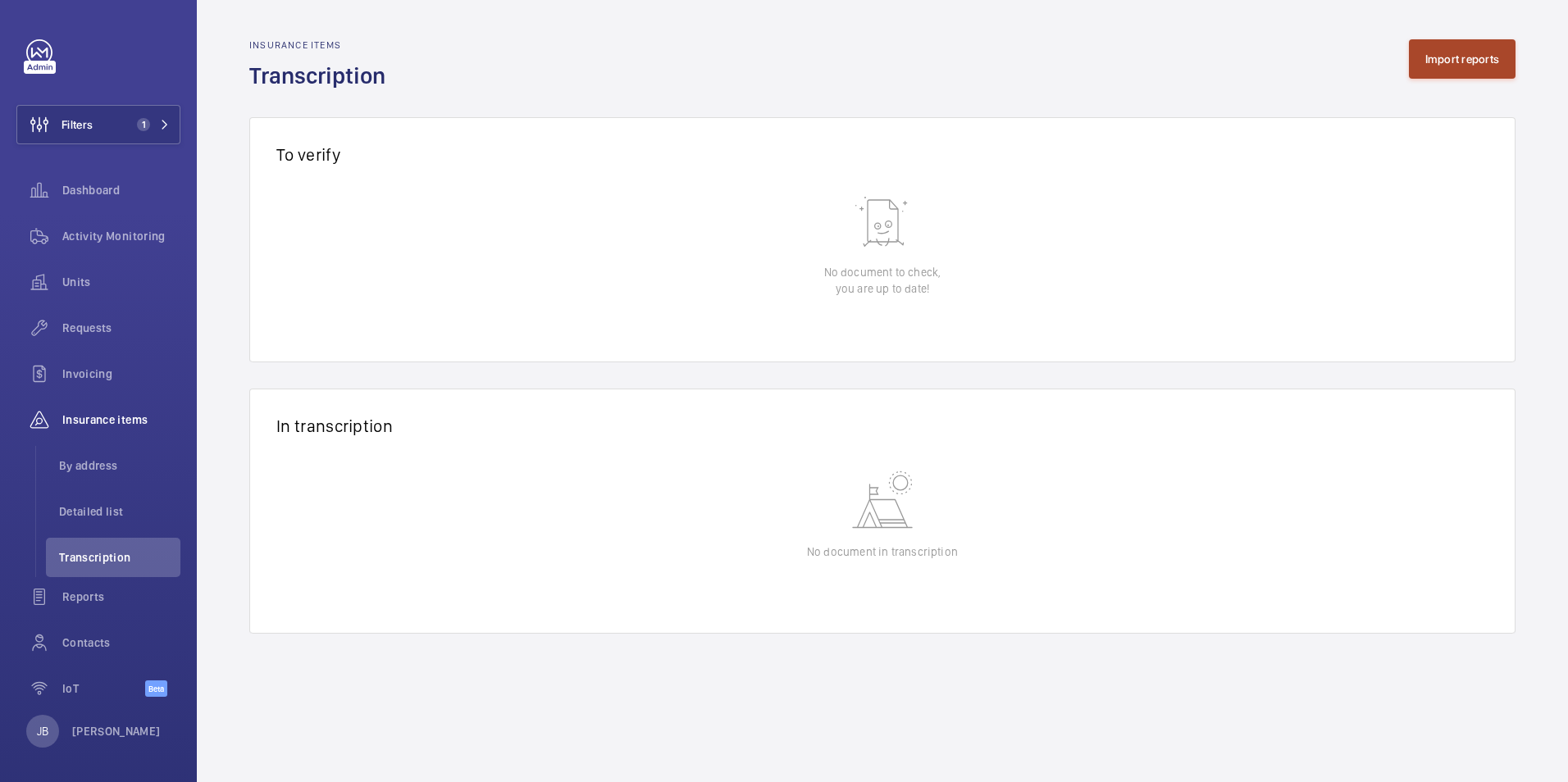
click at [1439, 61] on button "Import reports" at bounding box center [1463, 59] width 108 height 39
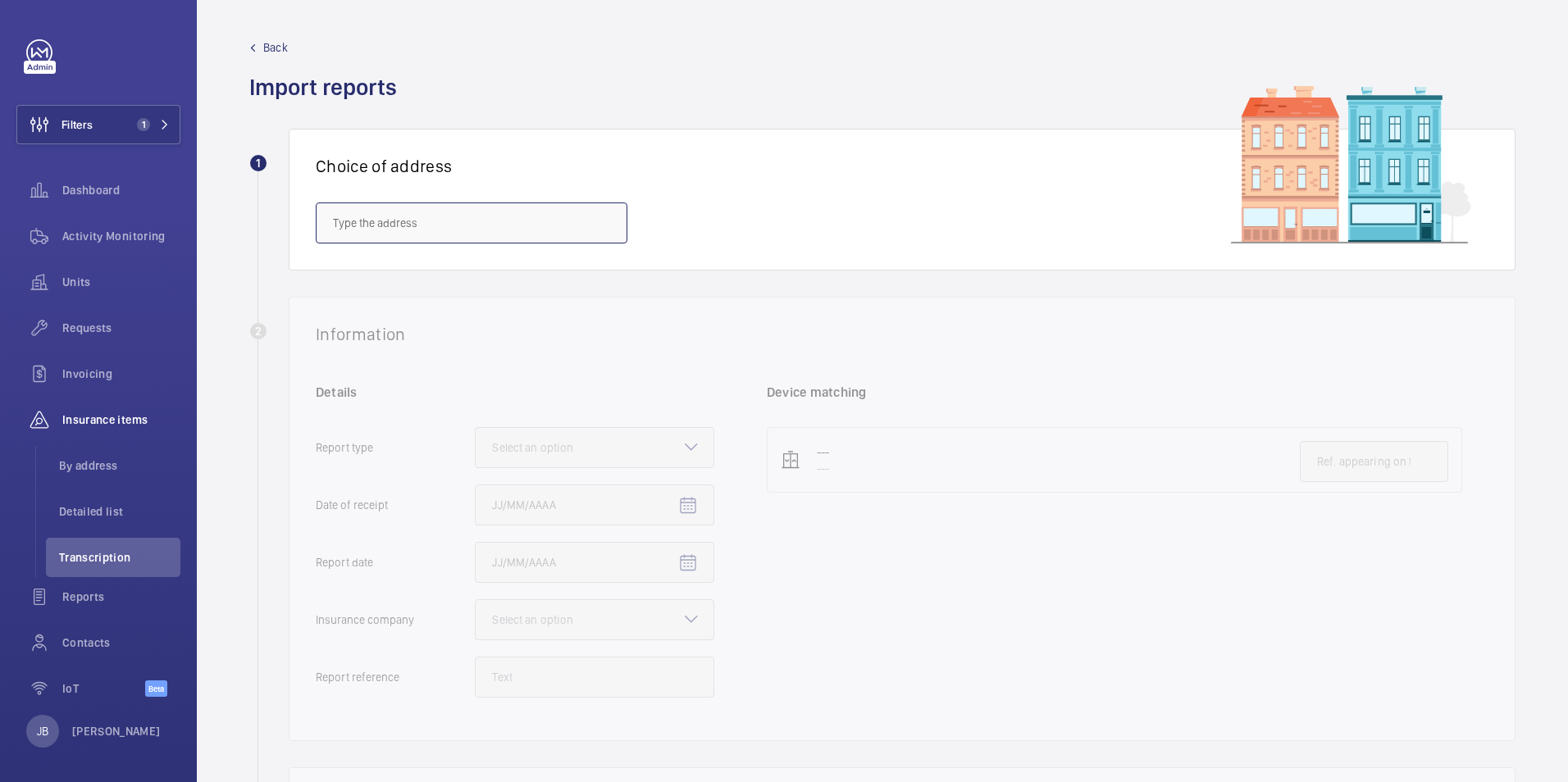
click at [500, 222] on input "text" at bounding box center [472, 223] width 312 height 41
click at [505, 225] on input "text" at bounding box center [472, 223] width 312 height 41
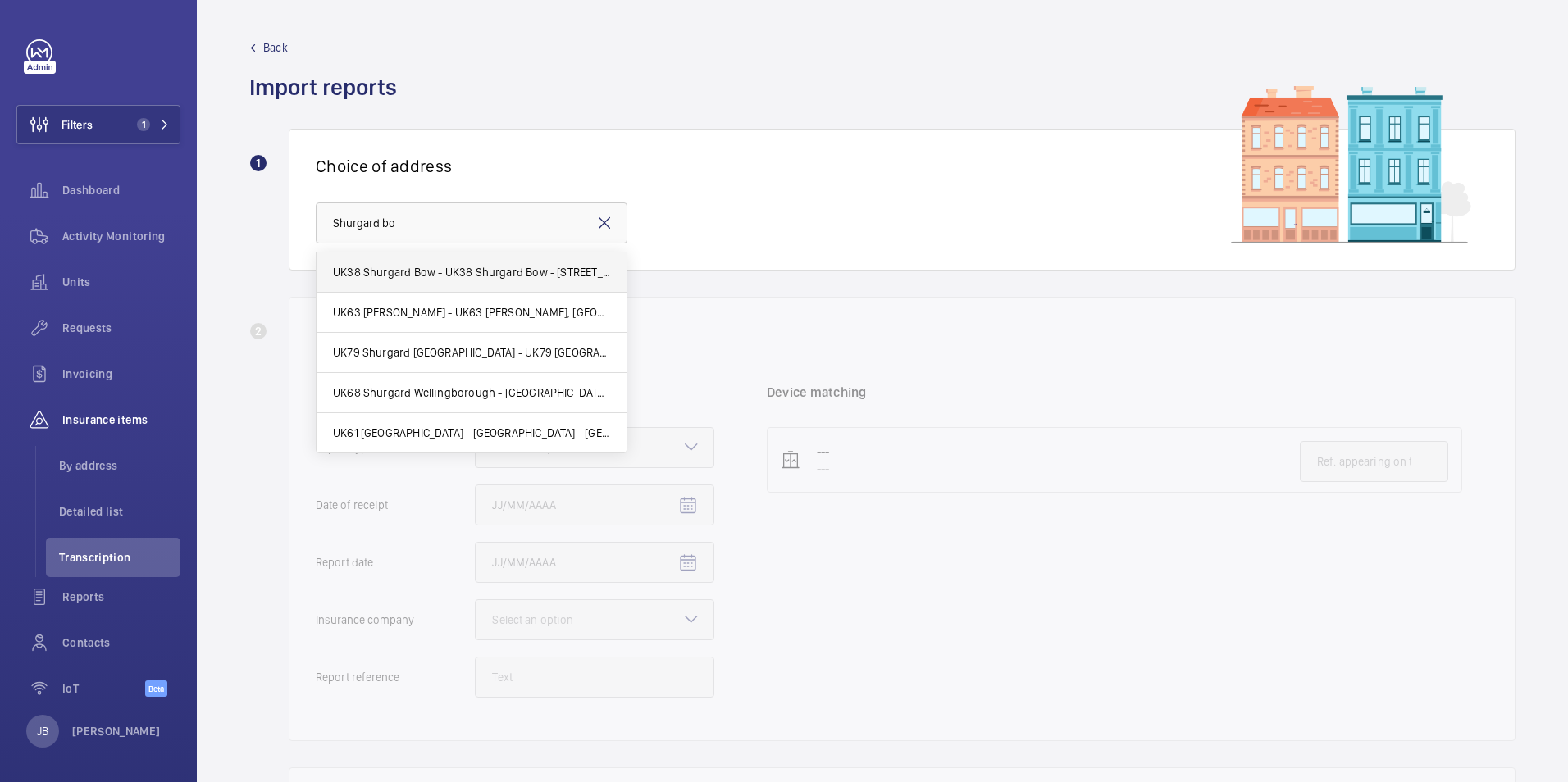
click at [497, 266] on span "UK38 Shurgard Bow - UK38 Shurgard Bow - [STREET_ADDRESS][PERSON_NAME]" at bounding box center [471, 272] width 278 height 17
type input "UK38 Shurgard Bow - UK38 Shurgard Bow - [STREET_ADDRESS][PERSON_NAME]"
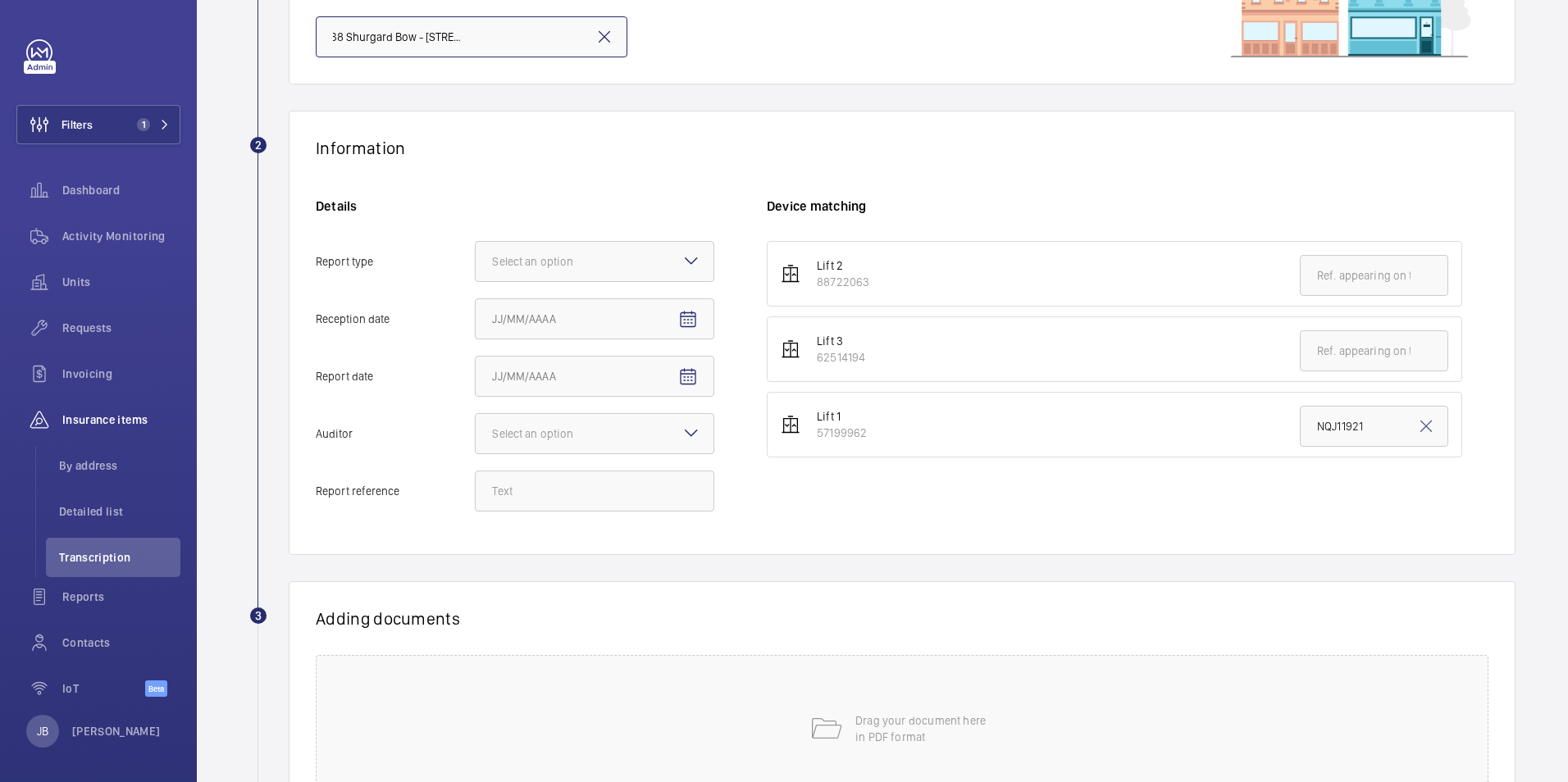
scroll to position [328, 0]
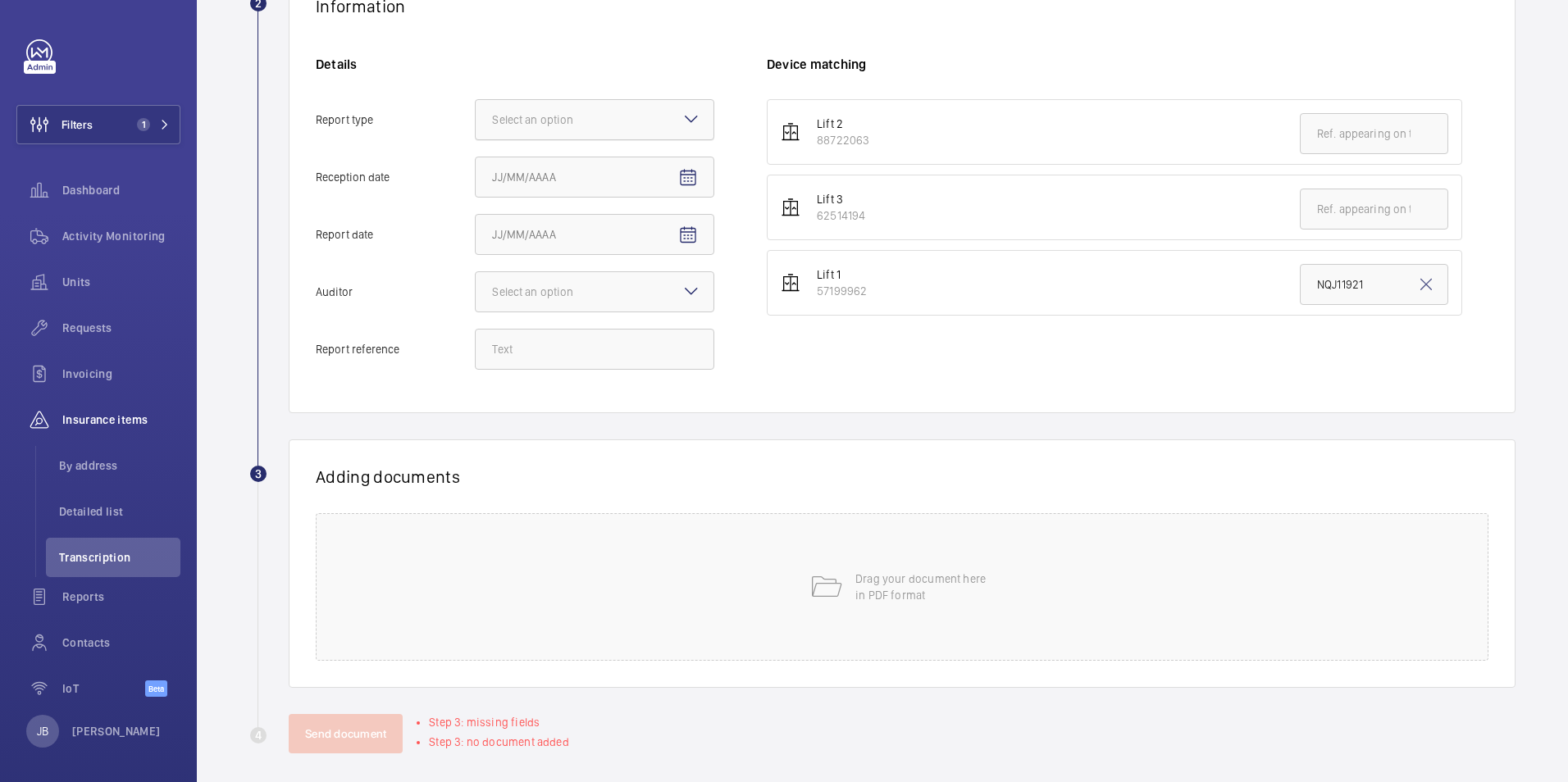
click at [636, 114] on div at bounding box center [595, 120] width 237 height 39
click at [476, 114] on input "Report type Select an option" at bounding box center [476, 120] width 0 height 39
click at [625, 157] on div "Insurance company" at bounding box center [595, 170] width 237 height 40
click at [476, 139] on input "Report type Select an option Insurance company Consultant" at bounding box center [476, 120] width 0 height 39
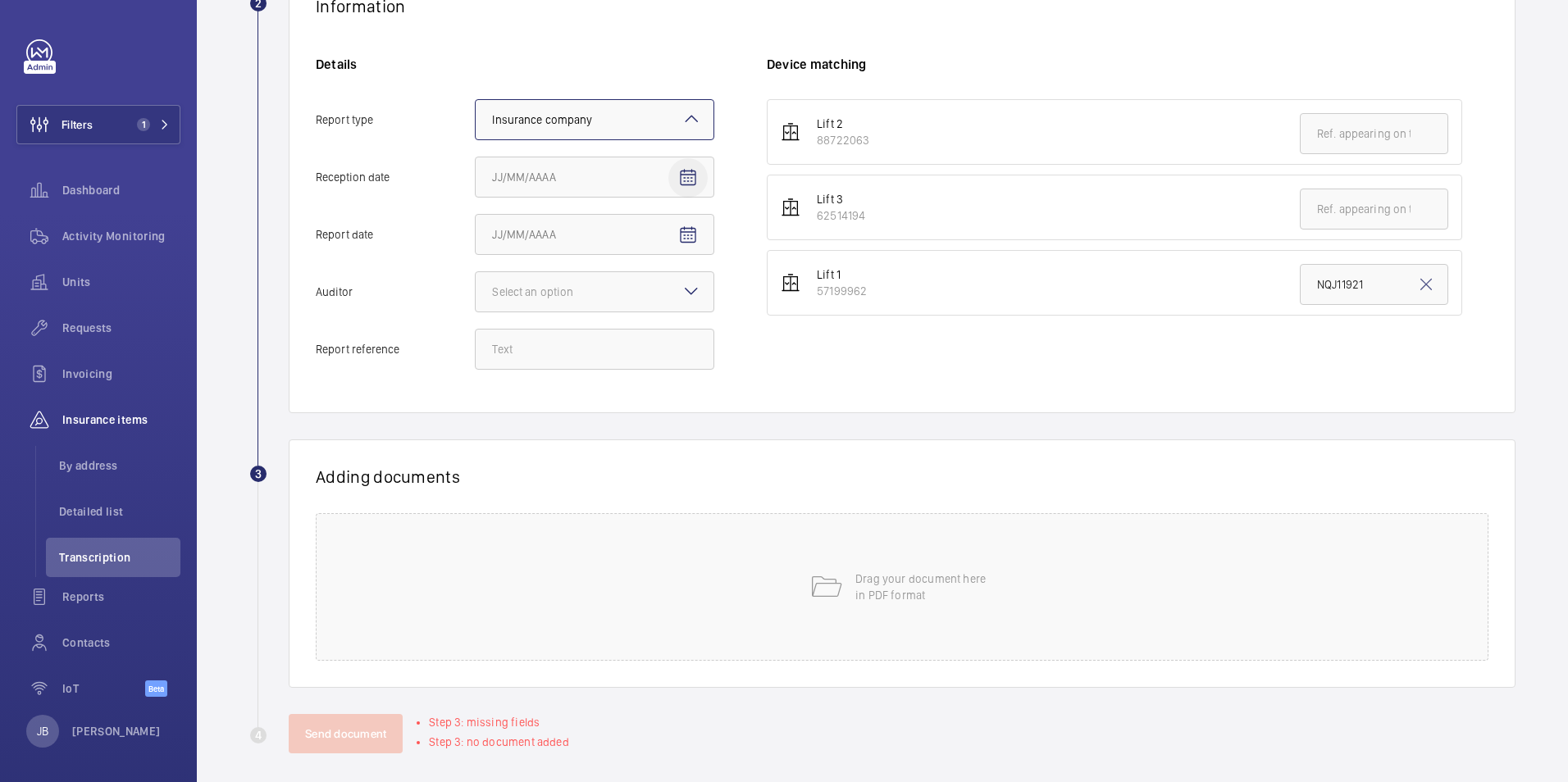
click at [675, 174] on span "Open calendar" at bounding box center [688, 178] width 39 height 39
click at [662, 377] on span "15" at bounding box center [662, 377] width 29 height 29
type input "[DATE]"
click at [683, 236] on mat-icon "Open calendar" at bounding box center [688, 235] width 20 height 20
click at [606, 423] on span "13" at bounding box center [597, 434] width 29 height 29
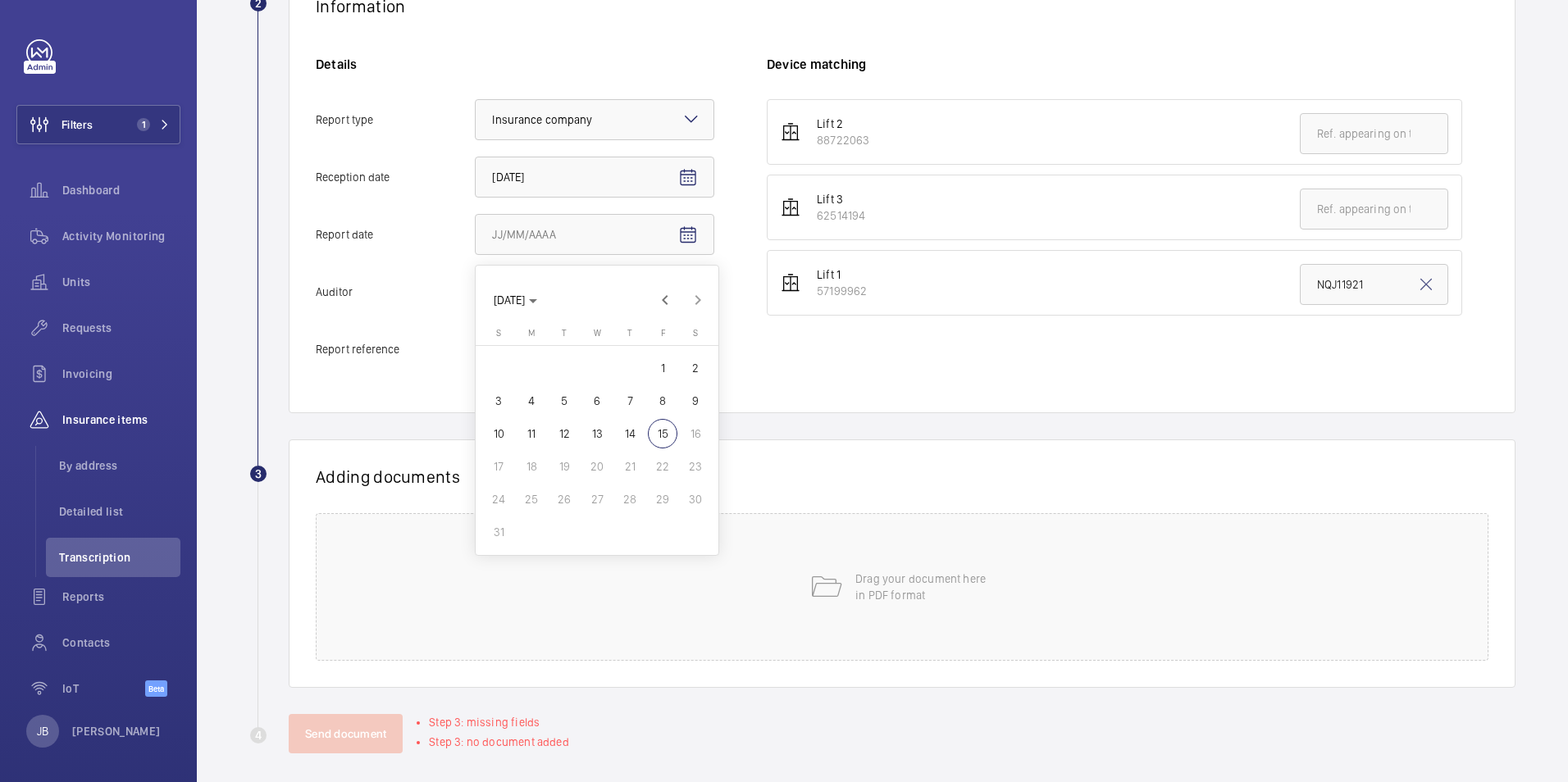
type input "[DATE]"
click at [610, 292] on div "Select an option" at bounding box center [553, 291] width 123 height 17
click at [476, 292] on input "Auditor Select an option" at bounding box center [476, 292] width 0 height 39
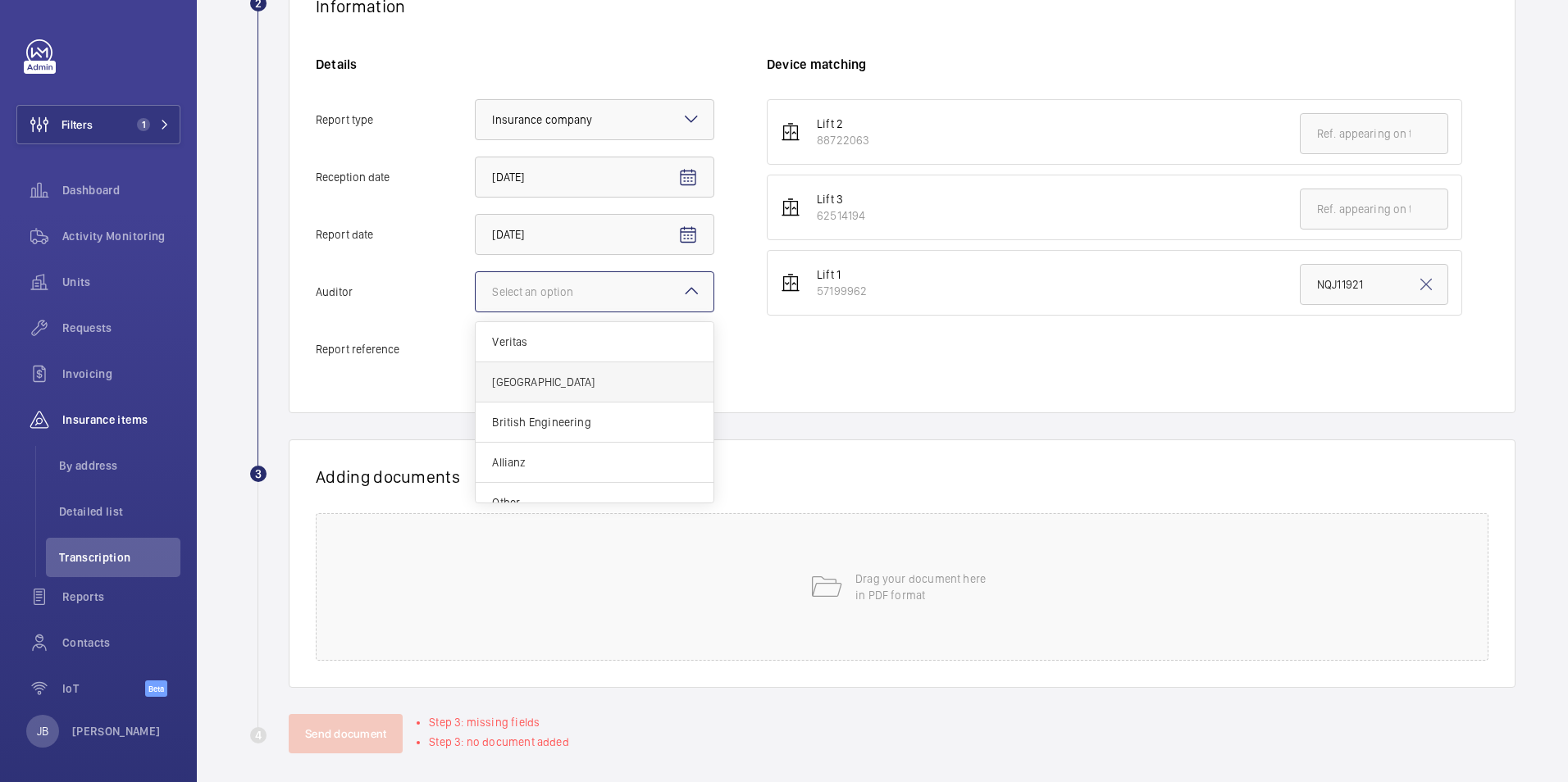
click at [568, 379] on span "[GEOGRAPHIC_DATA]" at bounding box center [595, 382] width 205 height 17
click at [476, 312] on input "Auditor Select an option Veritas Zurich British Engineering Allianz Other" at bounding box center [476, 292] width 0 height 39
click at [540, 358] on input "Report reference" at bounding box center [595, 349] width 239 height 41
paste input "314825-056"
type input "314825-056"
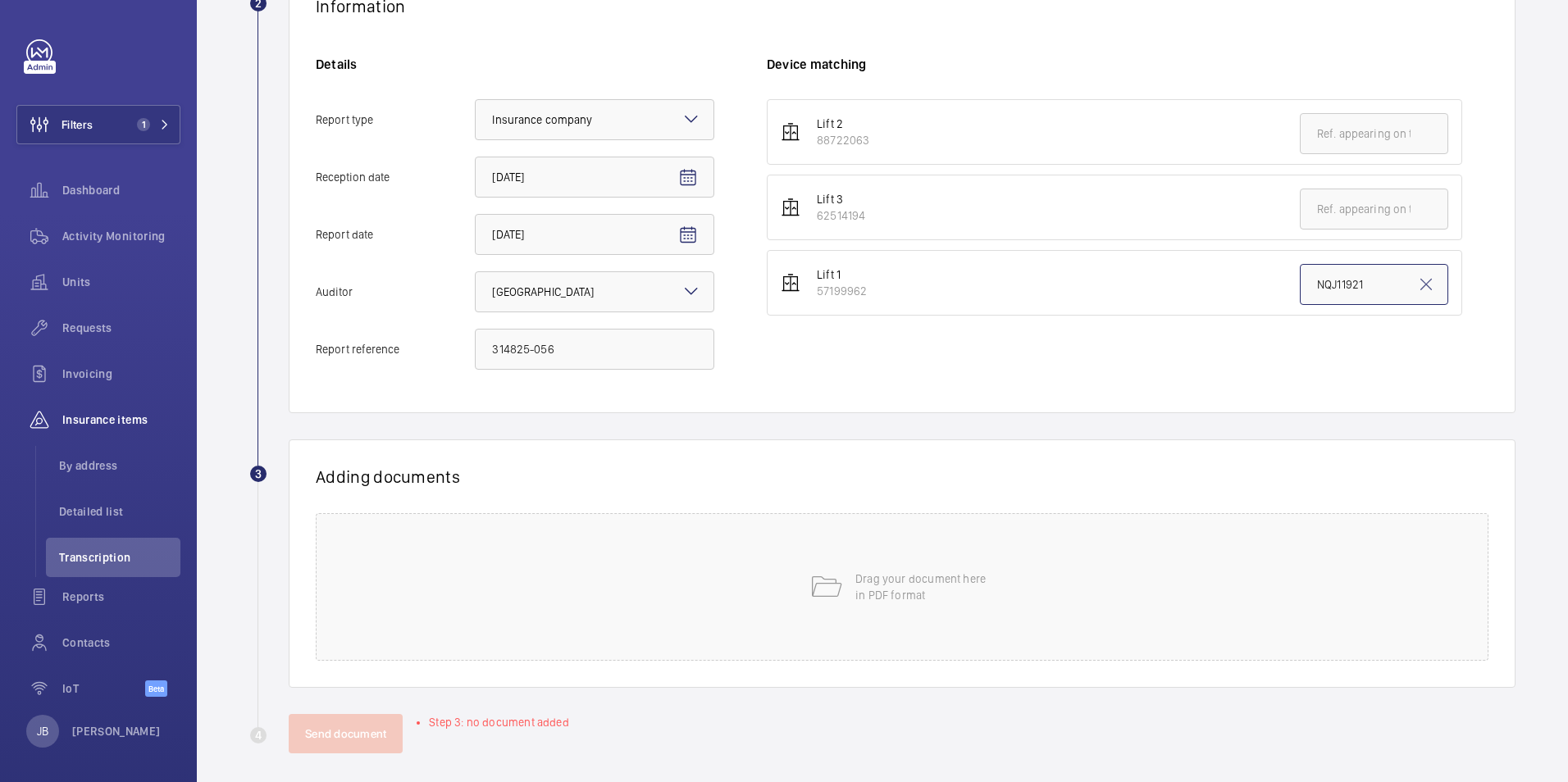
drag, startPoint x: 1378, startPoint y: 287, endPoint x: 1311, endPoint y: 287, distance: 67.0
click at [1311, 287] on input "NQJ11921" at bounding box center [1374, 285] width 148 height 41
click at [1369, 287] on input "NQJ11921" at bounding box center [1374, 285] width 148 height 41
drag, startPoint x: 1314, startPoint y: 283, endPoint x: 1269, endPoint y: 278, distance: 45.3
click at [1270, 278] on li "Lift 1 57199962 NQJ11921" at bounding box center [1115, 283] width 696 height 66
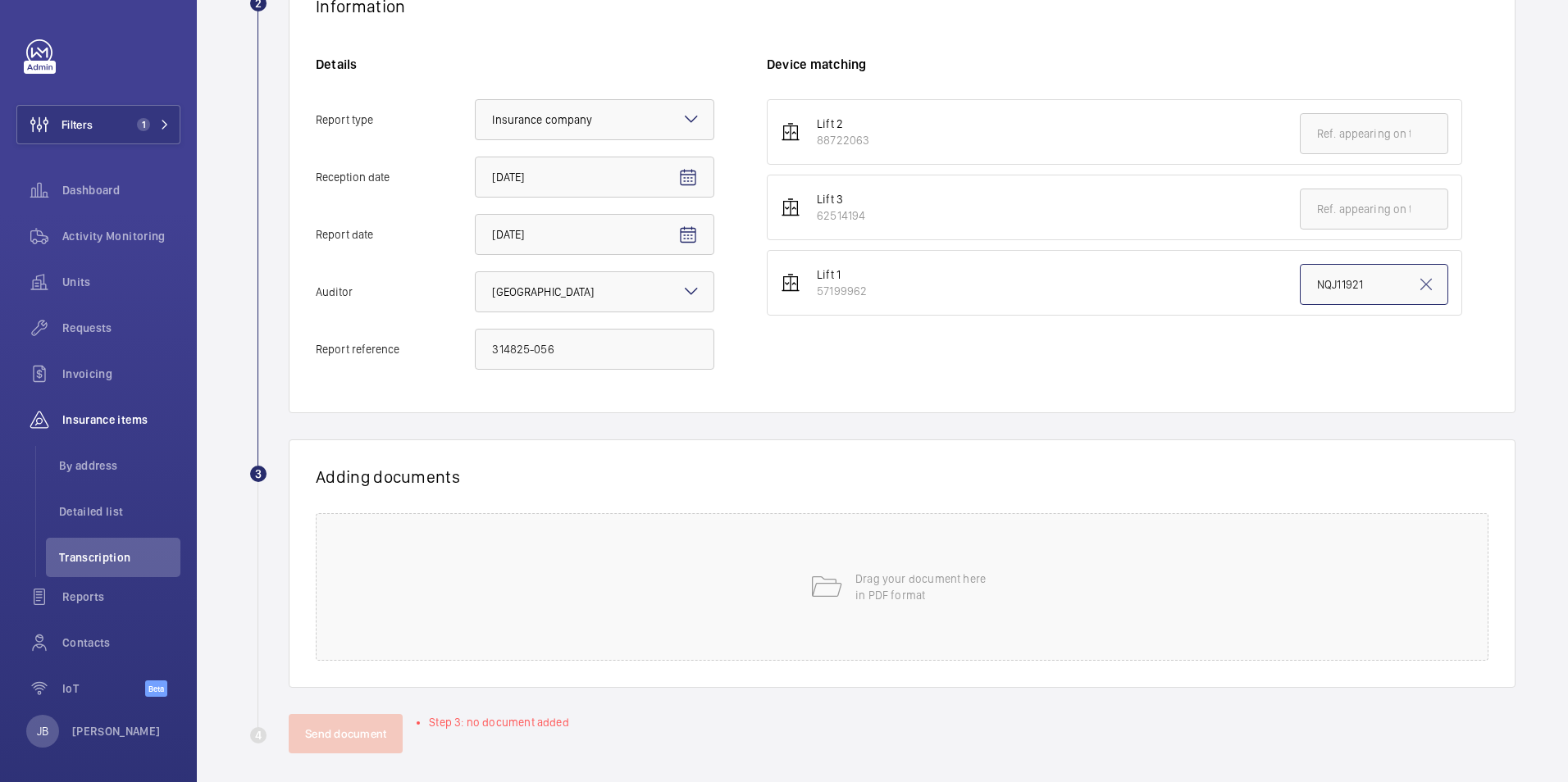
paste input "314825-056"
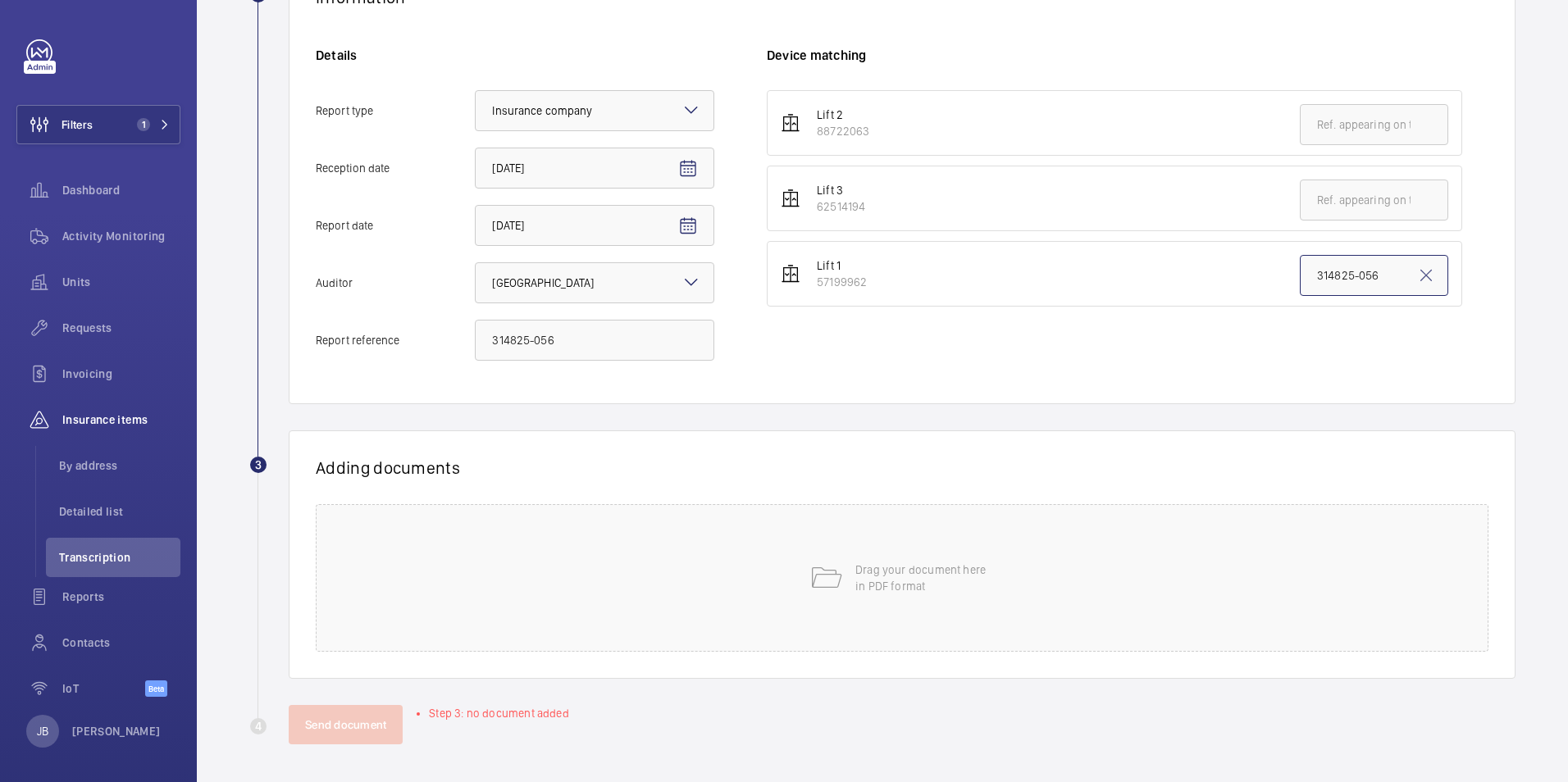
scroll to position [339, 0]
type input "314825-056"
click at [810, 579] on mat-icon at bounding box center [825, 576] width 32 height 32
click at [86, 467] on span "By address" at bounding box center [120, 465] width 122 height 17
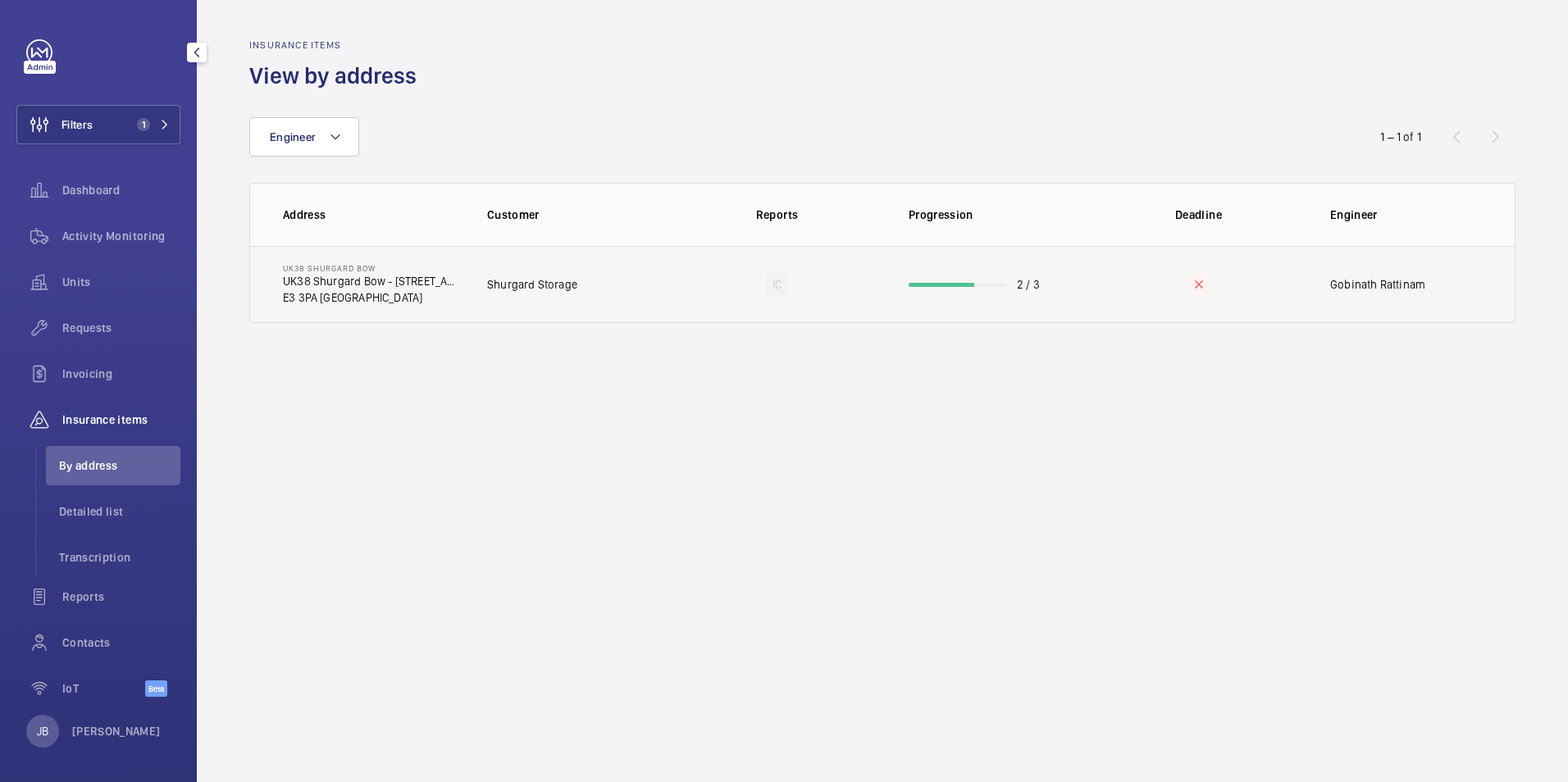
click at [578, 293] on td "Shurgard Storage" at bounding box center [566, 285] width 211 height 78
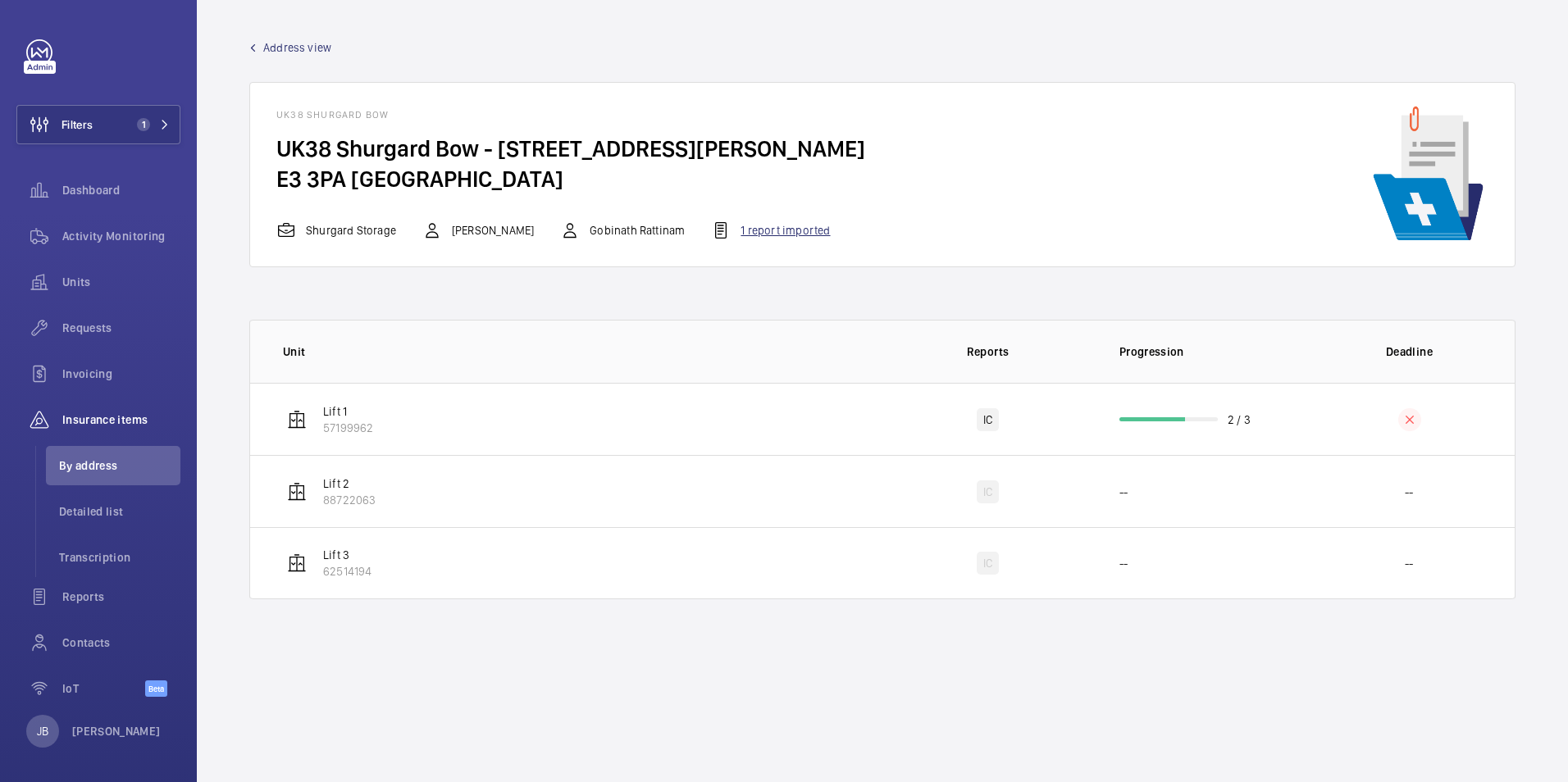
click at [814, 230] on div "1 report imported" at bounding box center [770, 231] width 119 height 20
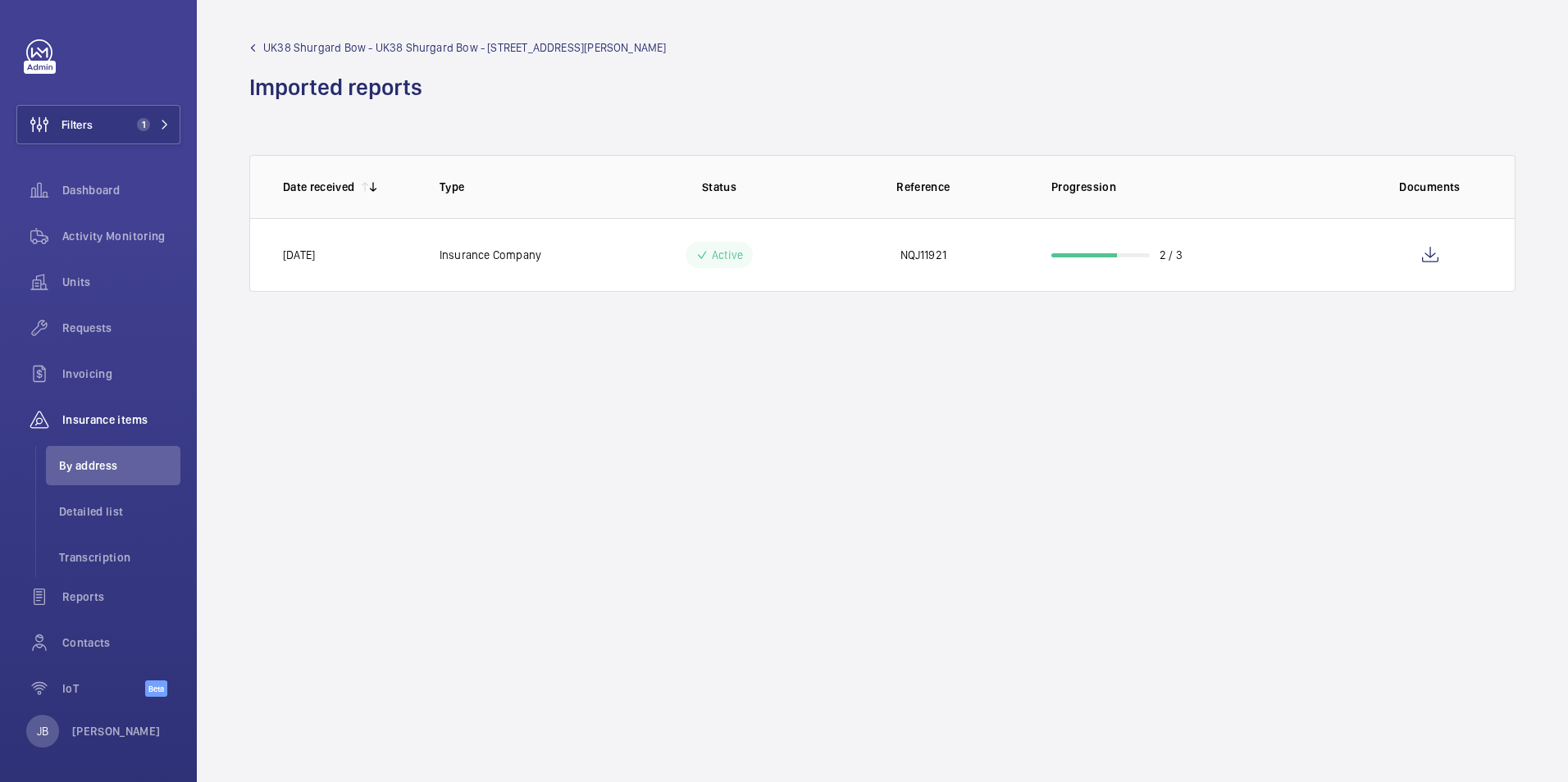
click at [837, 259] on td "NQJ11921" at bounding box center [923, 254] width 204 height 74
click at [1422, 253] on wm-front-icon-button at bounding box center [1431, 255] width 39 height 39
click at [87, 243] on span "Activity Monitoring" at bounding box center [122, 235] width 118 height 17
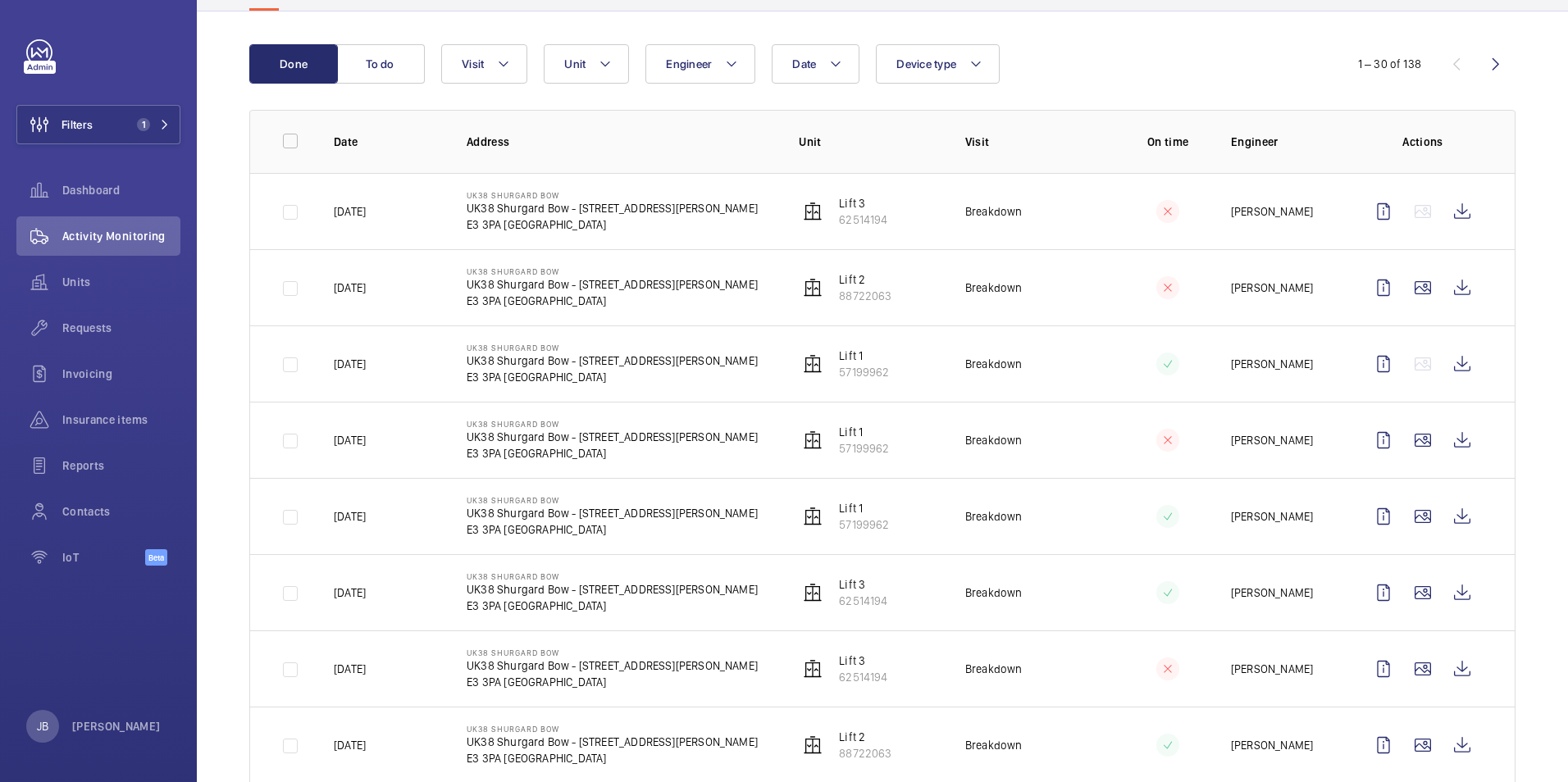
scroll to position [164, 0]
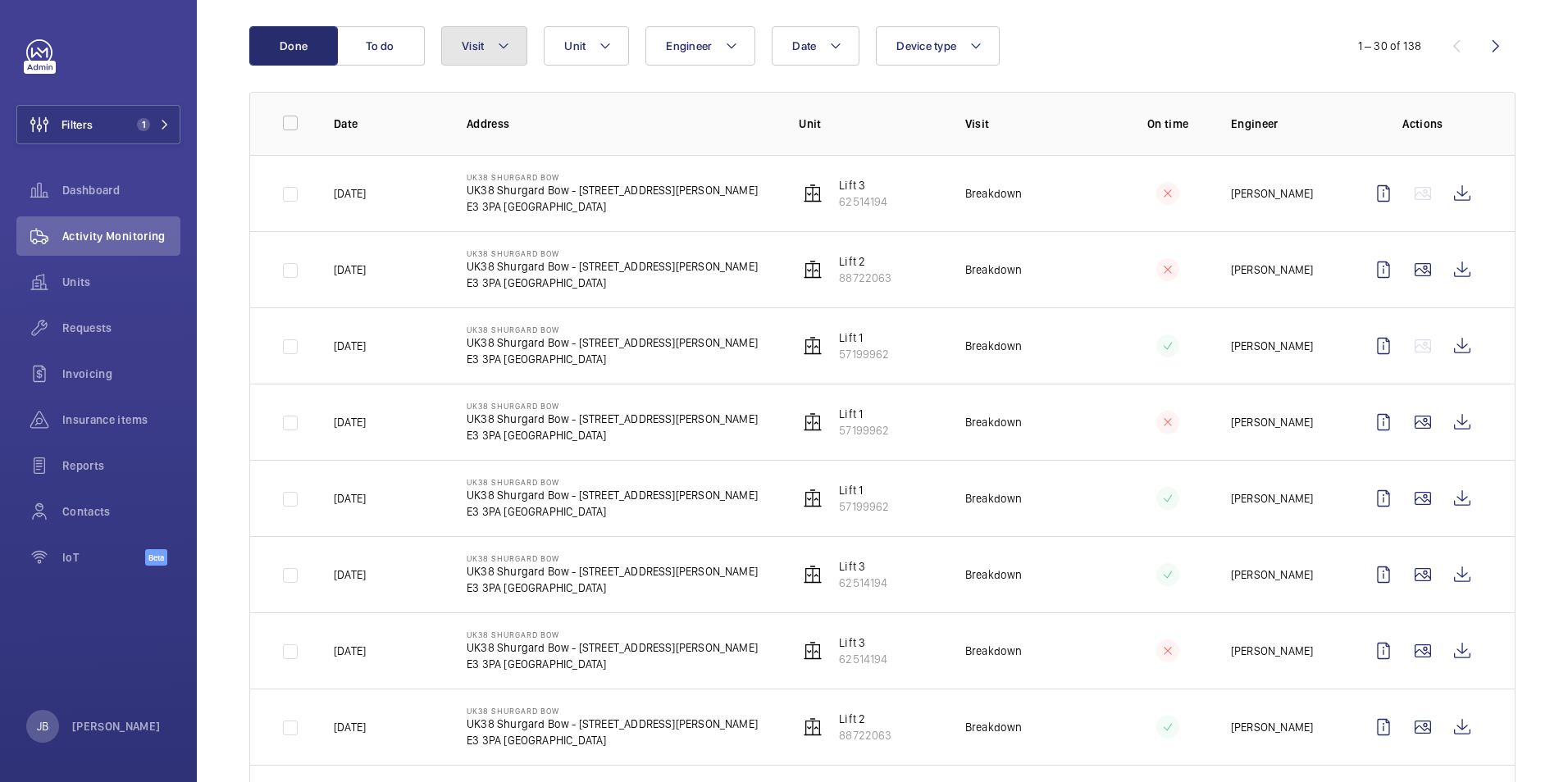
click at [483, 51] on span "Visit" at bounding box center [473, 45] width 23 height 13
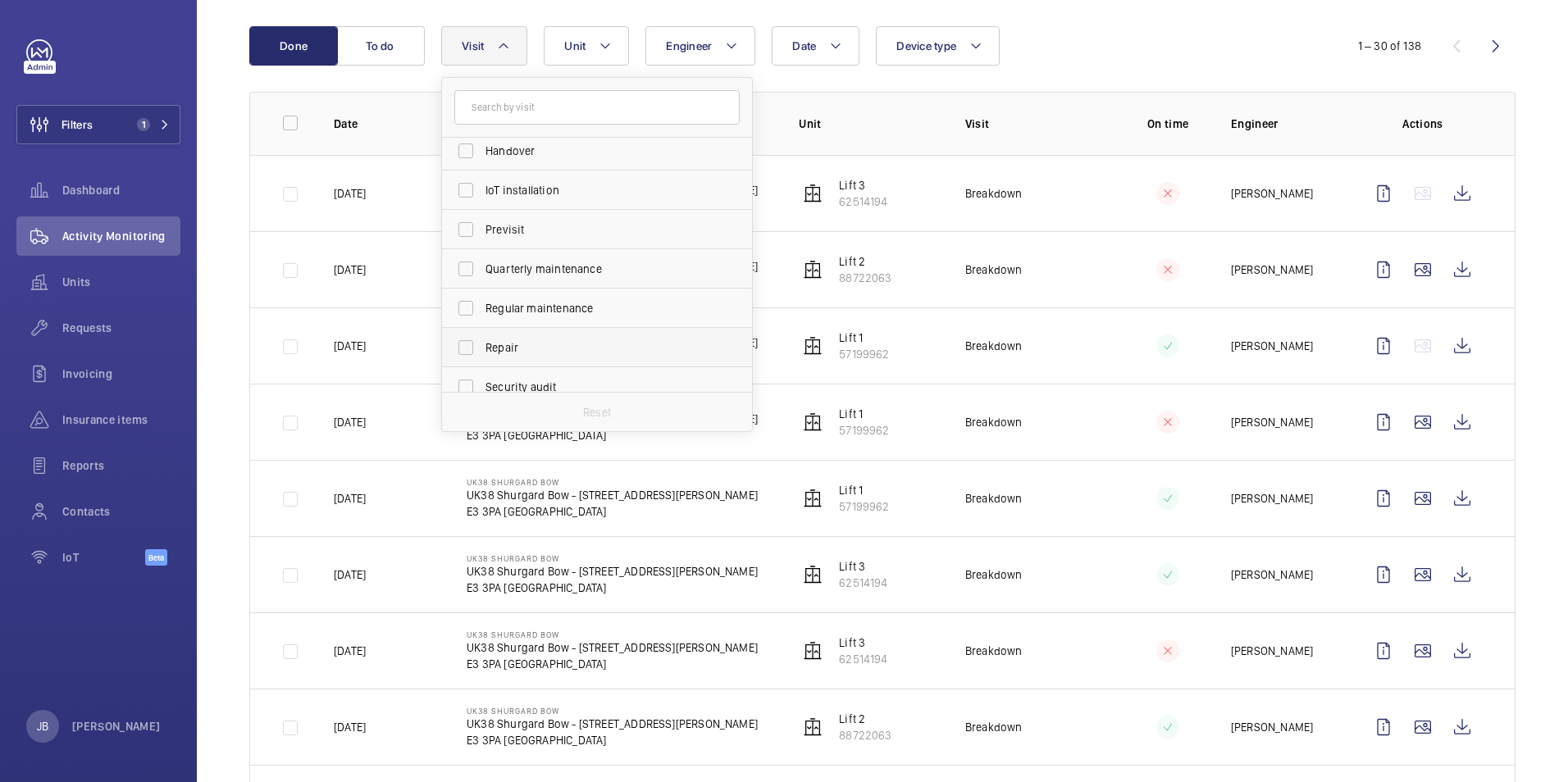
click at [459, 346] on label "Repair" at bounding box center [585, 347] width 286 height 39
click at [459, 346] on input "Repair" at bounding box center [465, 347] width 32 height 32
checkbox input "true"
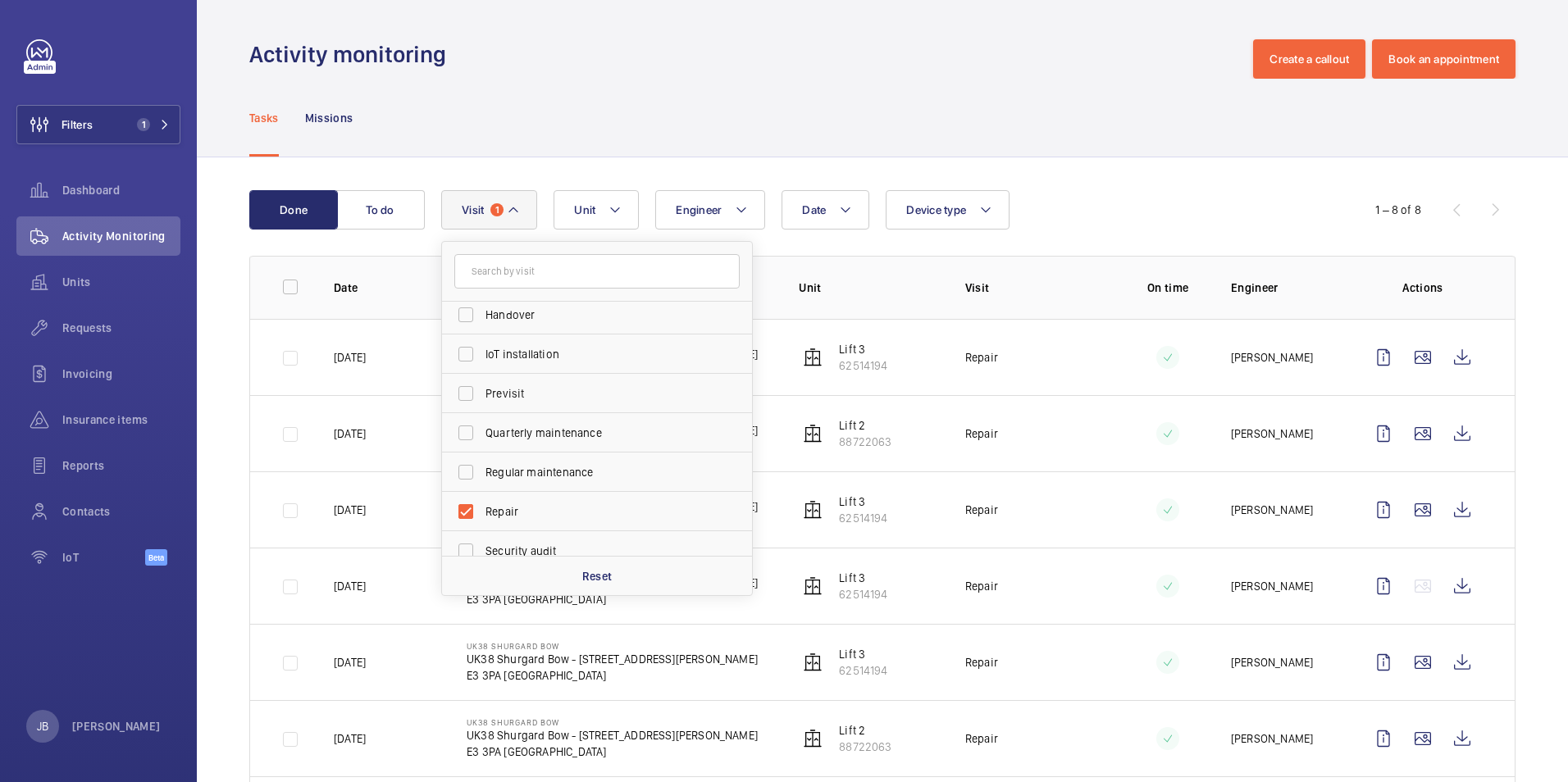
click at [1043, 178] on div "Done To do Date Engineer Unit Device type Visit 1 Annual maintenance Breakdown …" at bounding box center [883, 563] width 1372 height 812
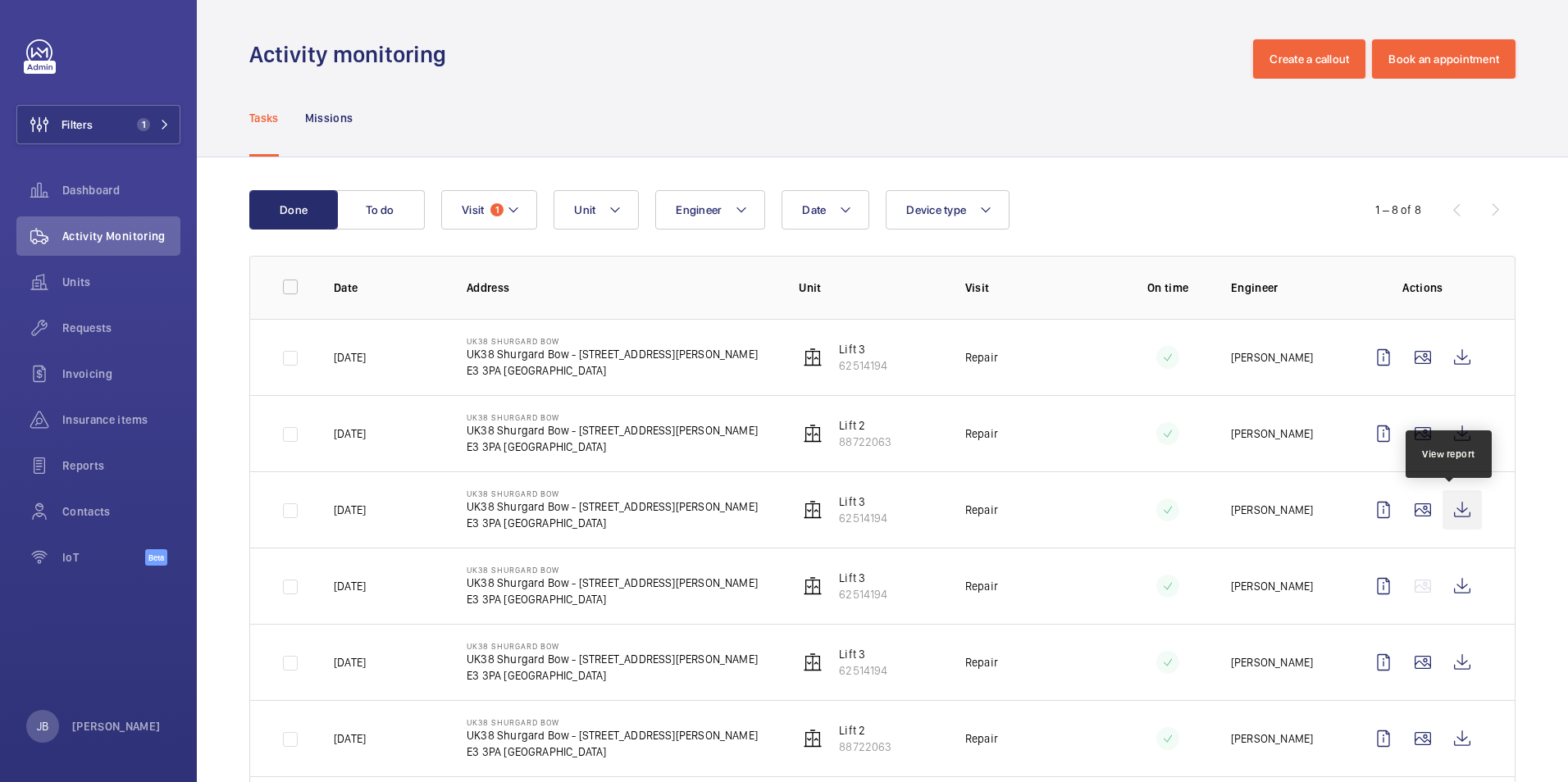
click at [1445, 514] on wm-front-icon-button at bounding box center [1462, 510] width 39 height 39
click at [1448, 588] on wm-front-icon-button at bounding box center [1462, 587] width 39 height 39
click at [1459, 508] on wm-front-icon-button at bounding box center [1462, 510] width 39 height 39
click at [1445, 359] on wm-front-icon-button at bounding box center [1462, 357] width 39 height 39
click at [92, 327] on span "Requests" at bounding box center [122, 328] width 118 height 17
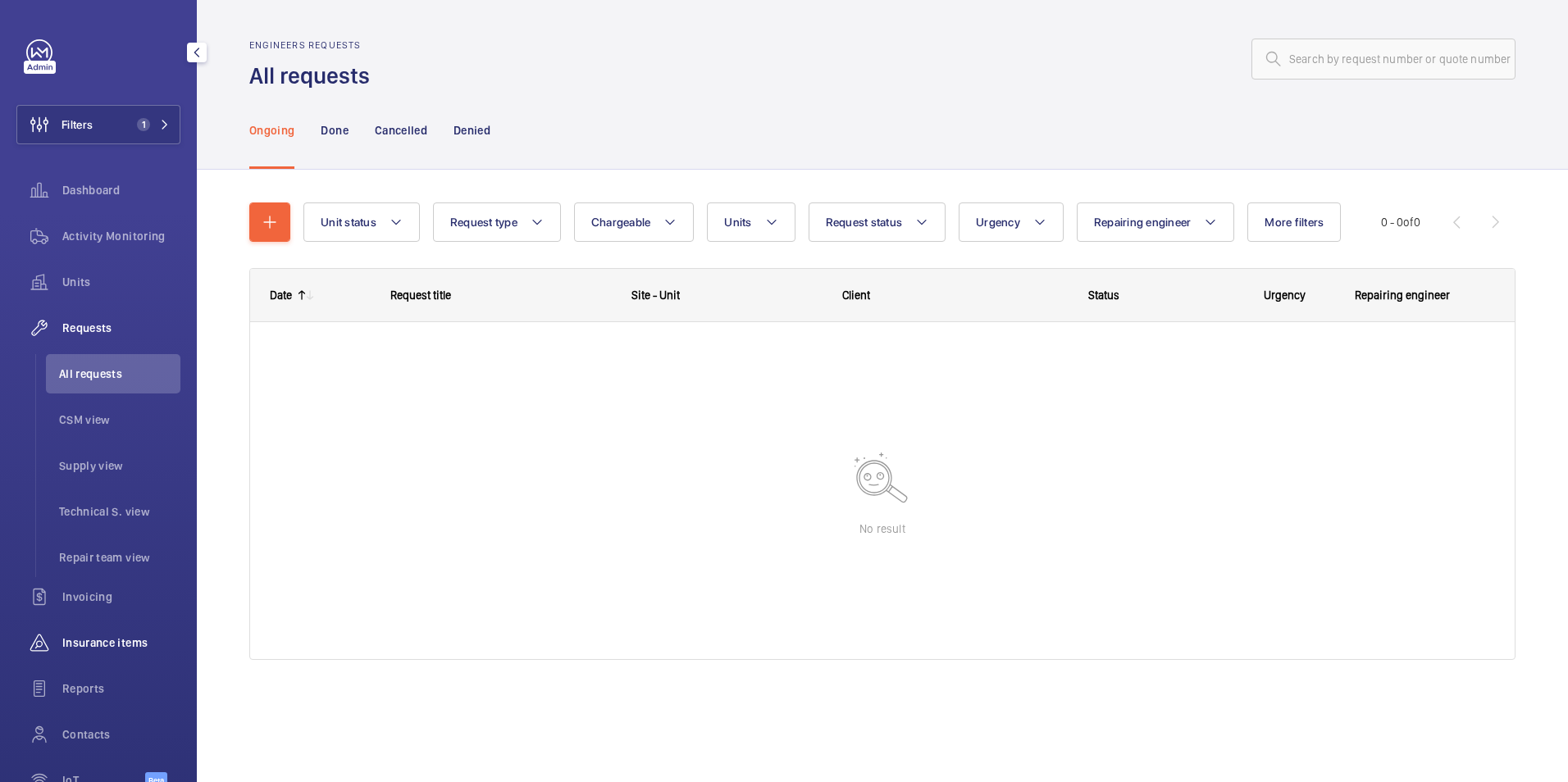
click at [92, 648] on span "Insurance items" at bounding box center [122, 643] width 118 height 17
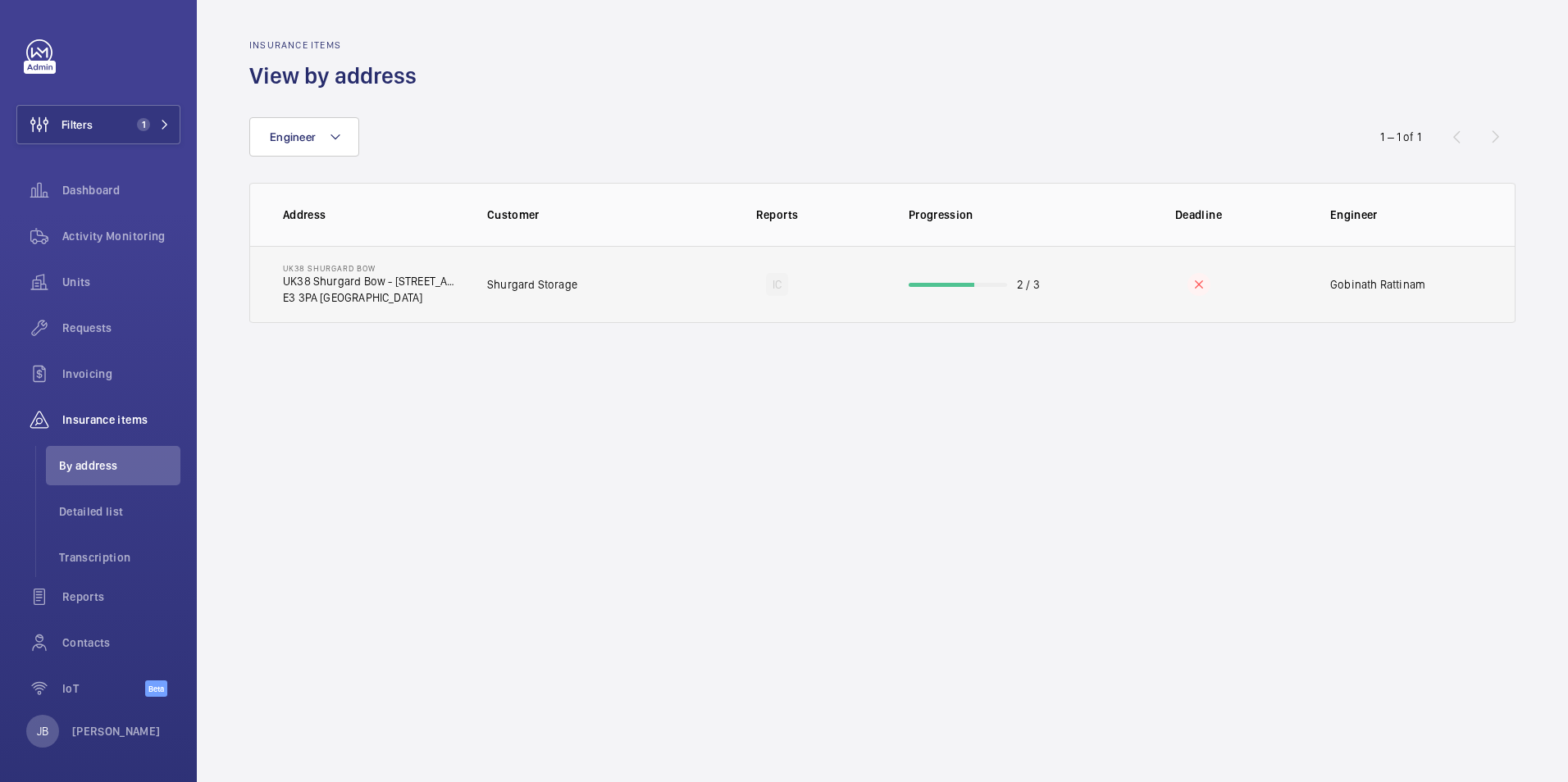
click at [617, 272] on td "Shurgard Storage" at bounding box center [566, 285] width 211 height 78
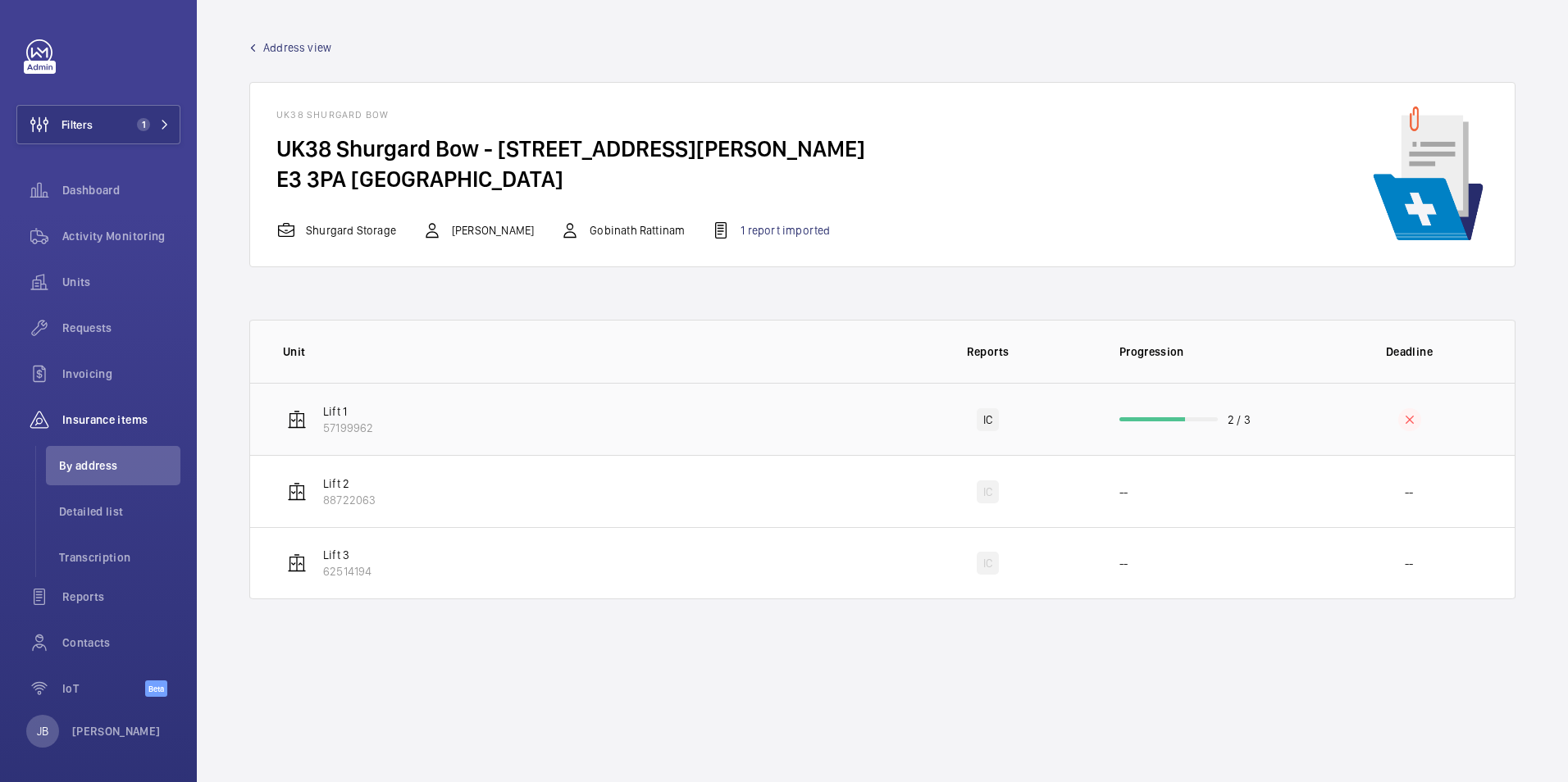
click at [538, 427] on td "Lift 1 57199962" at bounding box center [566, 419] width 632 height 73
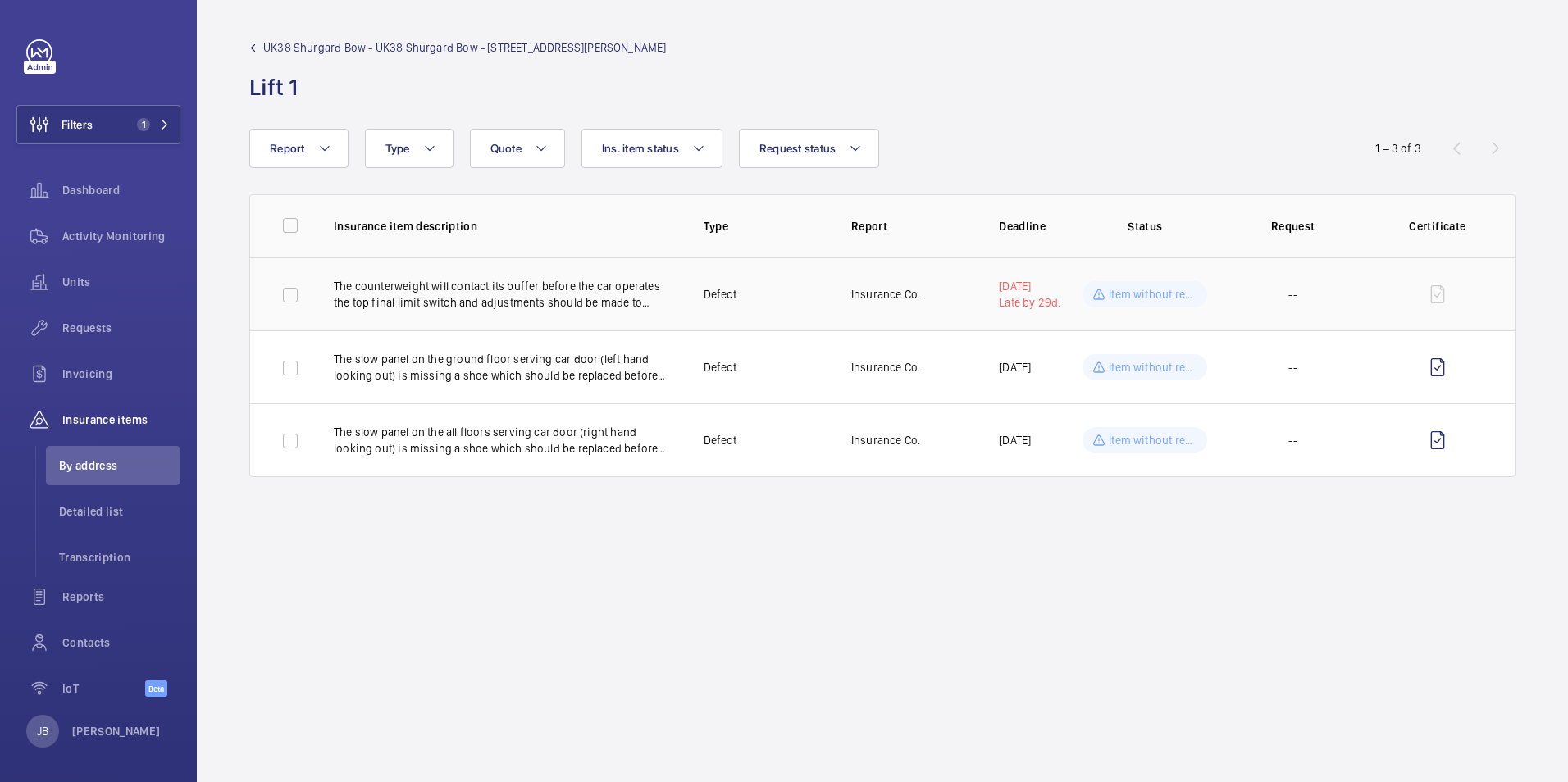
click at [600, 292] on p "The counterweight will contact its buffer before the car operates the top final…" at bounding box center [505, 293] width 343 height 32
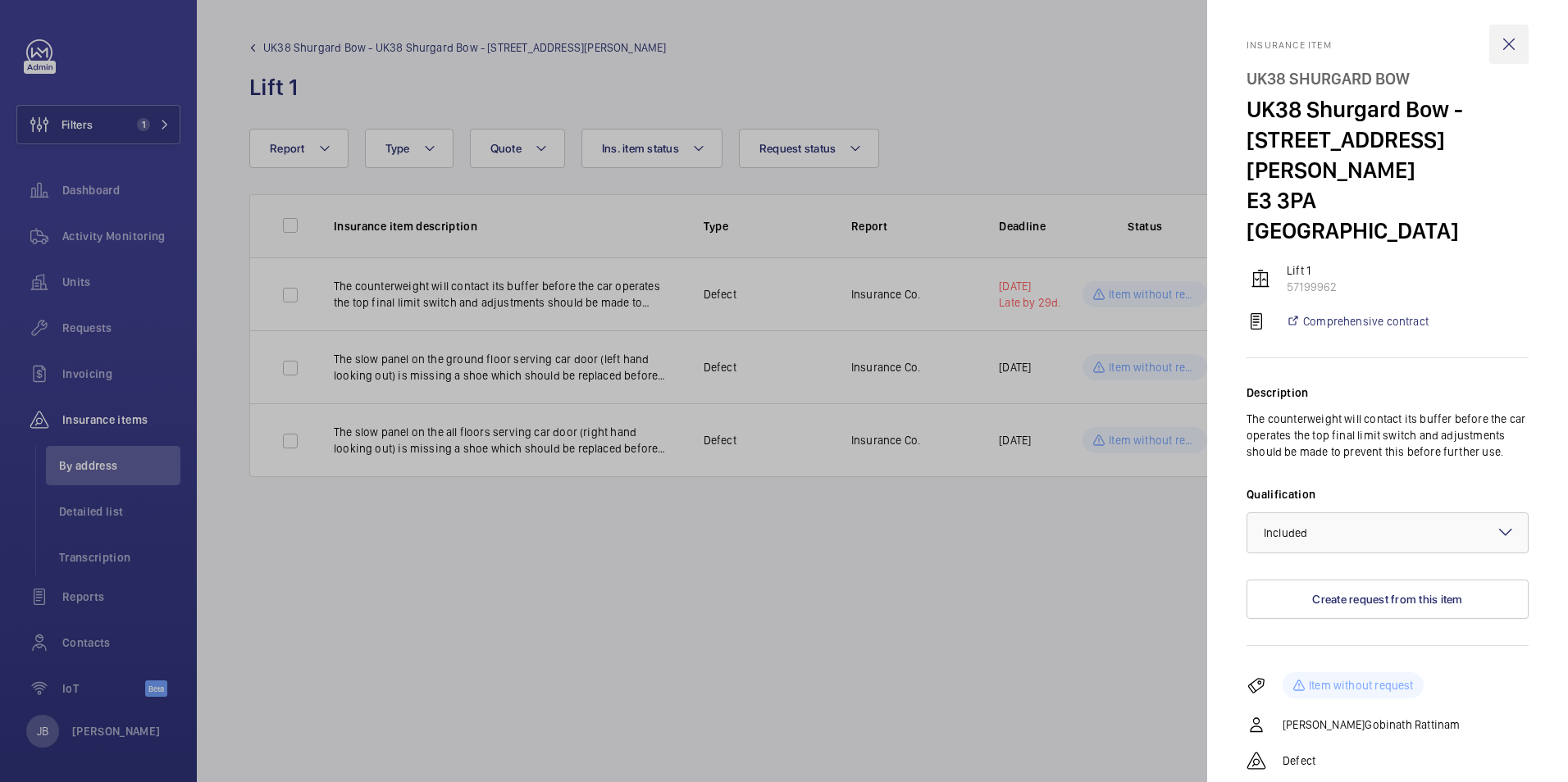
click at [1490, 58] on wm-front-icon-button at bounding box center [1509, 44] width 39 height 39
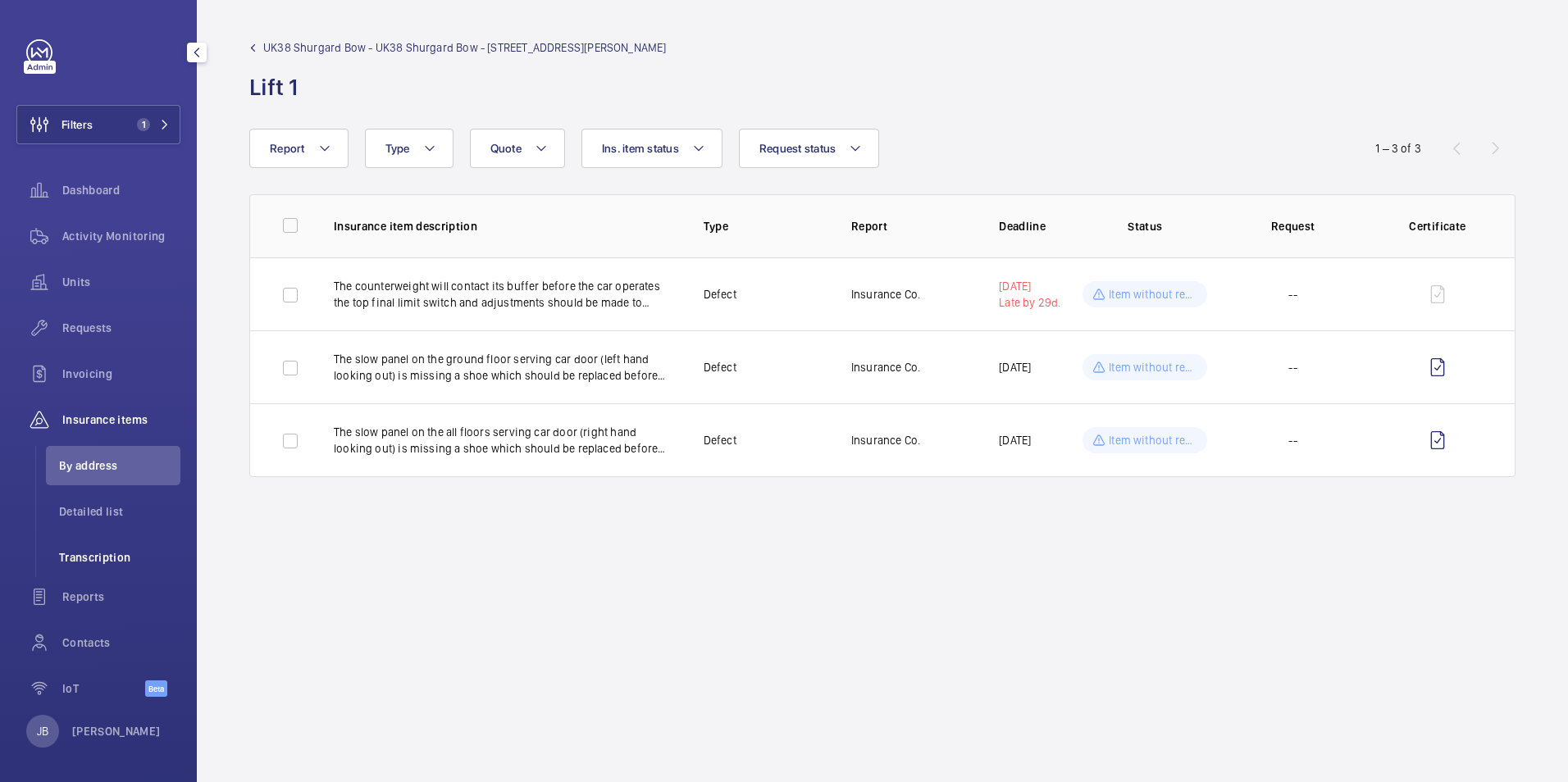
click at [94, 555] on span "Transcription" at bounding box center [120, 557] width 122 height 17
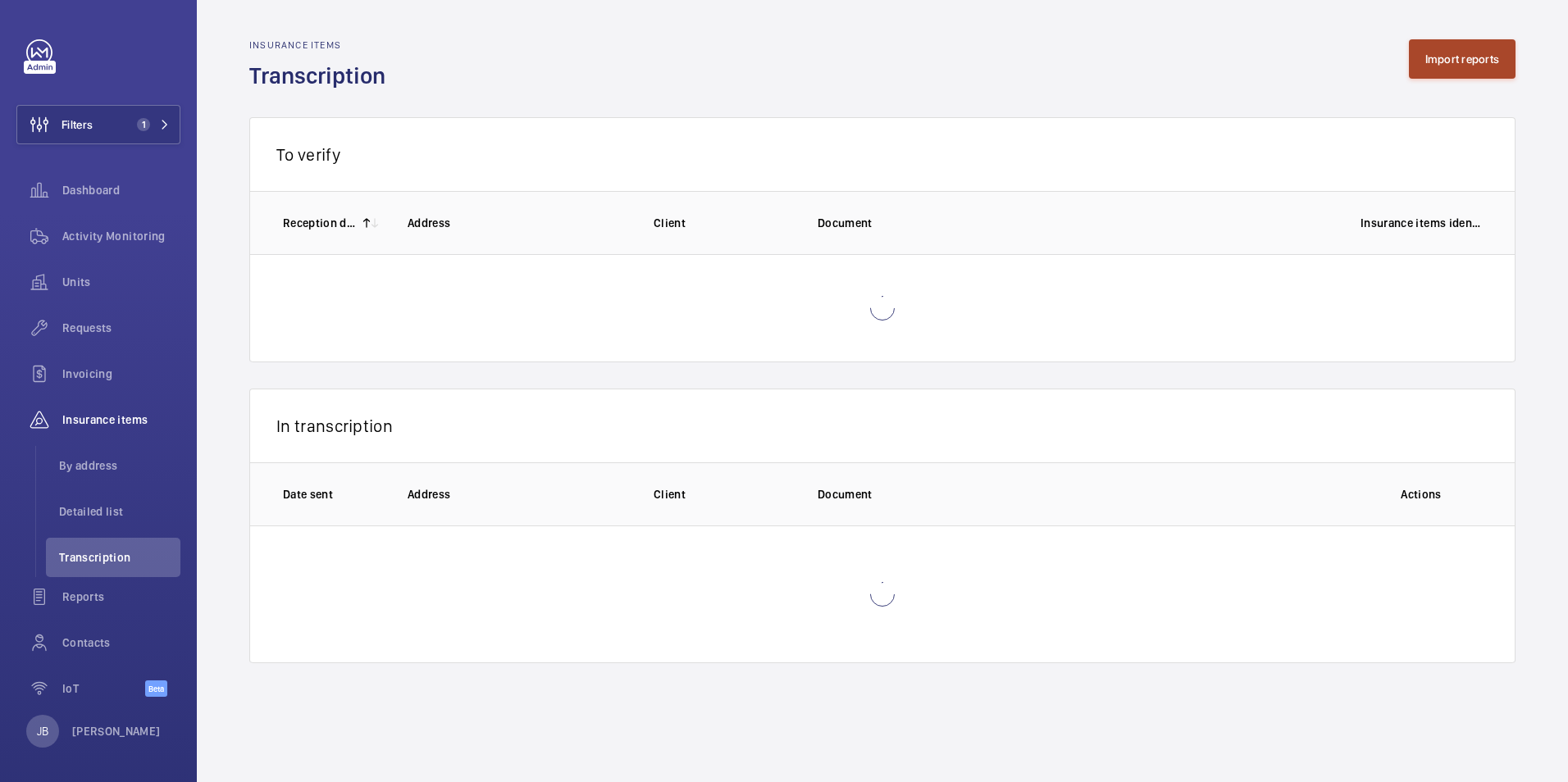
click at [1464, 42] on button "Import reports" at bounding box center [1463, 59] width 108 height 39
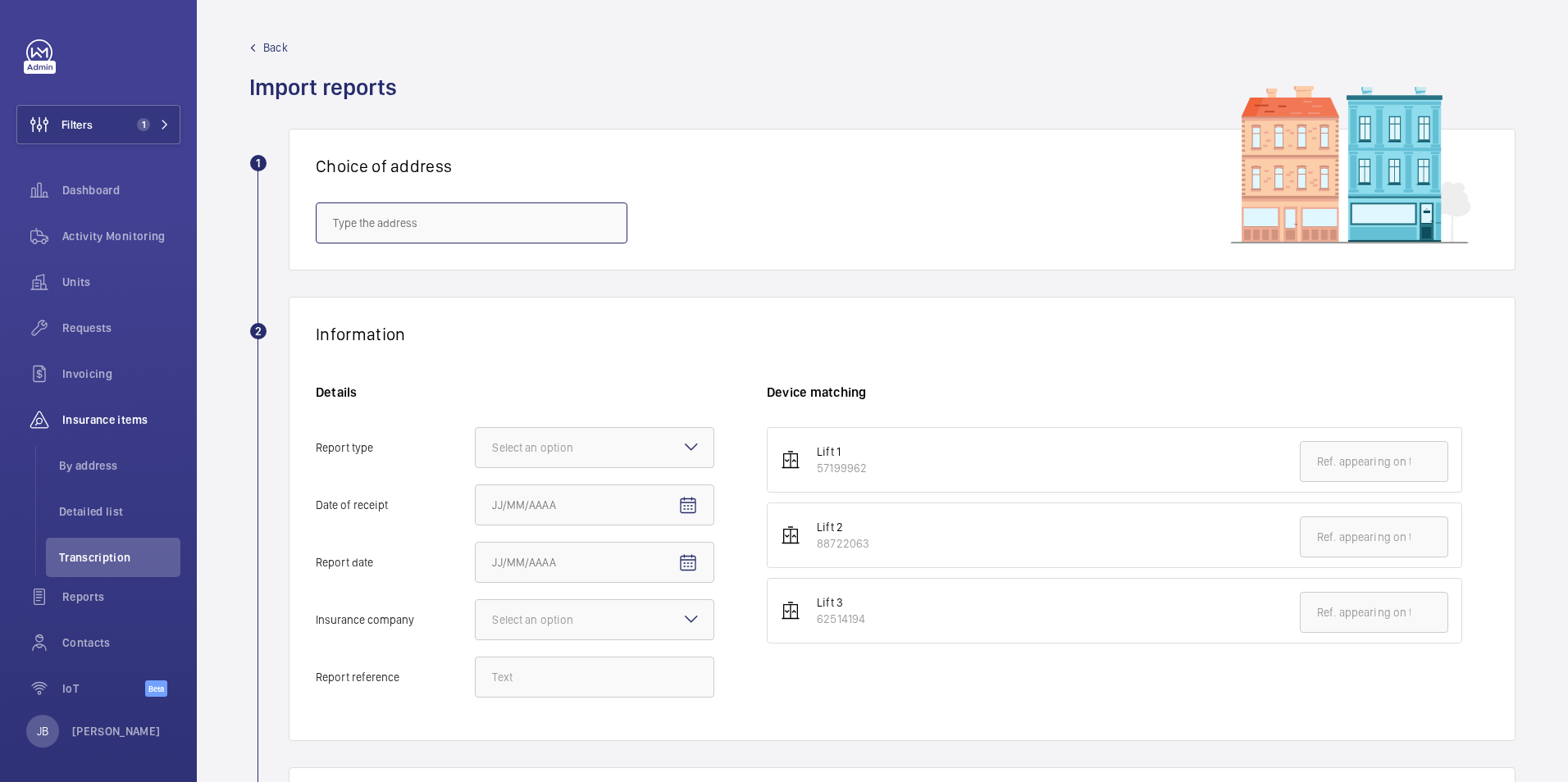
click at [471, 223] on input "text" at bounding box center [472, 223] width 312 height 41
click at [572, 192] on div "Choice of address" at bounding box center [902, 199] width 1227 height 142
click at [550, 207] on input "text" at bounding box center [472, 223] width 312 height 41
click at [477, 282] on mat-option "UK38 Shurgard Bow - UK38 Shurgard Bow - [STREET_ADDRESS][PERSON_NAME]" at bounding box center [472, 272] width 310 height 39
type input "UK38 Shurgard Bow - UK38 Shurgard Bow - [STREET_ADDRESS][PERSON_NAME]"
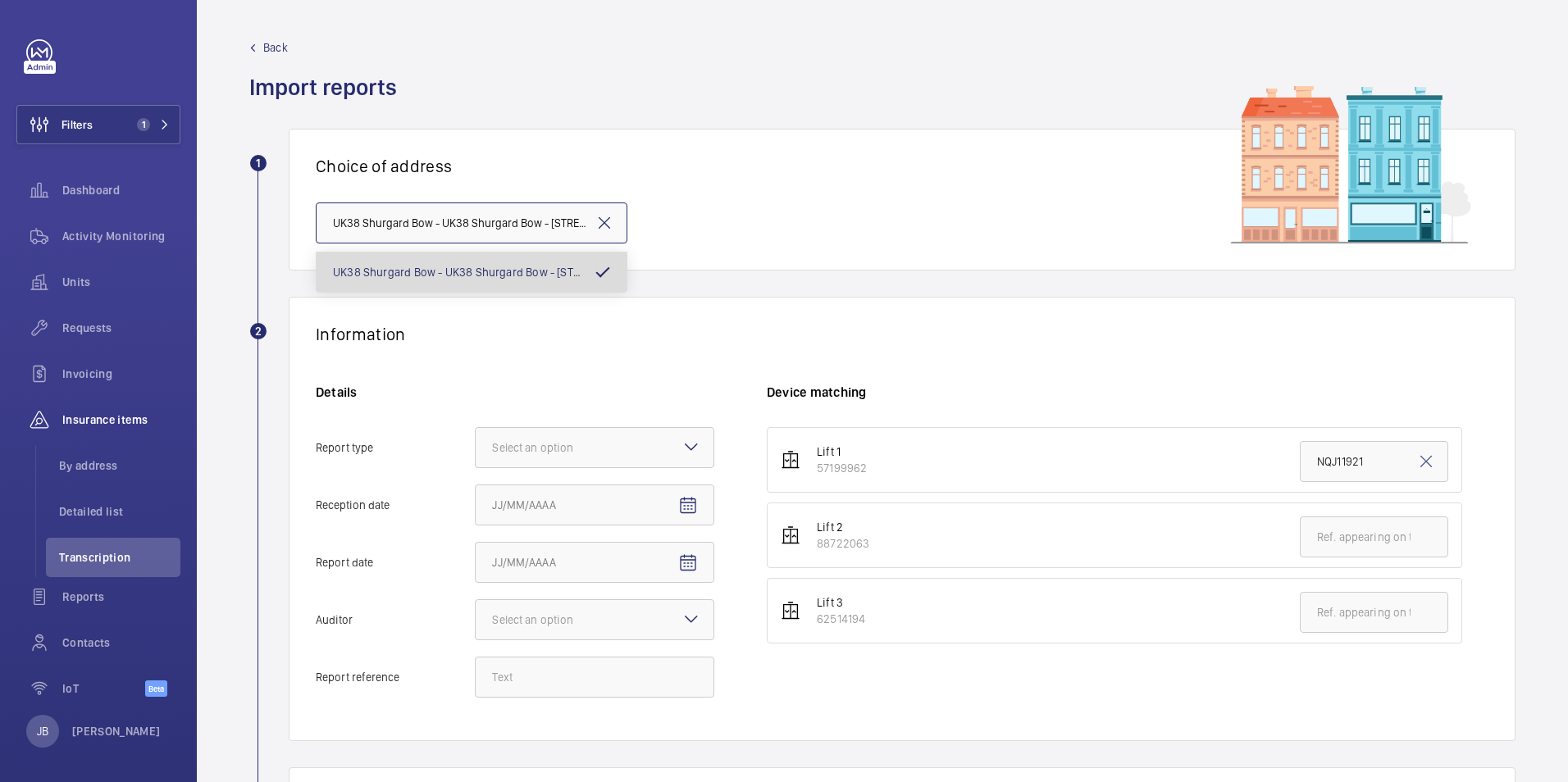
scroll to position [0, 126]
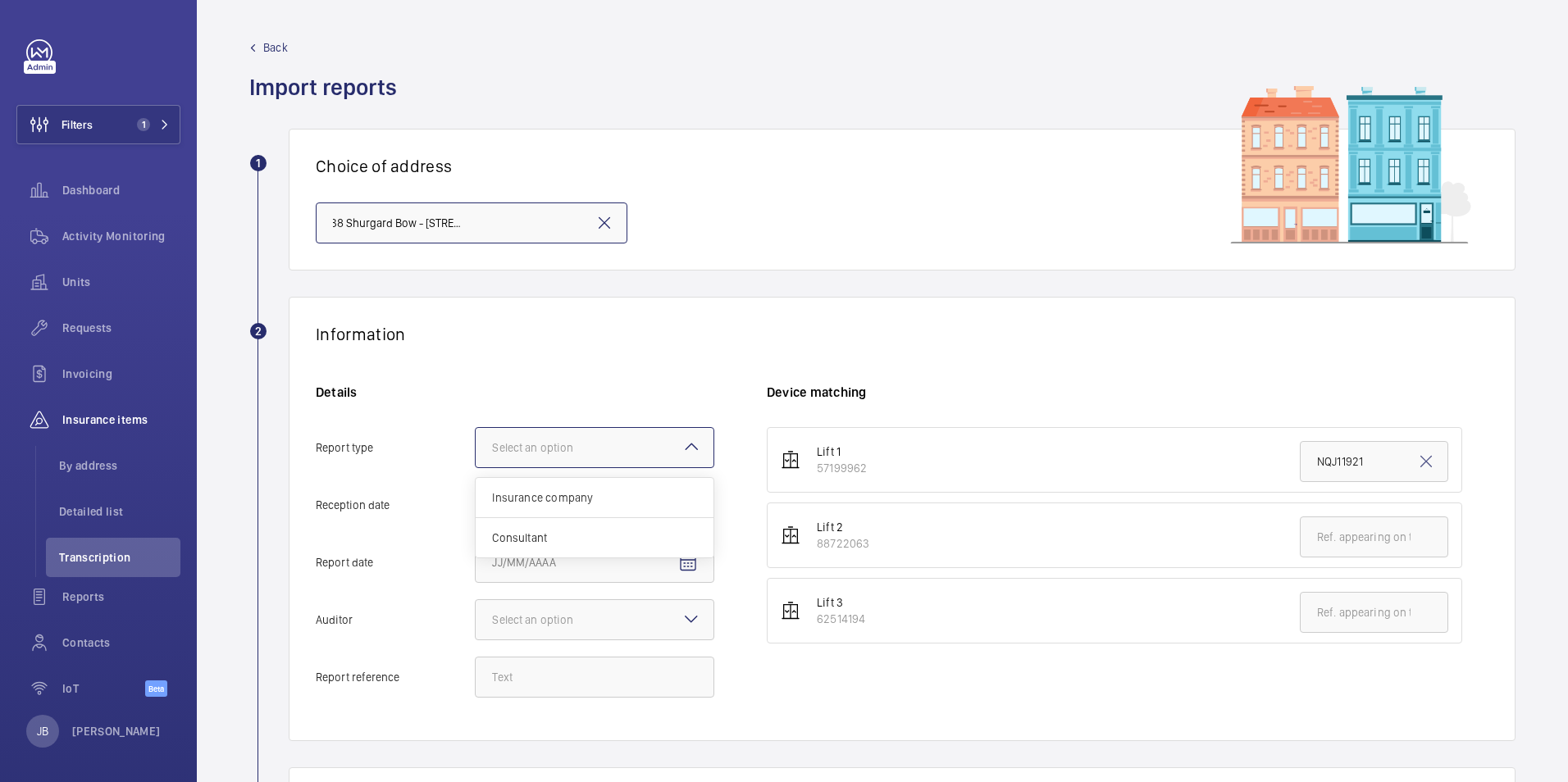
click at [591, 459] on div at bounding box center [595, 447] width 237 height 39
click at [476, 459] on input "Report type Select an option Insurance company Consultant" at bounding box center [476, 447] width 0 height 39
click at [584, 502] on span "Insurance company" at bounding box center [595, 497] width 205 height 17
click at [476, 467] on input "Report type Select an option Insurance company Consultant" at bounding box center [476, 447] width 0 height 39
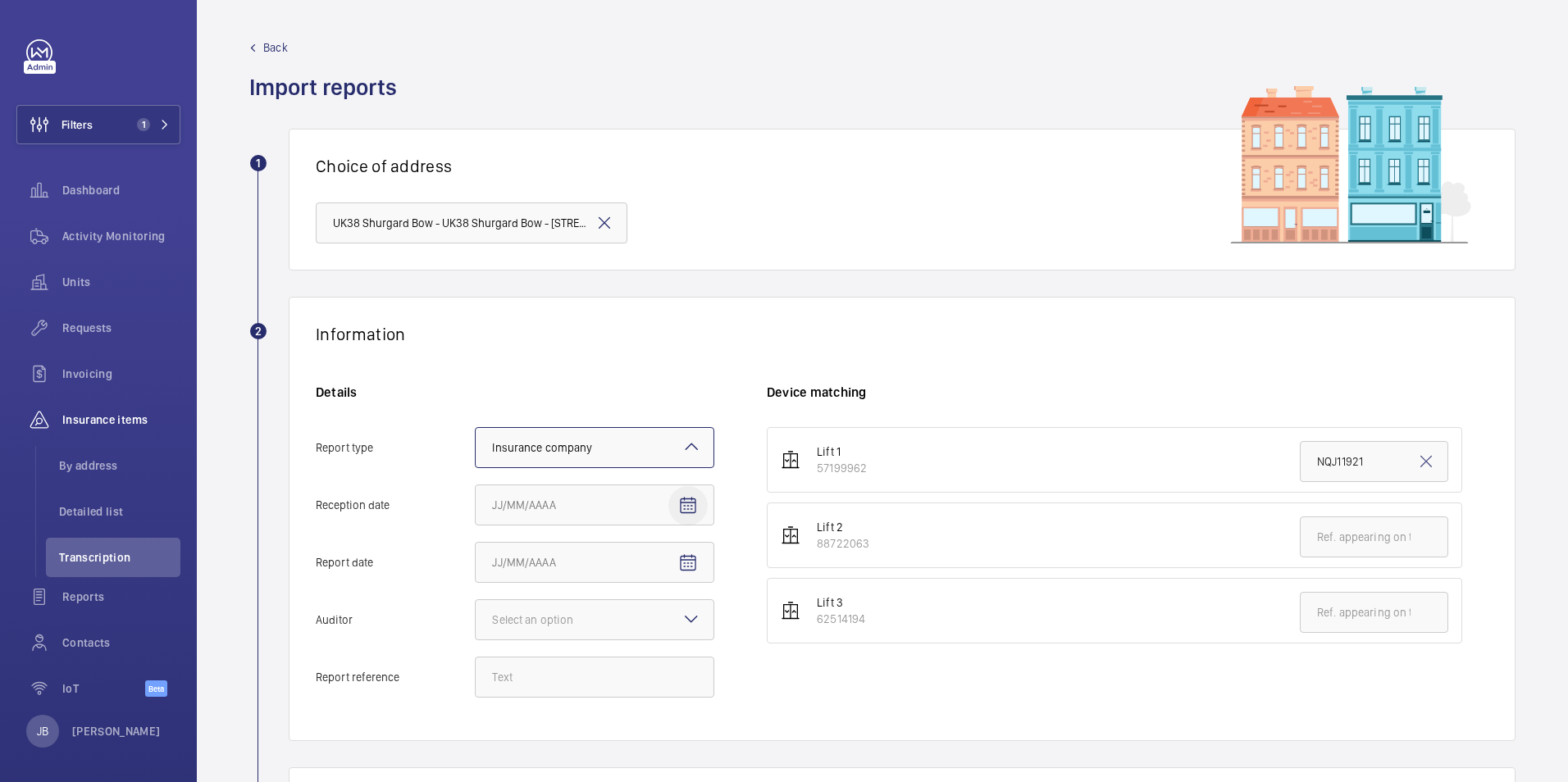
click at [687, 511] on mat-icon "Open calendar" at bounding box center [688, 506] width 20 height 20
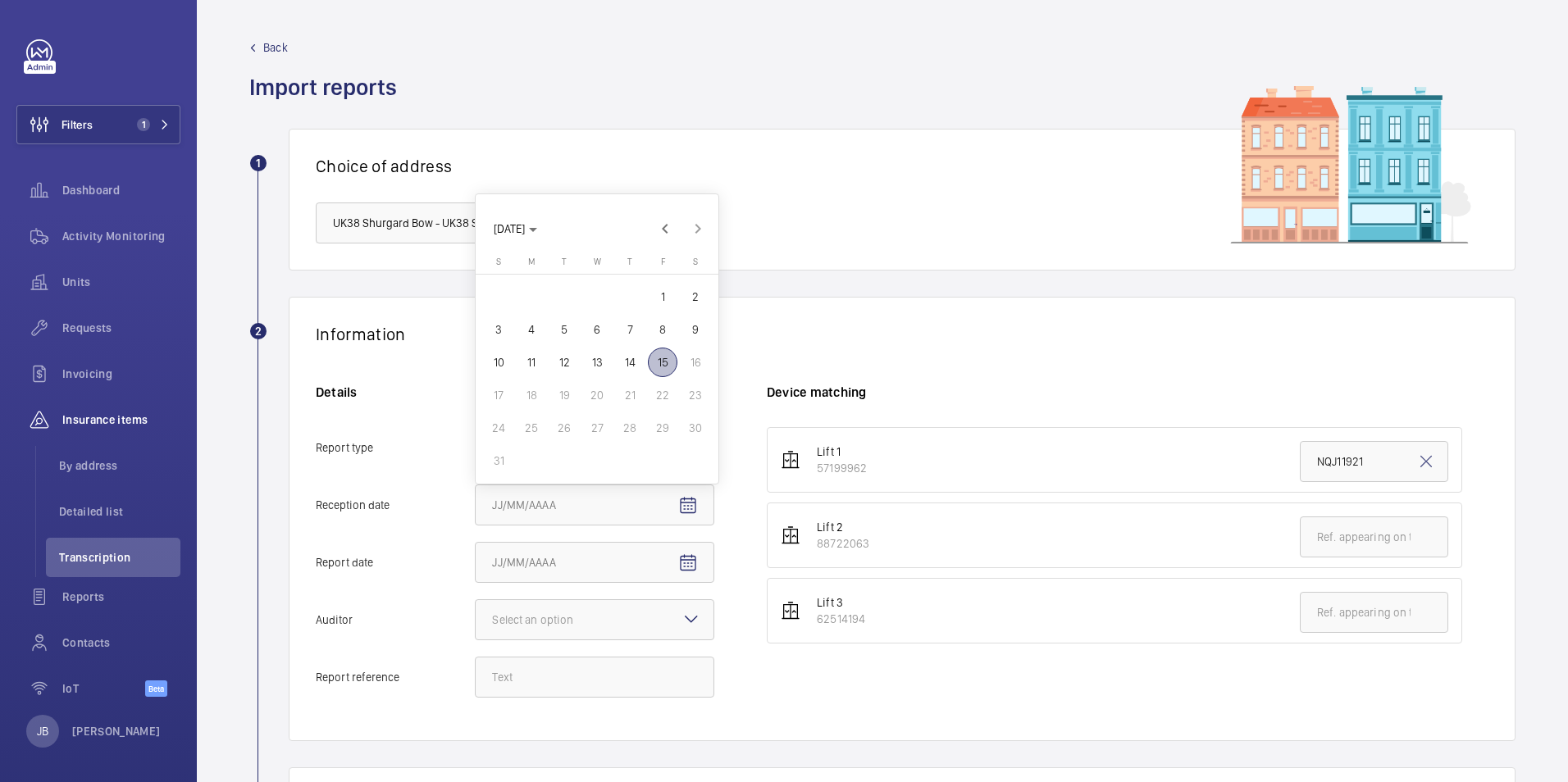
click at [662, 355] on span "15" at bounding box center [662, 362] width 29 height 29
type input "[DATE]"
click at [687, 570] on mat-icon "Open calendar" at bounding box center [688, 563] width 20 height 20
click at [597, 416] on span "13" at bounding box center [597, 420] width 29 height 29
type input "[DATE]"
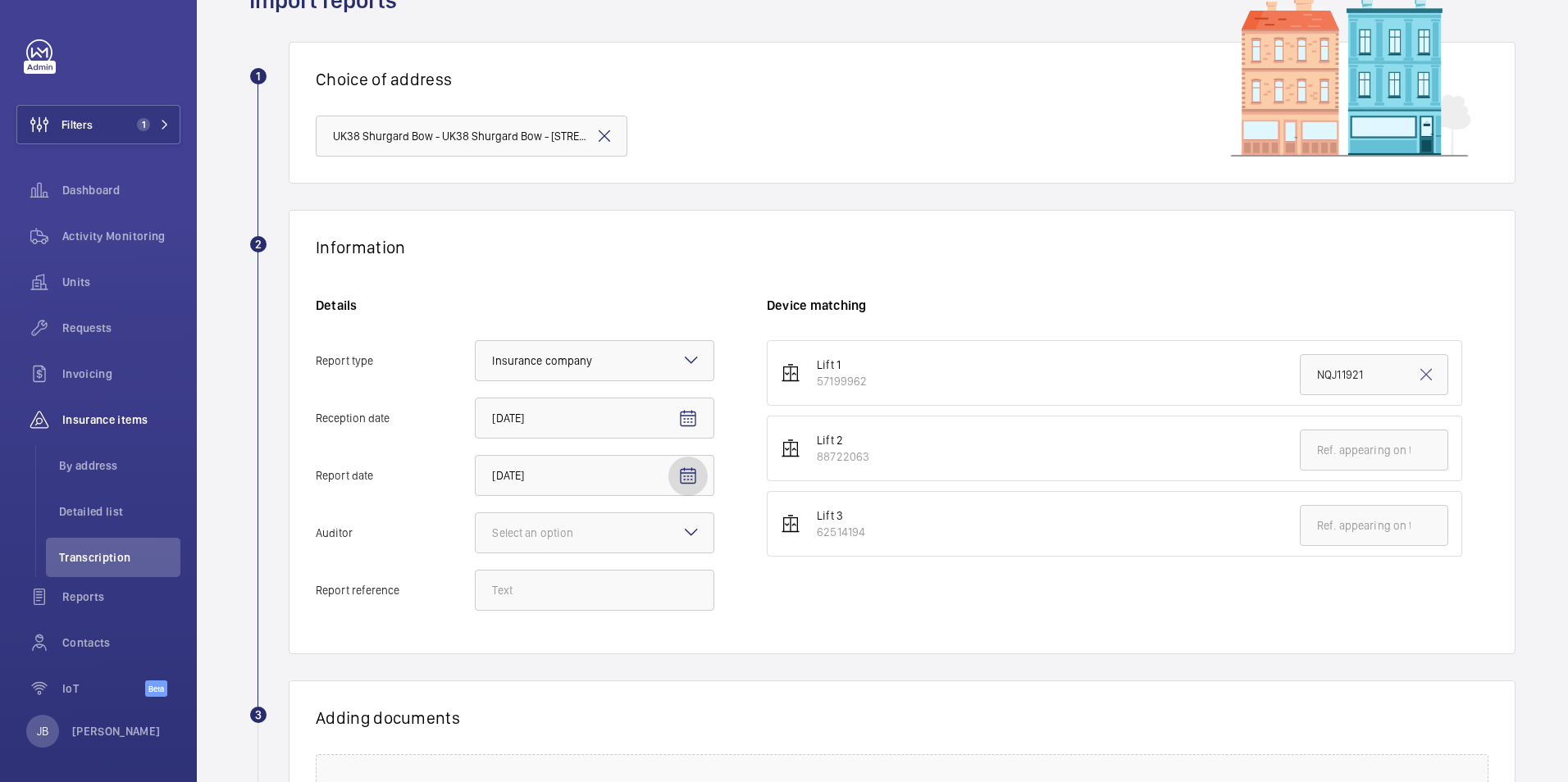
scroll to position [164, 0]
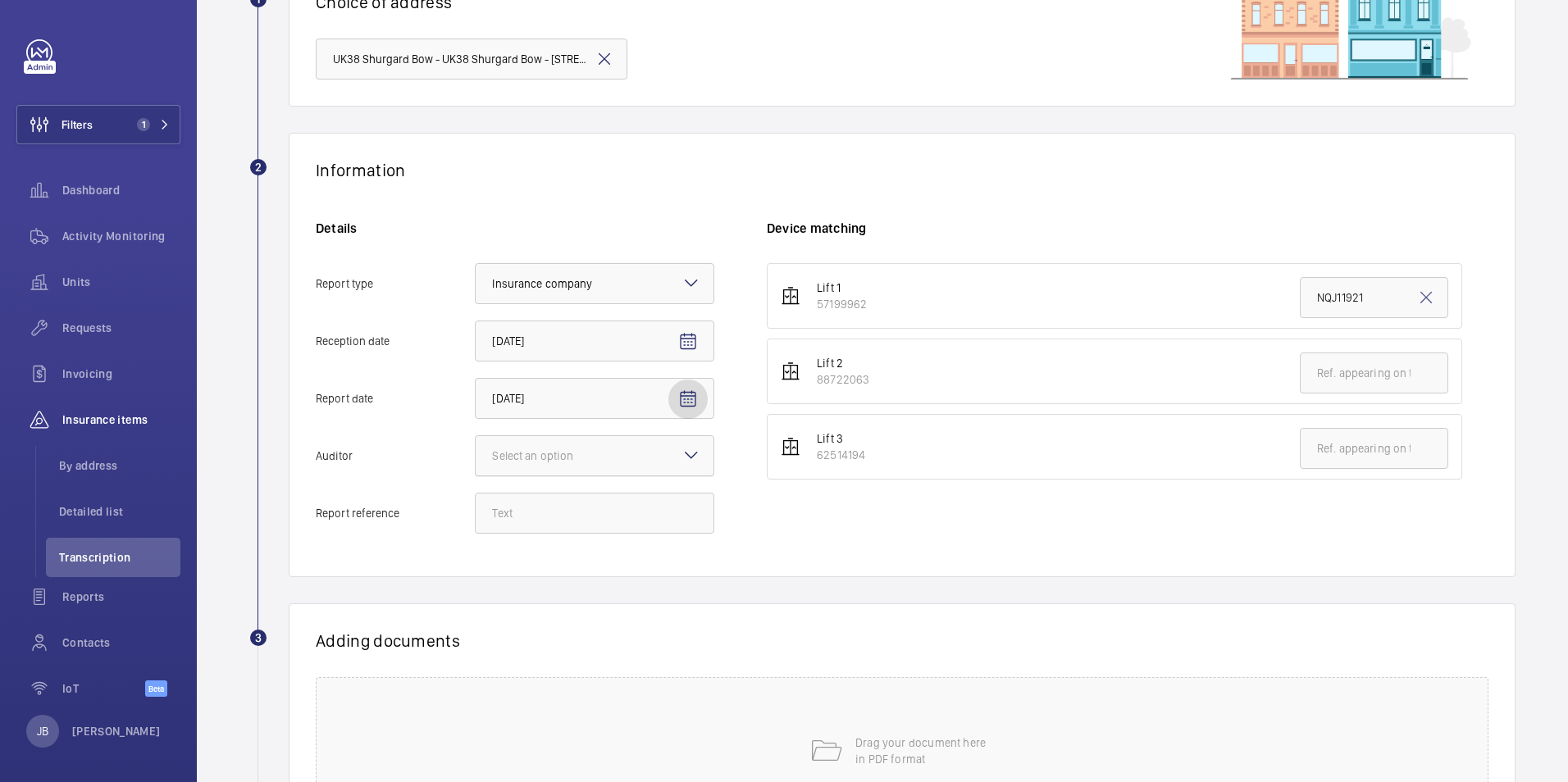
click at [617, 452] on div at bounding box center [595, 456] width 237 height 39
click at [476, 452] on input "Auditor Select an option" at bounding box center [476, 456] width 0 height 39
click at [564, 530] on span "[GEOGRAPHIC_DATA]" at bounding box center [595, 526] width 205 height 17
click at [476, 476] on input "Auditor Select an option Veritas Zurich British Engineering Allianz Other" at bounding box center [476, 456] width 0 height 39
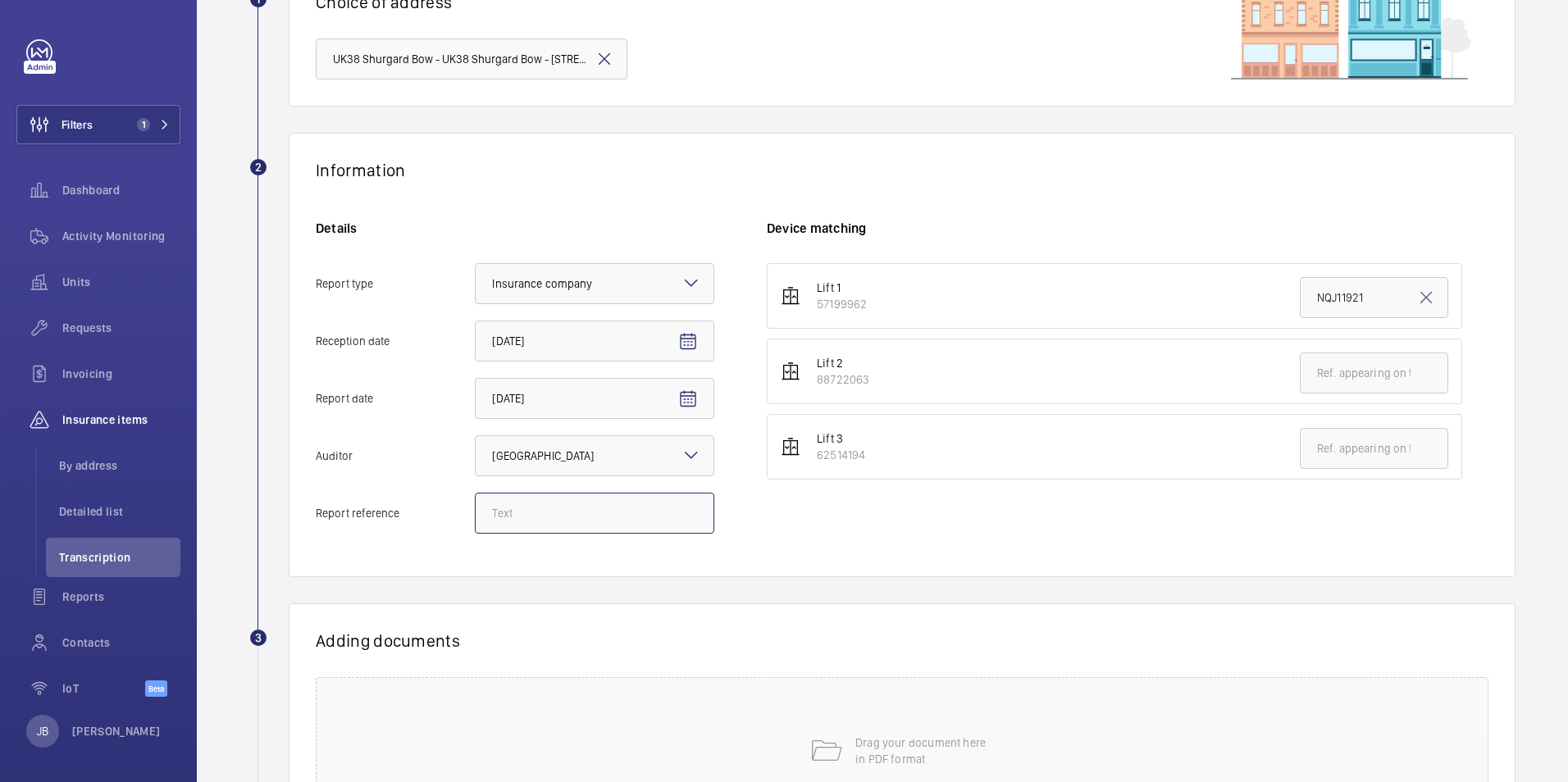
click at [595, 518] on input "Report reference" at bounding box center [595, 513] width 239 height 41
paste input "314825-056"
type input "314825-056"
drag, startPoint x: 1370, startPoint y: 299, endPoint x: 1221, endPoint y: 305, distance: 149.1
click at [1221, 305] on li "Lift 1 57199962 NQJ11921" at bounding box center [1115, 295] width 696 height 66
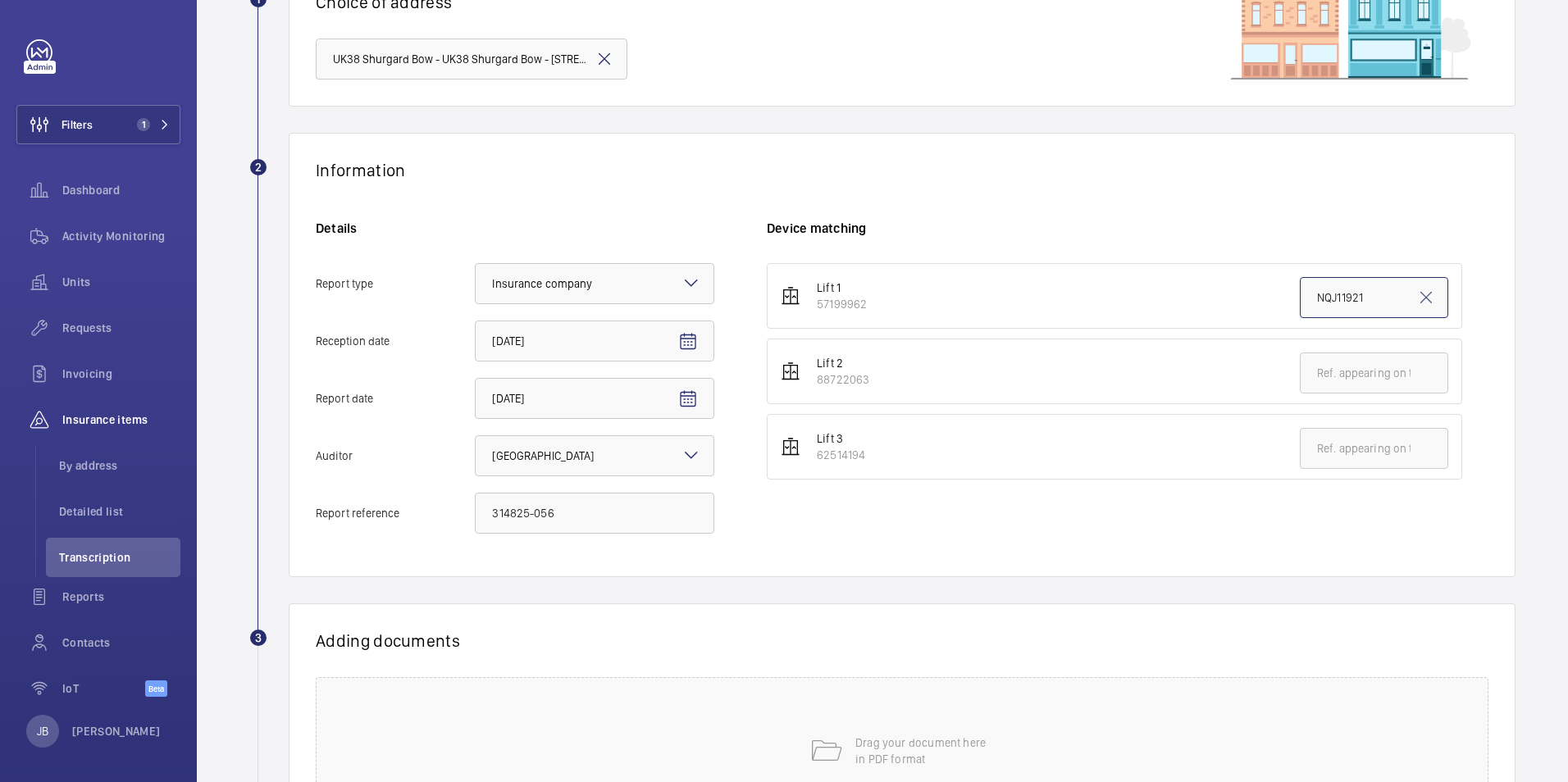
paste input "314825-056"
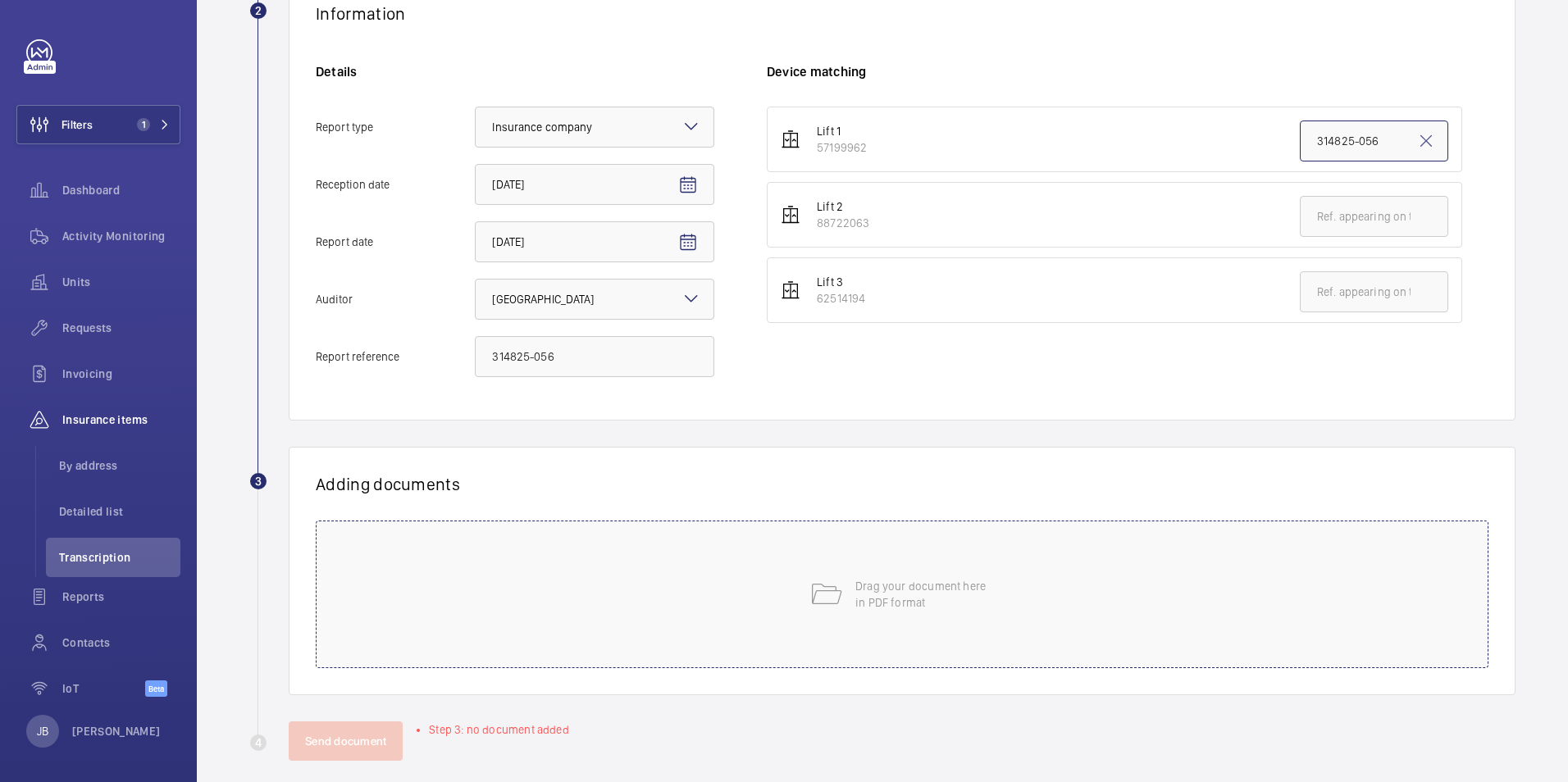
scroll to position [328, 0]
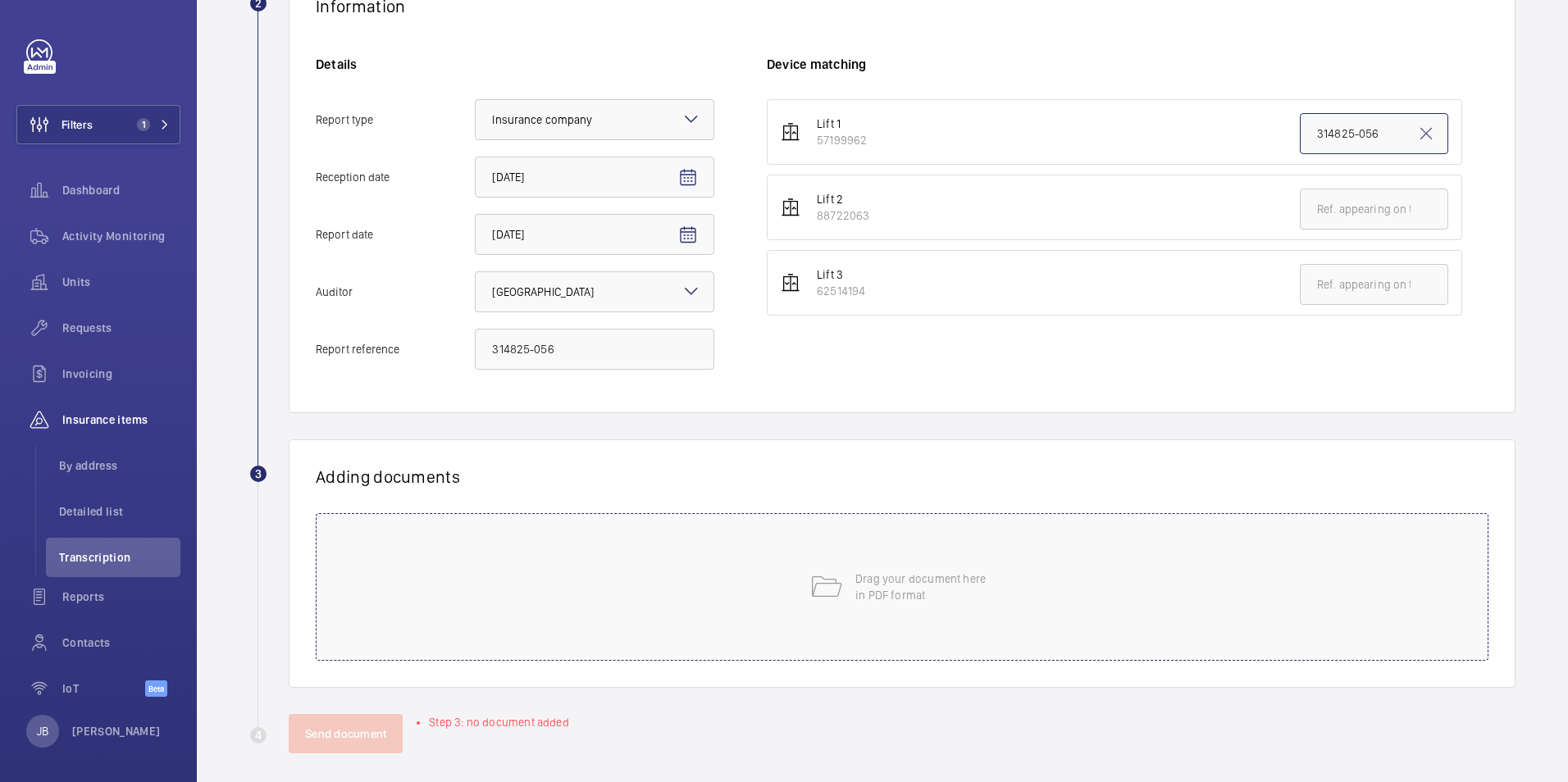
type input "314825-056"
click at [869, 574] on p "Drag your document here in PDF format" at bounding box center [925, 587] width 139 height 32
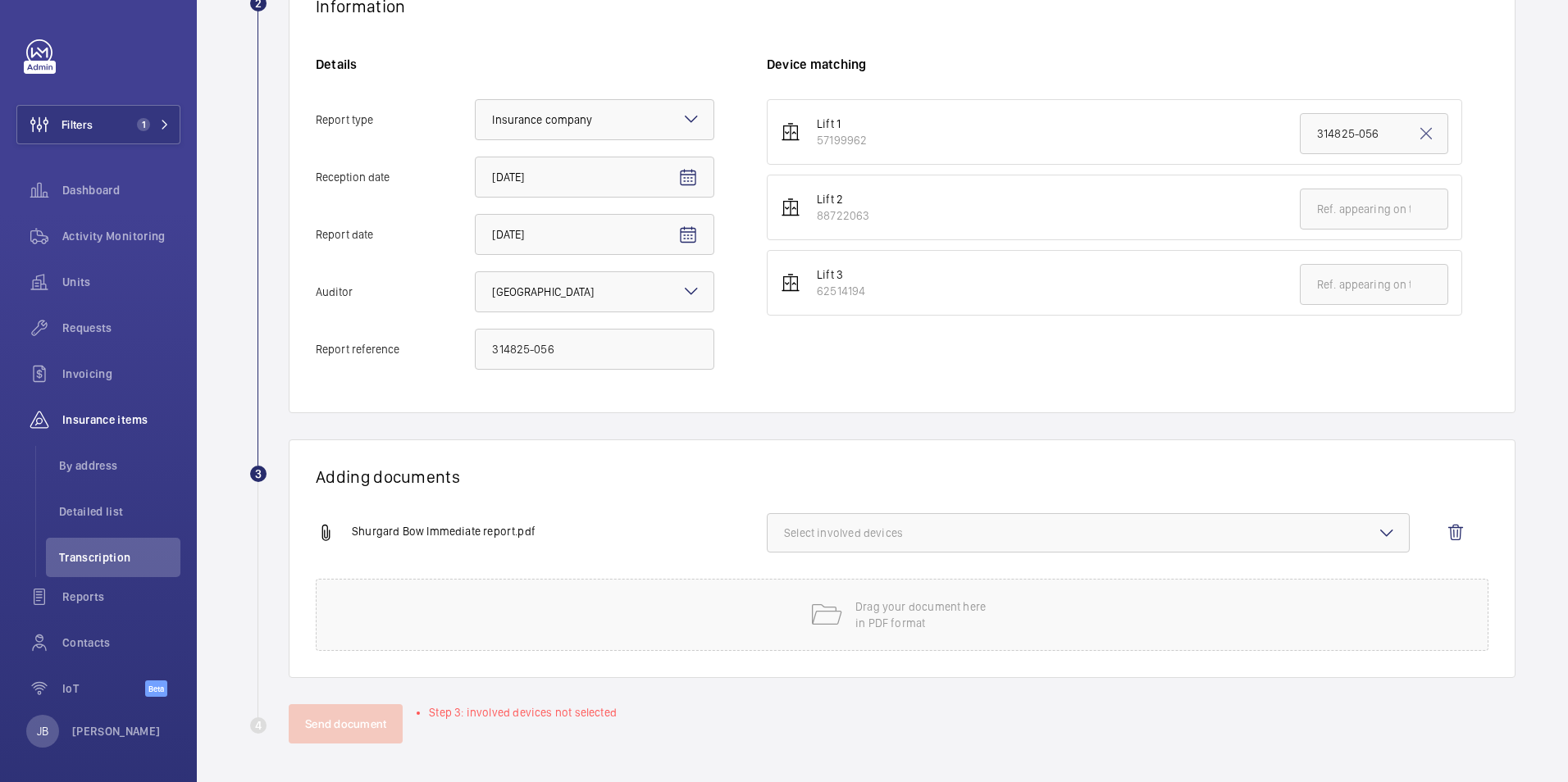
click at [941, 529] on span "Select involved devices" at bounding box center [1088, 533] width 608 height 17
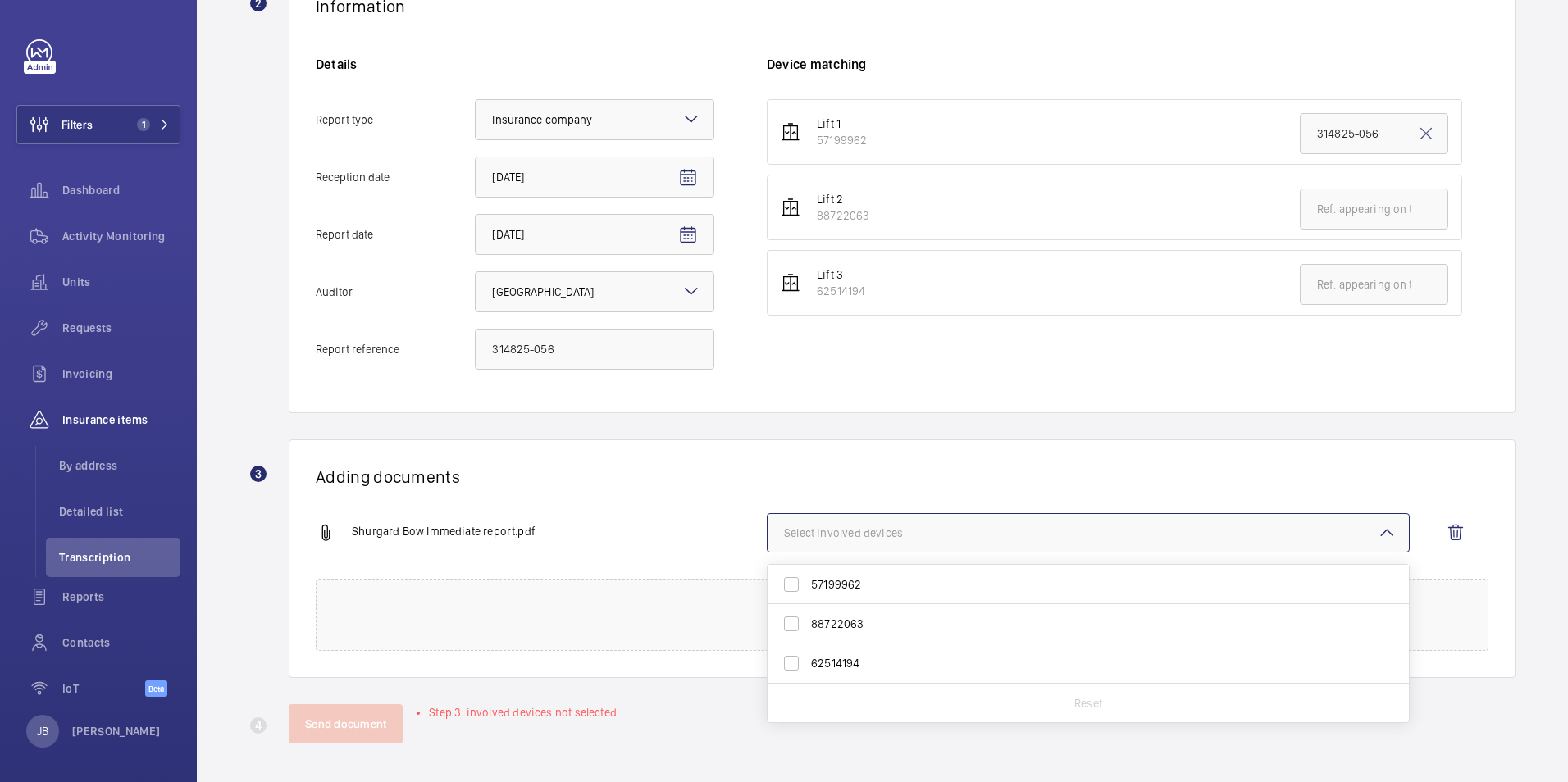
click at [802, 574] on label "57199962" at bounding box center [1075, 585] width 617 height 39
click at [802, 574] on input "57199962" at bounding box center [791, 584] width 32 height 32
checkbox input "true"
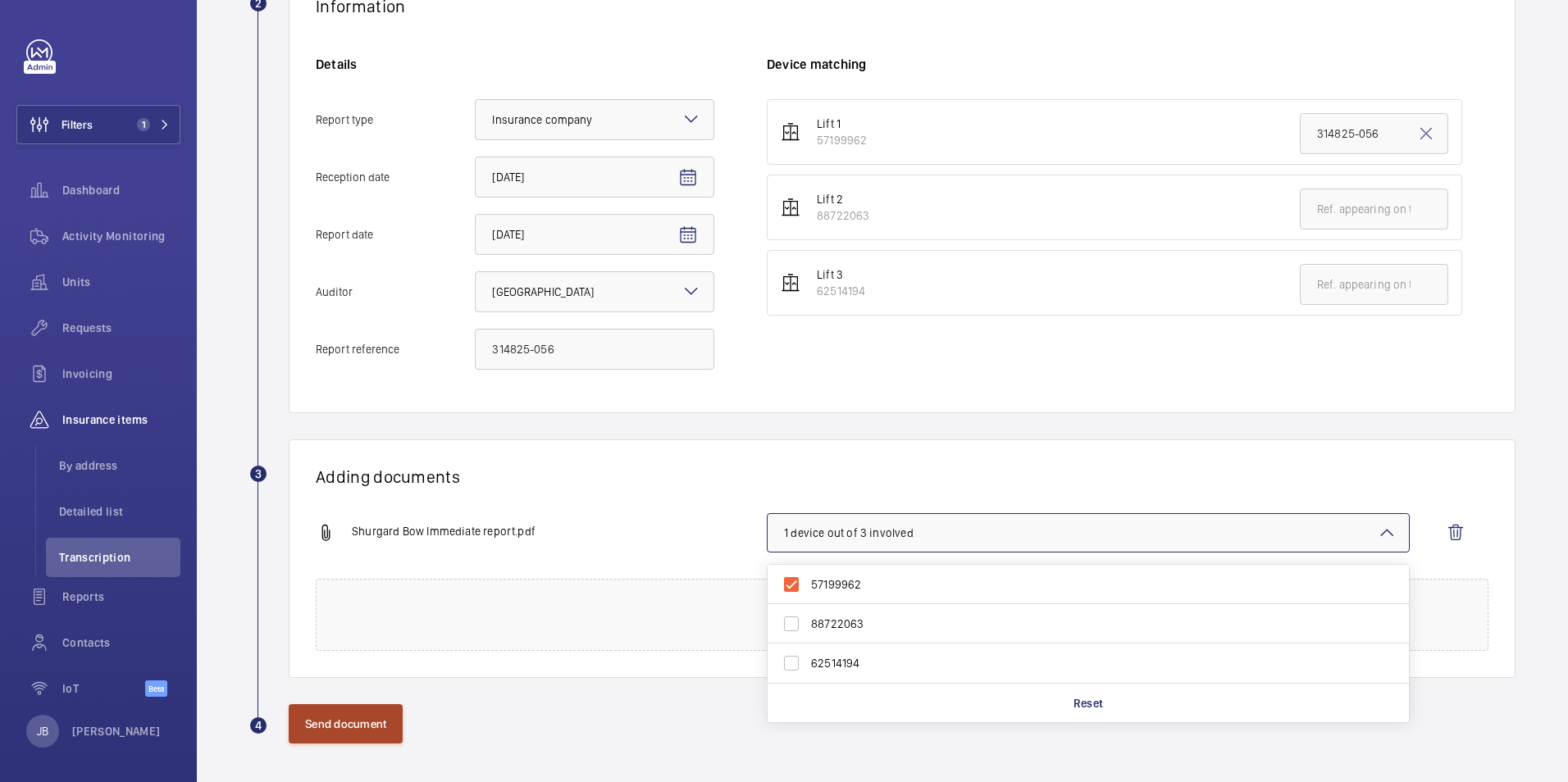
click at [335, 714] on button "Send document" at bounding box center [345, 724] width 114 height 39
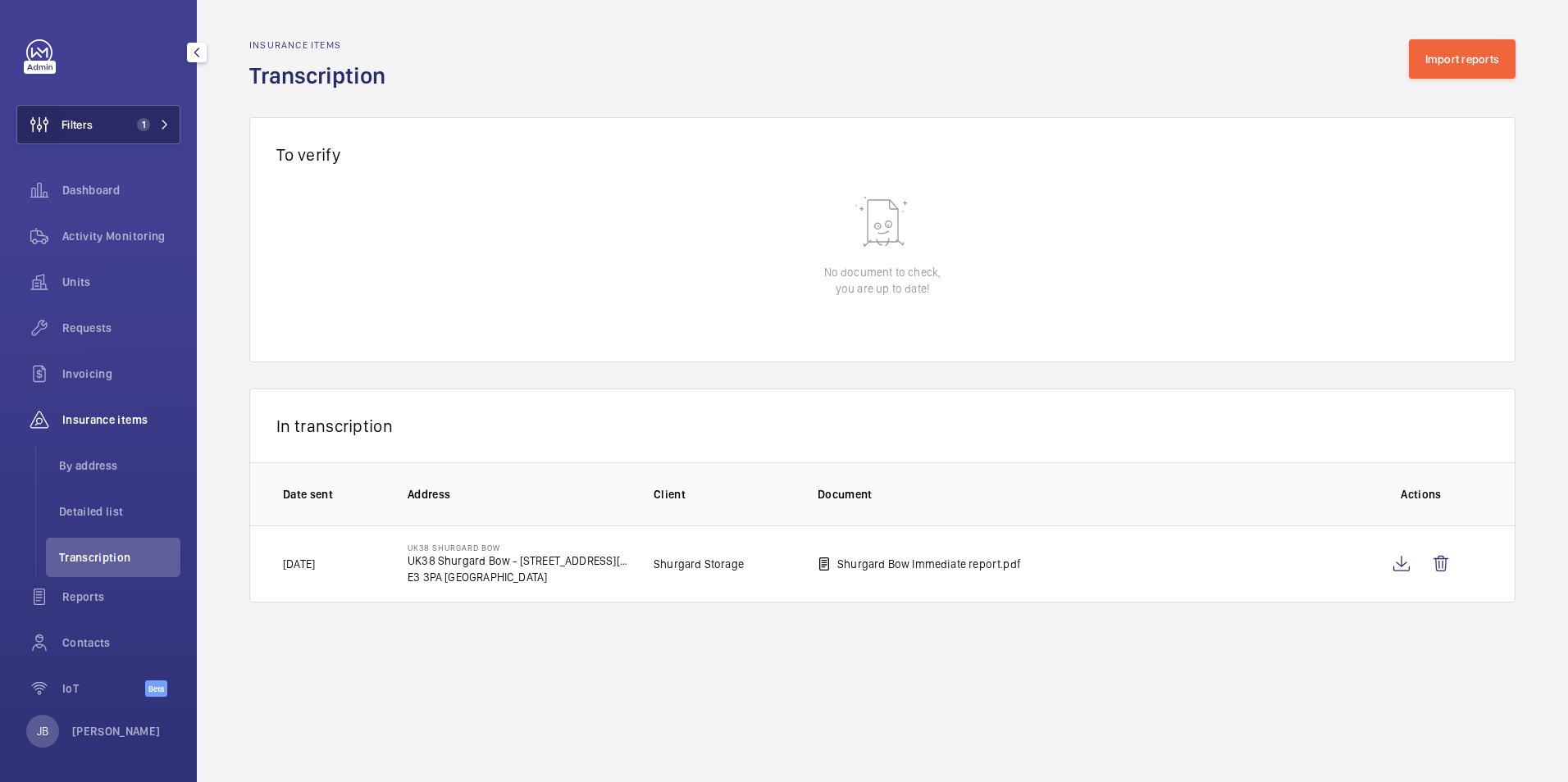
click at [58, 122] on wm-front-icon-button at bounding box center [39, 125] width 44 height 39
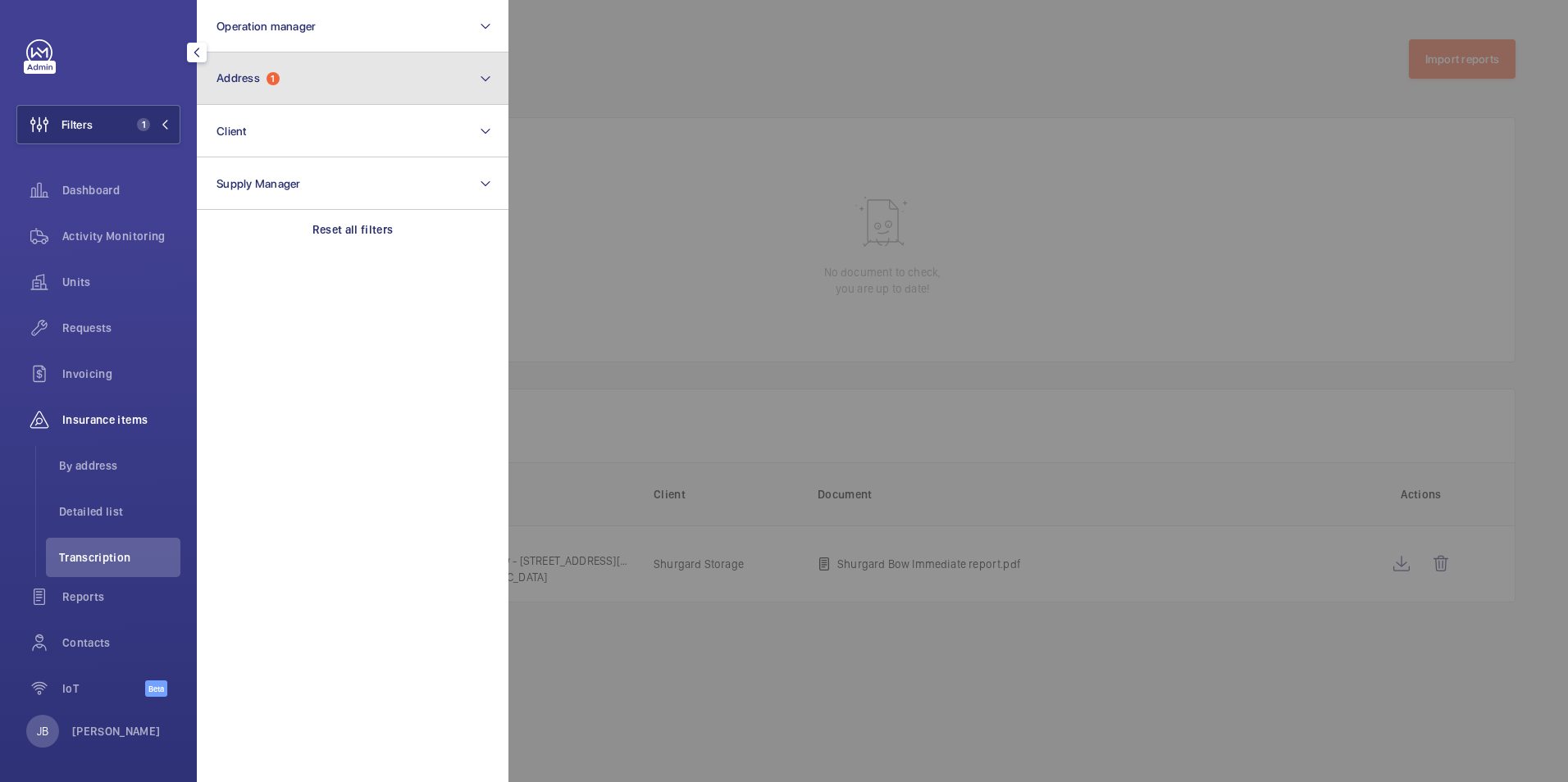
click at [289, 82] on button "Address 1" at bounding box center [353, 78] width 312 height 52
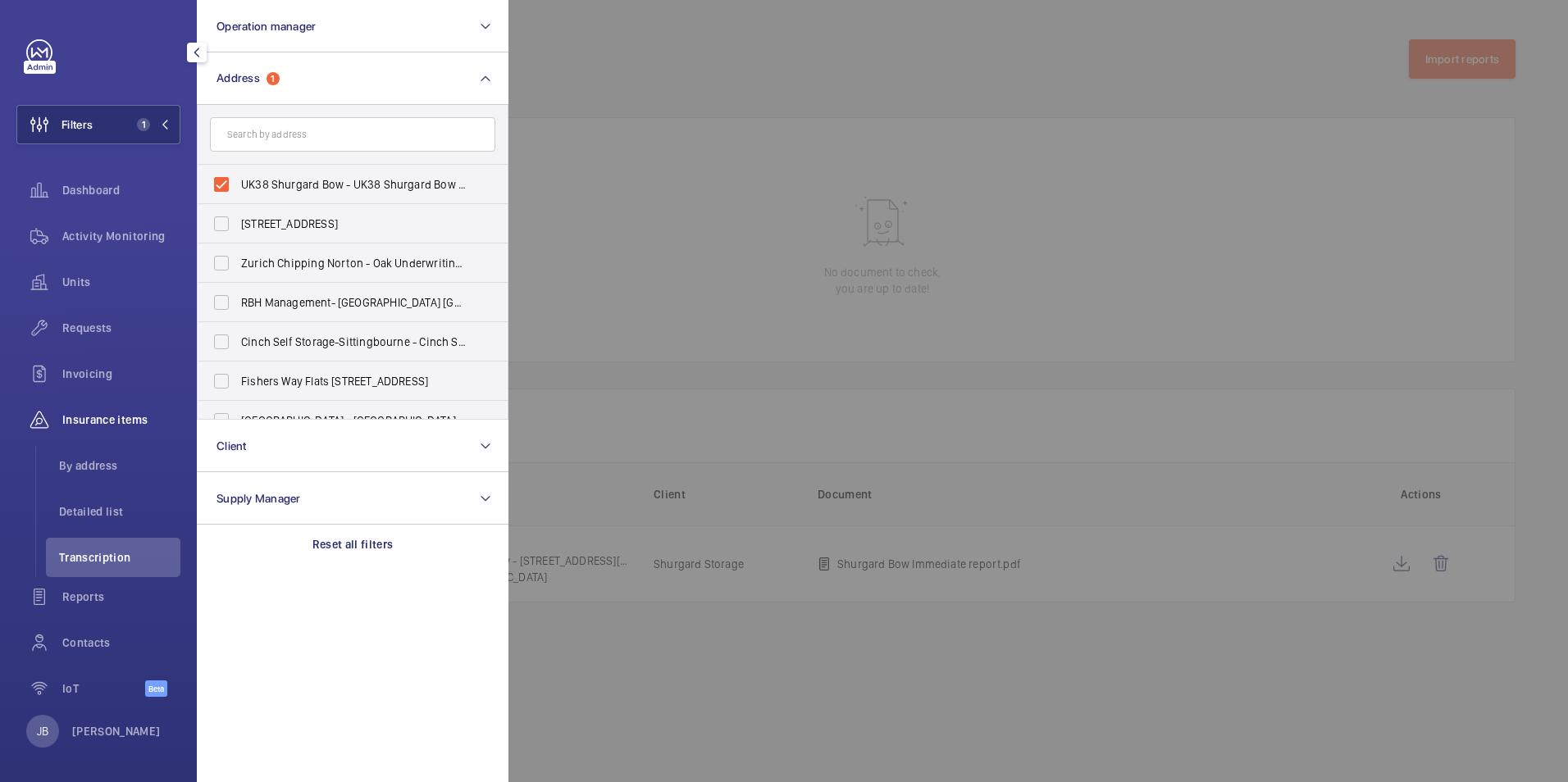
click at [577, 85] on div at bounding box center [1292, 391] width 1568 height 782
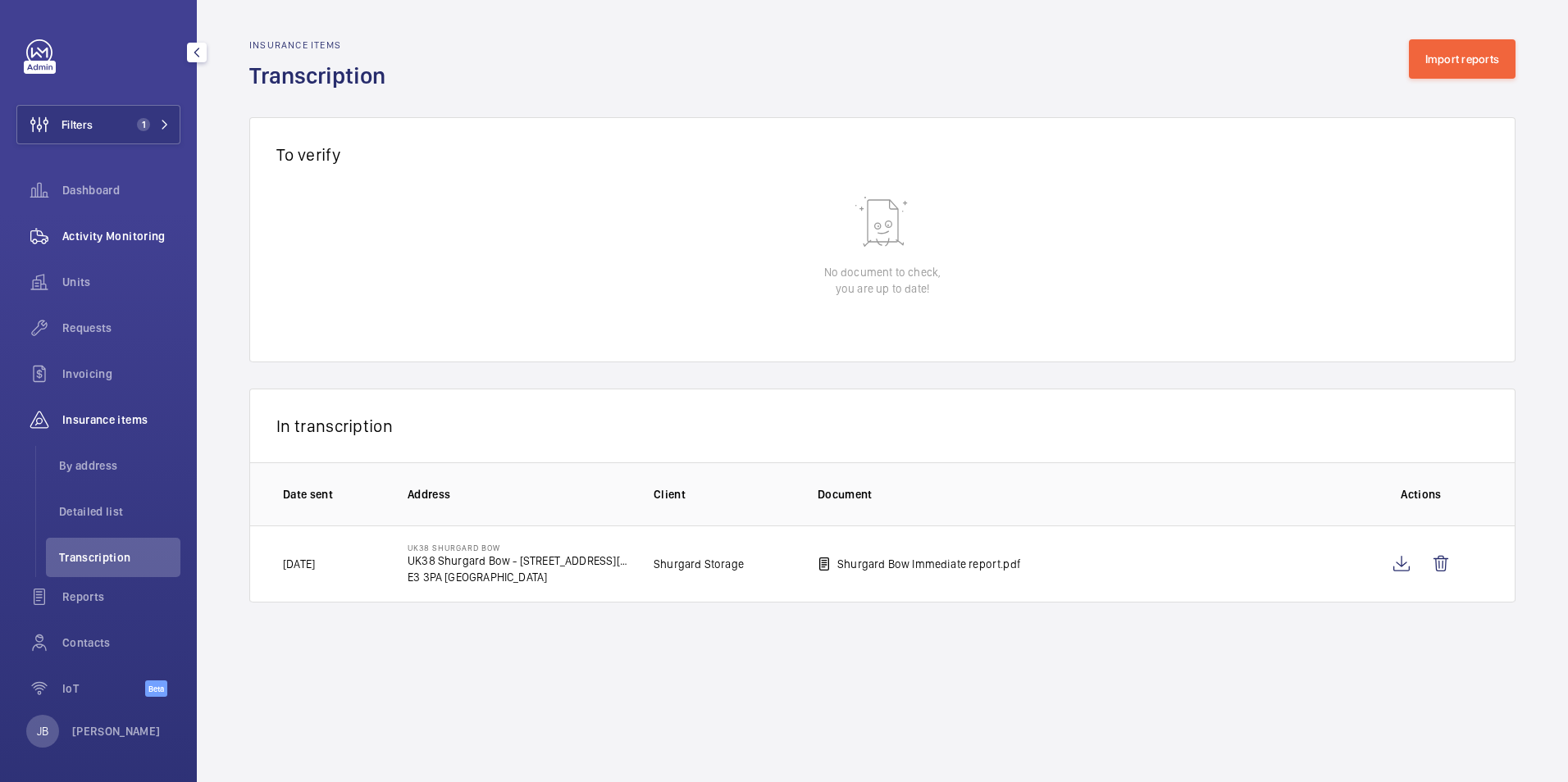
click at [106, 241] on span "Activity Monitoring" at bounding box center [122, 235] width 118 height 17
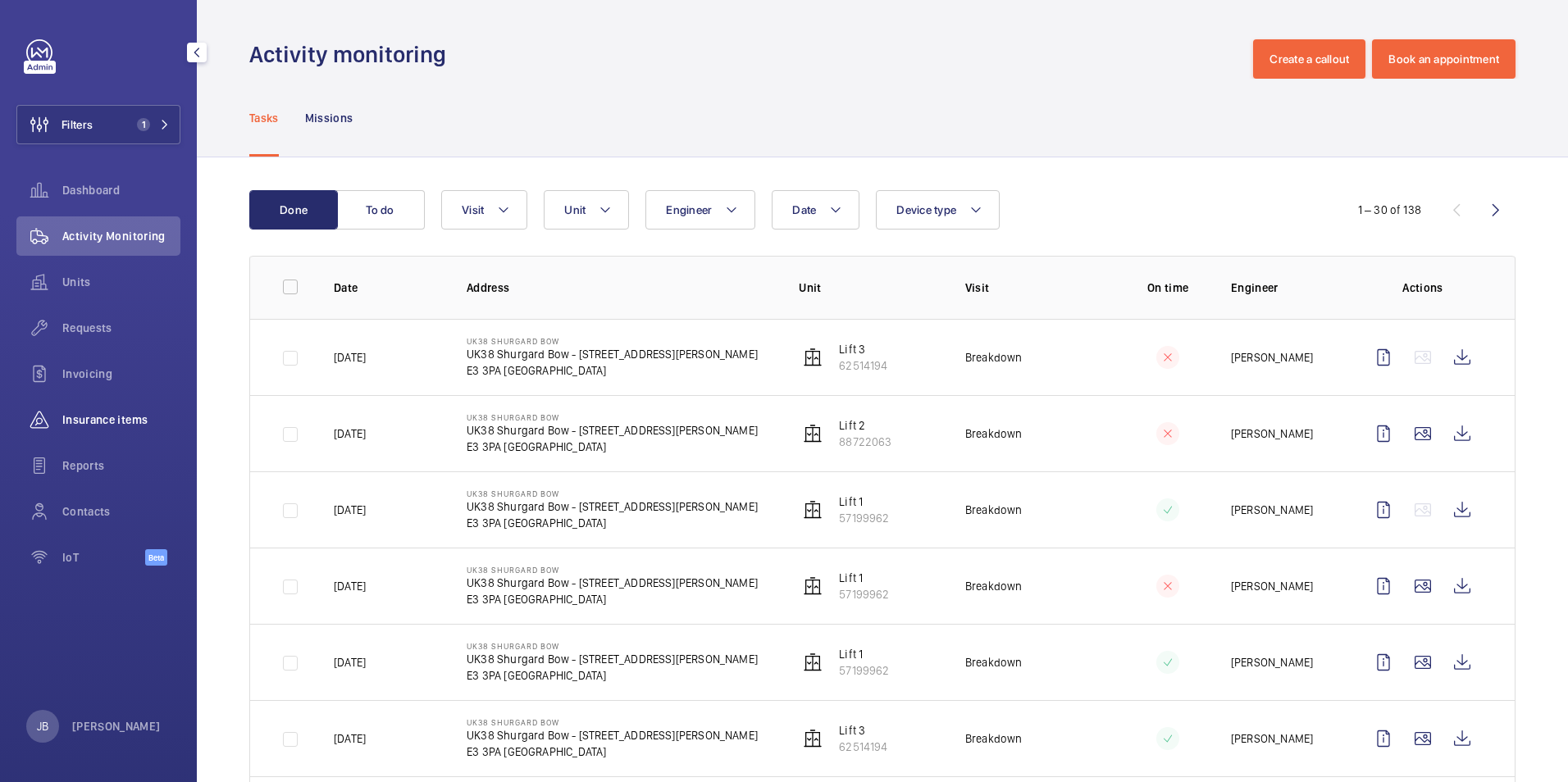
click at [78, 406] on div "Insurance items" at bounding box center [98, 420] width 164 height 39
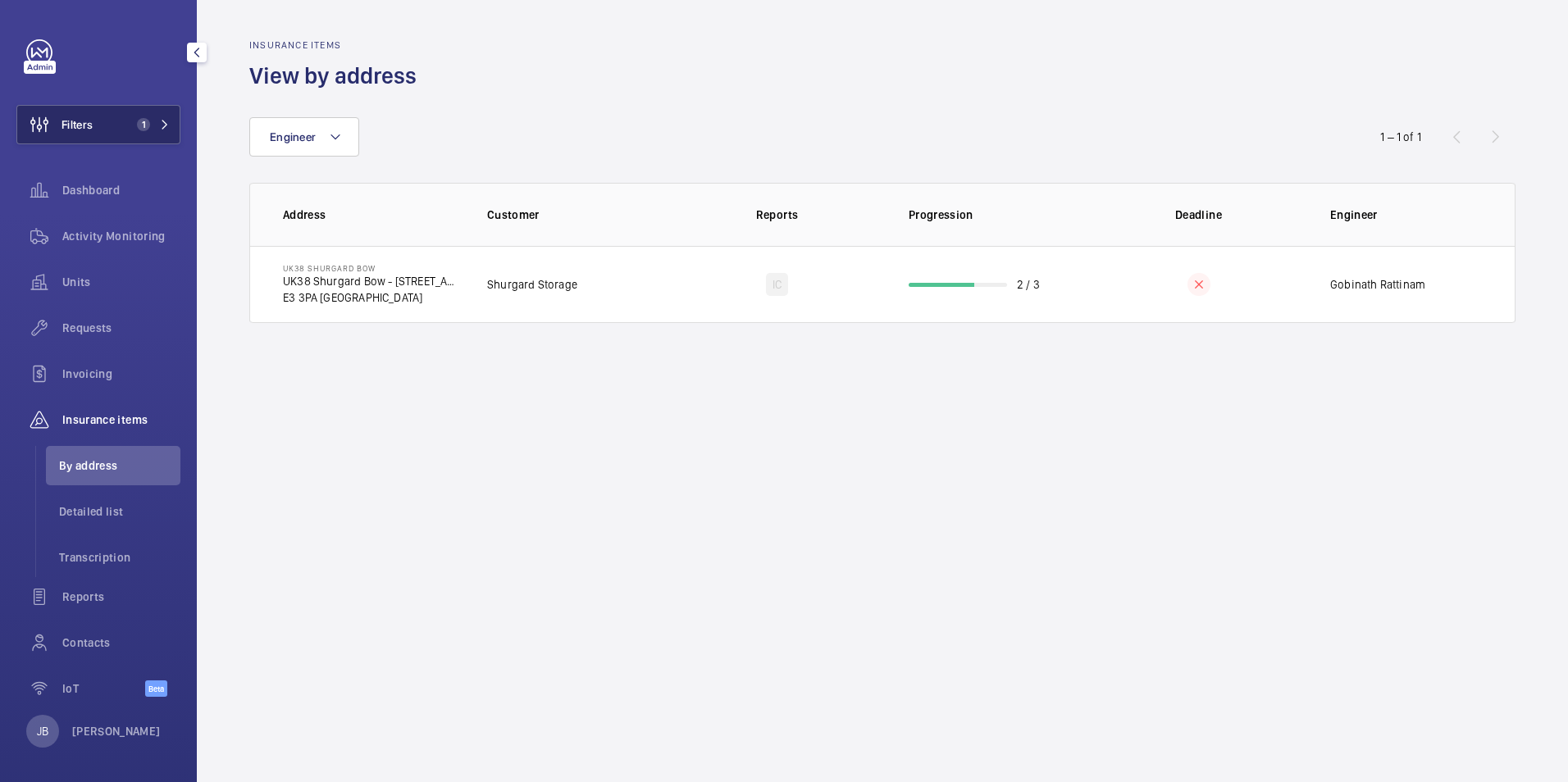
click at [110, 113] on button "Filters 1" at bounding box center [98, 125] width 164 height 39
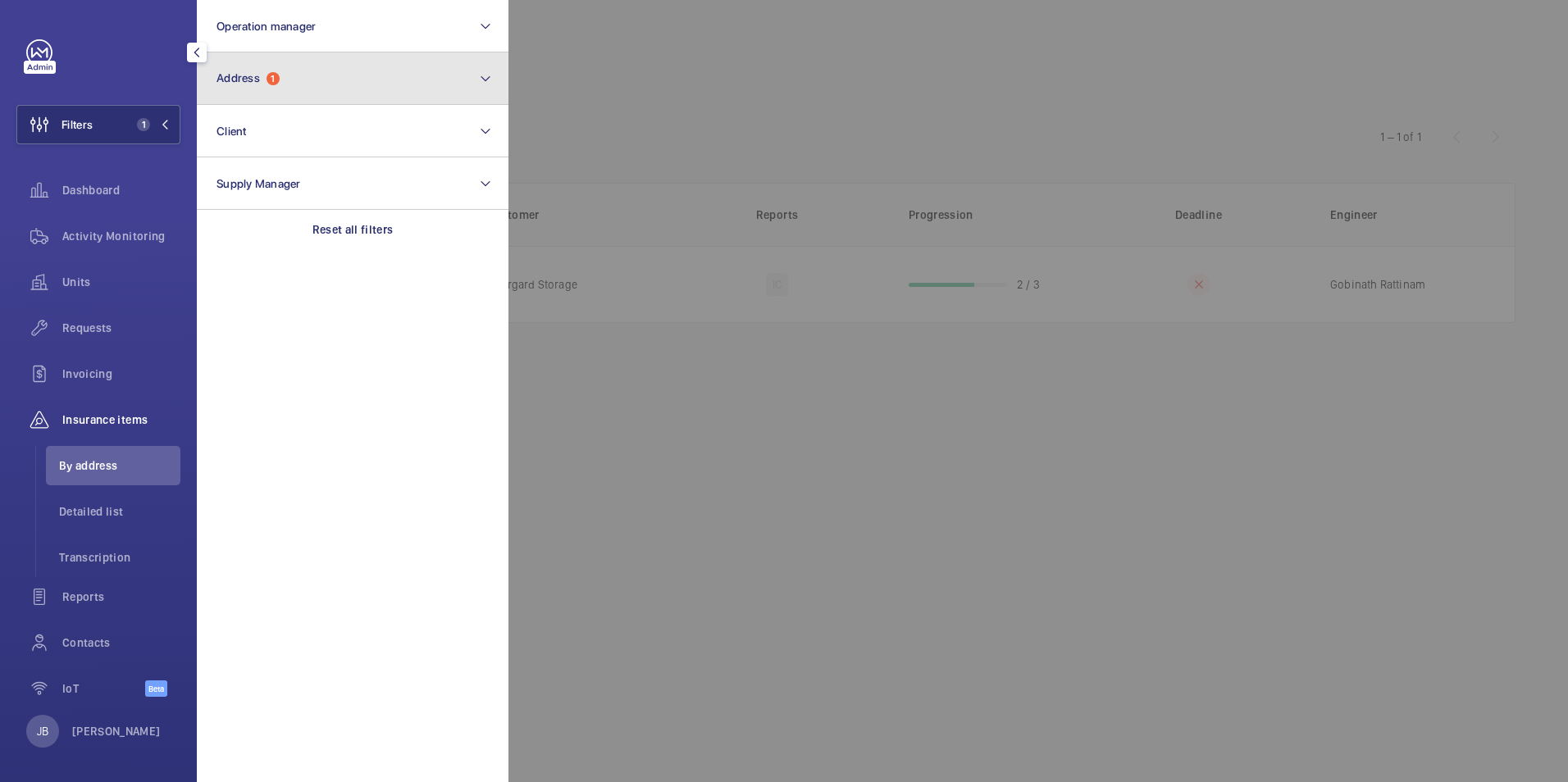
click at [321, 103] on button "Address 1" at bounding box center [353, 78] width 312 height 52
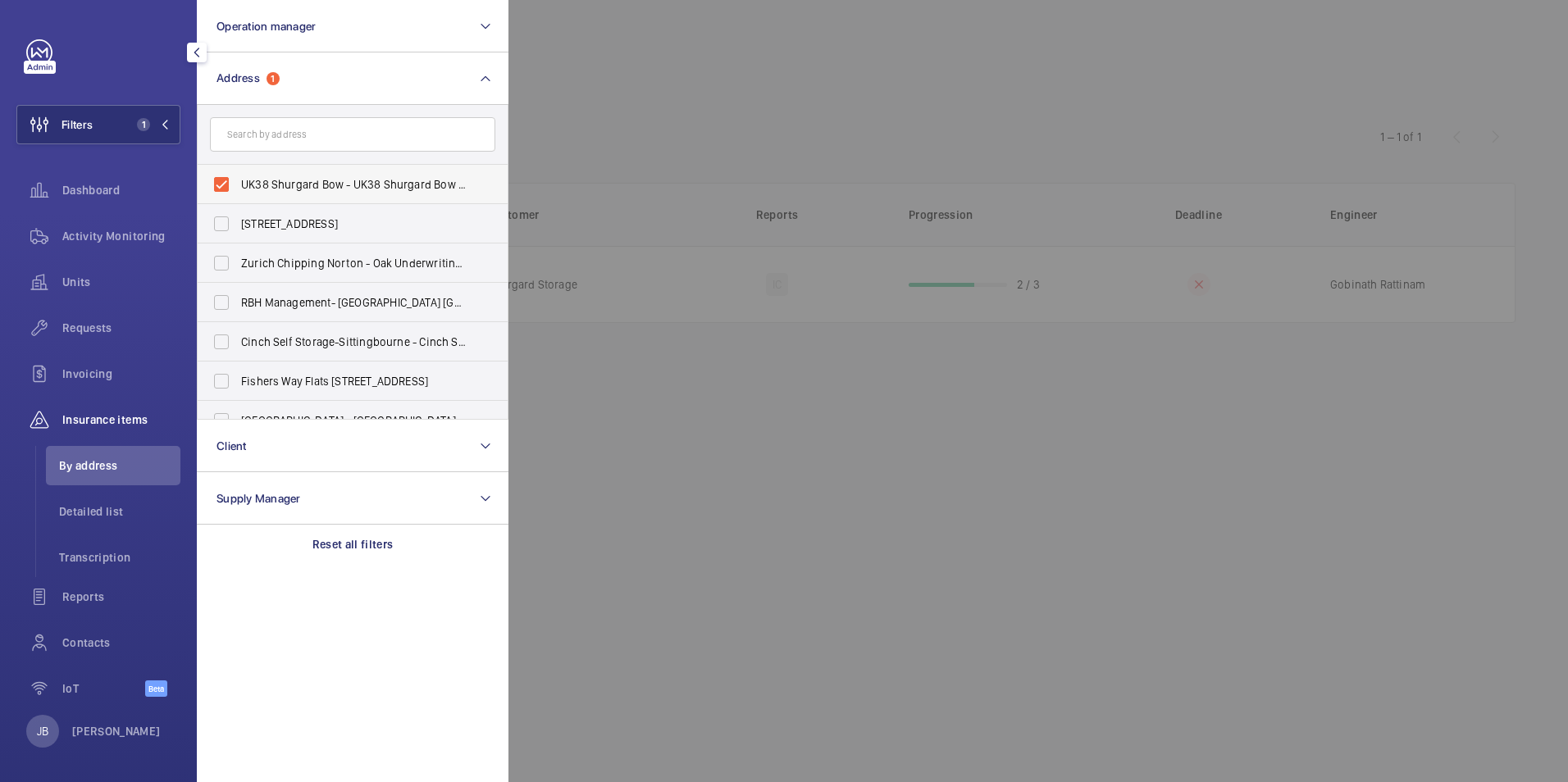
click at [272, 182] on span "UK38 Shurgard Bow - UK38 Shurgard Bow - [STREET_ADDRESS][PERSON_NAME]" at bounding box center [354, 184] width 226 height 17
click at [237, 182] on input "UK38 Shurgard Bow - UK38 Shurgard Bow - [STREET_ADDRESS][PERSON_NAME]" at bounding box center [221, 183] width 32 height 32
checkbox input "false"
click at [642, 87] on div at bounding box center [1292, 391] width 1568 height 782
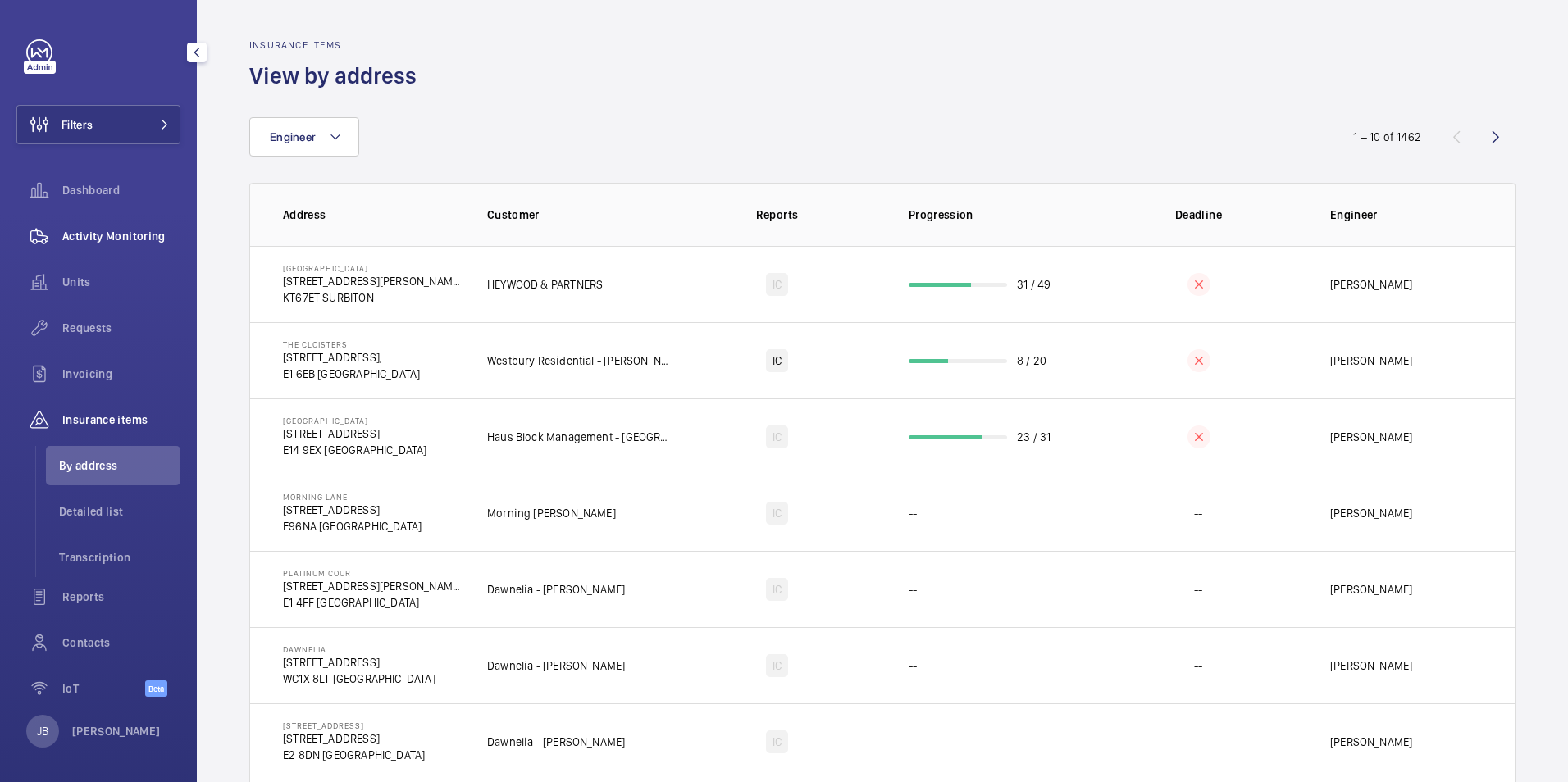
click at [74, 227] on div "Activity Monitoring" at bounding box center [98, 236] width 164 height 39
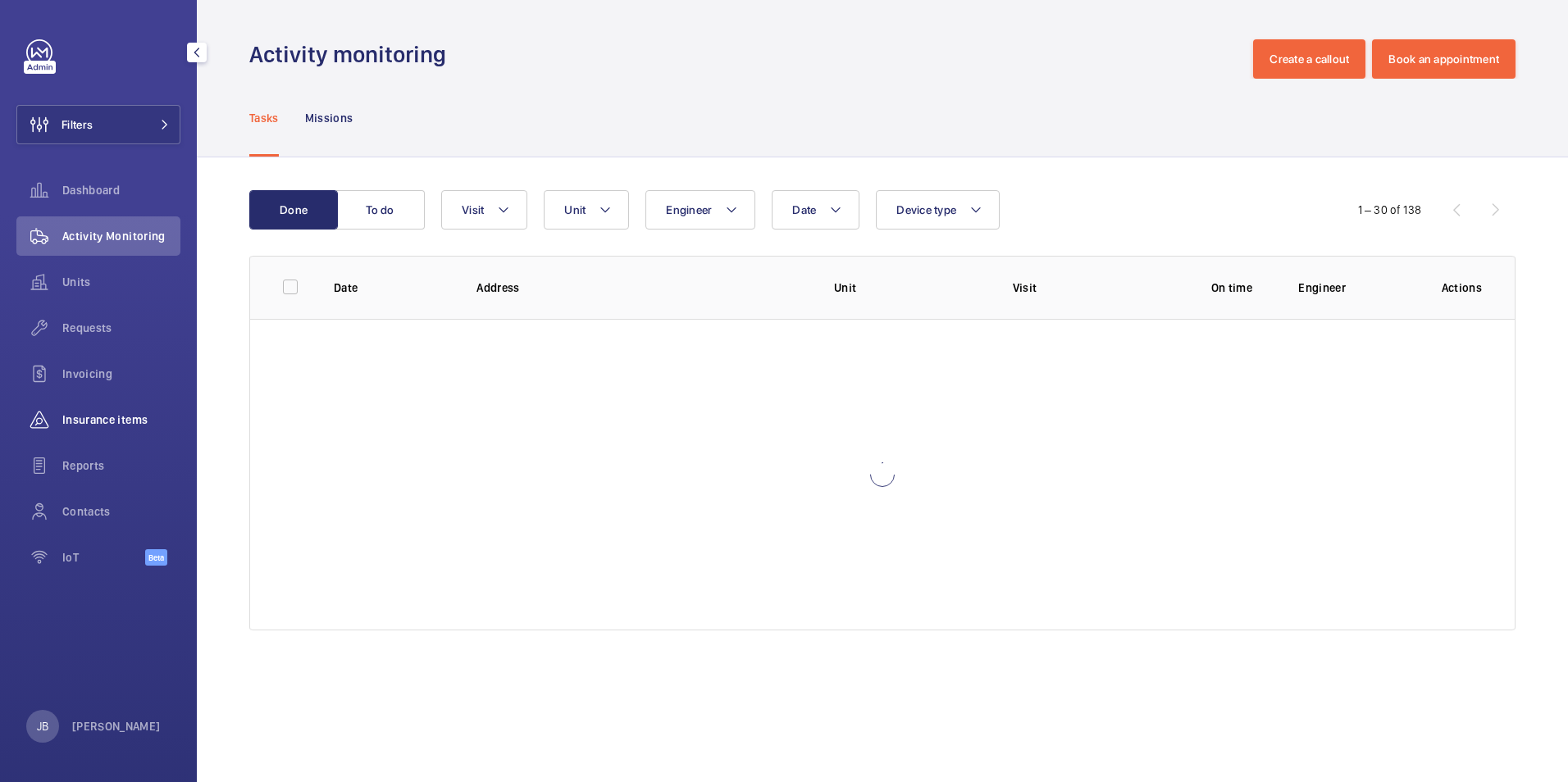
click at [96, 417] on span "Insurance items" at bounding box center [122, 420] width 118 height 17
